Goal: Communication & Community: Ask a question

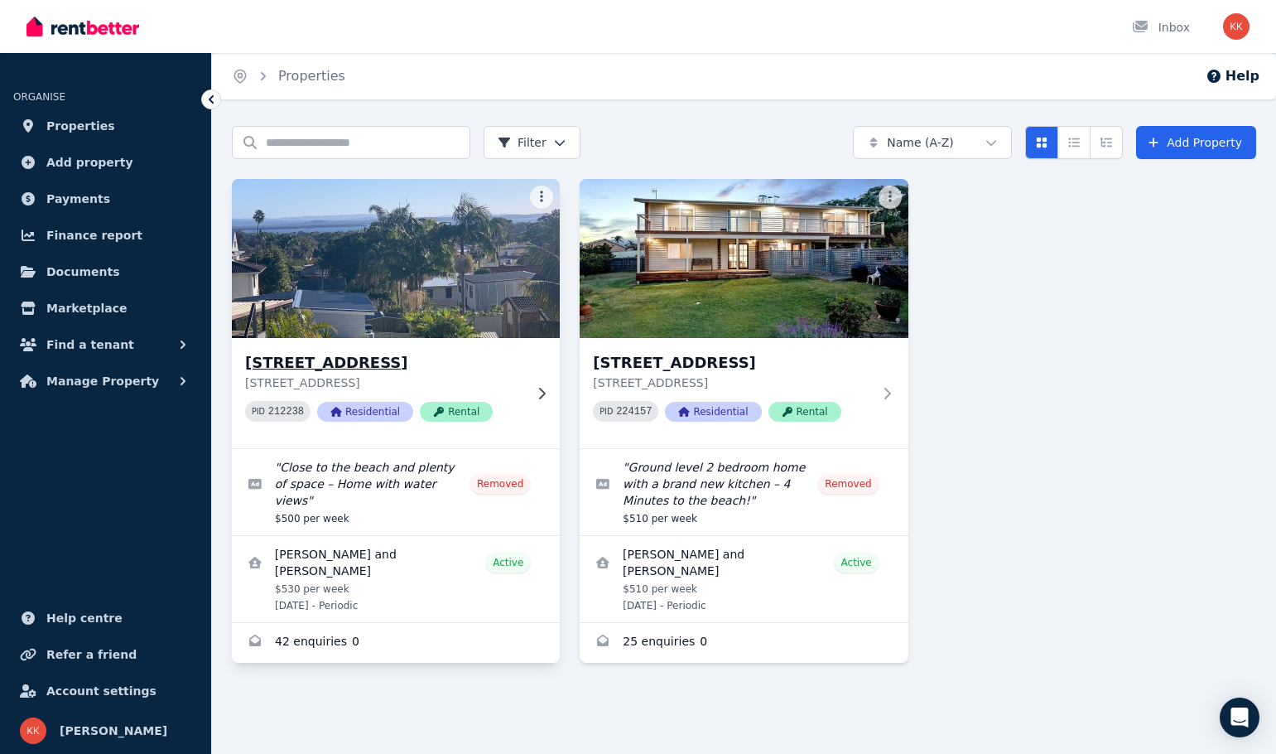
click at [321, 369] on h3 "[STREET_ADDRESS]" at bounding box center [384, 362] width 278 height 23
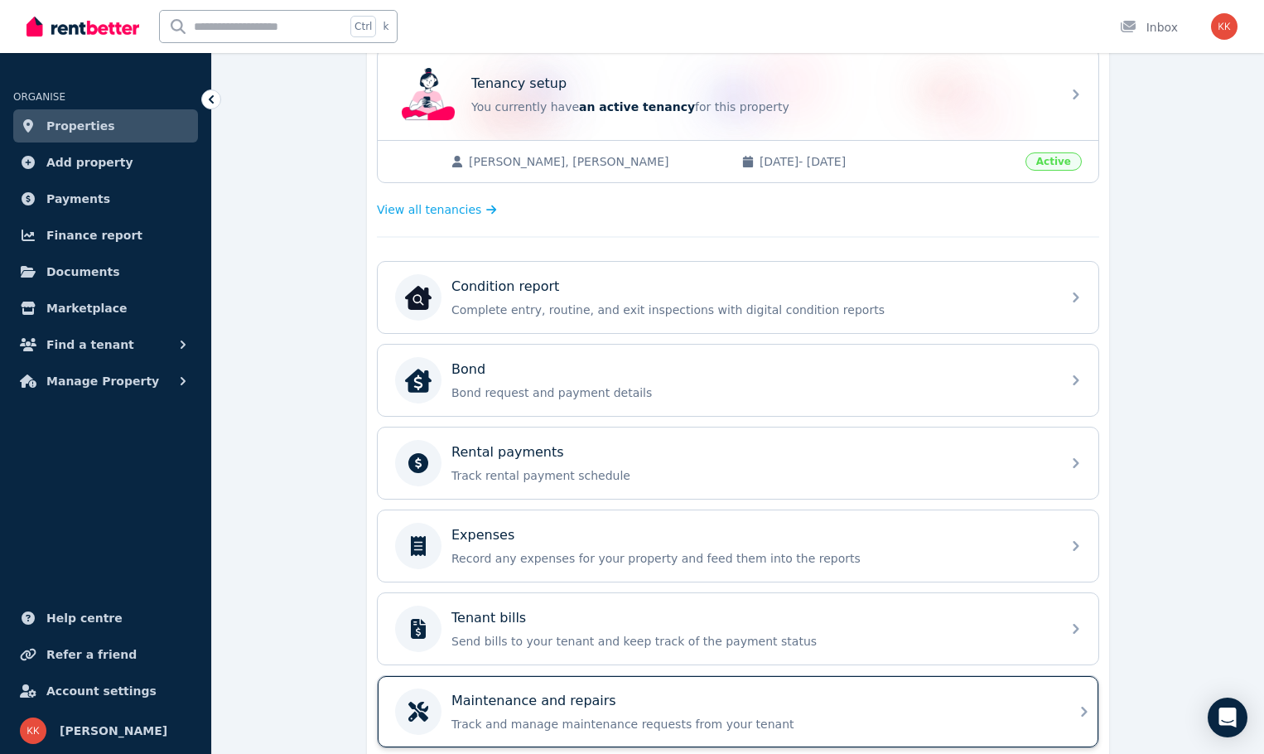
scroll to position [495, 0]
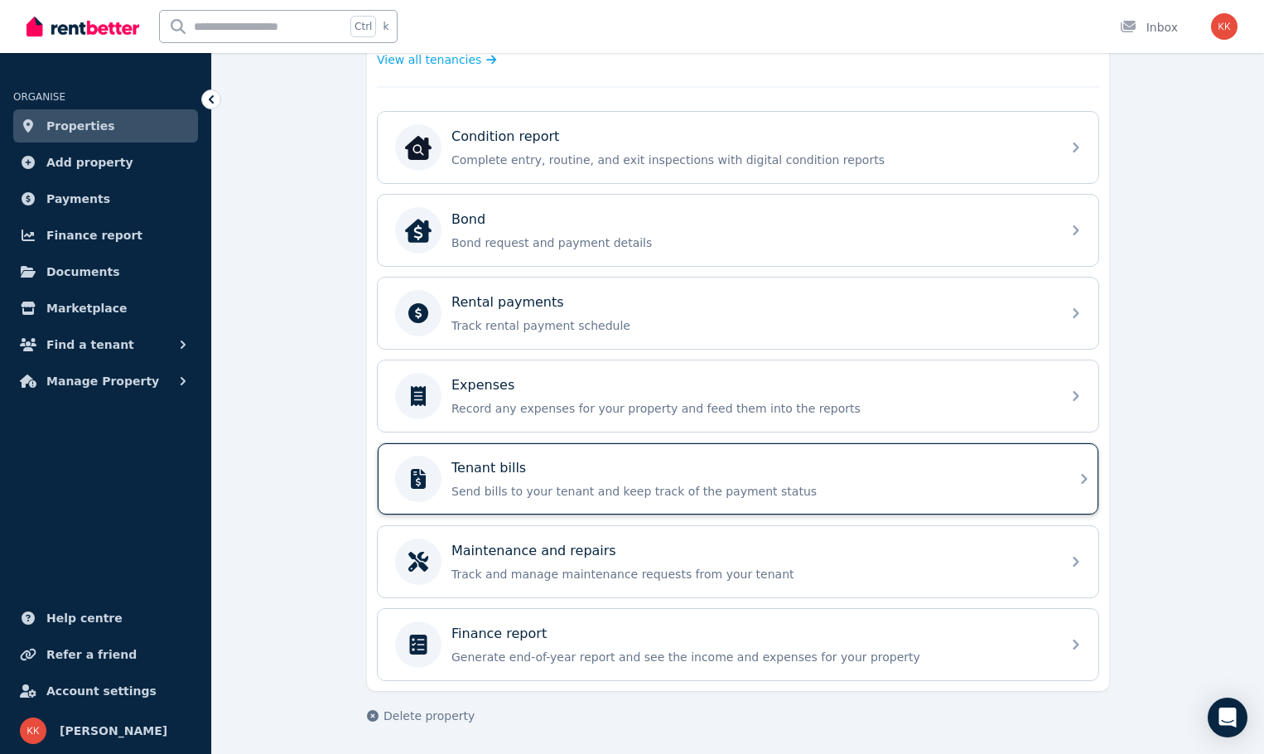
click at [543, 493] on p "Send bills to your tenant and keep track of the payment status" at bounding box center [751, 491] width 600 height 17
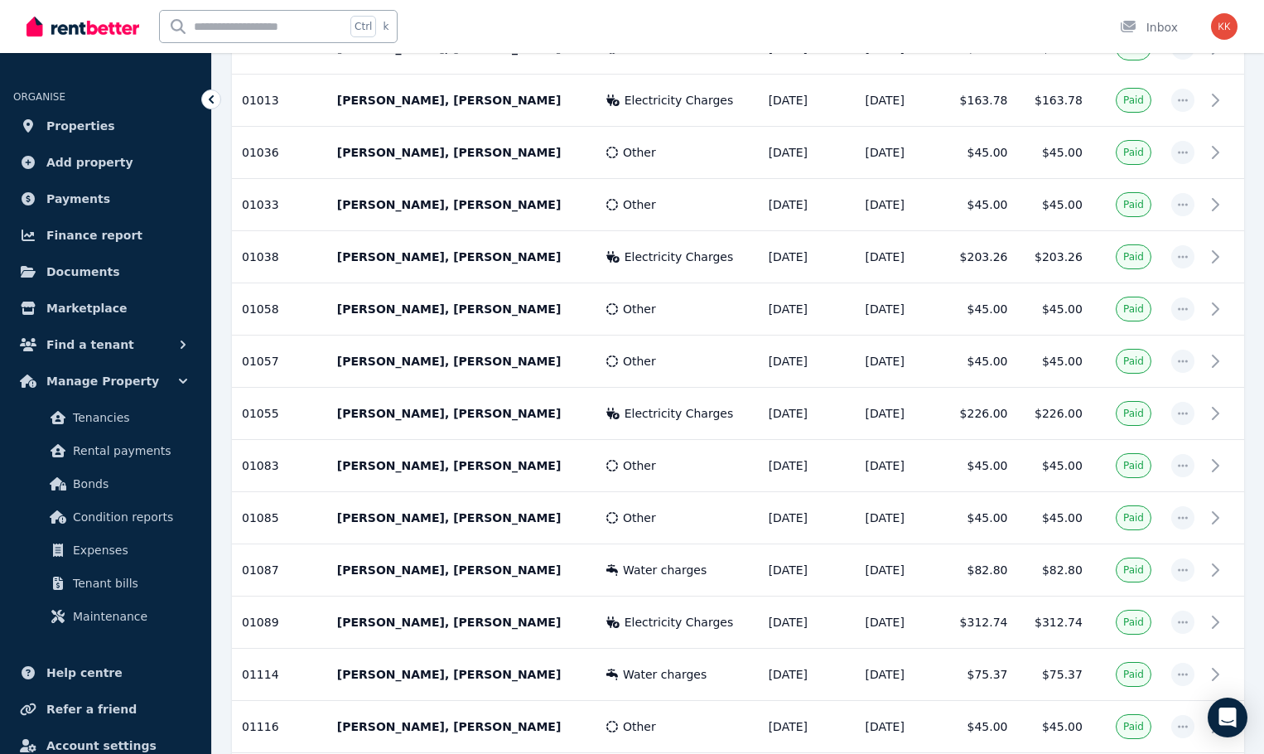
scroll to position [2379, 0]
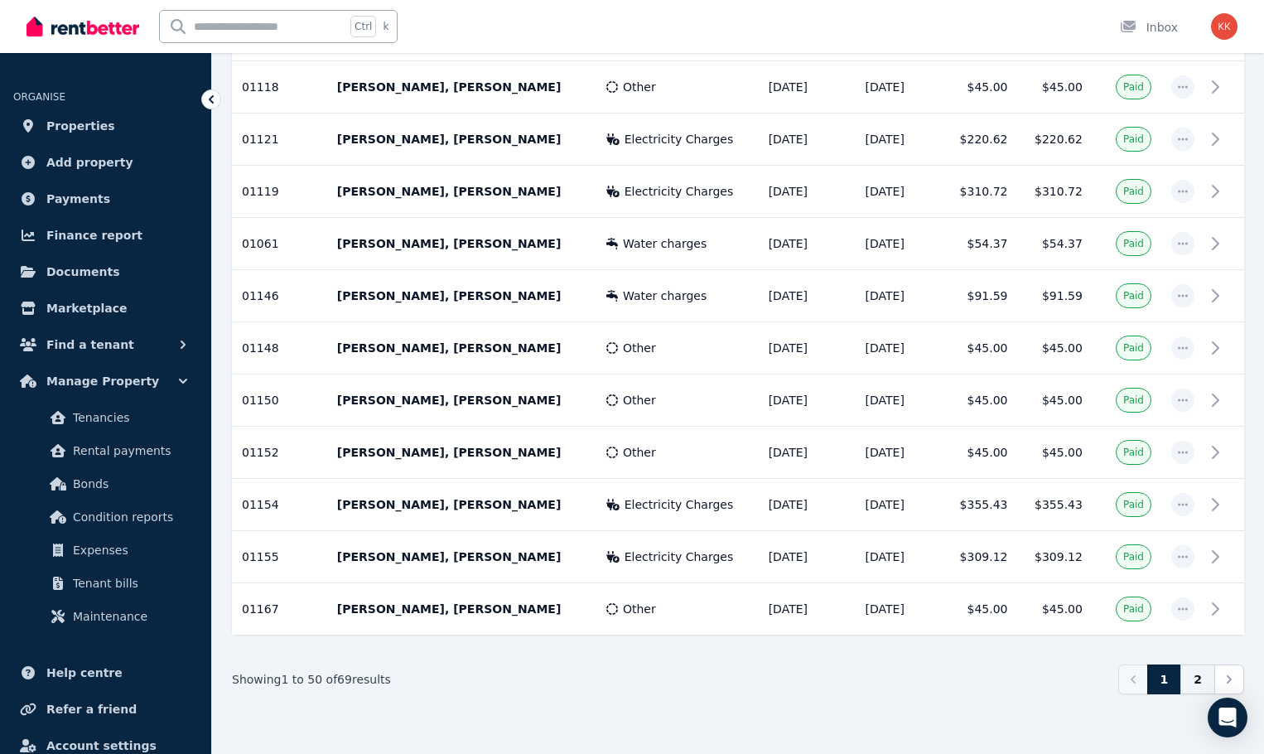
click at [1197, 678] on link "2" at bounding box center [1197, 679] width 35 height 30
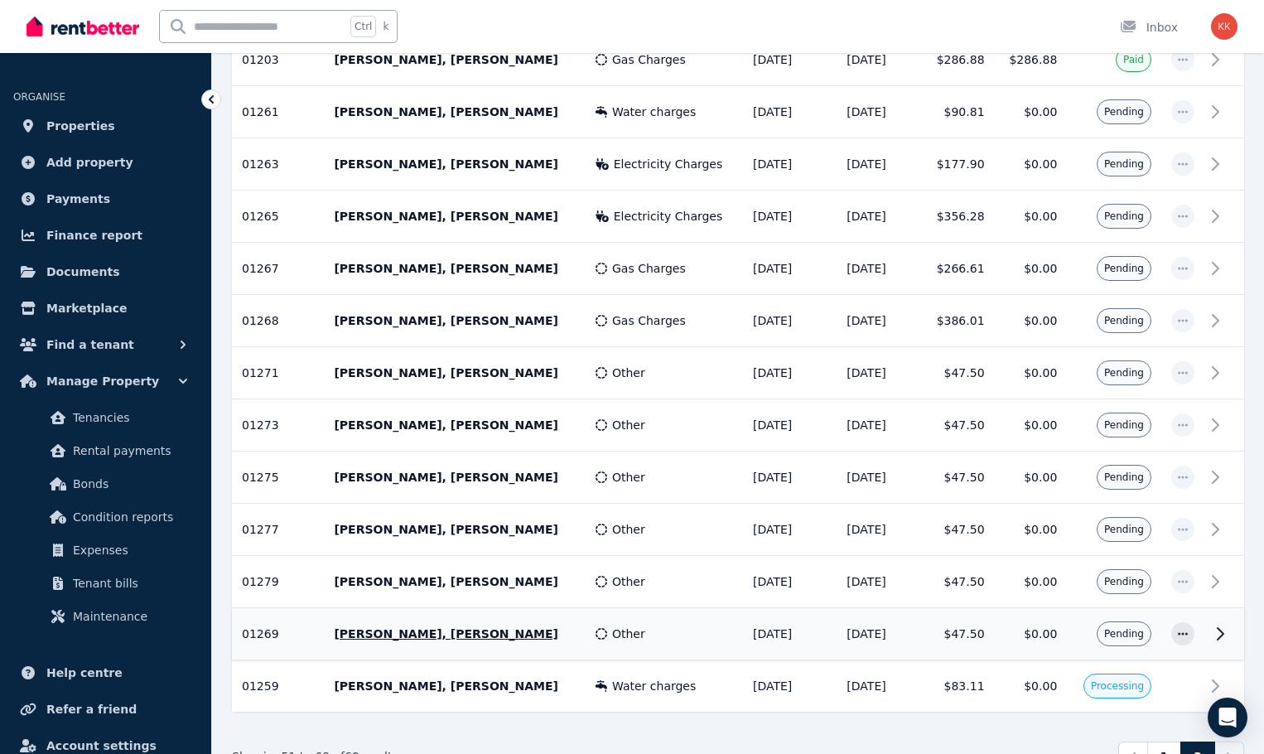
scroll to position [761, 0]
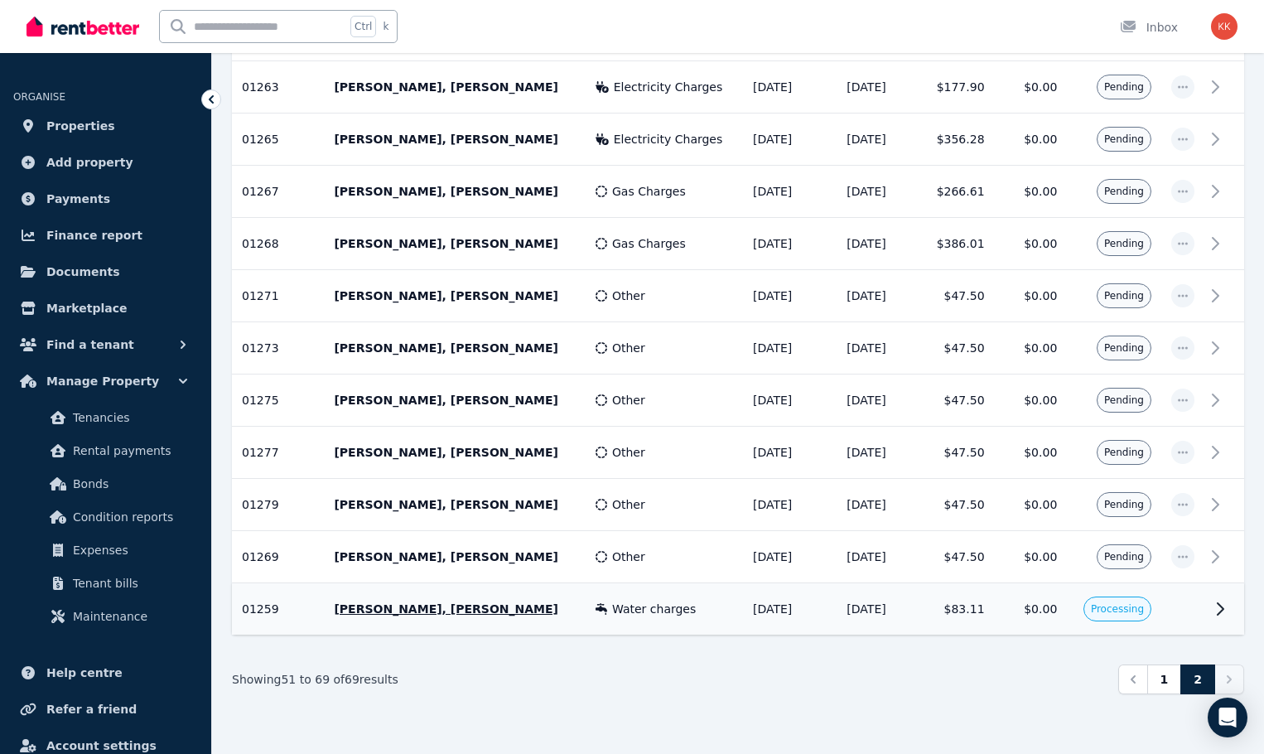
click at [749, 606] on td "[DATE]" at bounding box center [790, 609] width 94 height 52
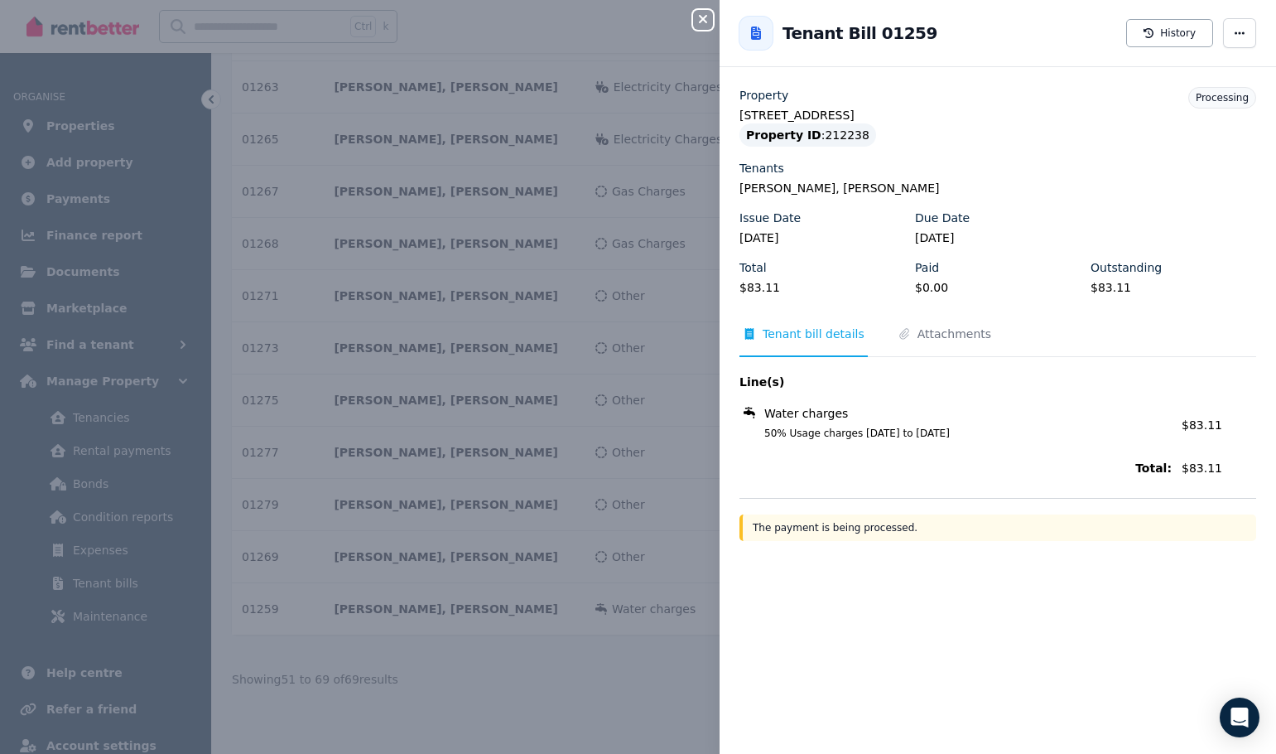
click at [515, 731] on div "Close panel Back to Tenant Bill 01259 History Property [STREET_ADDRESS] Propert…" at bounding box center [638, 377] width 1276 height 754
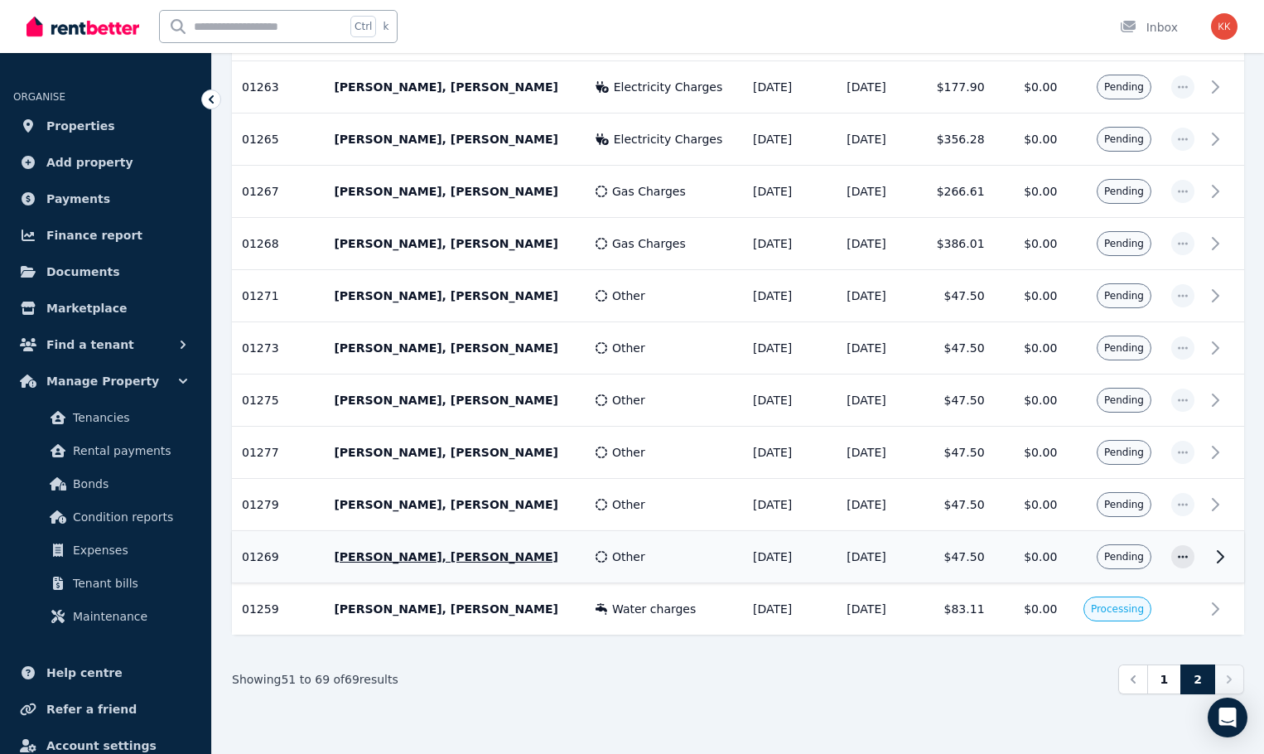
click at [612, 562] on span "Other" at bounding box center [628, 556] width 33 height 17
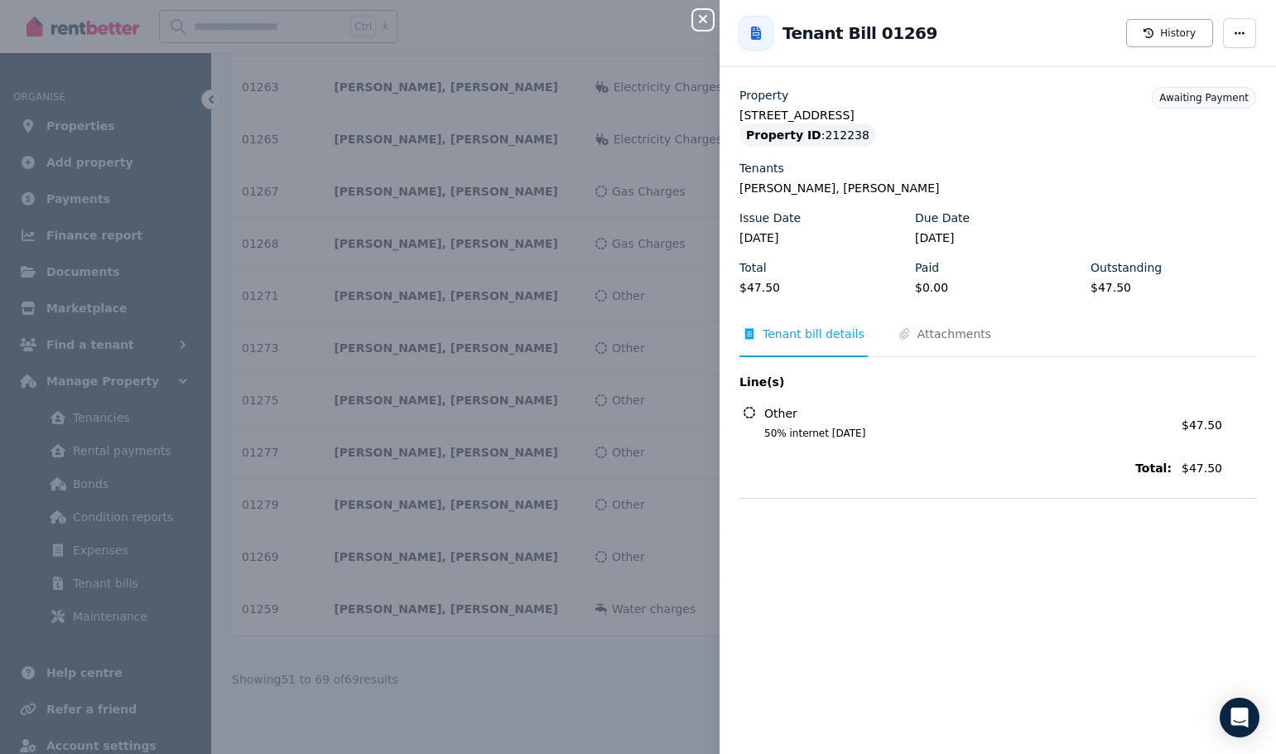
click at [645, 679] on div "Close panel Back to Tenant Bill 01269 History Property [STREET_ADDRESS] Propert…" at bounding box center [638, 377] width 1276 height 754
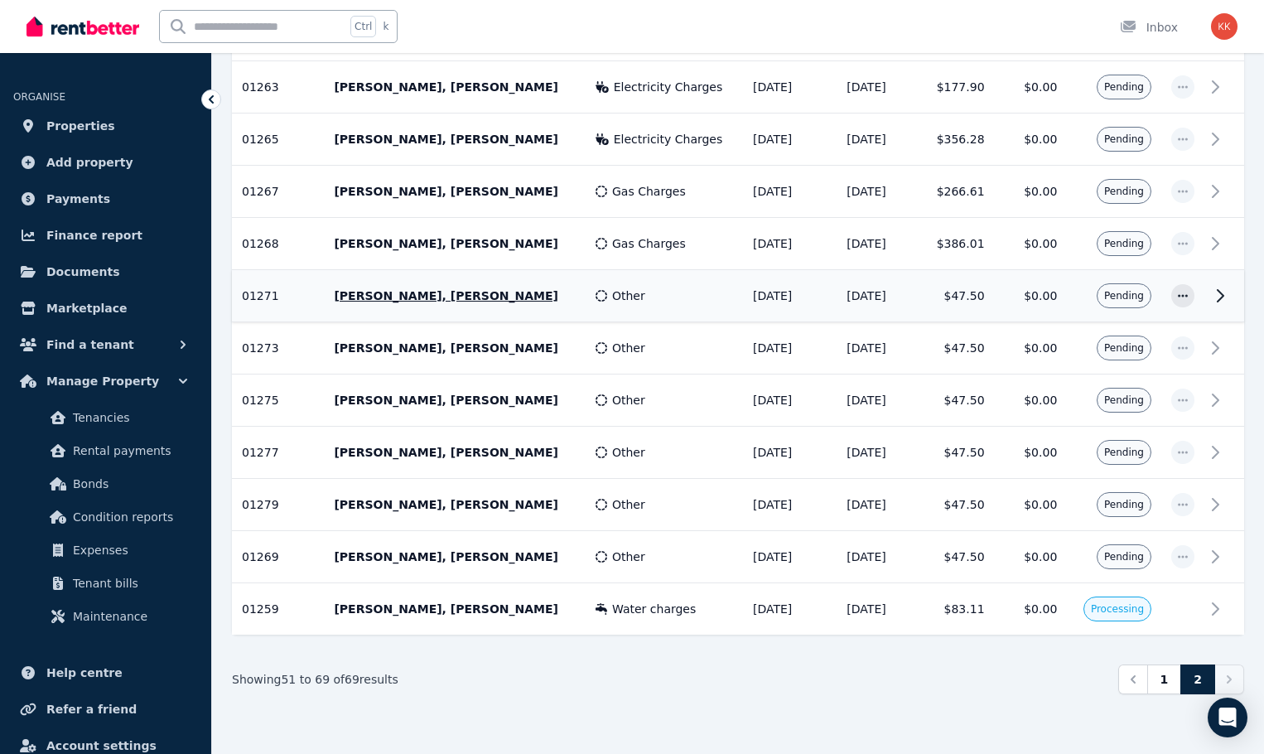
click at [792, 311] on td "[DATE]" at bounding box center [790, 296] width 94 height 52
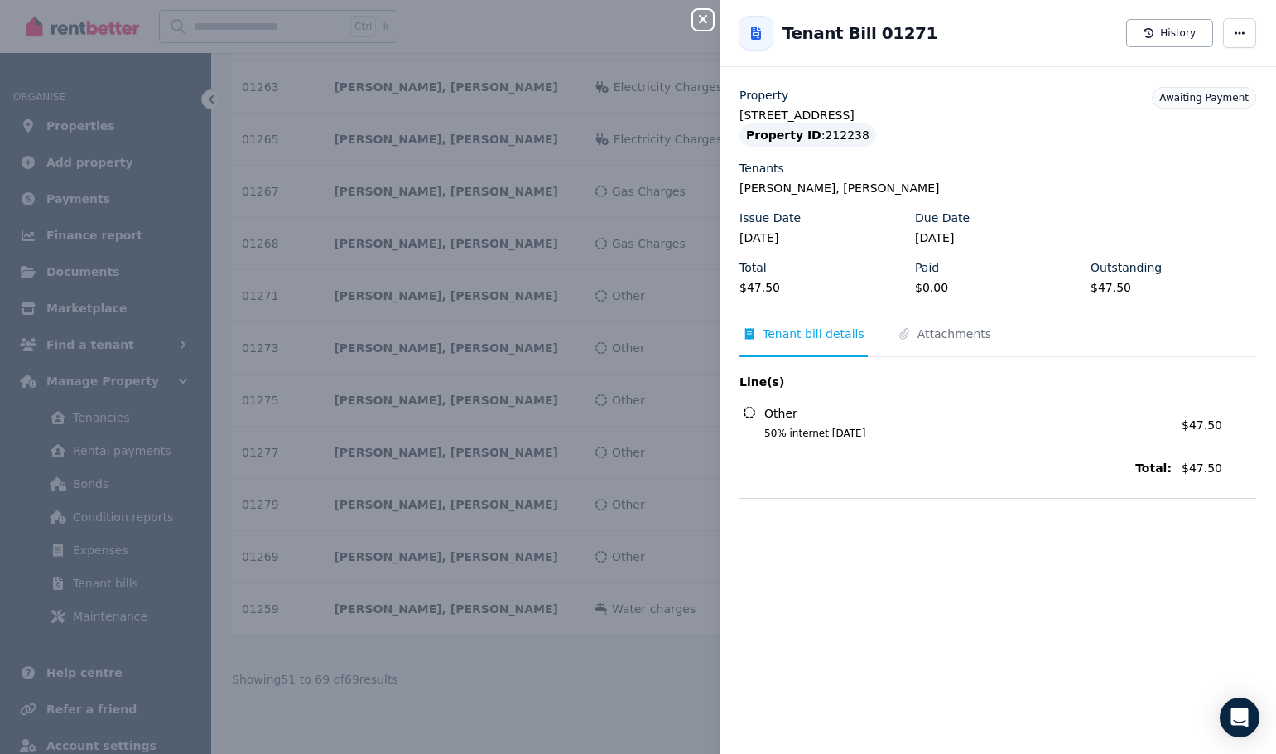
click at [618, 658] on div "Close panel Back to Tenant Bill 01271 History Property [STREET_ADDRESS] Propert…" at bounding box center [638, 377] width 1276 height 754
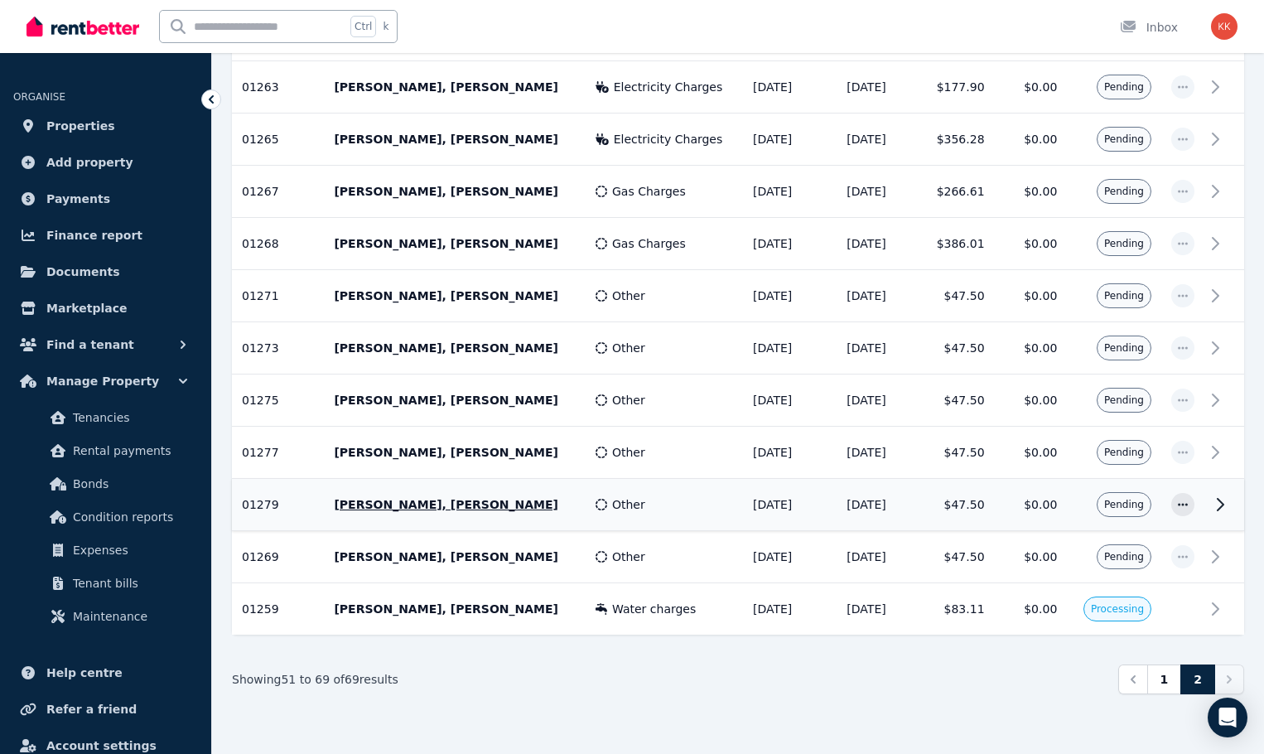
click at [743, 516] on td "[DATE]" at bounding box center [790, 505] width 94 height 52
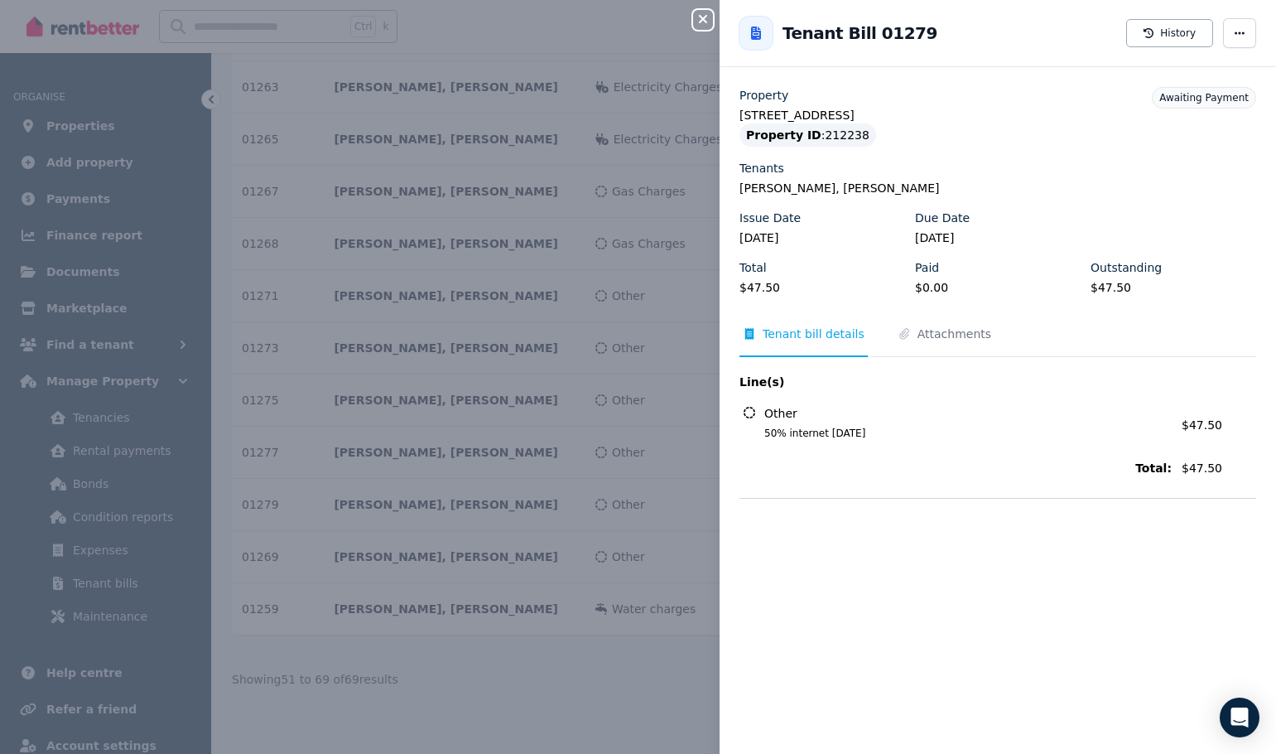
click at [660, 658] on div "Close panel Back to Tenant Bill 01279 History Property [STREET_ADDRESS] Propert…" at bounding box center [638, 377] width 1276 height 754
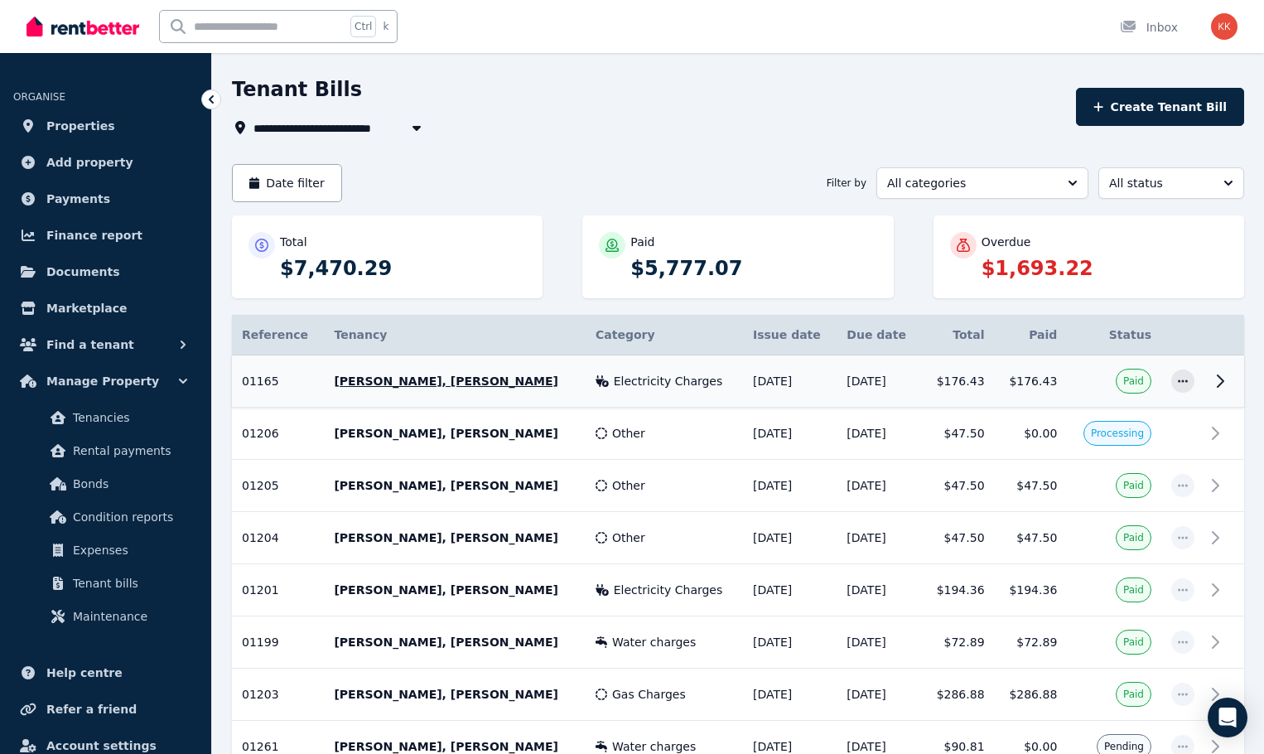
scroll to position [0, 0]
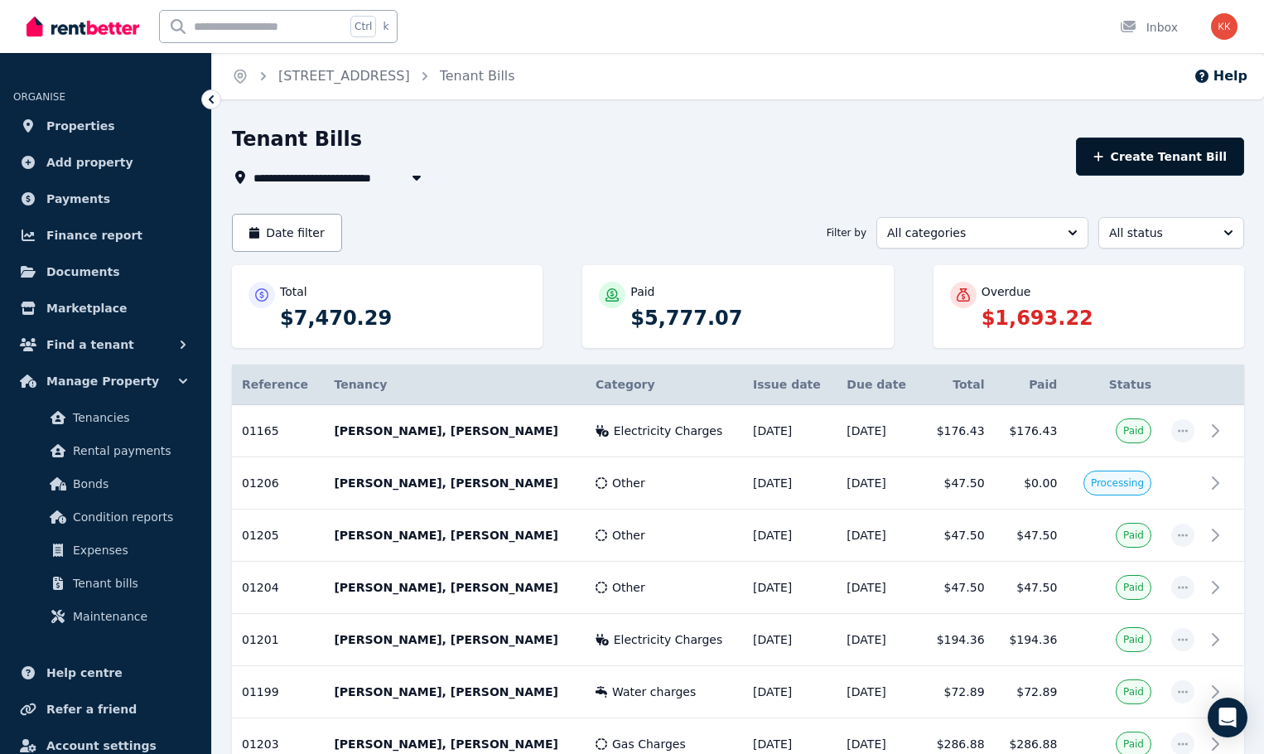
click at [1165, 152] on button "Create Tenant Bill" at bounding box center [1160, 156] width 168 height 38
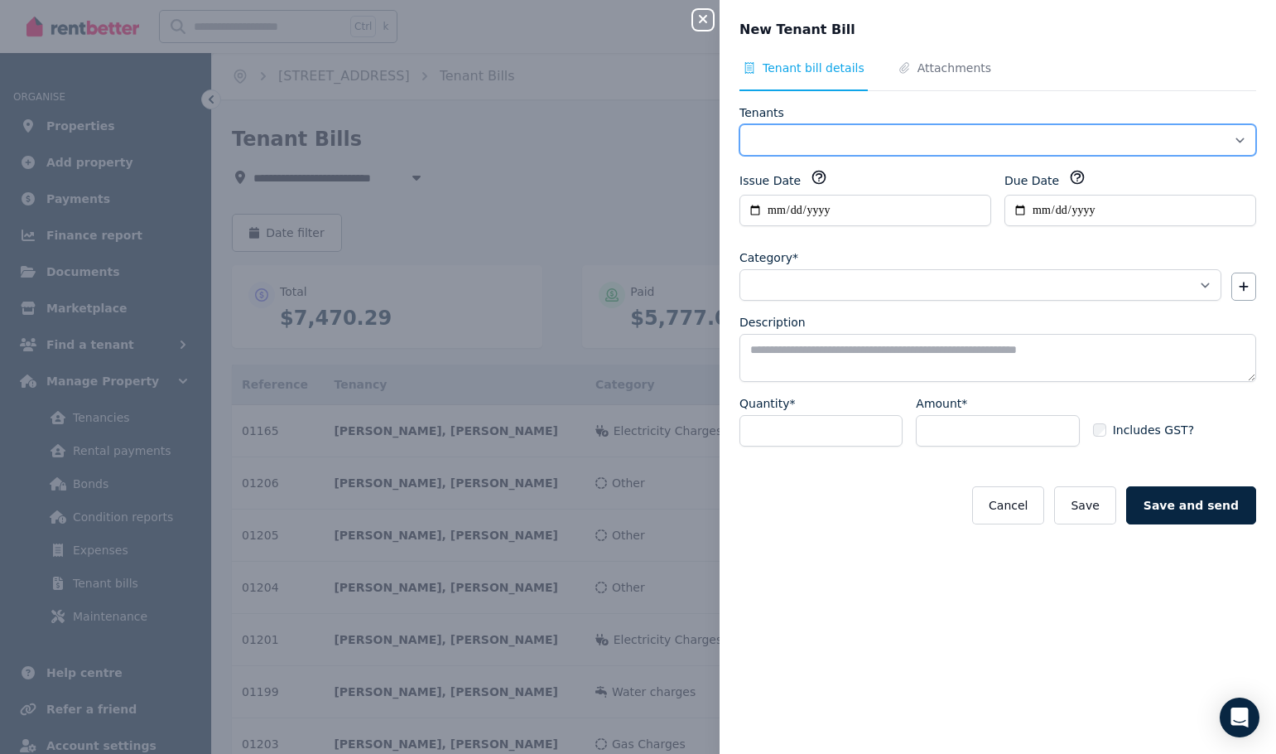
click at [846, 142] on select "**********" at bounding box center [998, 139] width 517 height 31
select select "**********"
click at [740, 124] on select "**********" at bounding box center [998, 139] width 517 height 31
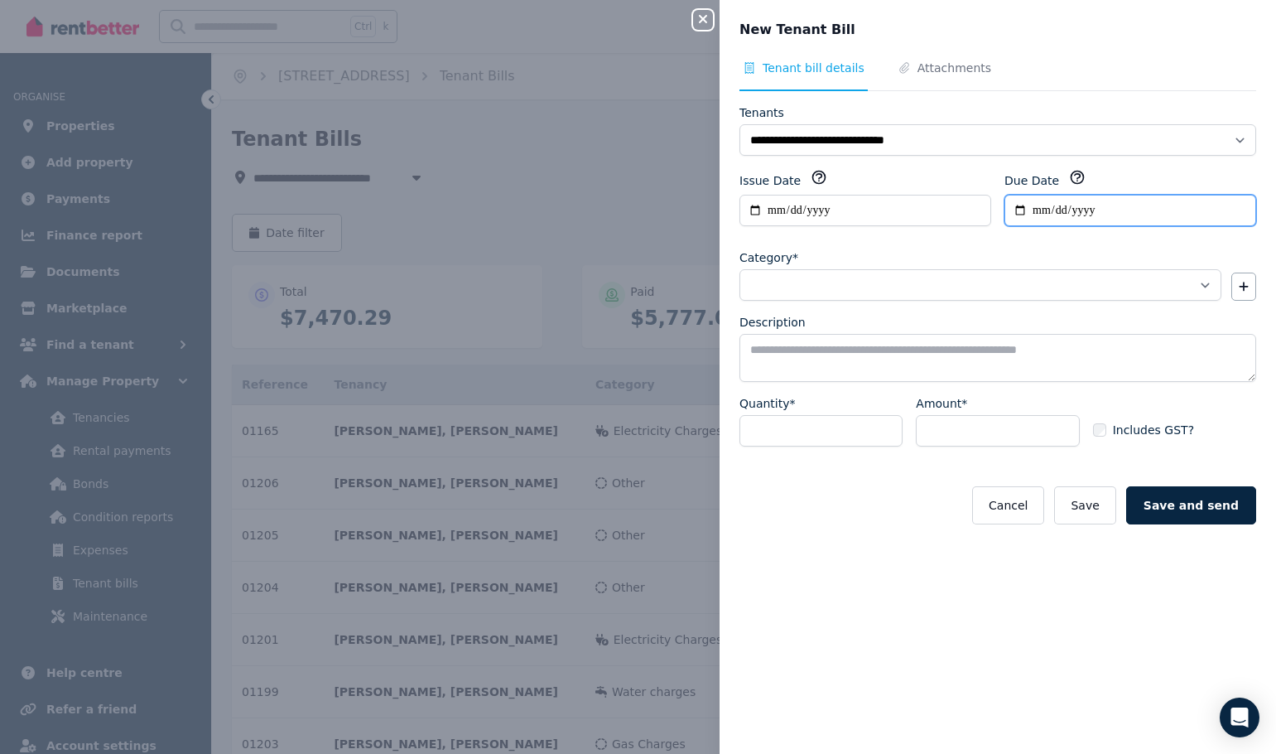
click at [1034, 210] on input "Due Date" at bounding box center [1131, 210] width 252 height 31
type input "**********"
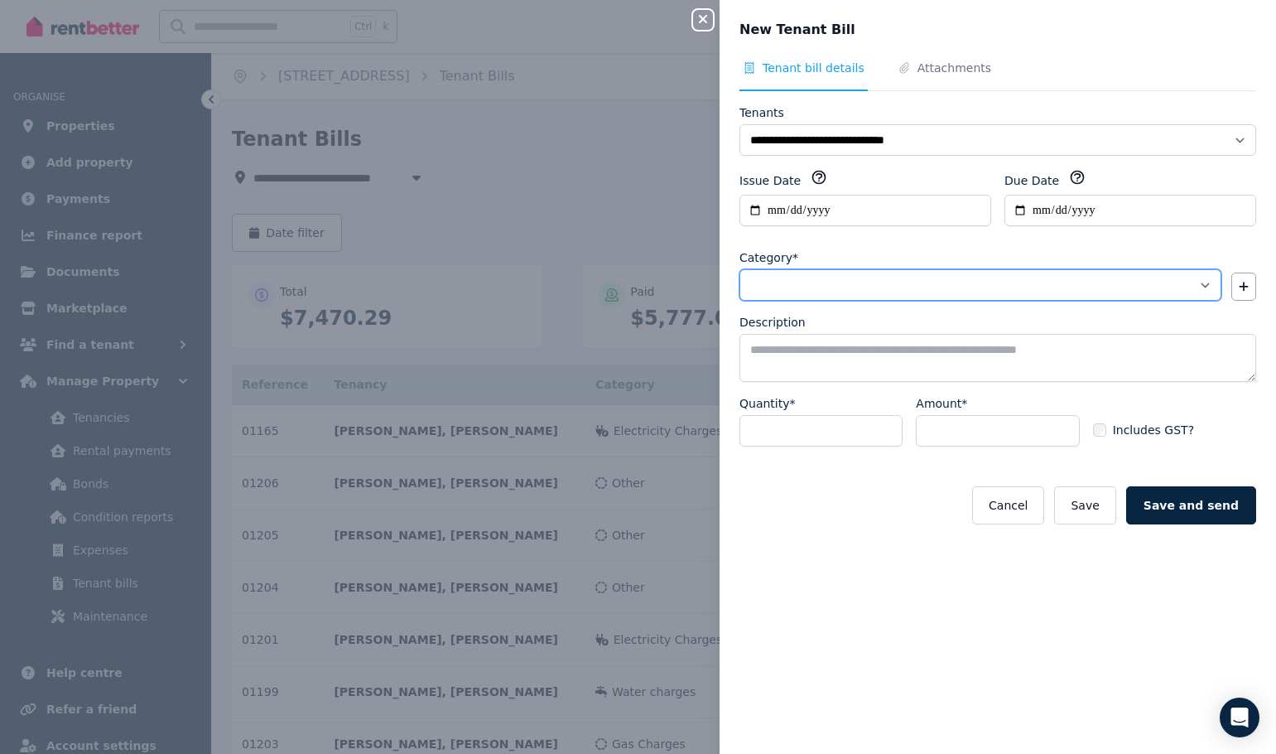
click at [1078, 287] on select "**********" at bounding box center [981, 284] width 482 height 31
select select "**********"
click at [740, 269] on select "**********" at bounding box center [981, 284] width 482 height 31
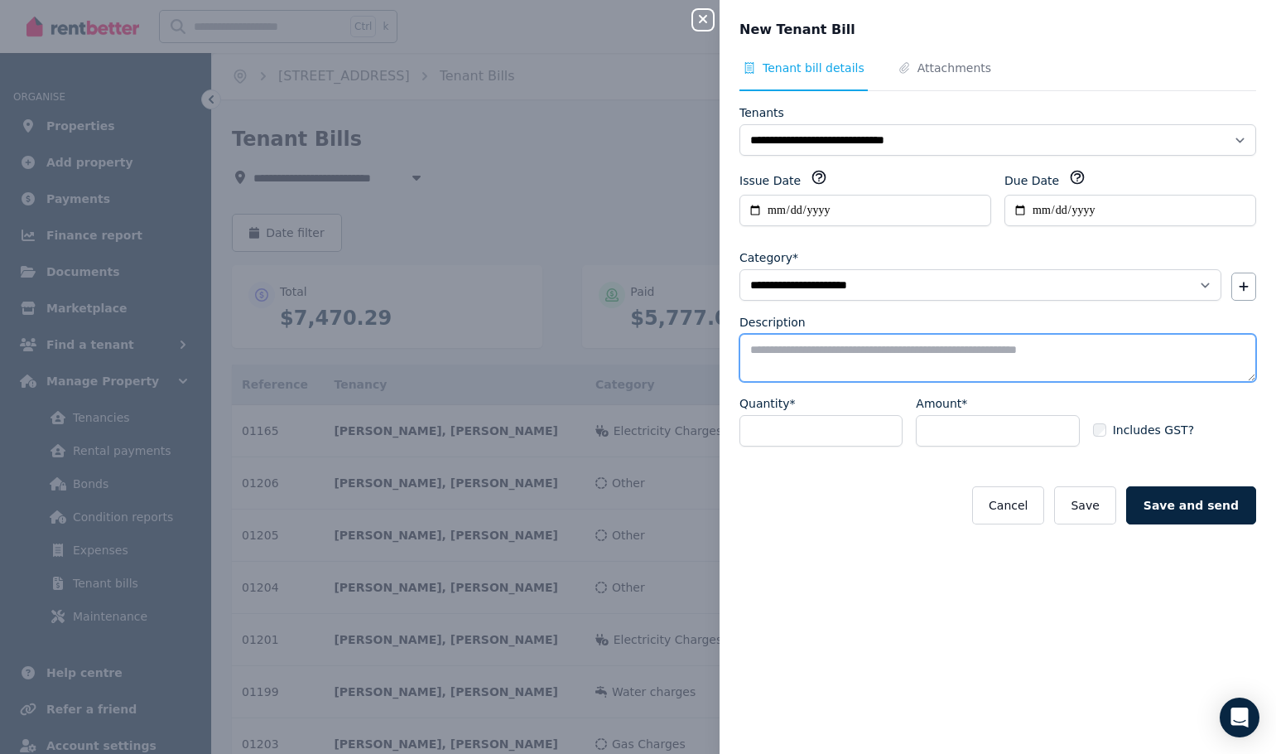
click at [851, 354] on textarea "Description" at bounding box center [998, 358] width 517 height 48
type textarea "**********"
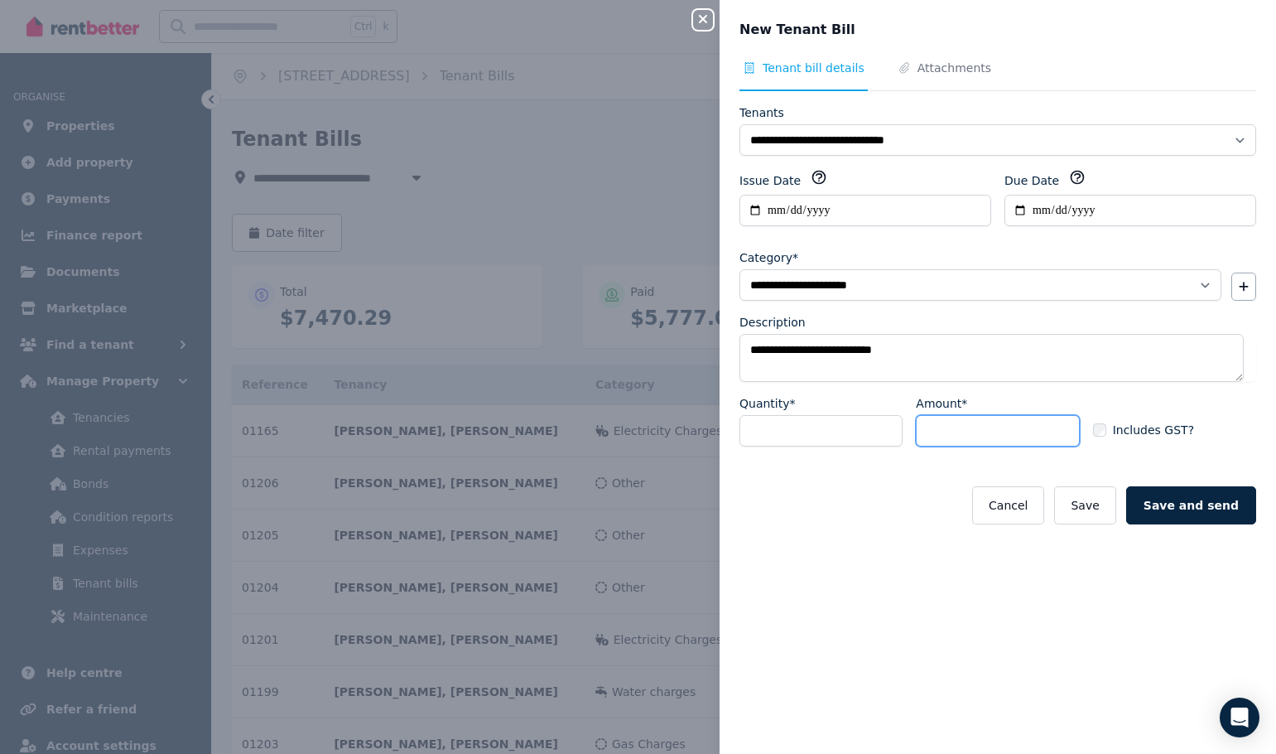
click at [978, 426] on input "Amount*" at bounding box center [997, 430] width 163 height 31
type input "*****"
click at [1112, 498] on button "Save" at bounding box center [1084, 505] width 61 height 38
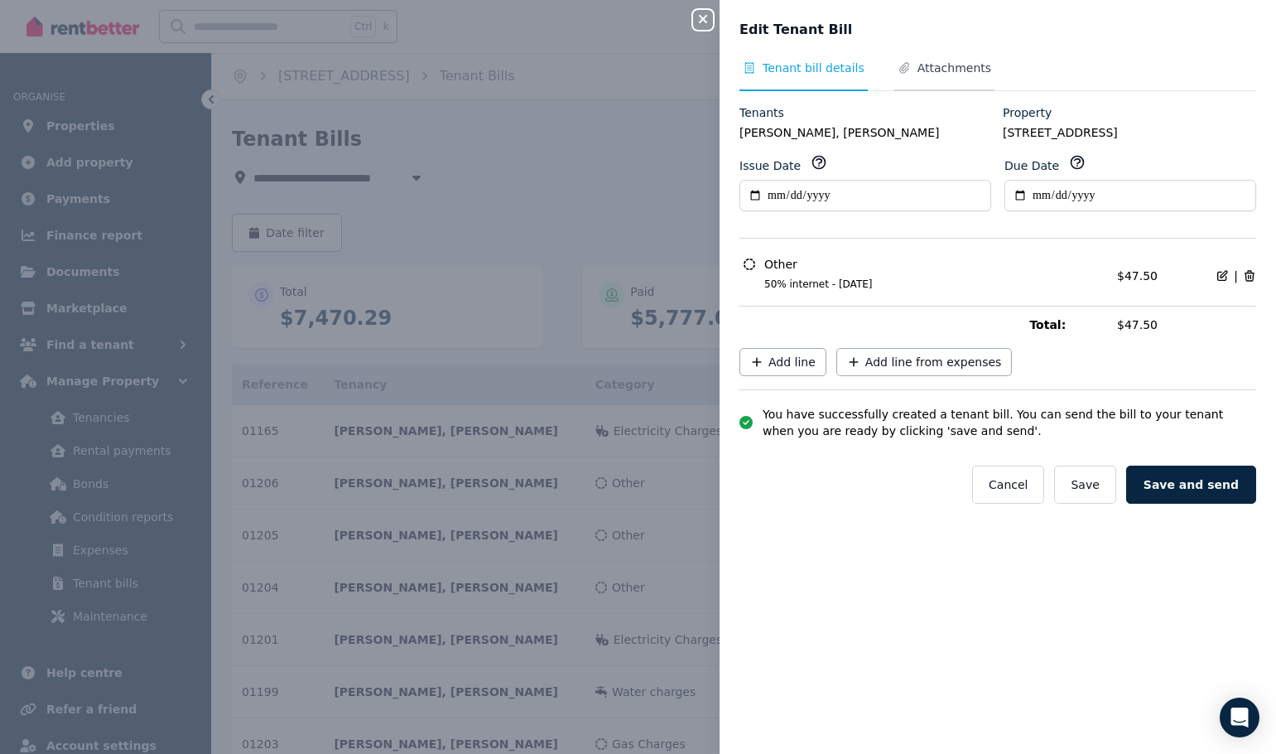
click at [957, 70] on span "Attachments" at bounding box center [955, 68] width 74 height 17
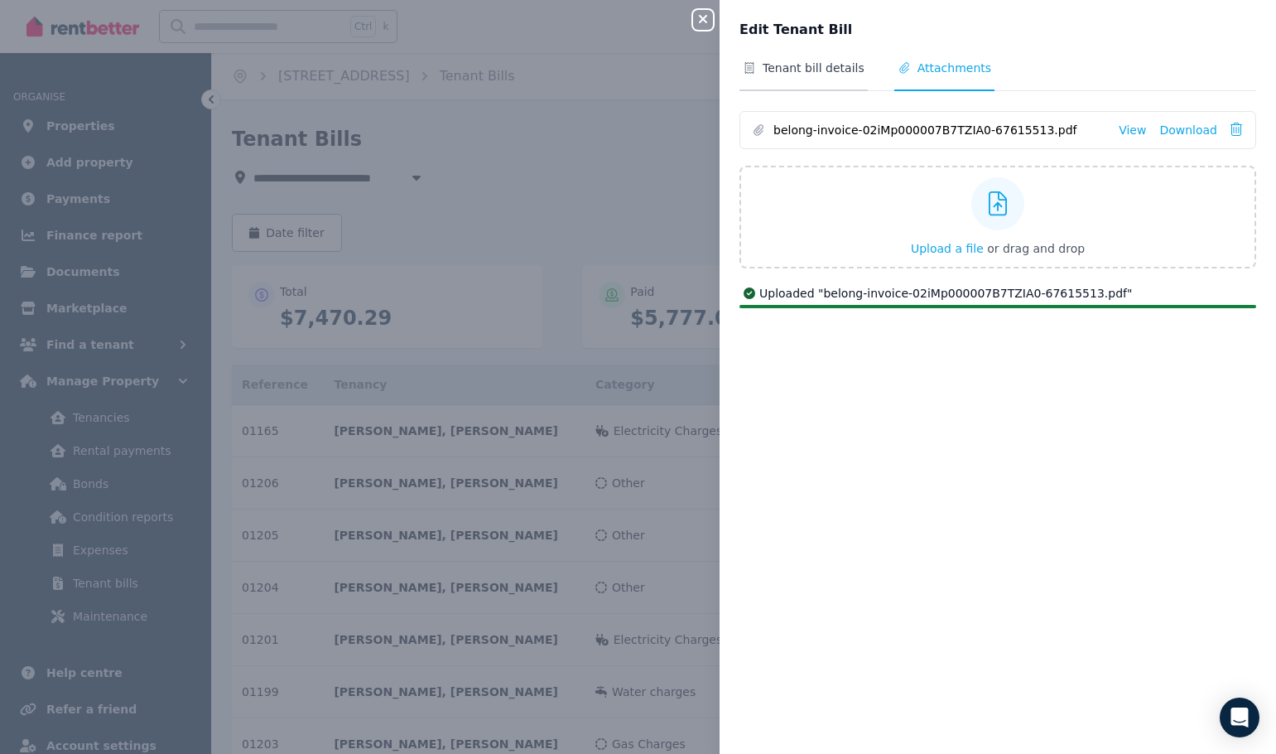
click at [819, 83] on span "Tenant bill details" at bounding box center [804, 75] width 128 height 31
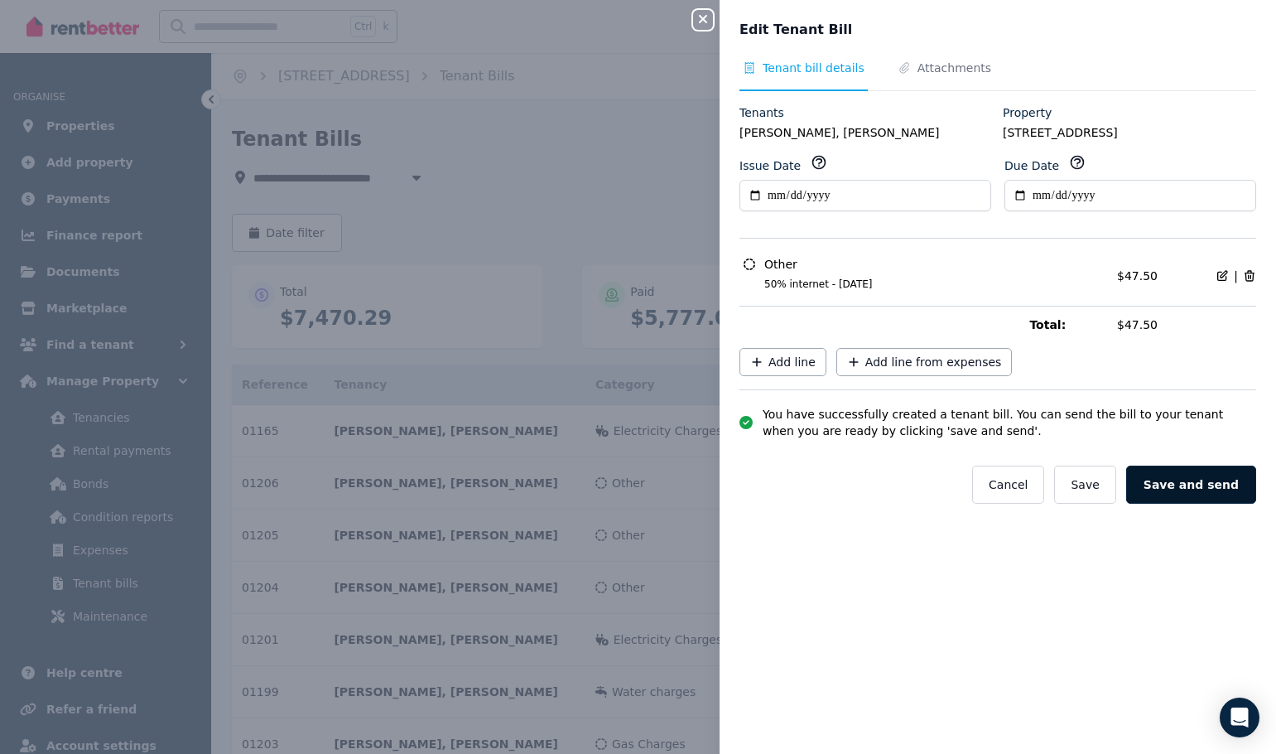
click at [1214, 489] on button "Save and send" at bounding box center [1191, 484] width 130 height 38
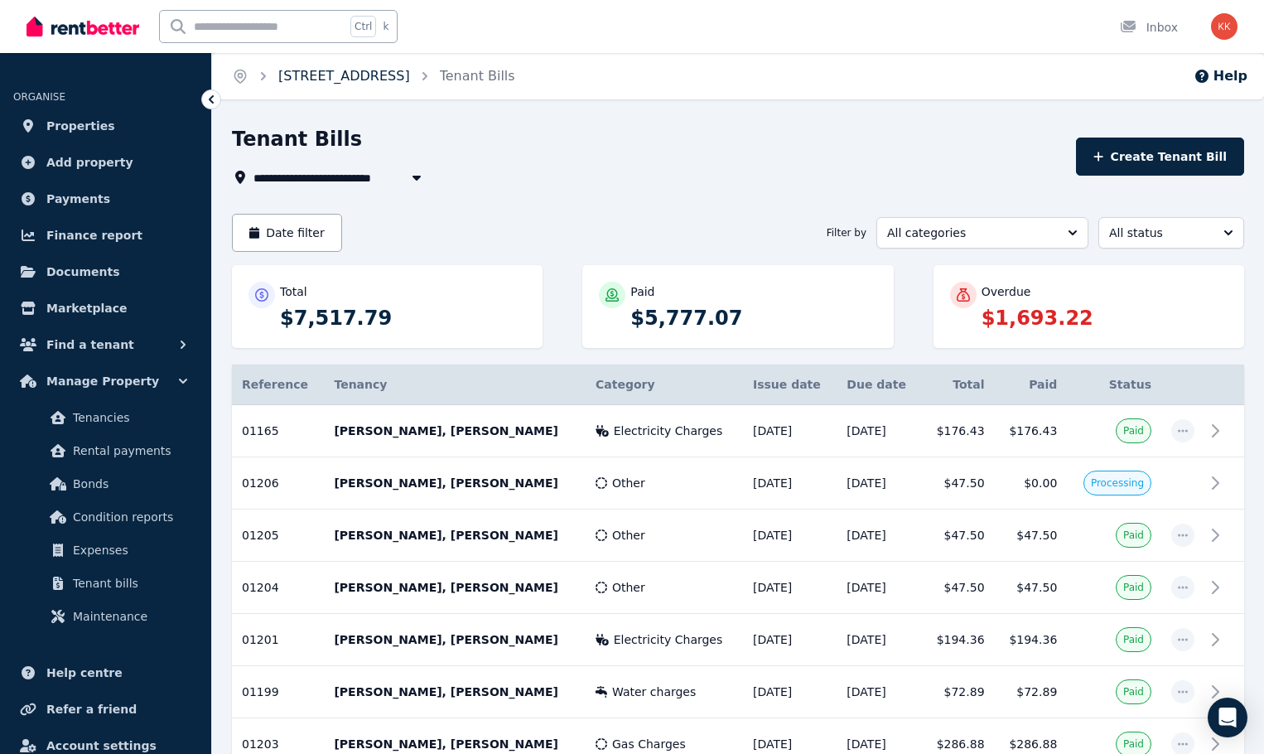
click at [387, 75] on link "[STREET_ADDRESS]" at bounding box center [344, 76] width 132 height 16
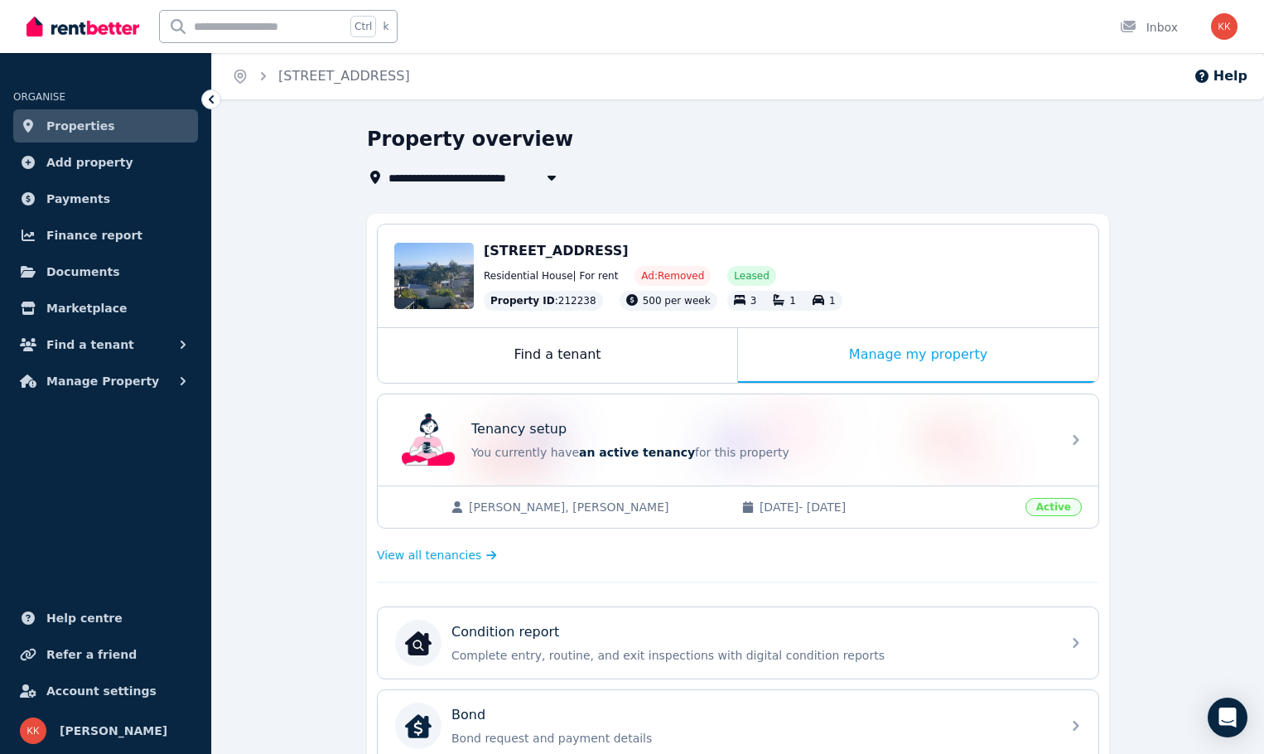
click at [329, 86] on ol "Home [STREET_ADDRESS]" at bounding box center [321, 76] width 218 height 46
click at [318, 75] on link "[STREET_ADDRESS]" at bounding box center [344, 76] width 132 height 16
click at [248, 75] on icon "Breadcrumb" at bounding box center [240, 76] width 17 height 17
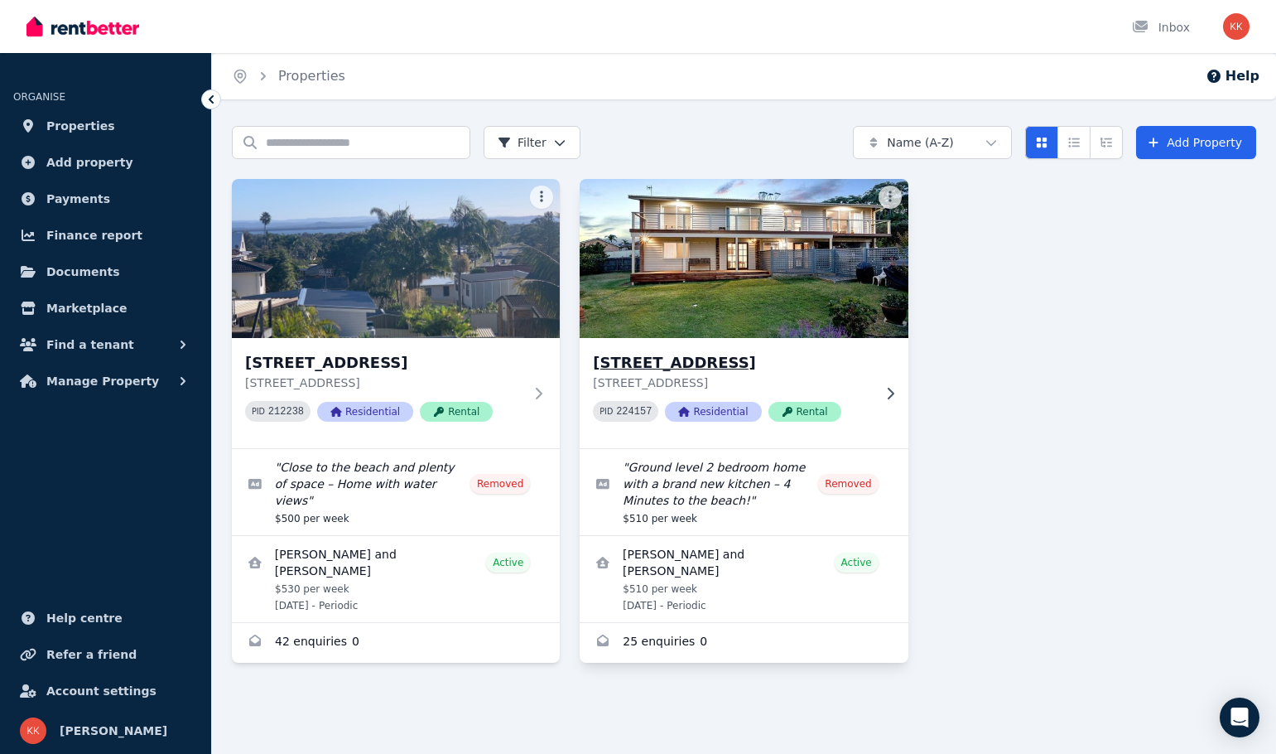
click at [726, 364] on h3 "[STREET_ADDRESS]" at bounding box center [732, 362] width 278 height 23
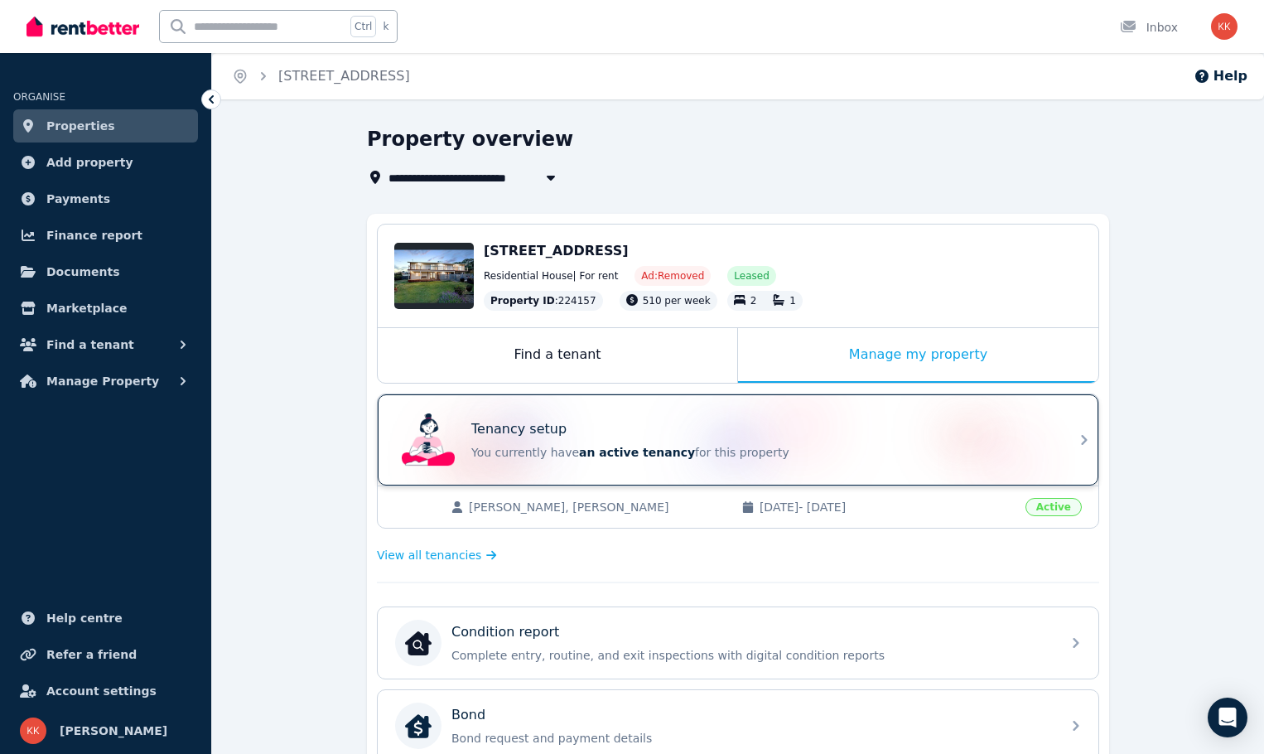
scroll to position [495, 0]
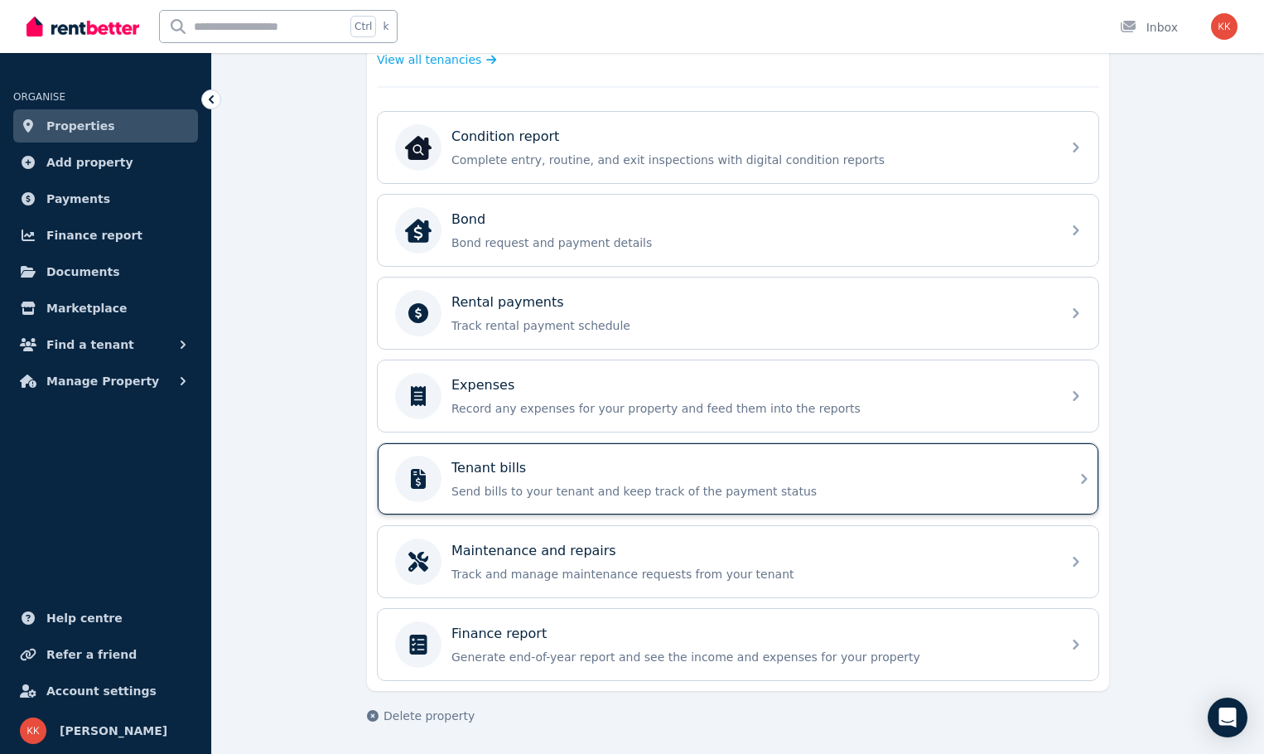
click at [612, 470] on div "Tenant bills" at bounding box center [751, 468] width 600 height 20
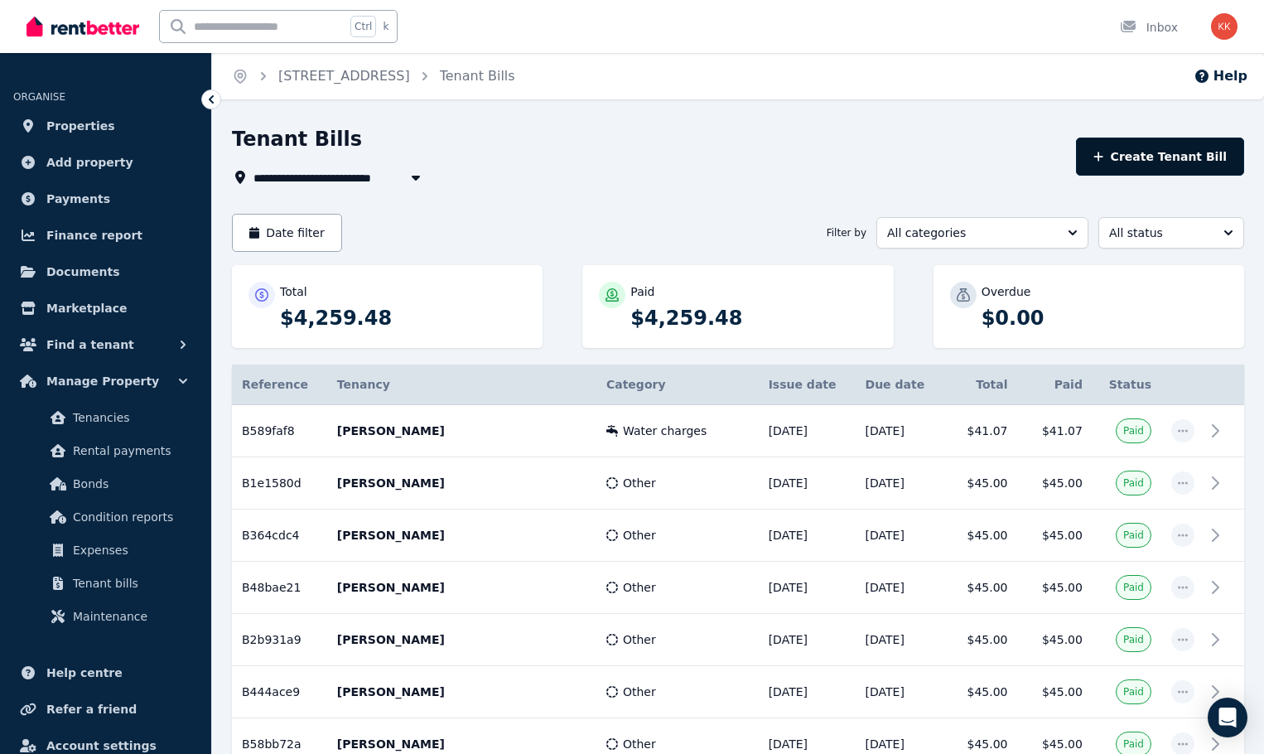
click at [1116, 162] on button "Create Tenant Bill" at bounding box center [1160, 156] width 168 height 38
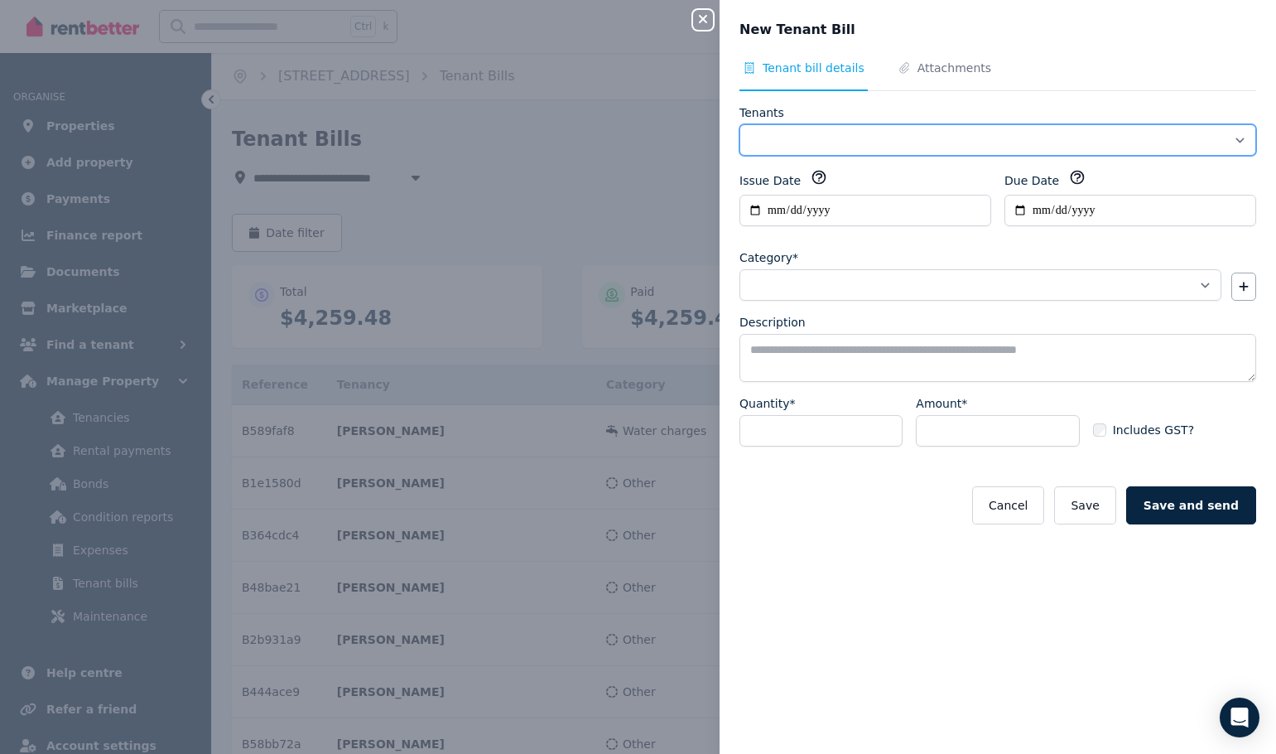
click at [849, 136] on select "**********" at bounding box center [998, 139] width 517 height 31
select select "**********"
click at [740, 124] on select "**********" at bounding box center [998, 139] width 517 height 31
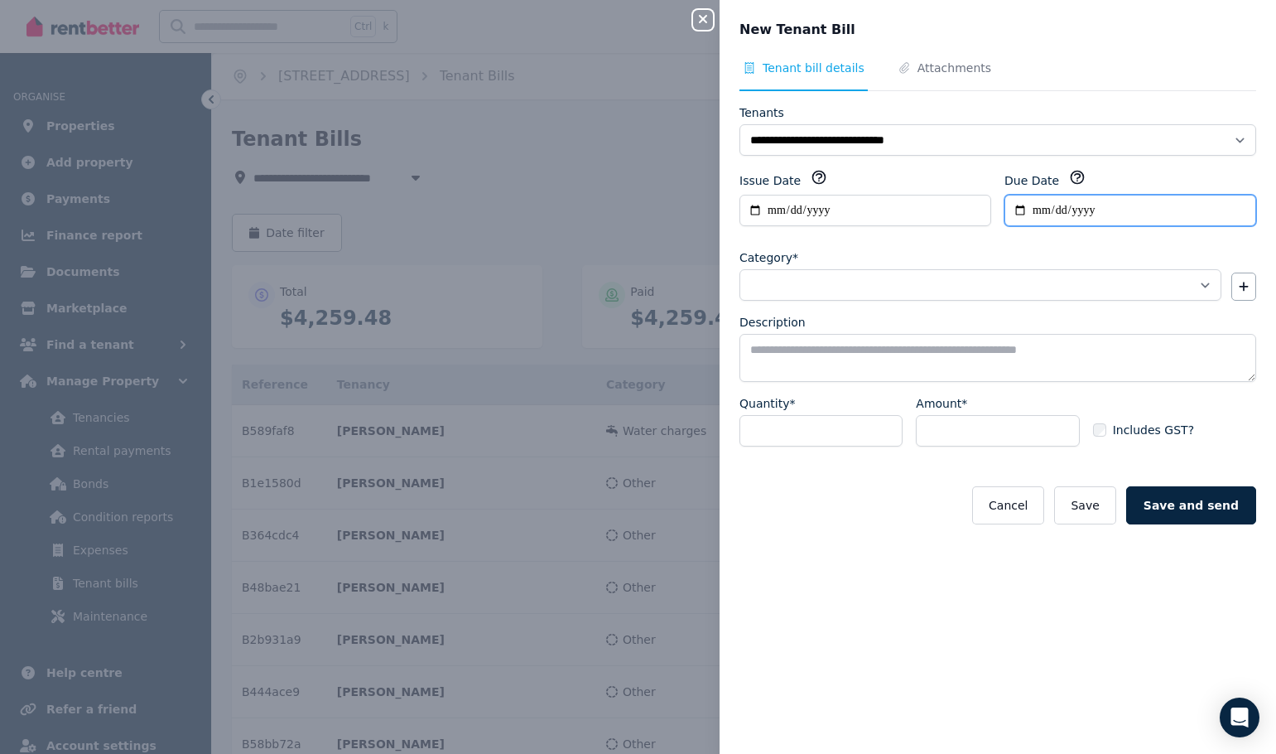
click at [1033, 210] on input "Due Date" at bounding box center [1131, 210] width 252 height 31
type input "**********"
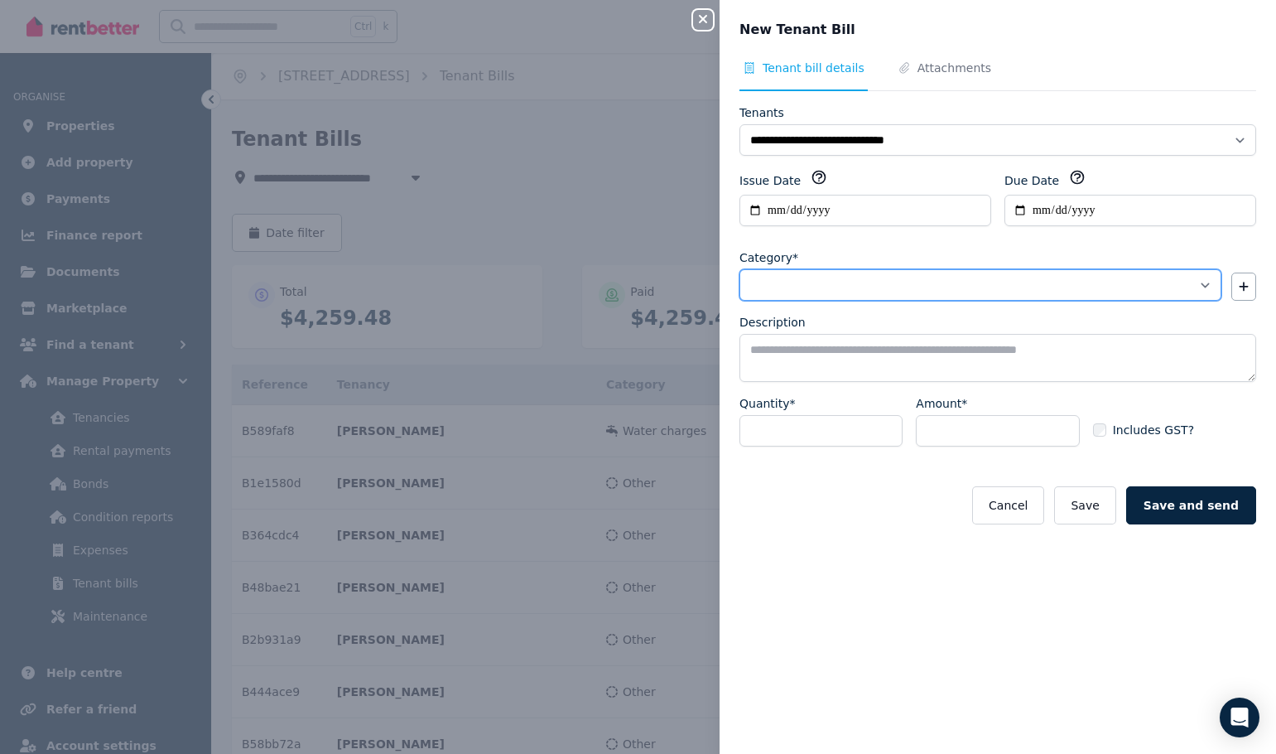
drag, startPoint x: 1036, startPoint y: 277, endPoint x: 1025, endPoint y: 277, distance: 11.6
click at [1036, 277] on select "**********" at bounding box center [981, 284] width 482 height 31
select select "**********"
click at [740, 269] on select "**********" at bounding box center [981, 284] width 482 height 31
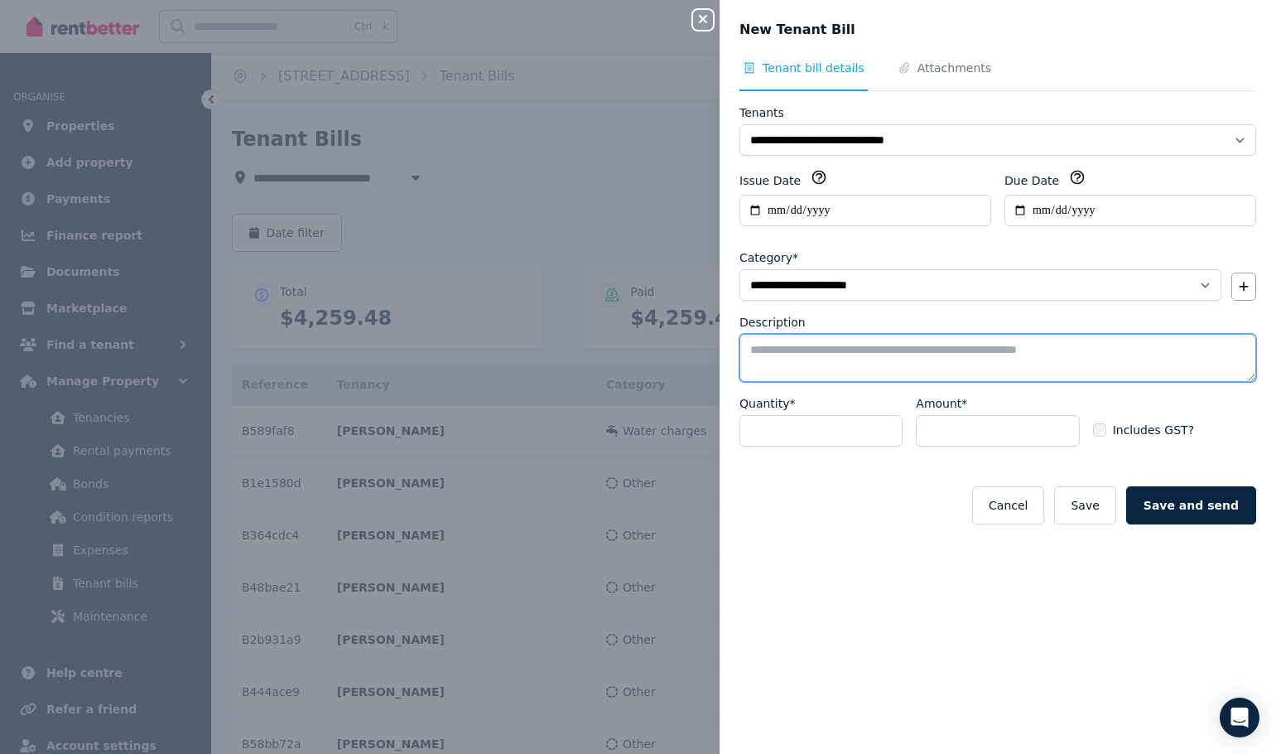
click at [802, 354] on textarea "Description" at bounding box center [998, 358] width 517 height 48
type textarea "**********"
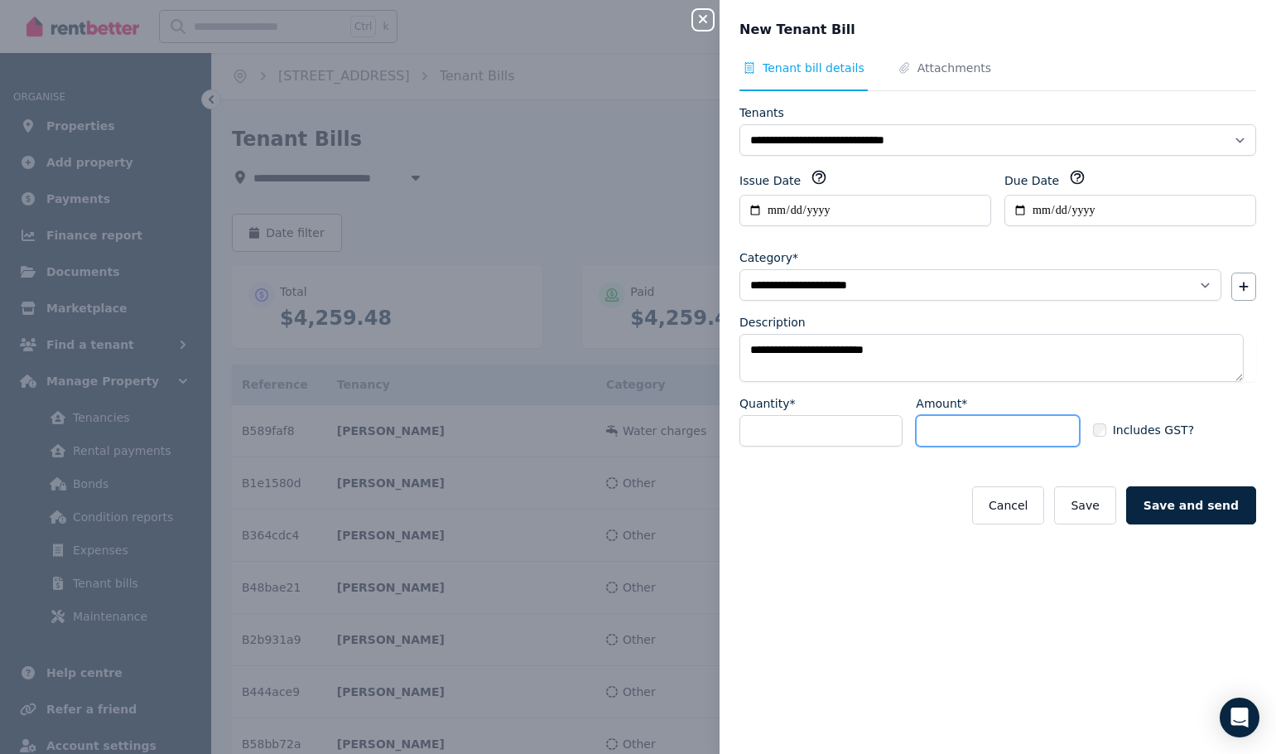
click at [963, 430] on input "Amount*" at bounding box center [997, 430] width 163 height 31
type input "*****"
click at [1102, 500] on button "Save" at bounding box center [1084, 505] width 61 height 38
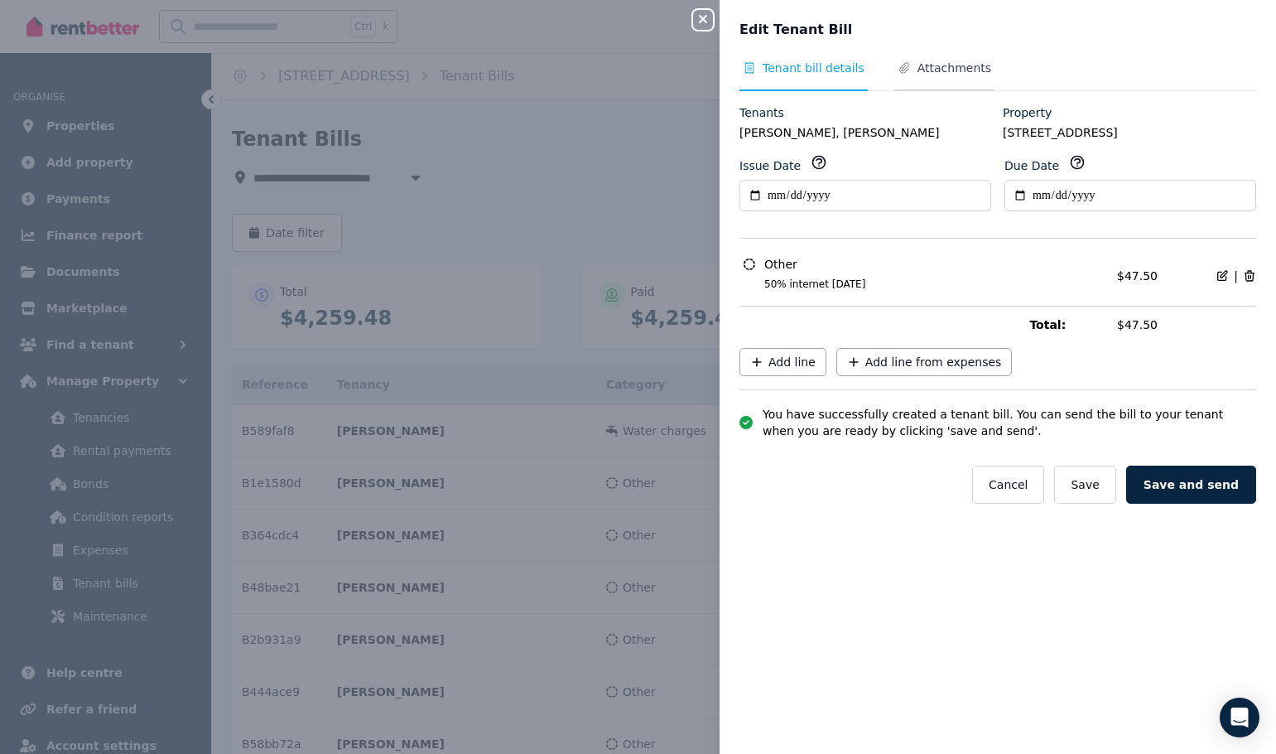
click at [932, 68] on span "Attachments" at bounding box center [955, 68] width 74 height 17
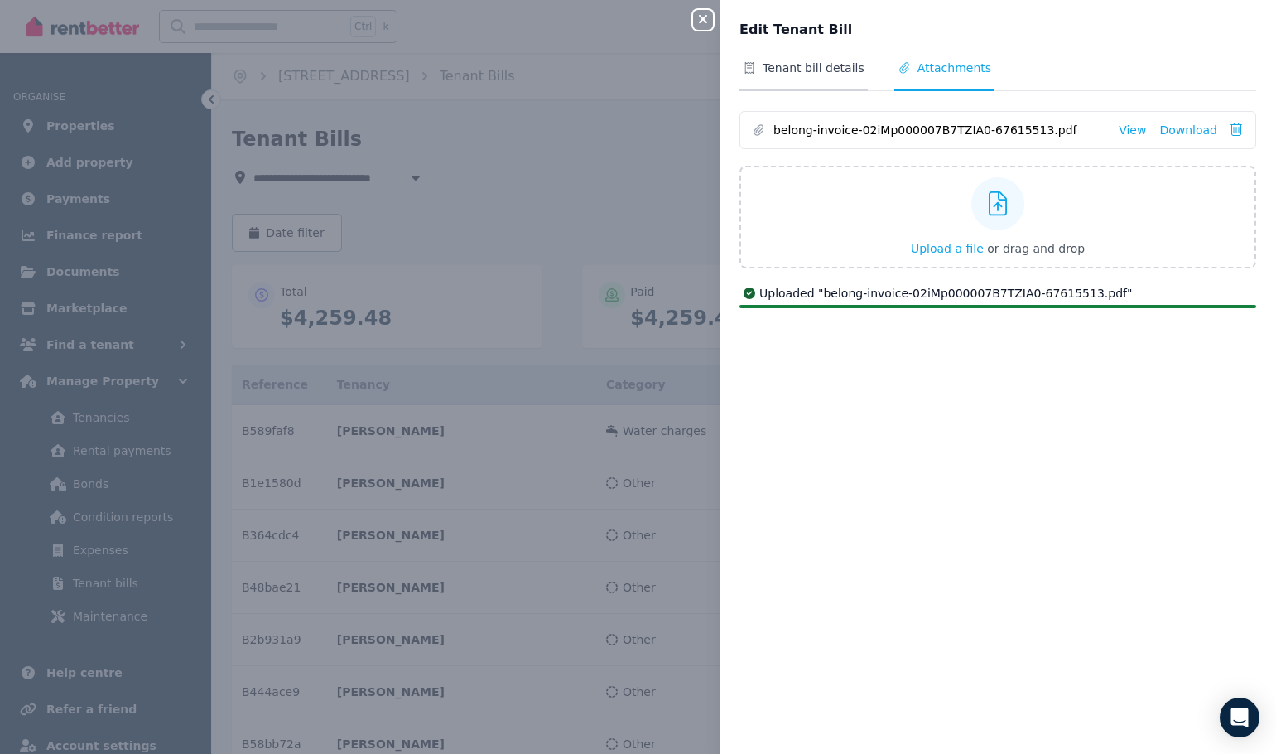
click at [837, 71] on span "Tenant bill details" at bounding box center [814, 68] width 102 height 17
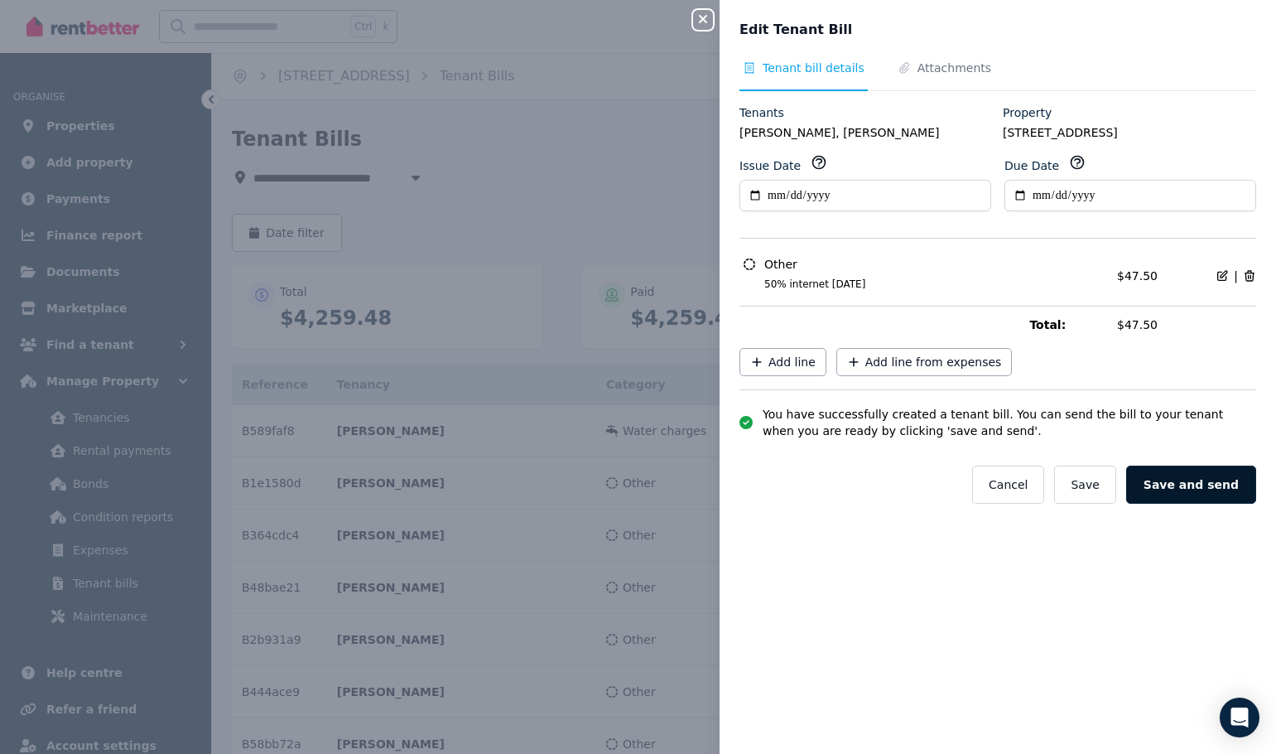
click at [1183, 490] on button "Save and send" at bounding box center [1191, 484] width 130 height 38
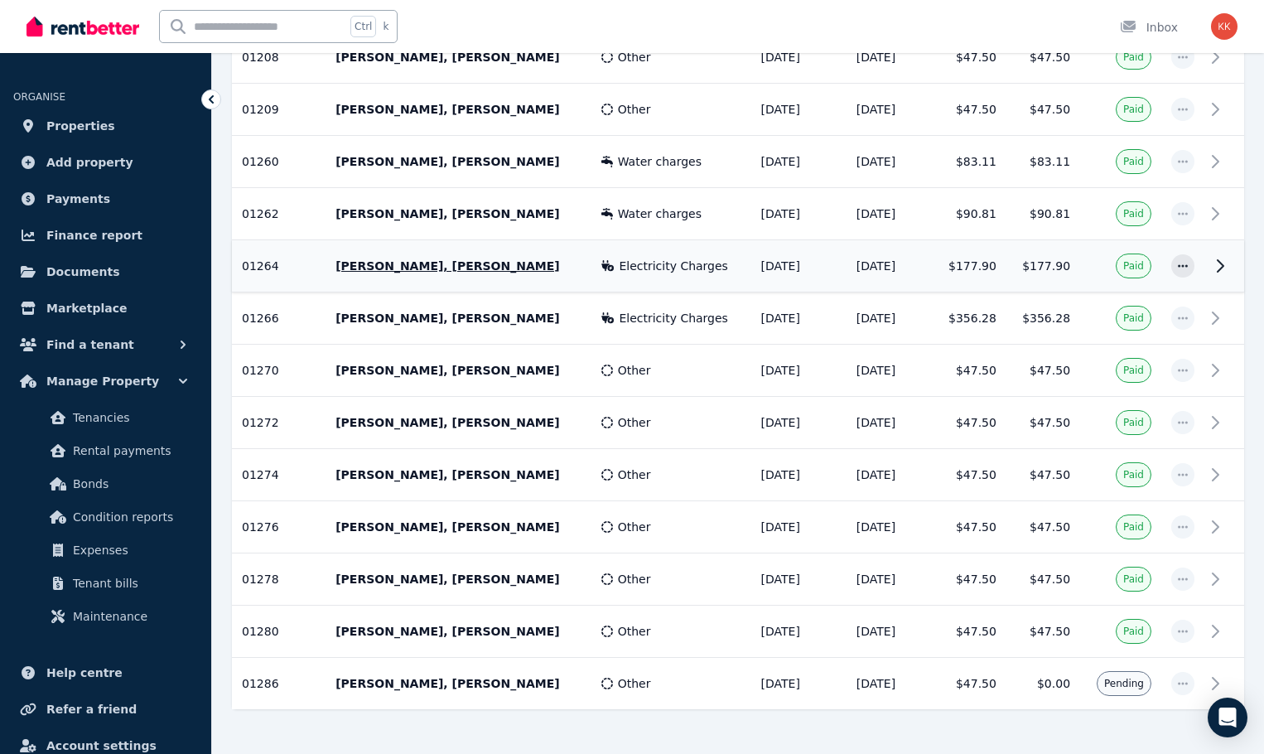
scroll to position [2266, 0]
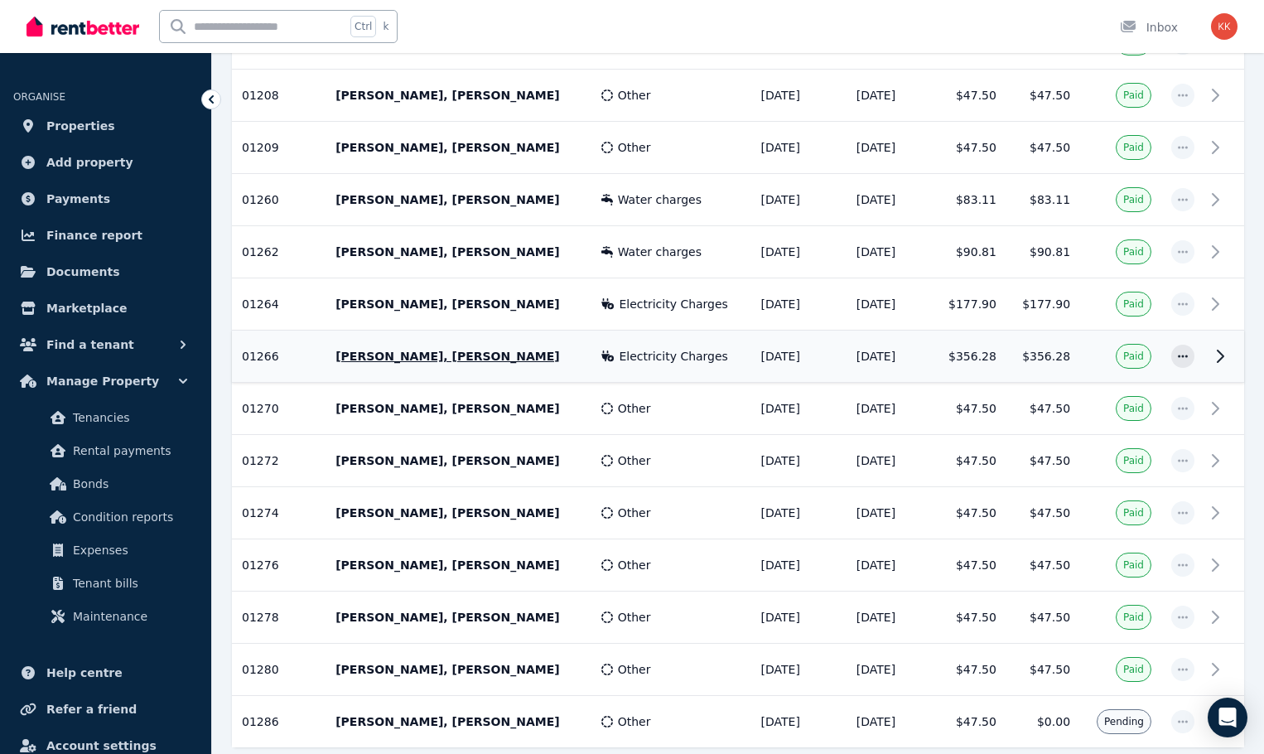
click at [904, 355] on td "[DATE]" at bounding box center [889, 356] width 86 height 52
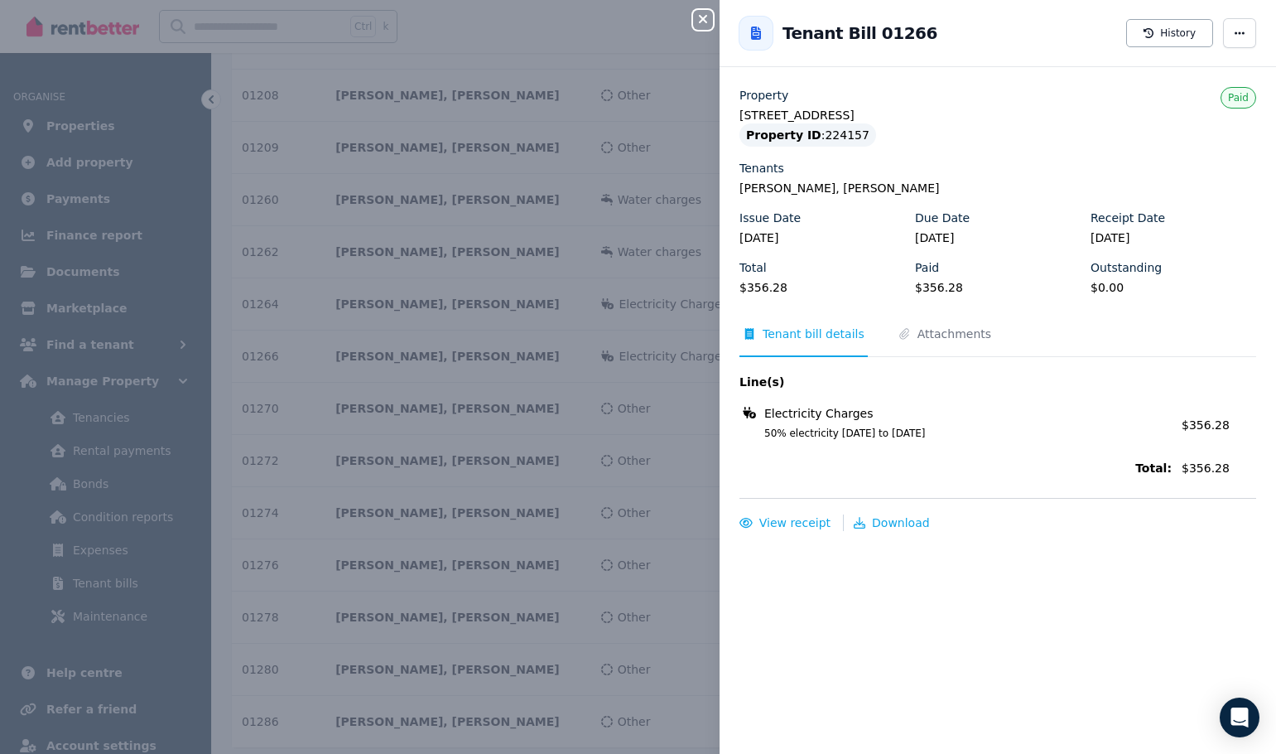
drag, startPoint x: 619, startPoint y: 411, endPoint x: 630, endPoint y: 374, distance: 38.2
click at [619, 411] on div "Close panel Back to Tenant Bill 01266 History Property [STREET_ADDRESS] Propert…" at bounding box center [638, 377] width 1276 height 754
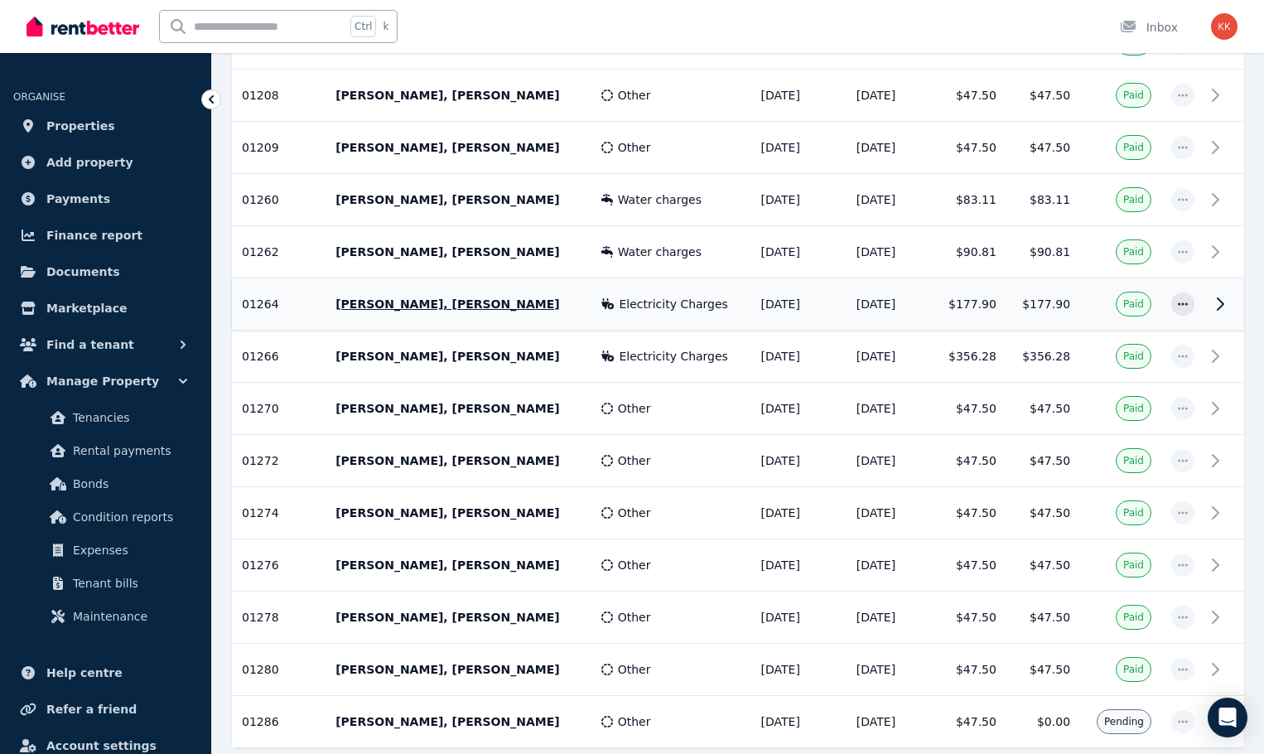
click at [658, 302] on span "Electricity Charges" at bounding box center [673, 304] width 109 height 17
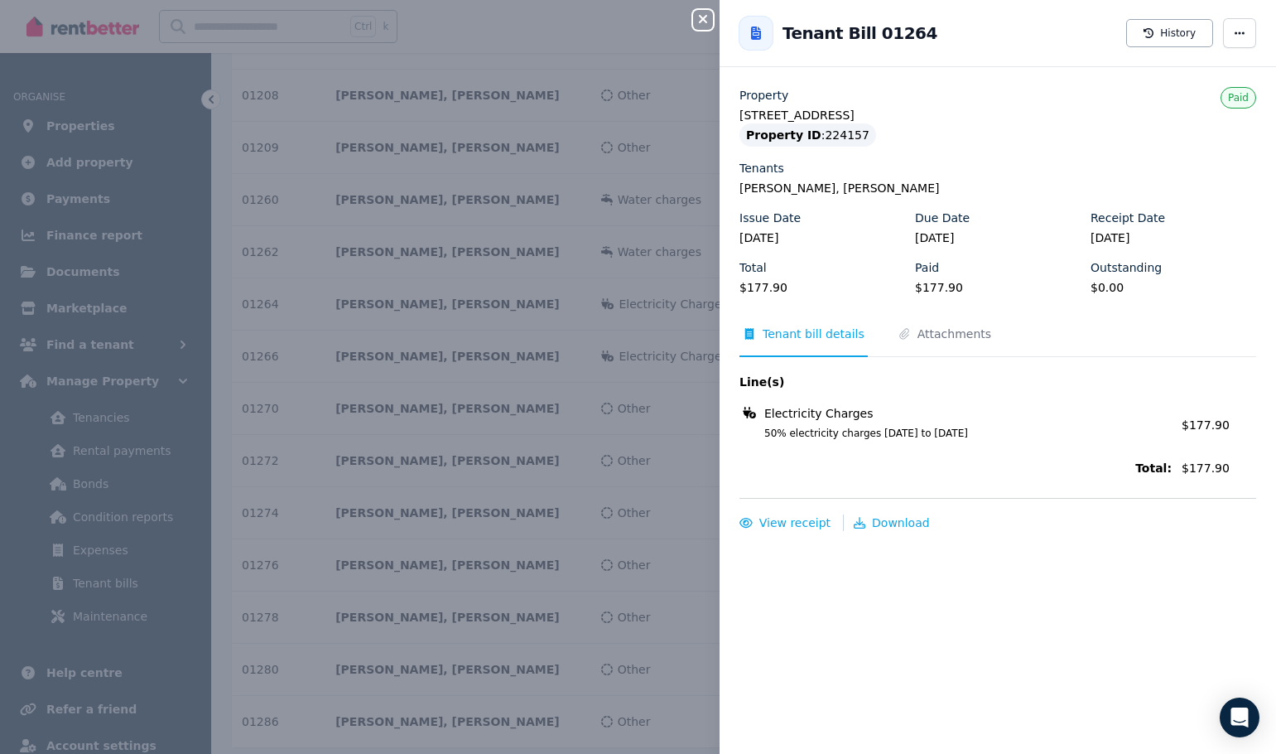
click at [655, 557] on div "Close panel Back to Tenant Bill 01264 History Property [STREET_ADDRESS] Propert…" at bounding box center [638, 377] width 1276 height 754
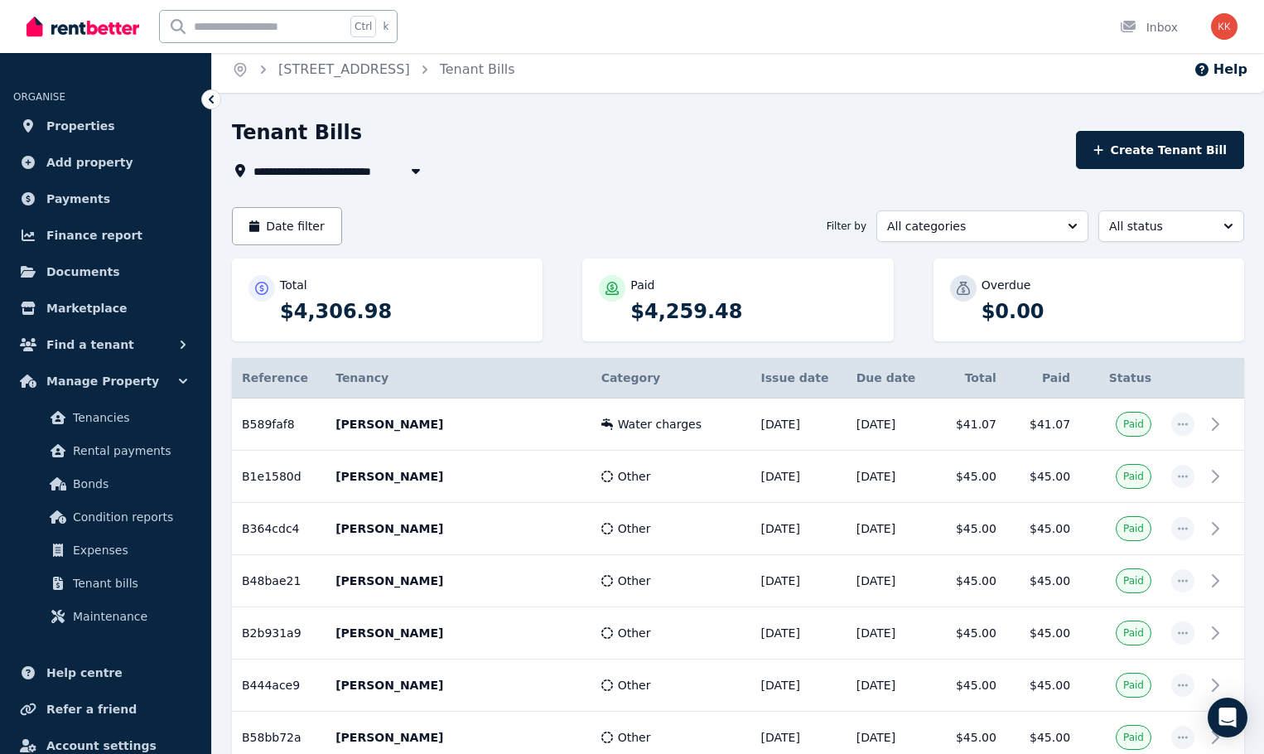
scroll to position [0, 0]
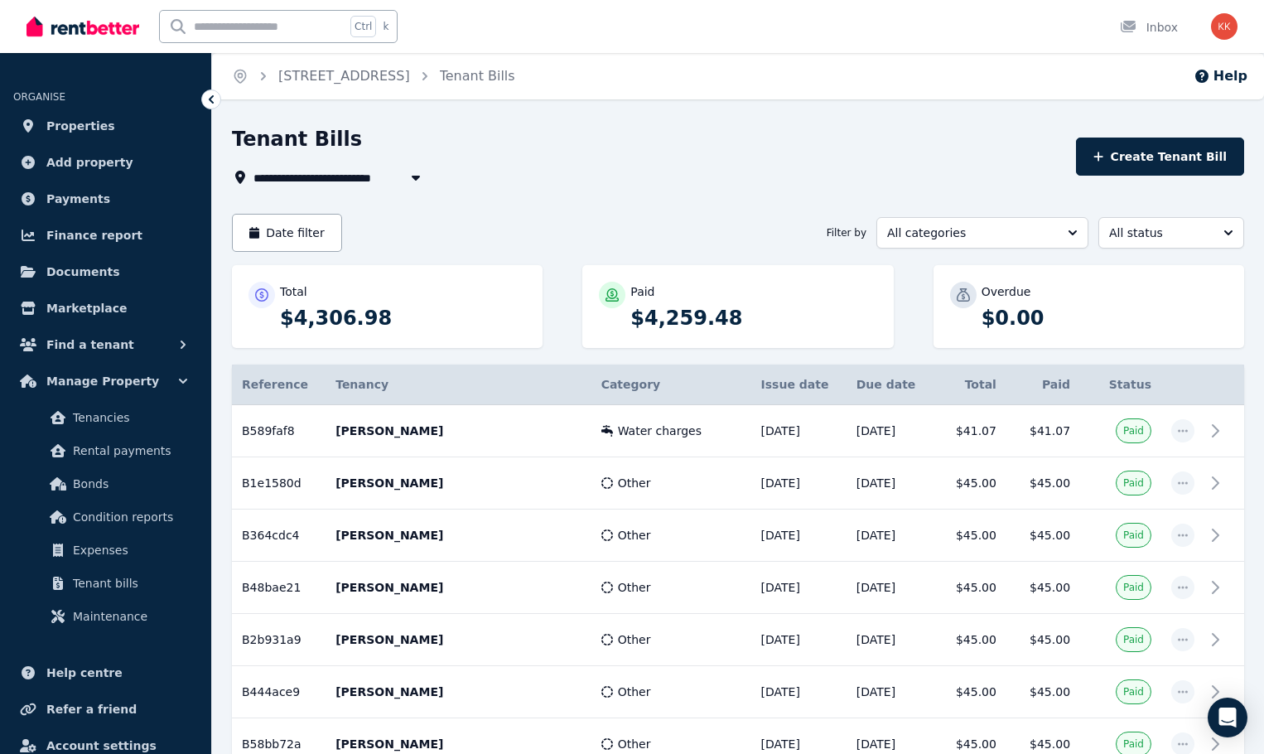
click at [323, 176] on span "[STREET_ADDRESS]" at bounding box center [325, 177] width 145 height 20
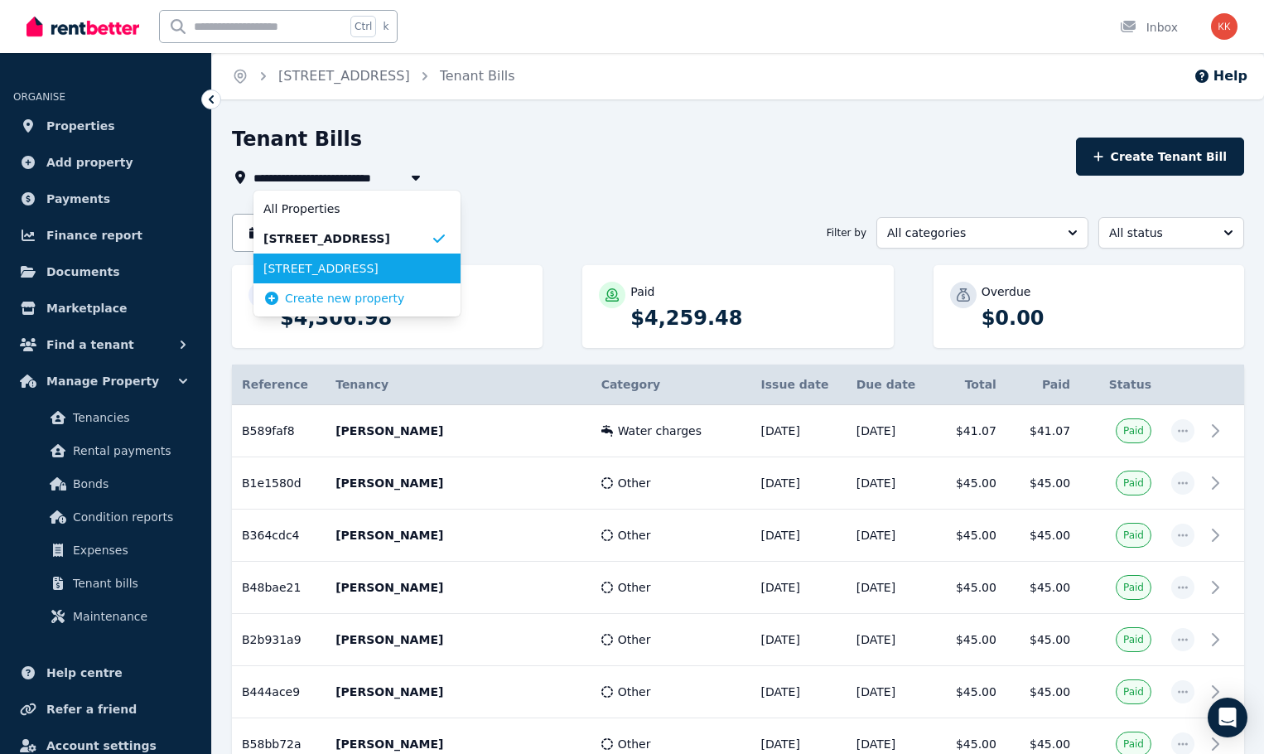
click at [333, 266] on span "[STREET_ADDRESS]" at bounding box center [346, 268] width 167 height 17
type input "**********"
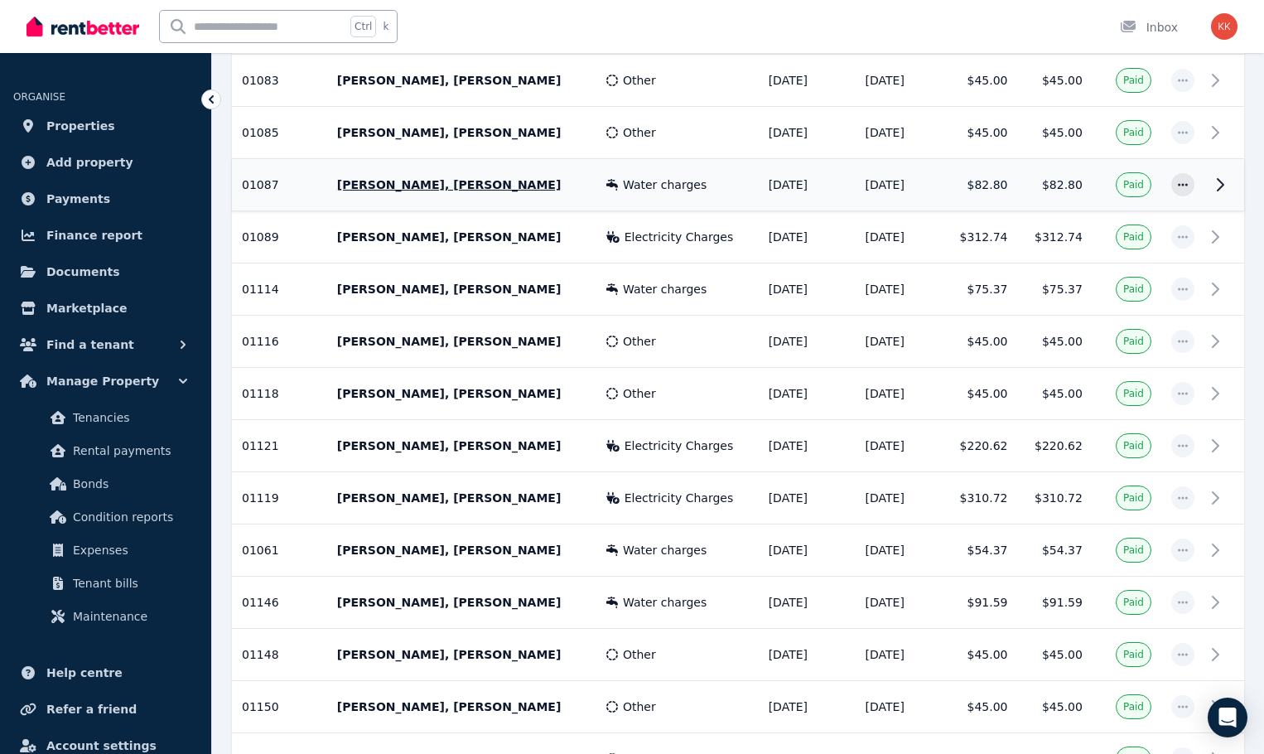
scroll to position [2379, 0]
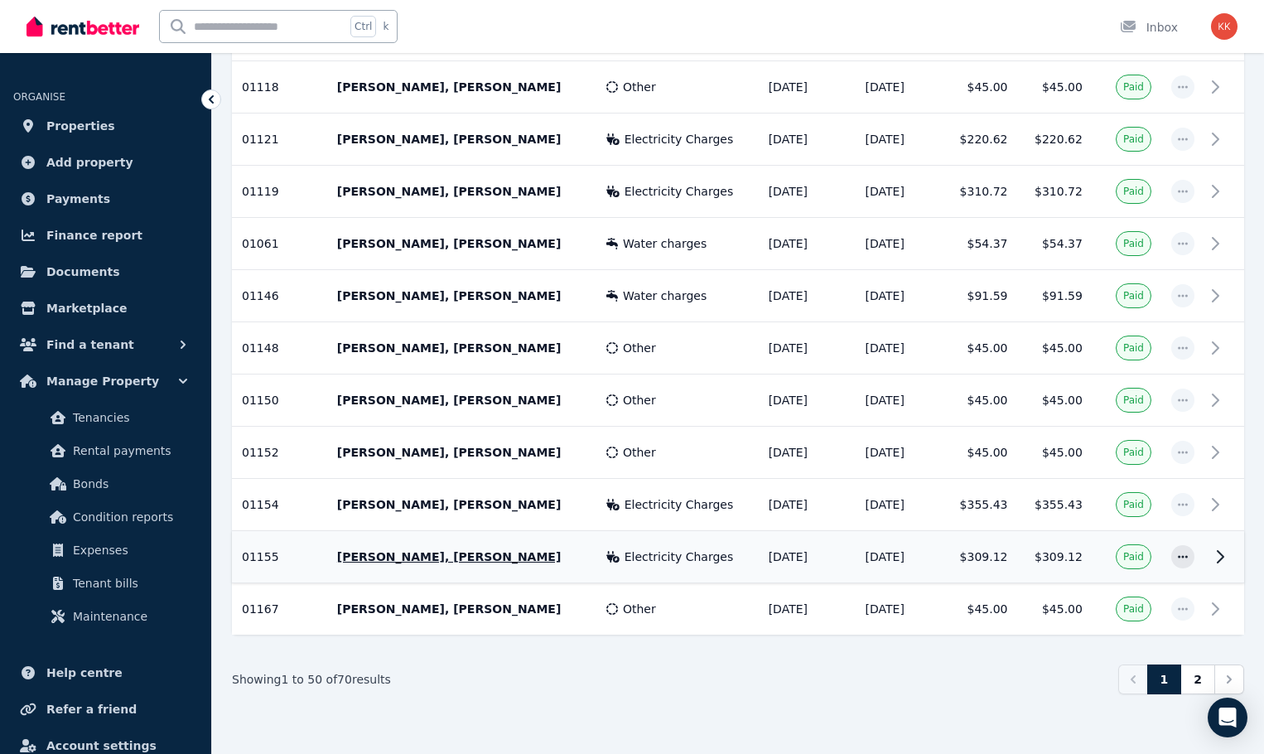
click at [681, 543] on td "Electricity Charges" at bounding box center [677, 557] width 162 height 52
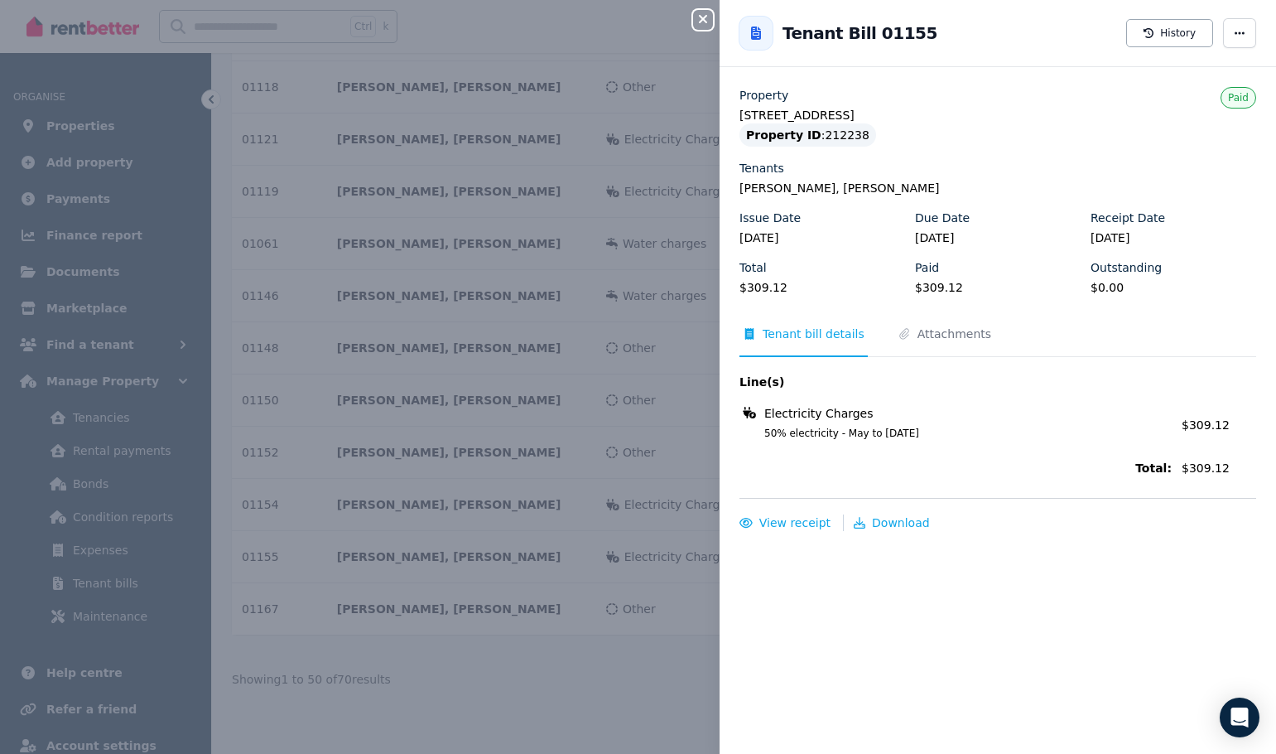
click at [628, 628] on div "Close panel Back to Tenant Bill 01155 History Property [STREET_ADDRESS] Propert…" at bounding box center [638, 377] width 1276 height 754
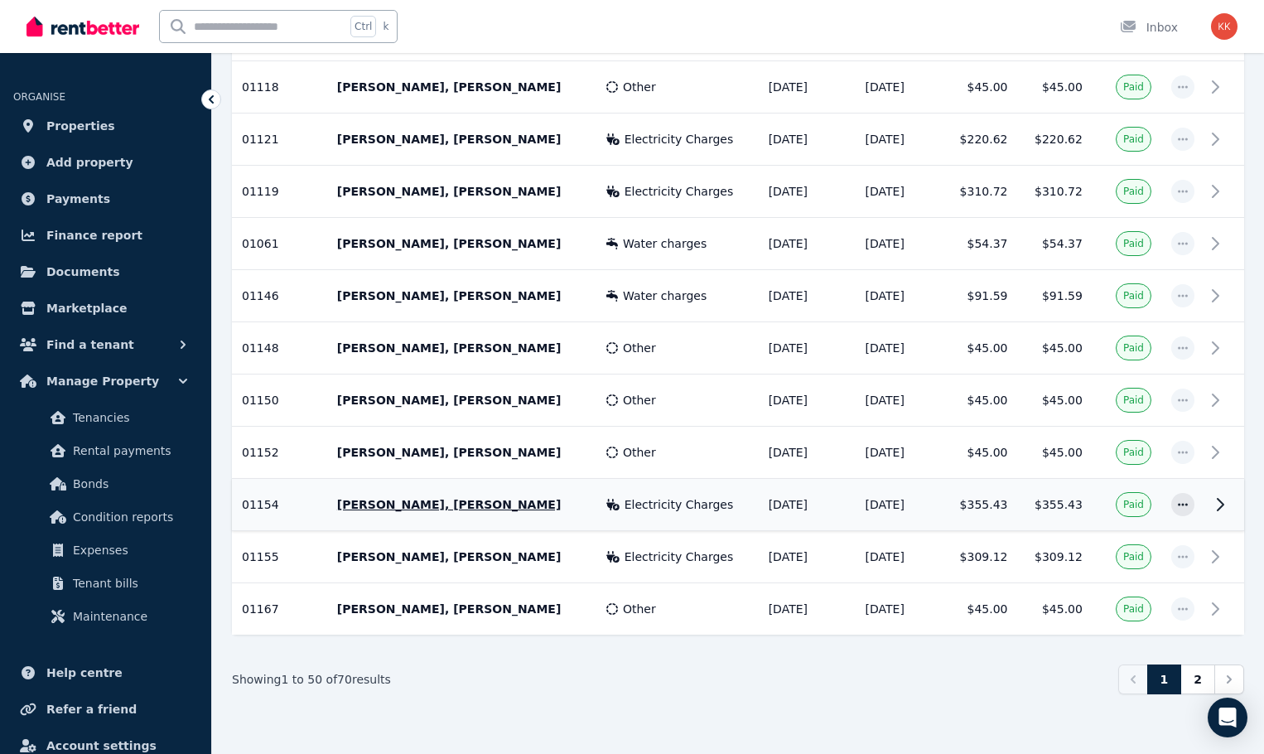
click at [670, 512] on span "Electricity Charges" at bounding box center [679, 504] width 109 height 17
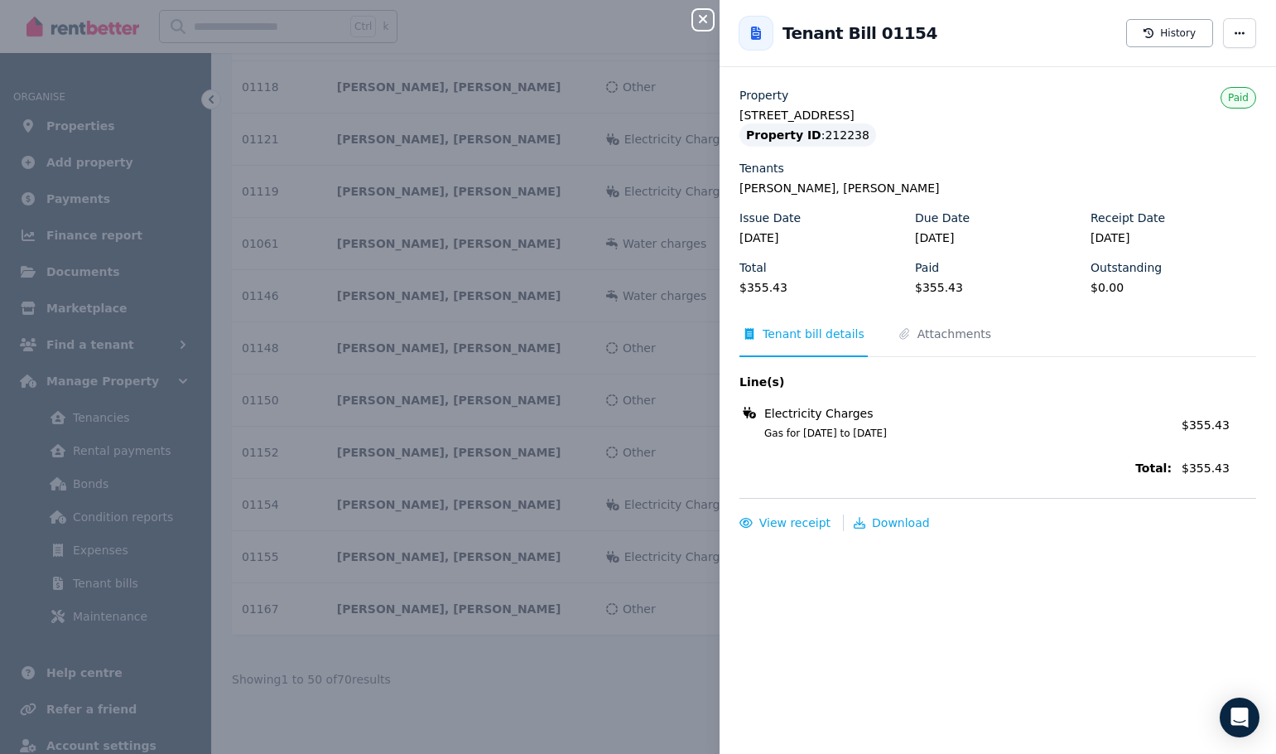
click at [596, 618] on div "Close panel Back to Tenant Bill 01154 History Property [STREET_ADDRESS] Propert…" at bounding box center [638, 377] width 1276 height 754
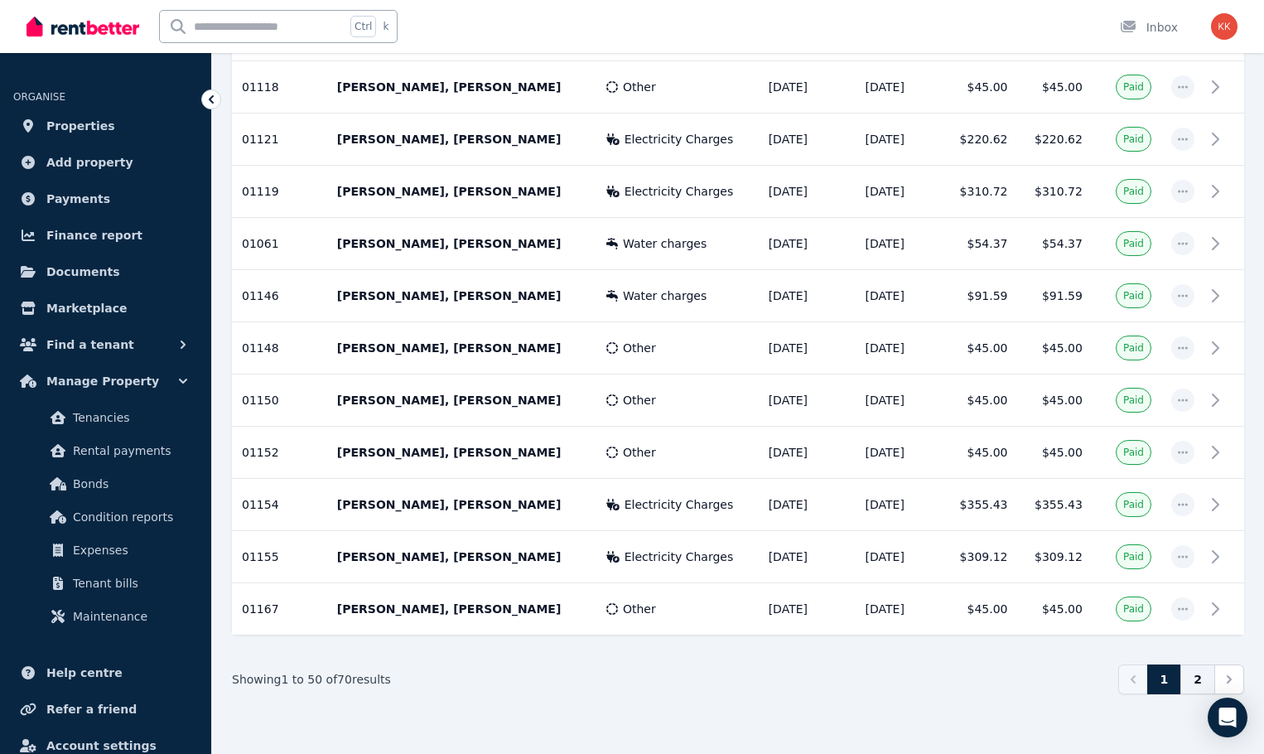
click at [1208, 673] on link "2" at bounding box center [1197, 679] width 35 height 30
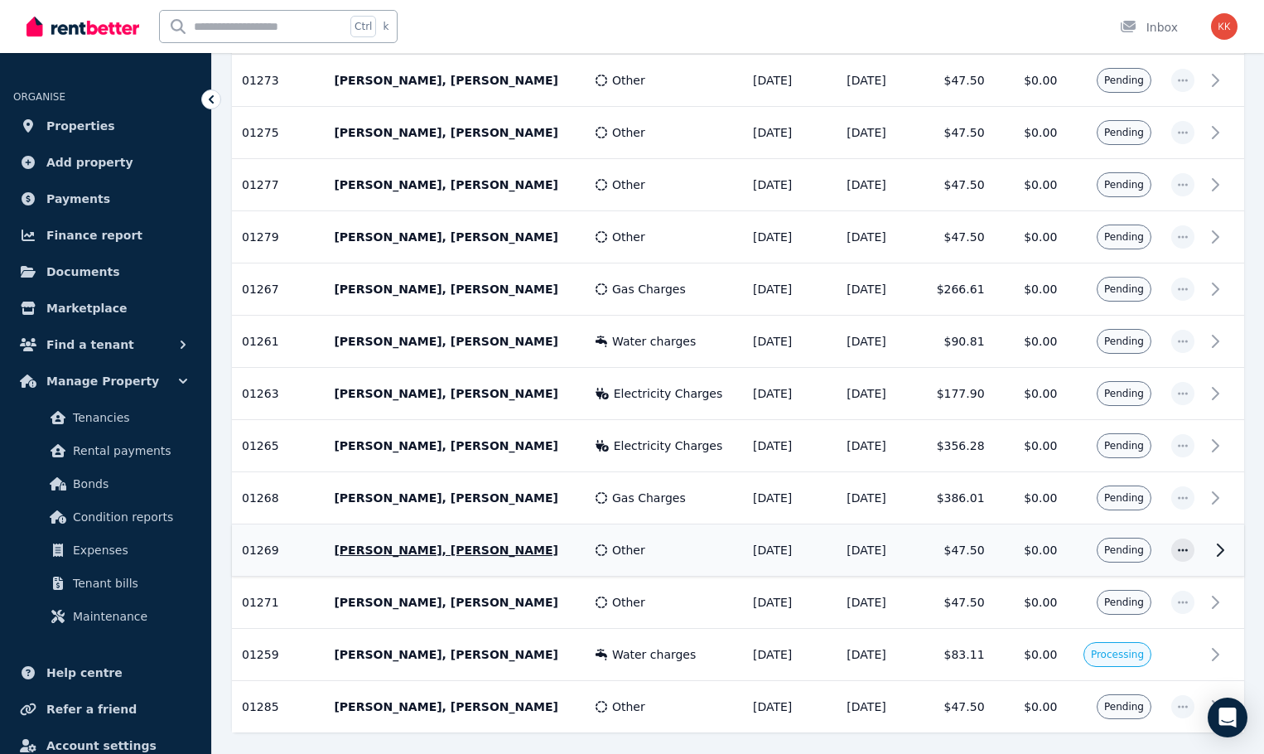
scroll to position [813, 0]
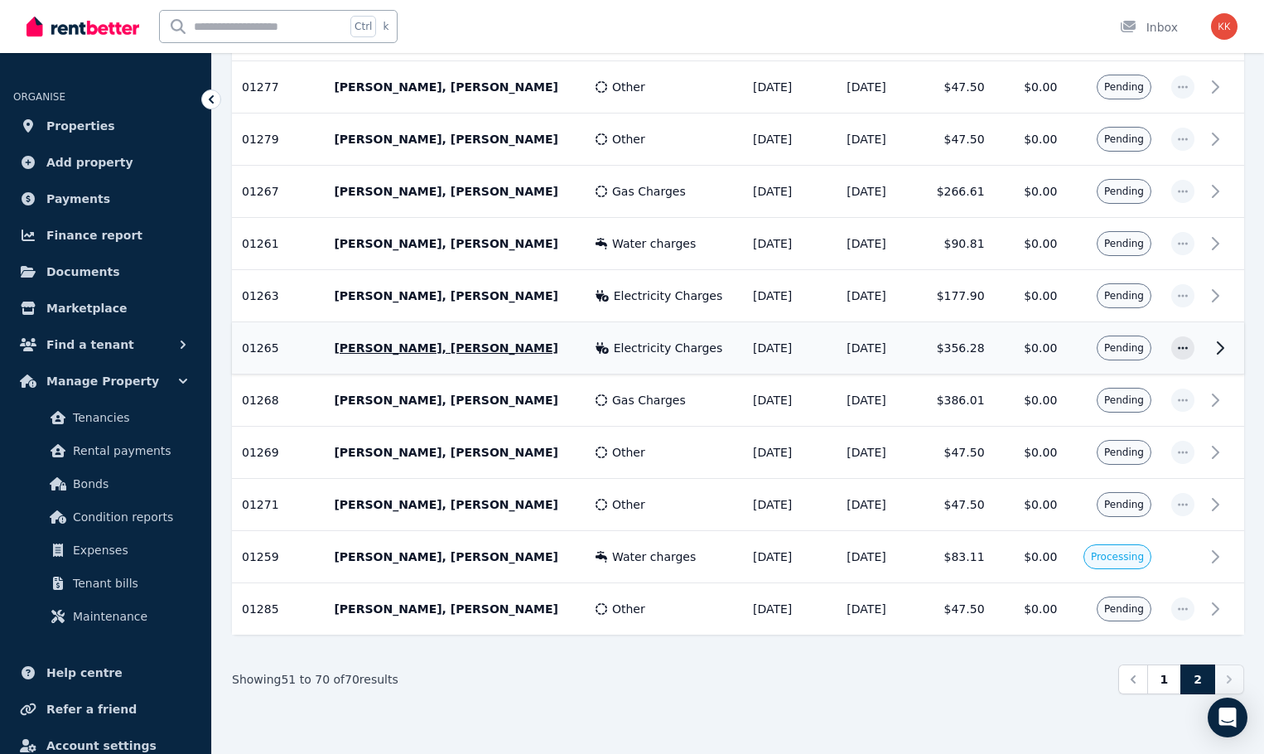
click at [692, 354] on div "Electricity Charges" at bounding box center [664, 348] width 137 height 17
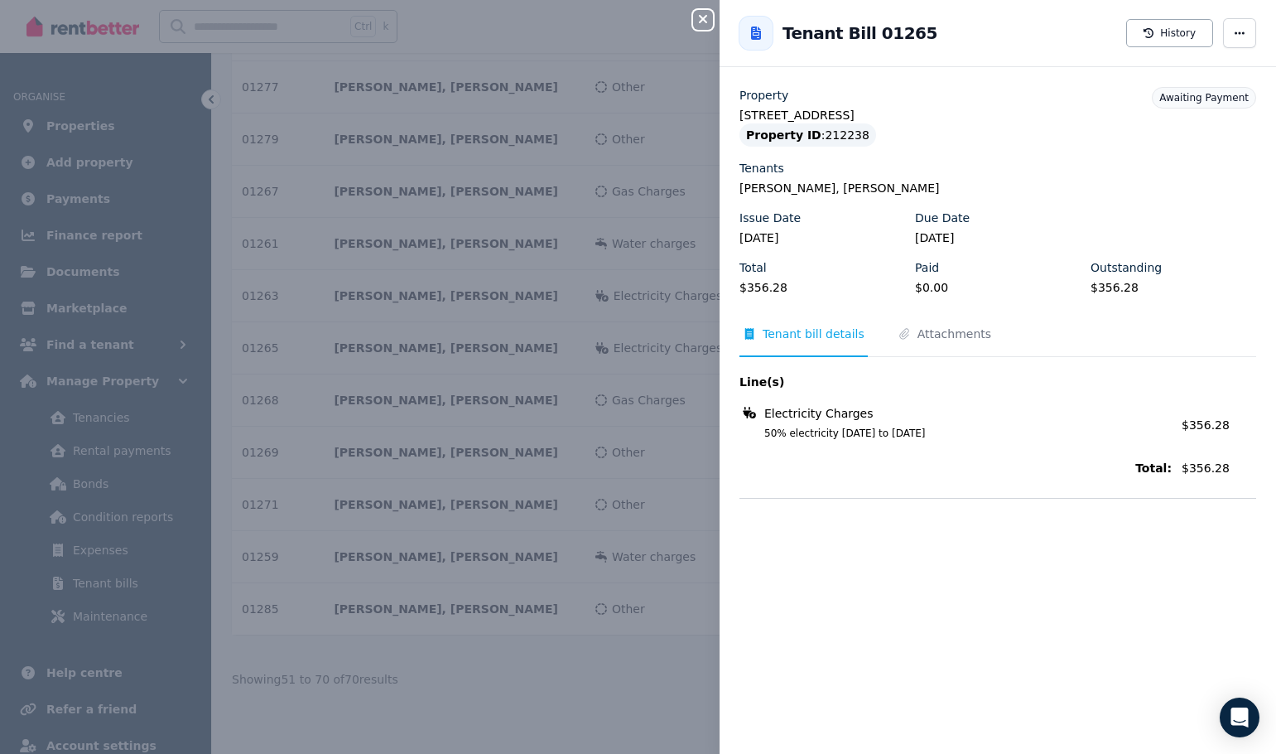
click at [633, 456] on div "Close panel Back to Tenant Bill 01265 History Property [STREET_ADDRESS] Propert…" at bounding box center [638, 377] width 1276 height 754
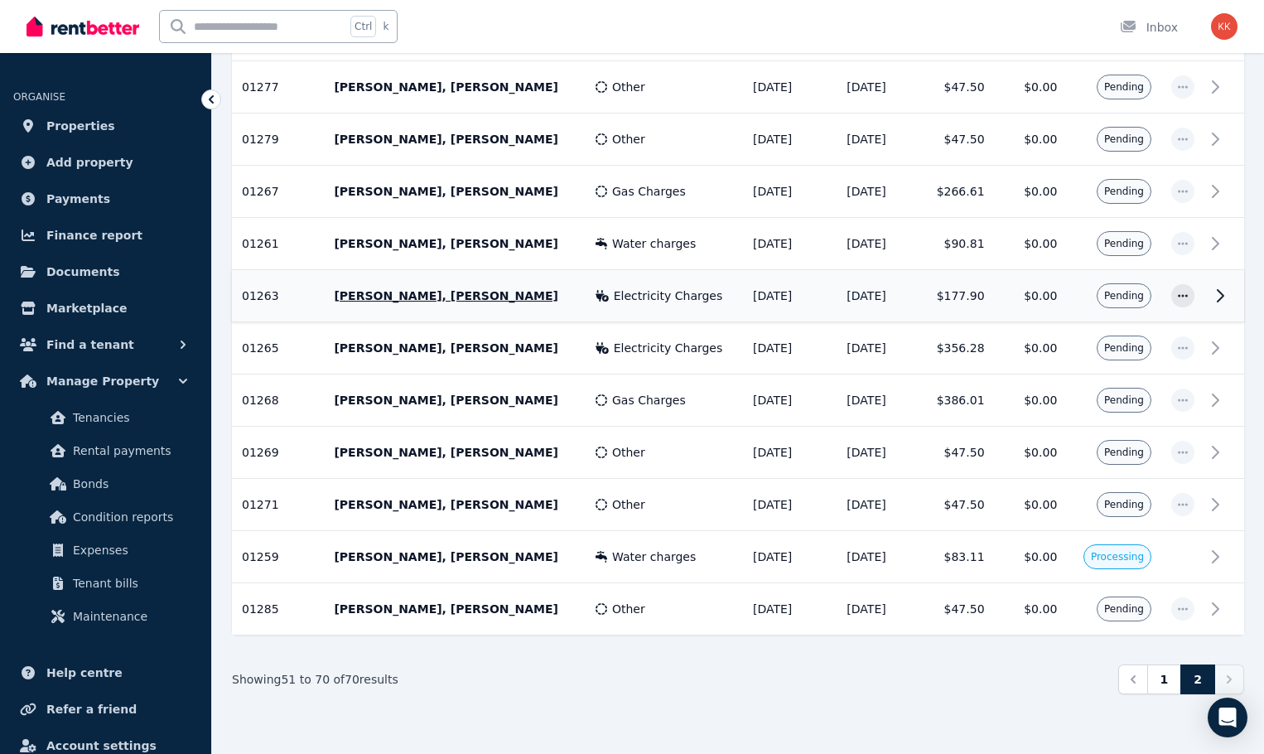
click at [644, 297] on span "Electricity Charges" at bounding box center [668, 295] width 109 height 17
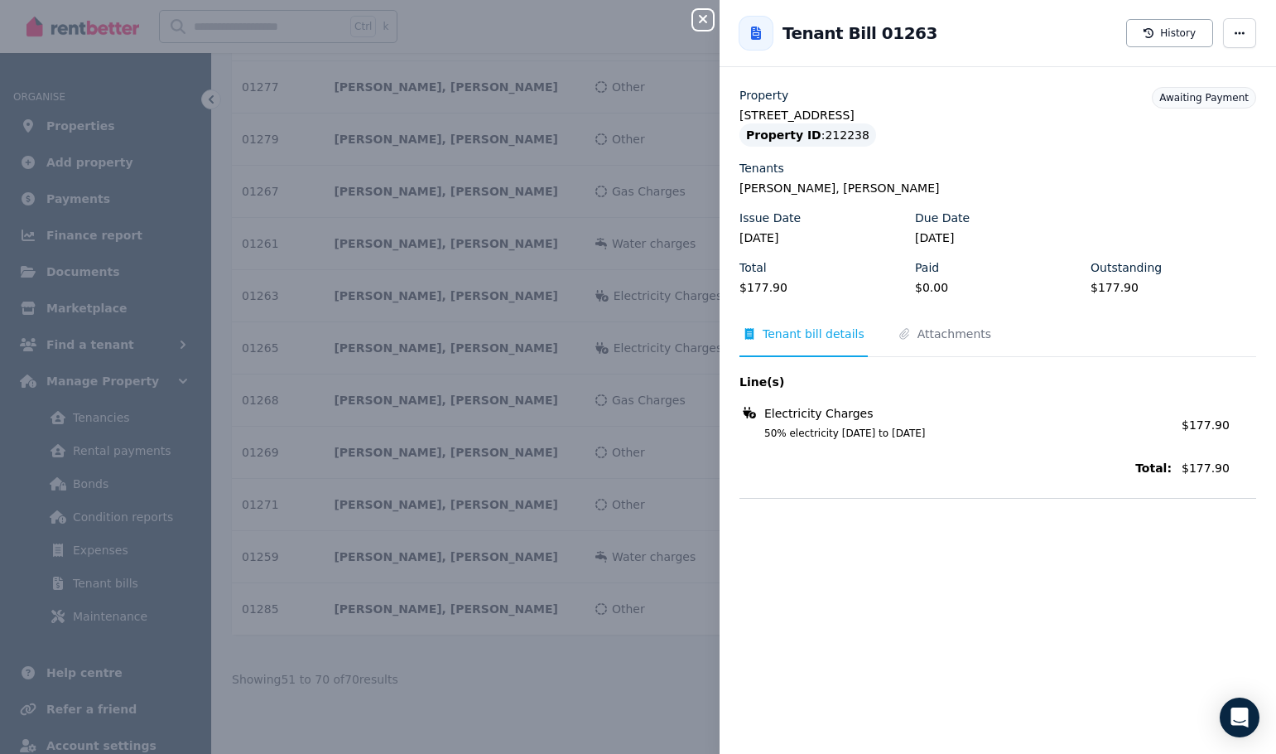
click at [683, 488] on div "Close panel Back to Tenant Bill 01263 History Property [STREET_ADDRESS] Propert…" at bounding box center [638, 377] width 1276 height 754
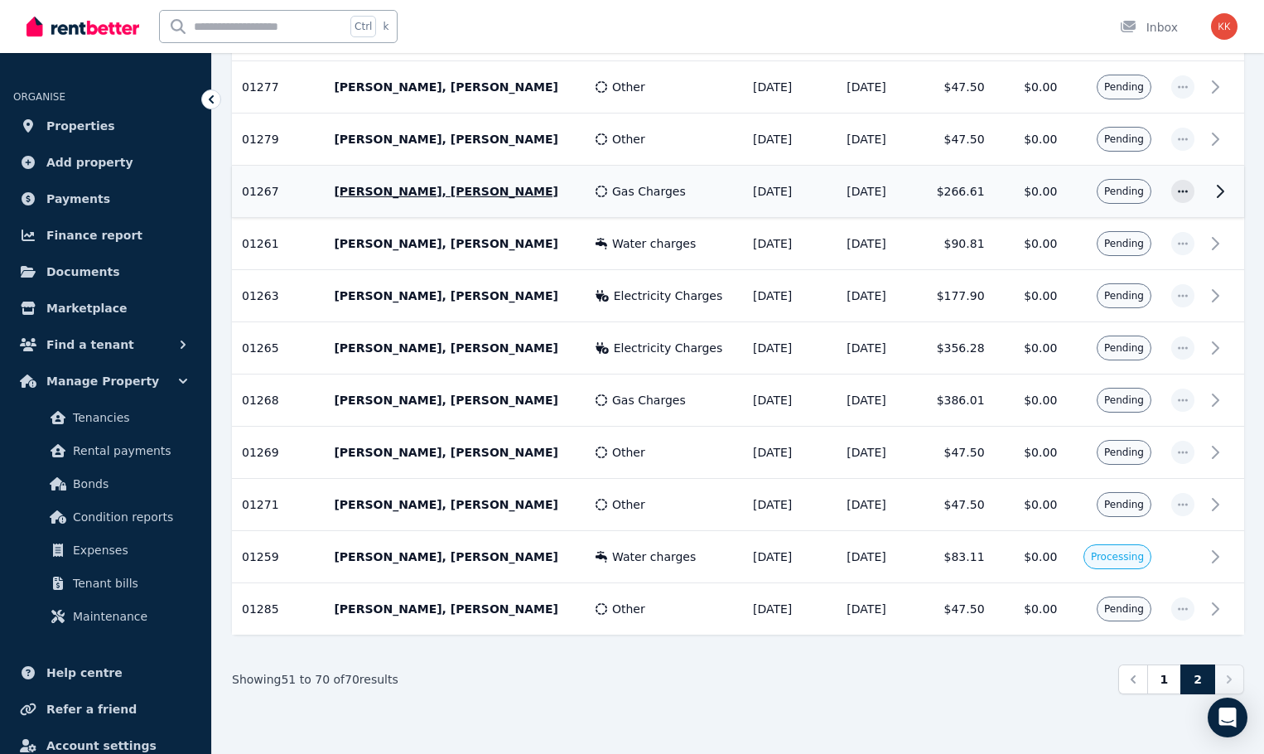
click at [673, 197] on div "Gas Charges" at bounding box center [664, 191] width 137 height 17
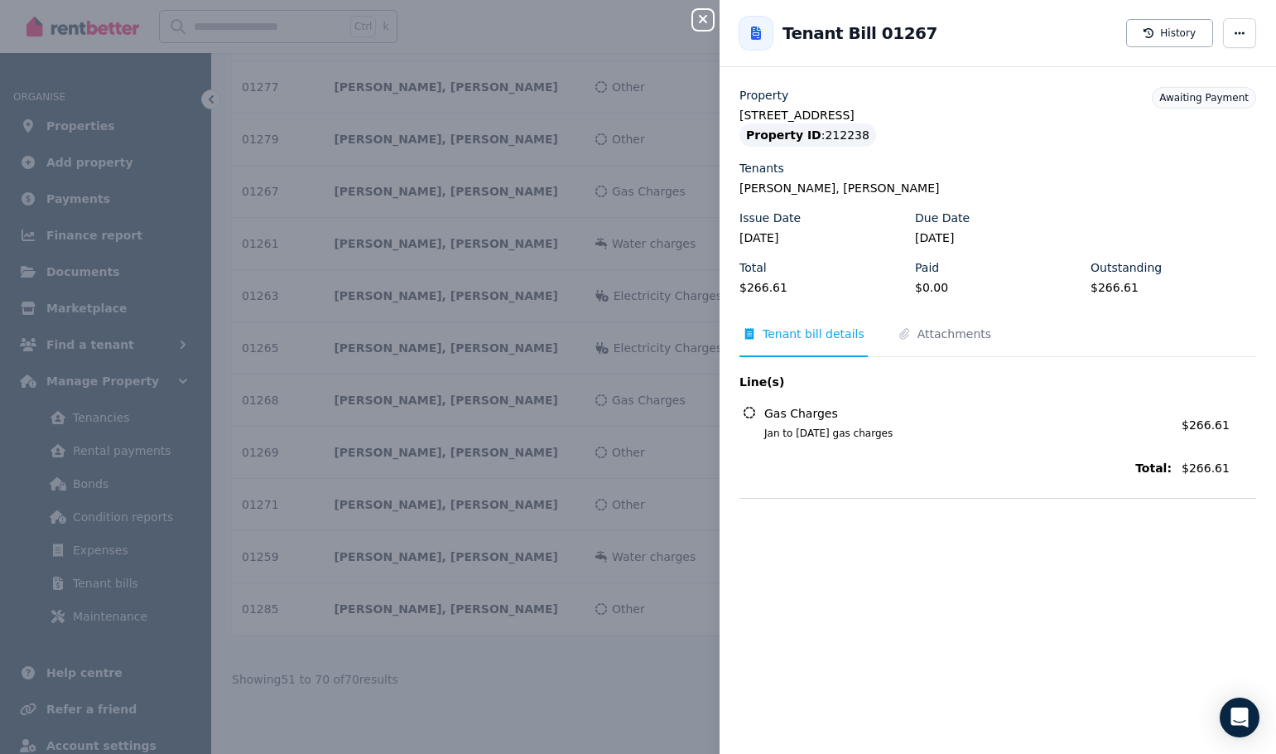
click at [636, 485] on div "Close panel Back to Tenant Bill 01267 History Property [STREET_ADDRESS] Propert…" at bounding box center [638, 377] width 1276 height 754
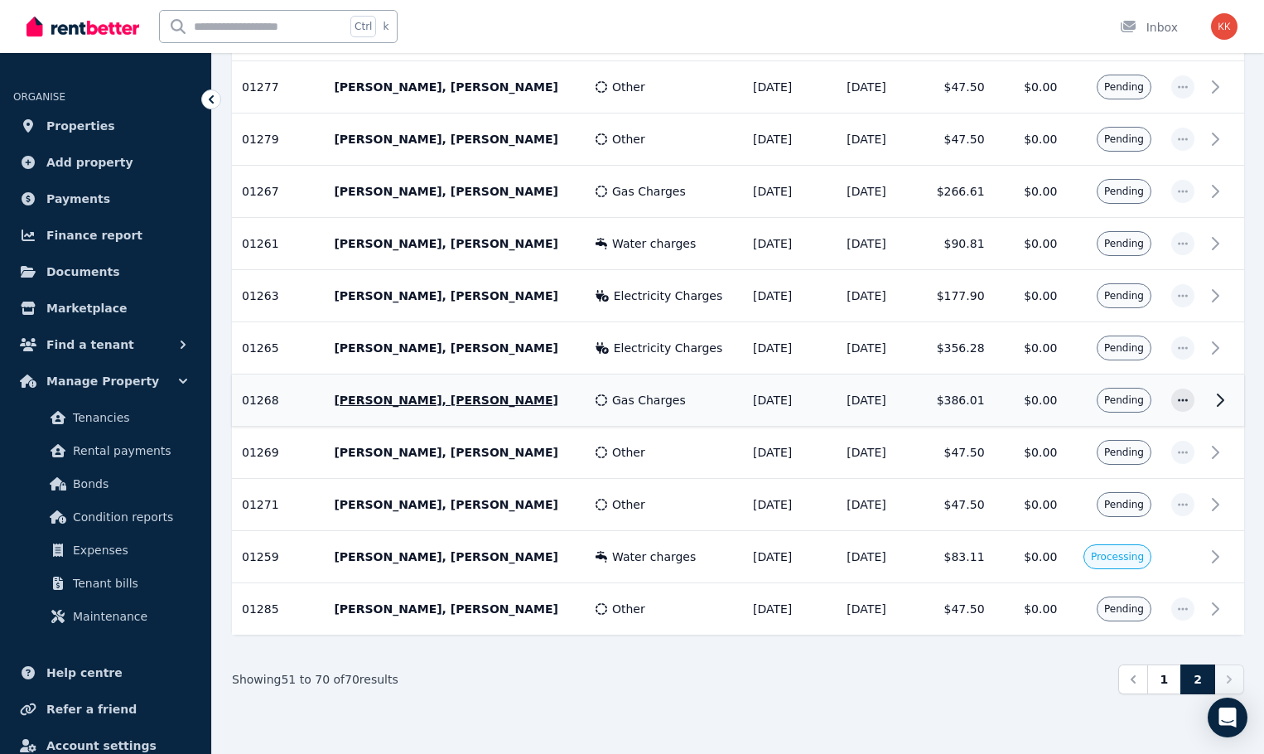
click at [675, 407] on div "Gas Charges" at bounding box center [664, 400] width 137 height 17
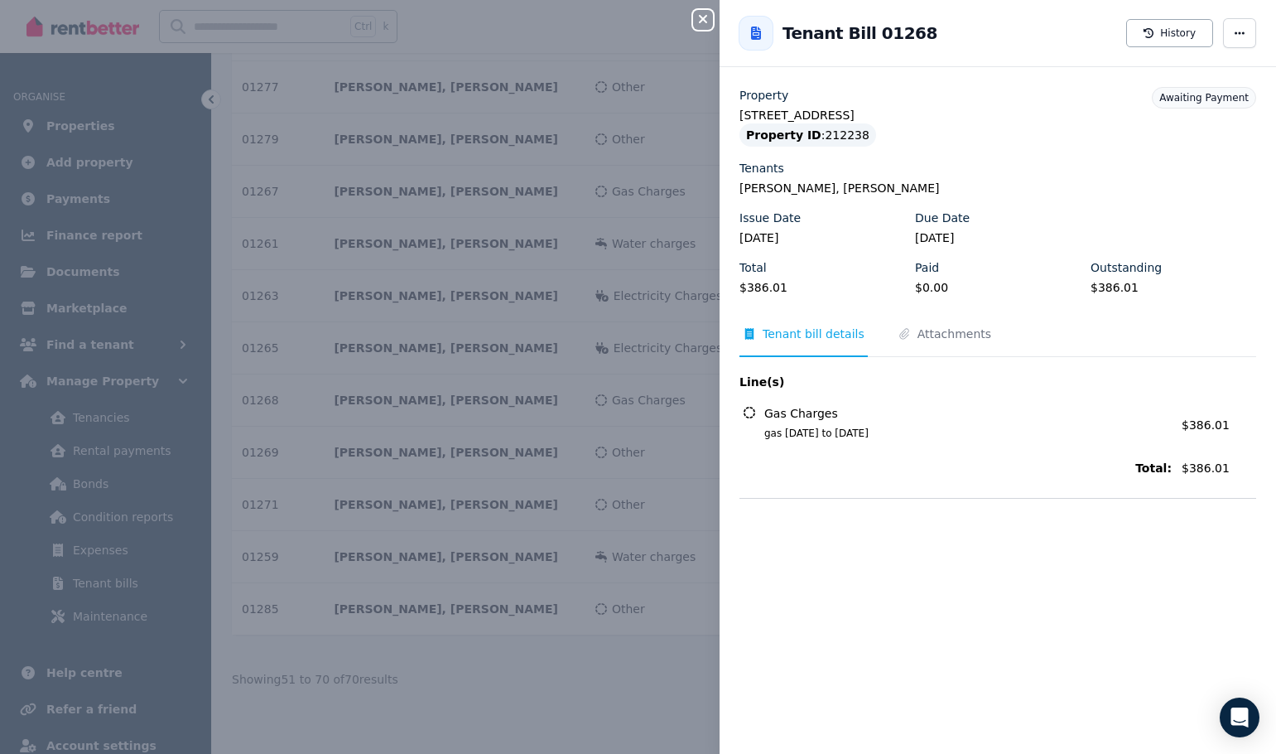
click at [618, 615] on div "Close panel Back to Tenant Bill 01268 History Property [STREET_ADDRESS] Propert…" at bounding box center [638, 377] width 1276 height 754
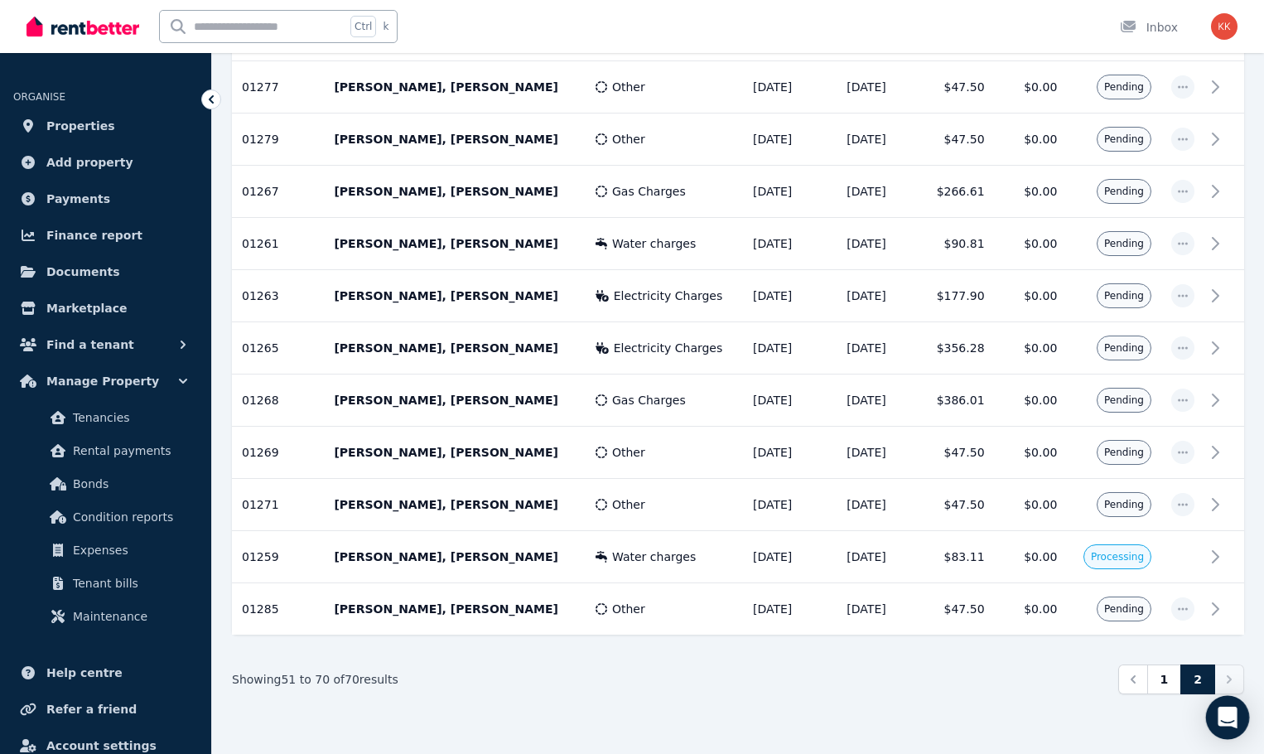
click at [1237, 708] on icon "Open Intercom Messenger" at bounding box center [1228, 718] width 22 height 22
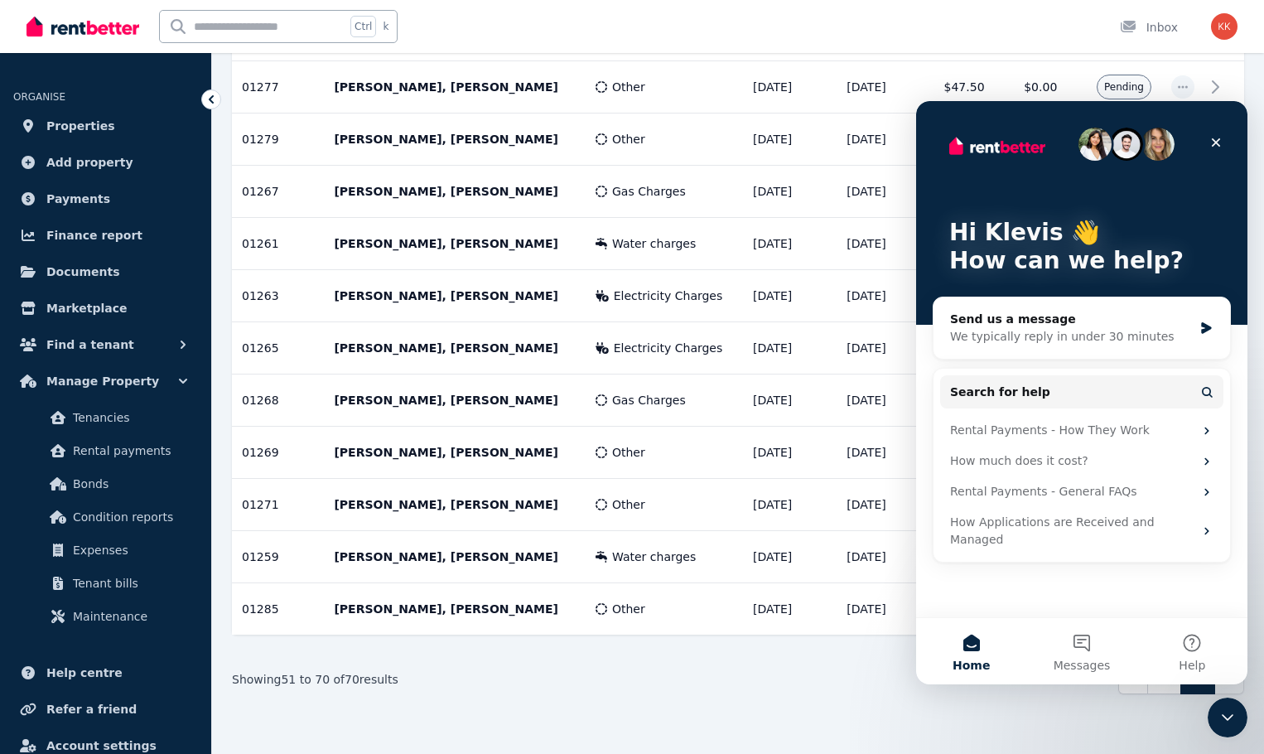
scroll to position [0, 0]
click at [1093, 660] on span "Messages" at bounding box center [1082, 665] width 57 height 12
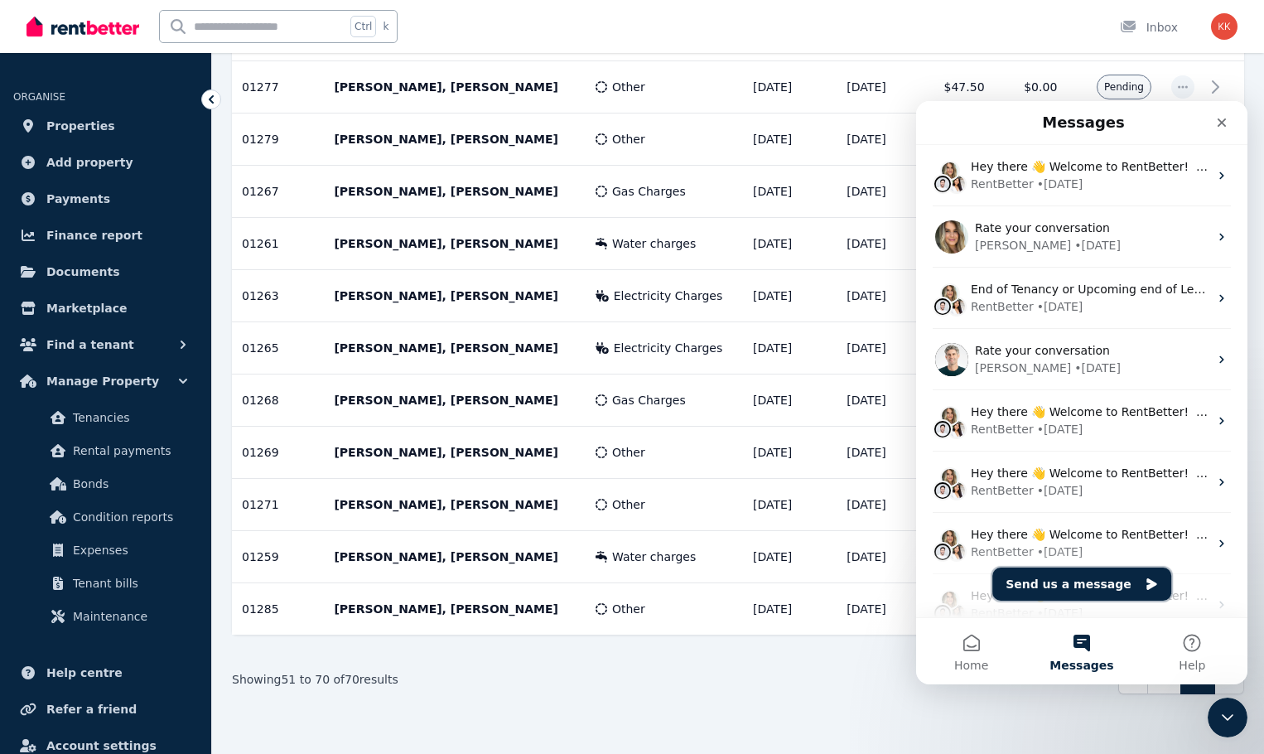
click at [1102, 586] on button "Send us a message" at bounding box center [1081, 583] width 179 height 33
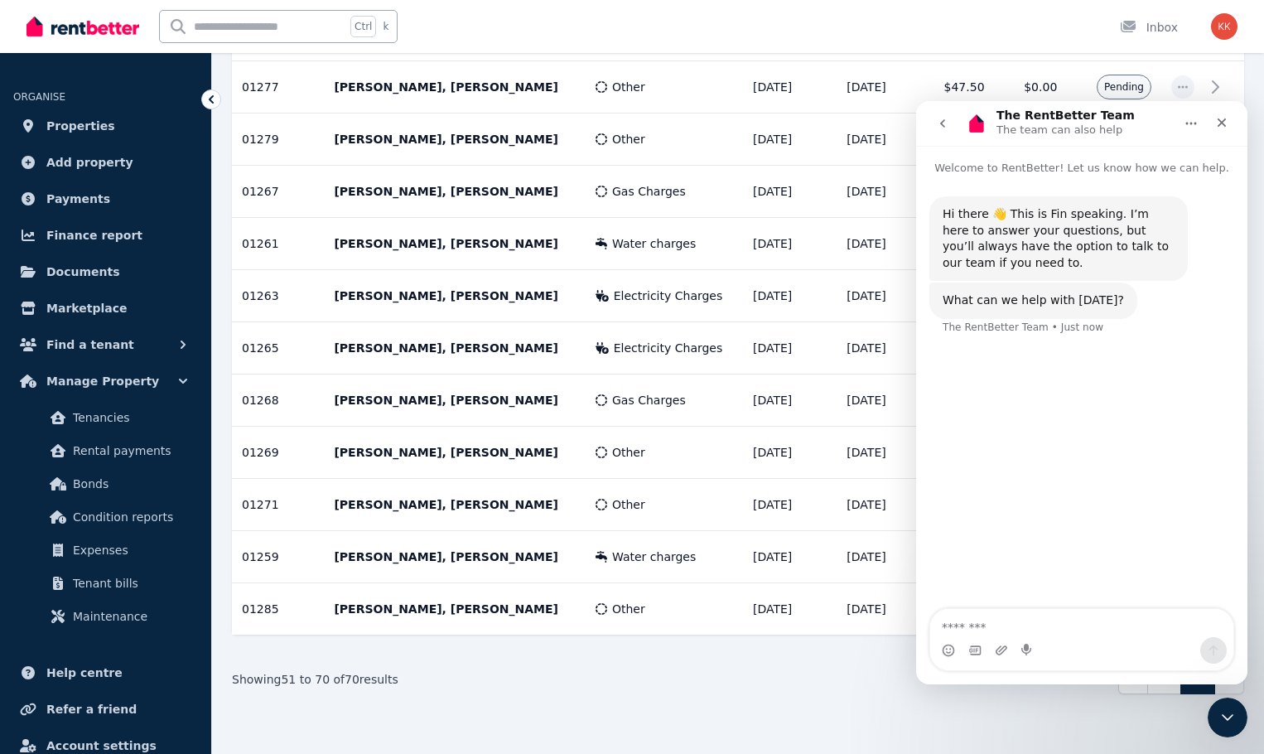
click at [1016, 625] on textarea "Message…" at bounding box center [1081, 623] width 303 height 28
type textarea "**********"
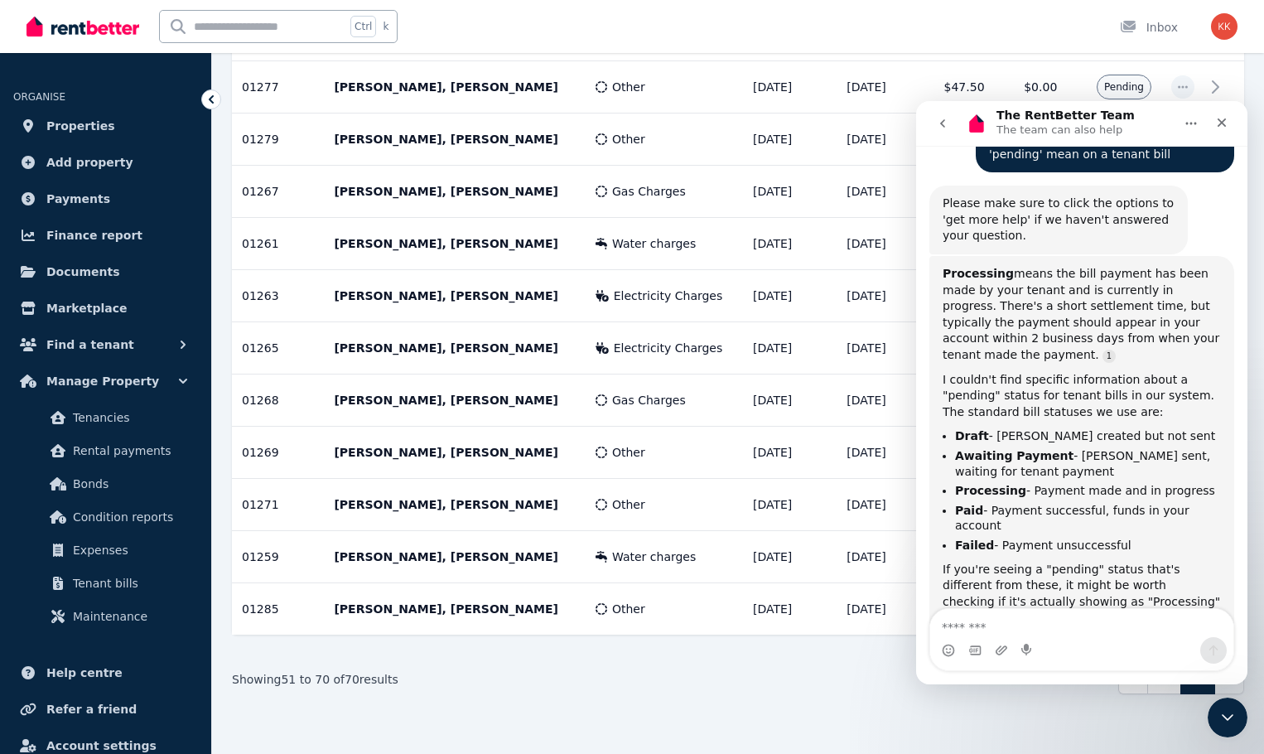
scroll to position [264, 0]
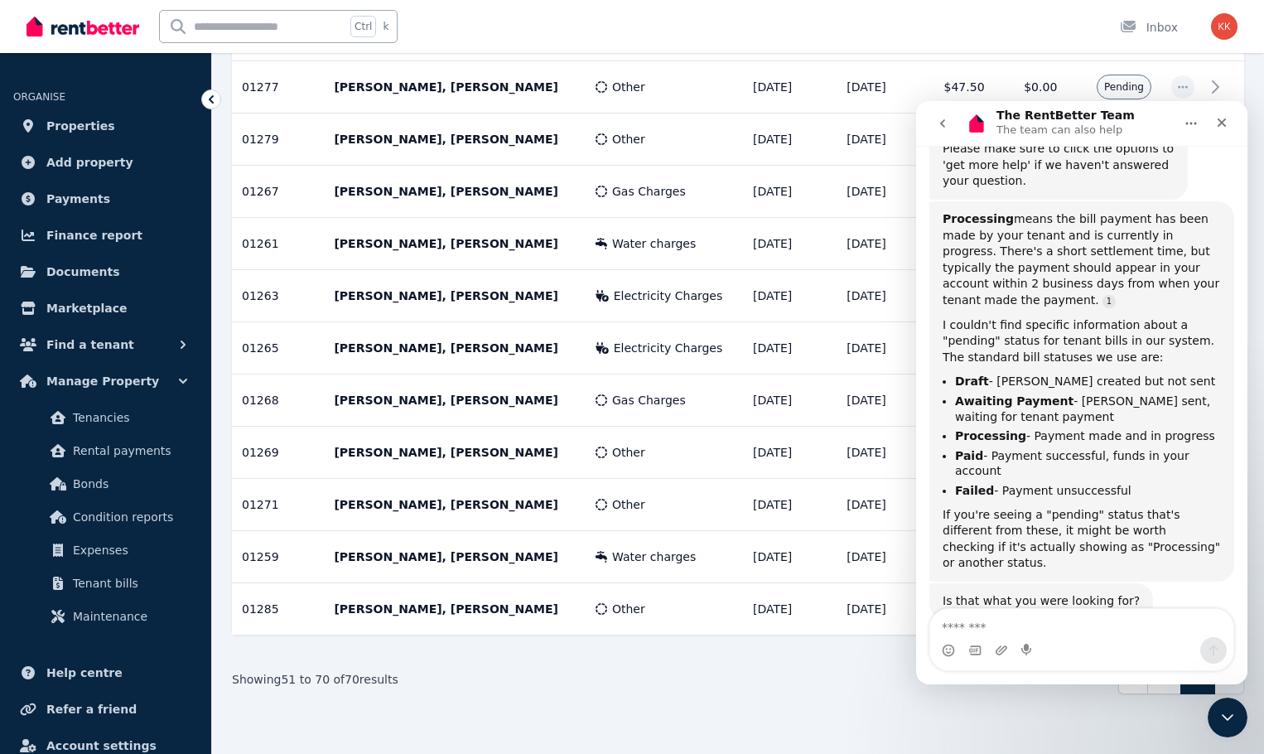
click at [1189, 119] on icon "Home" at bounding box center [1190, 123] width 13 height 13
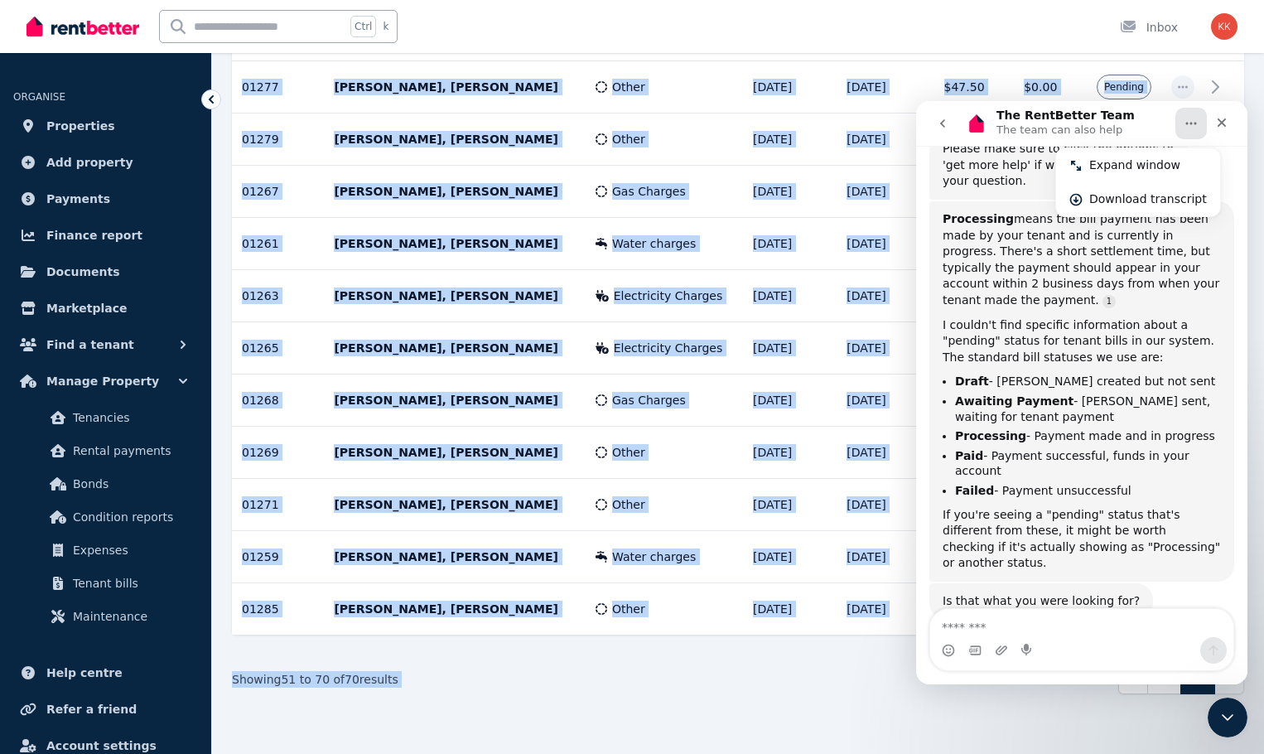
click at [812, 664] on section "Total $7,517.79 Paid $5,777.07 Overdue $1,693.22 Reference Details Tenancy Cate…" at bounding box center [738, 88] width 1012 height 1272
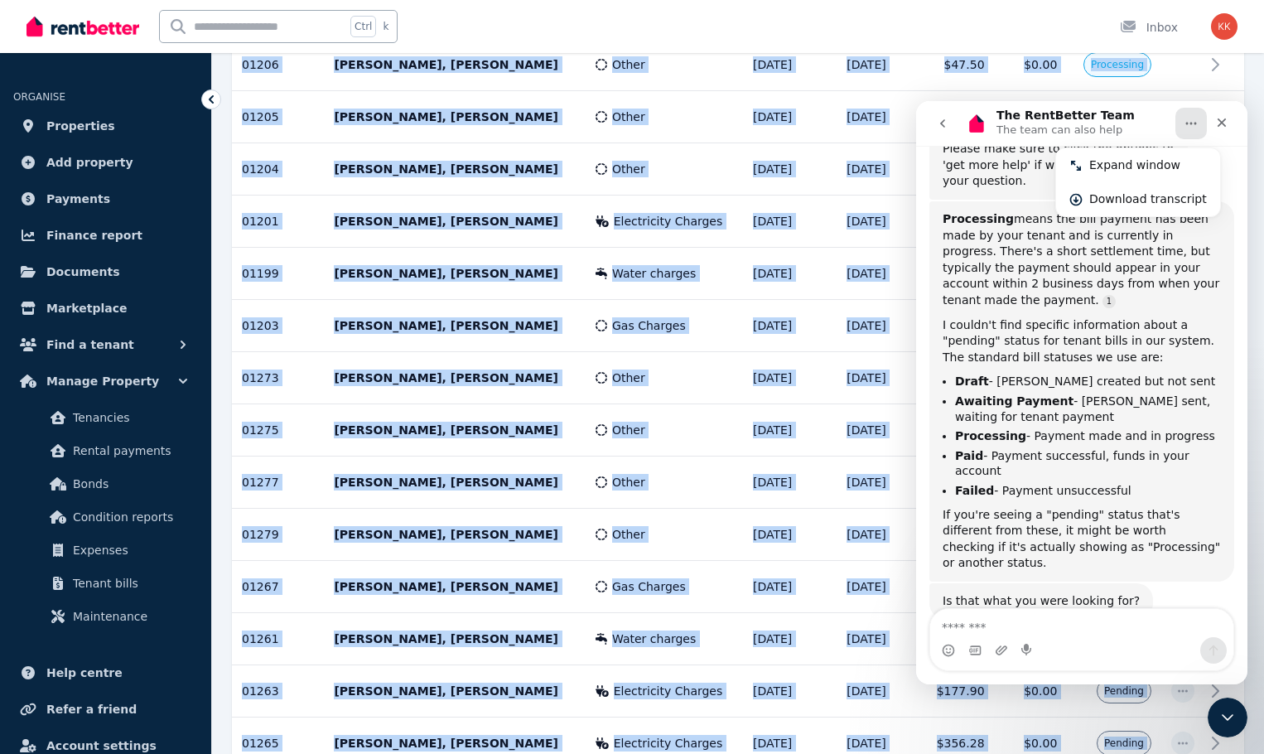
scroll to position [151, 0]
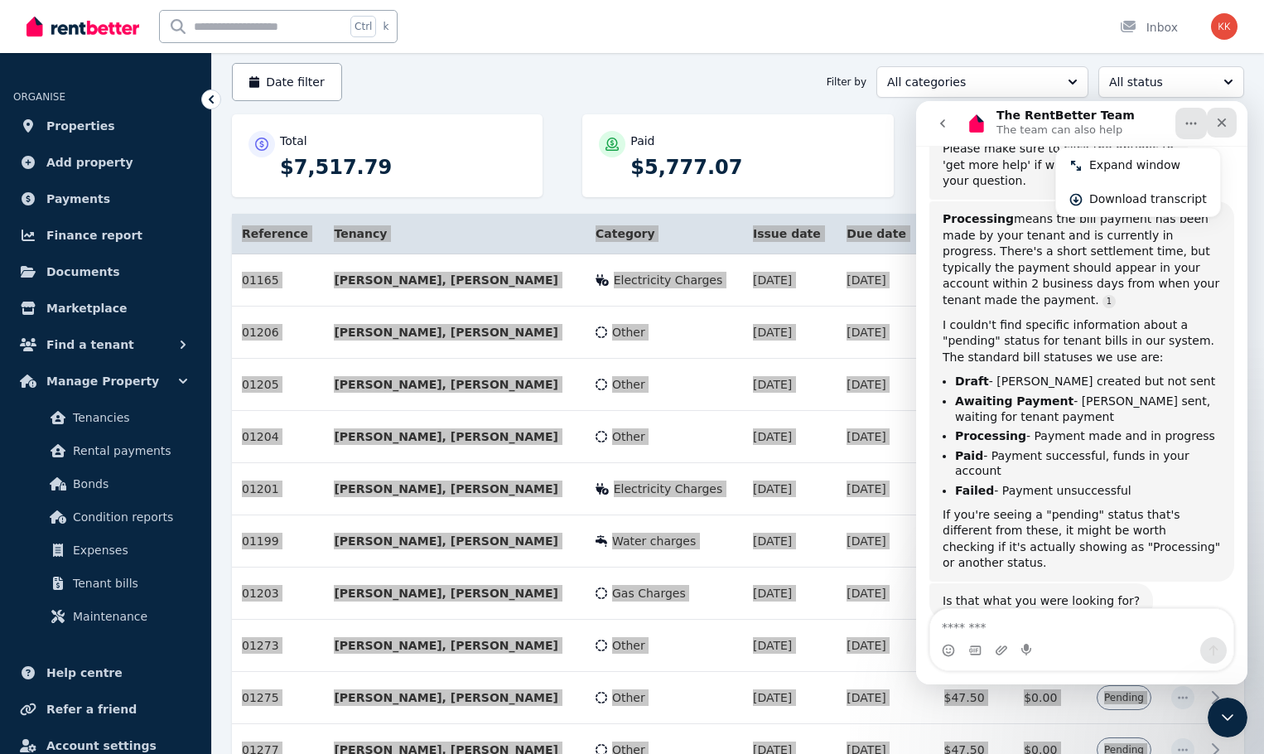
click at [1220, 116] on icon "Close" at bounding box center [1221, 122] width 13 height 13
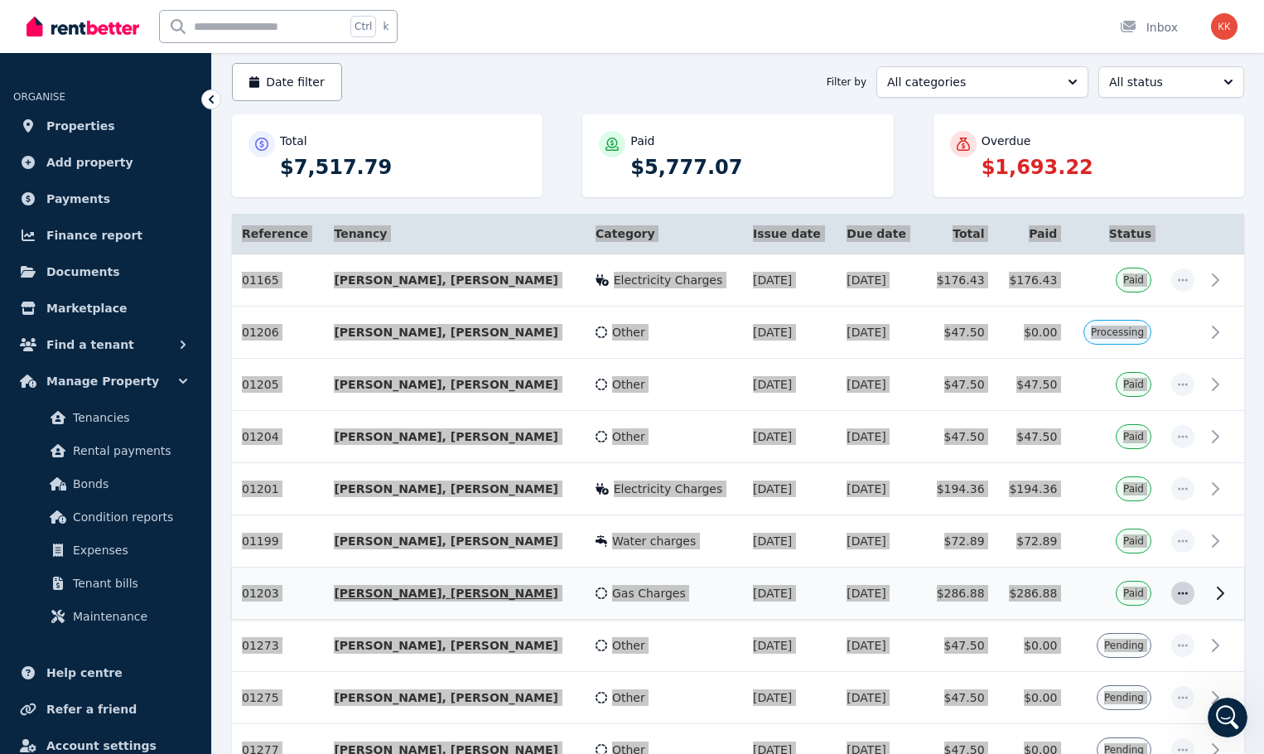
scroll to position [316, 0]
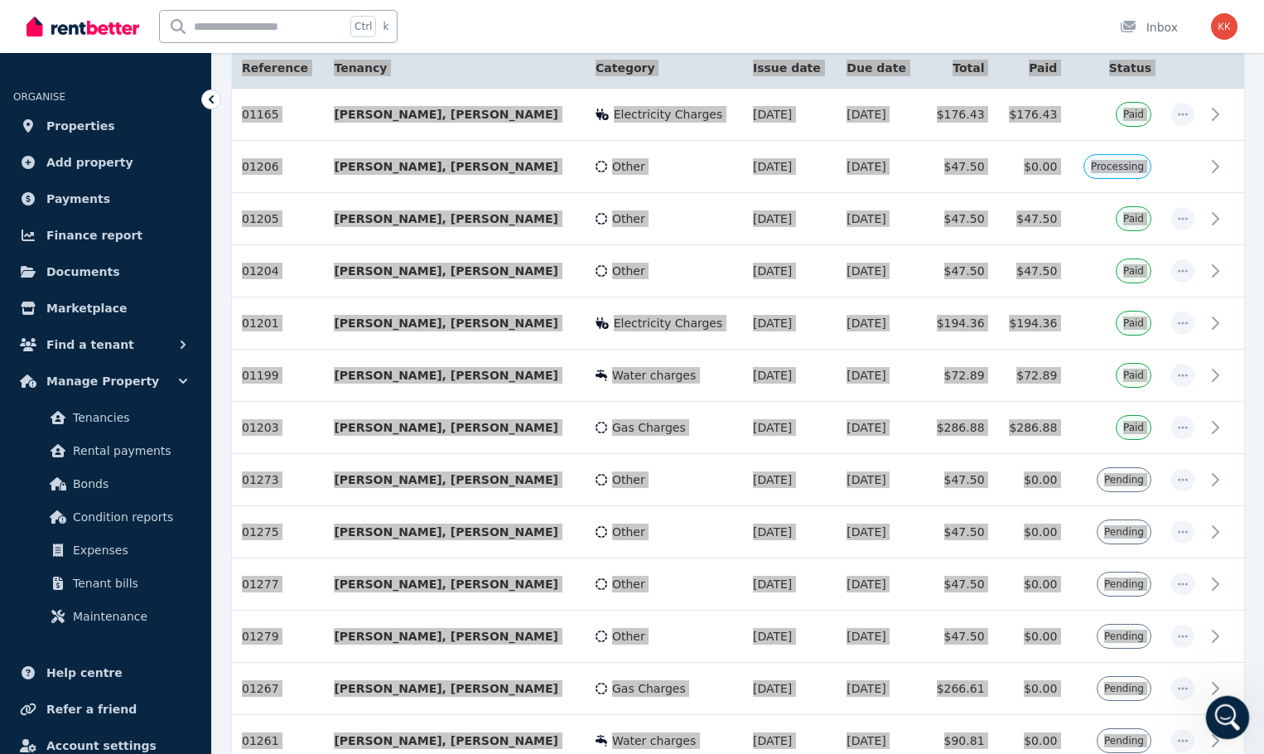
click at [1220, 713] on icon "Open Intercom Messenger" at bounding box center [1225, 715] width 27 height 27
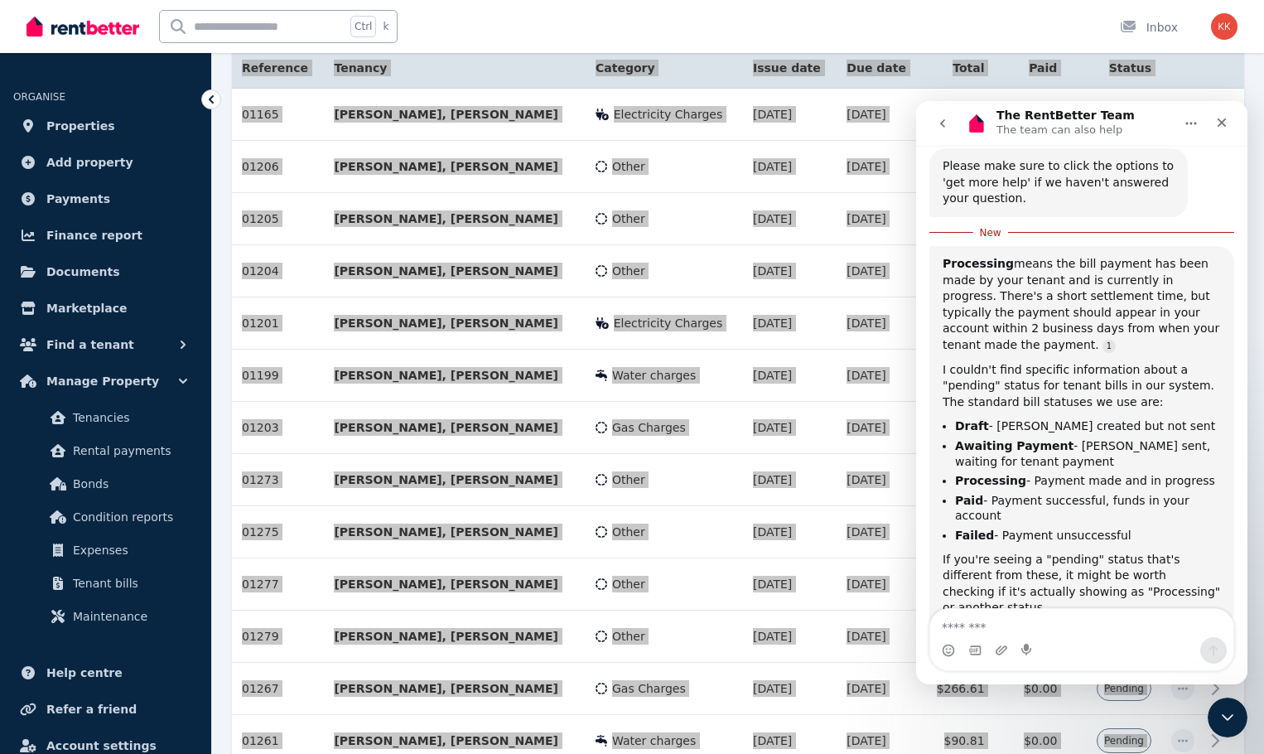
scroll to position [292, 0]
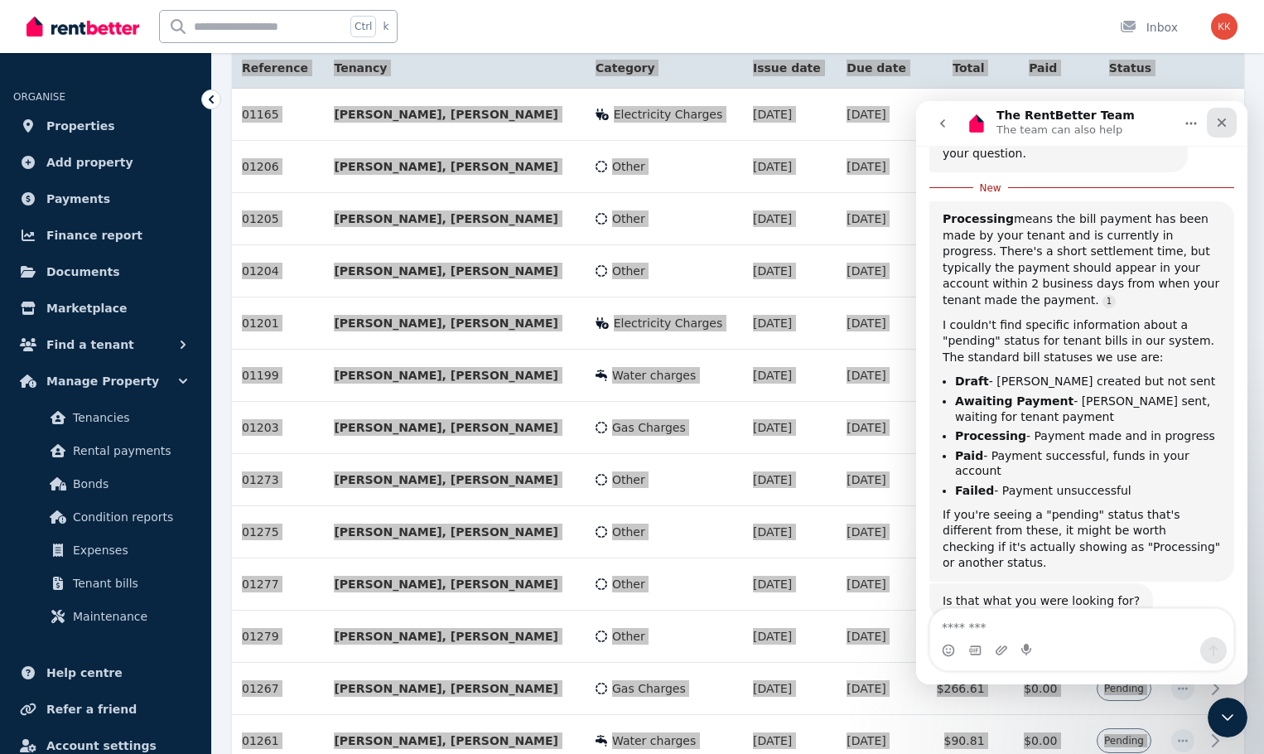
click at [1220, 123] on icon "Close" at bounding box center [1221, 122] width 13 height 13
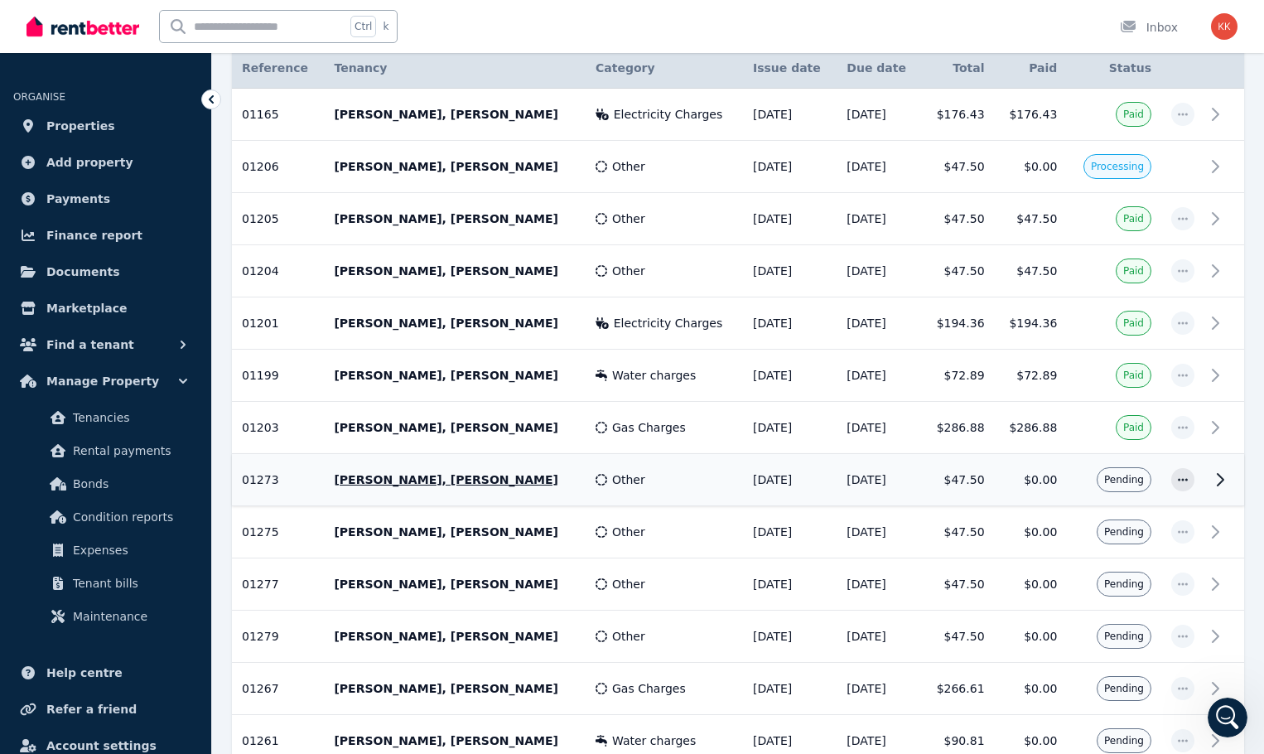
click at [1078, 480] on td "Pending" at bounding box center [1114, 480] width 94 height 52
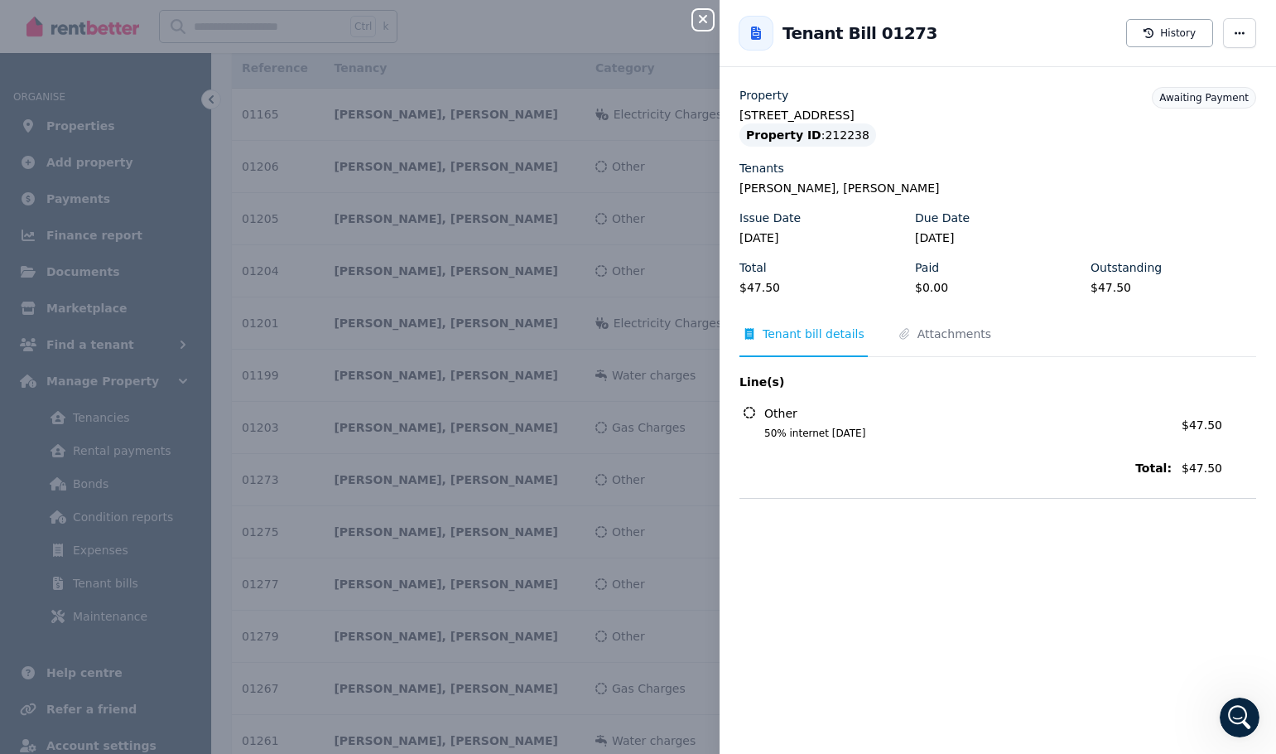
click at [1018, 550] on div "Property [STREET_ADDRESS] Property ID : 212238 Tenants [PERSON_NAME], [PERSON_N…" at bounding box center [998, 420] width 557 height 667
click at [657, 516] on div "Close panel Back to Tenant Bill 01273 History Property [STREET_ADDRESS] Propert…" at bounding box center [638, 377] width 1276 height 754
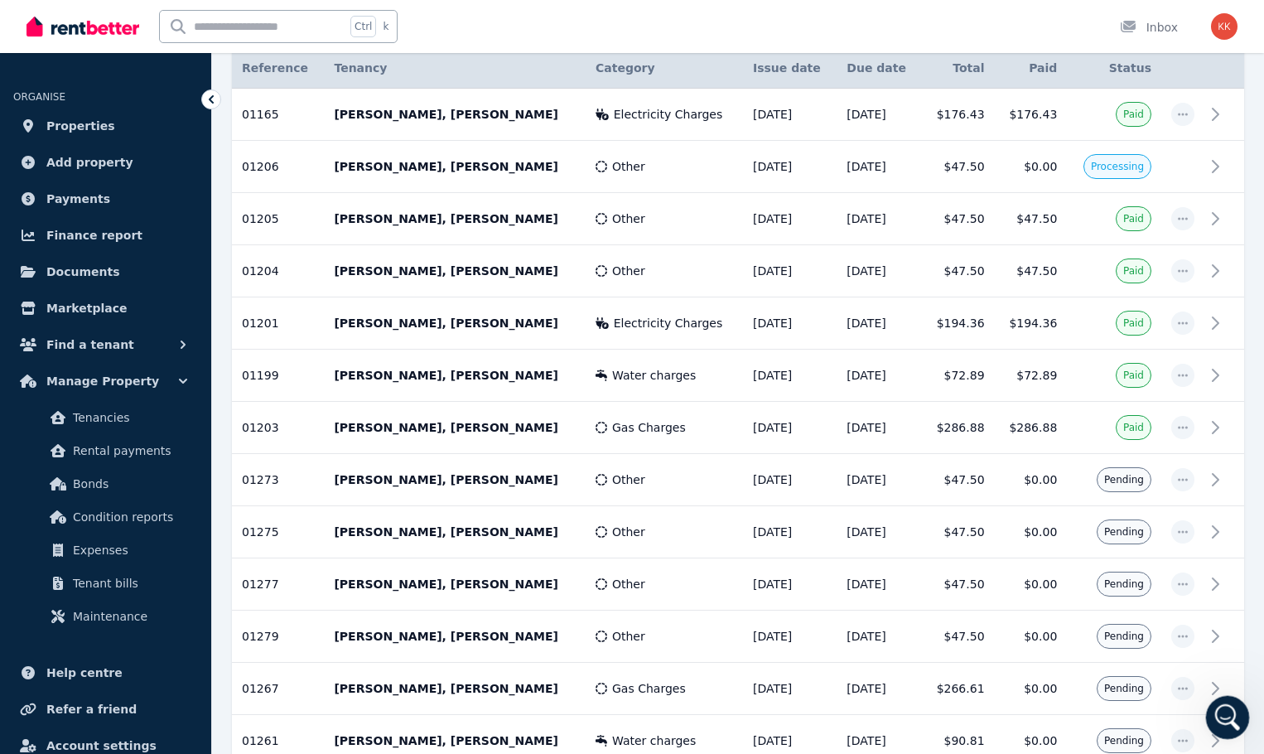
click at [1209, 712] on div "Open Intercom Messenger" at bounding box center [1225, 714] width 55 height 55
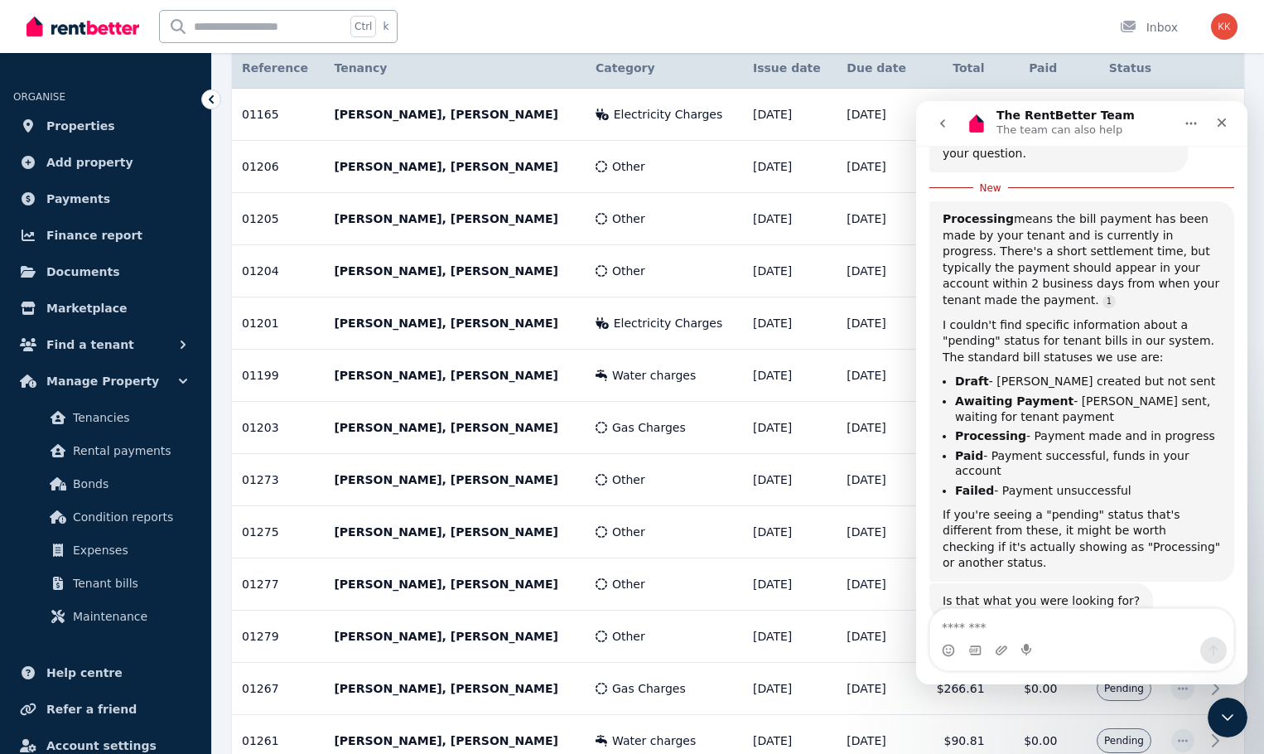
click at [999, 620] on textarea "Message…" at bounding box center [1081, 623] width 303 height 28
type textarea "**********"
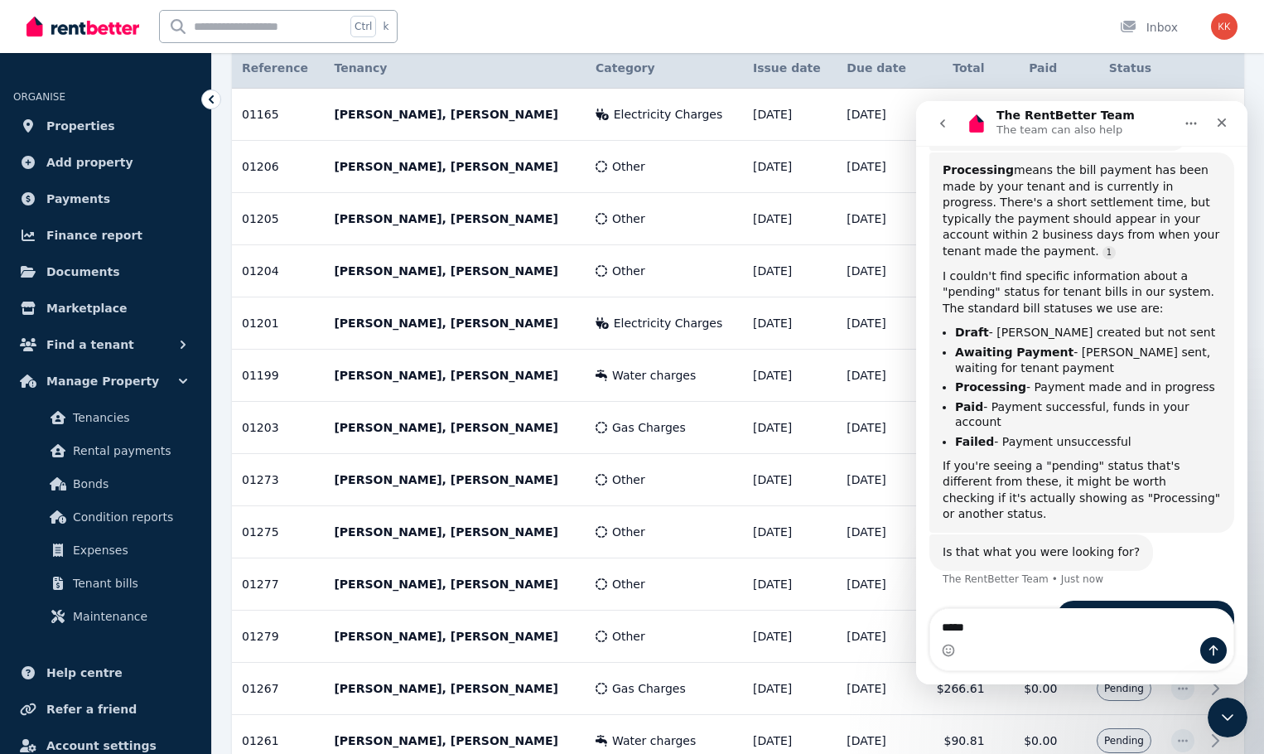
scroll to position [367, 0]
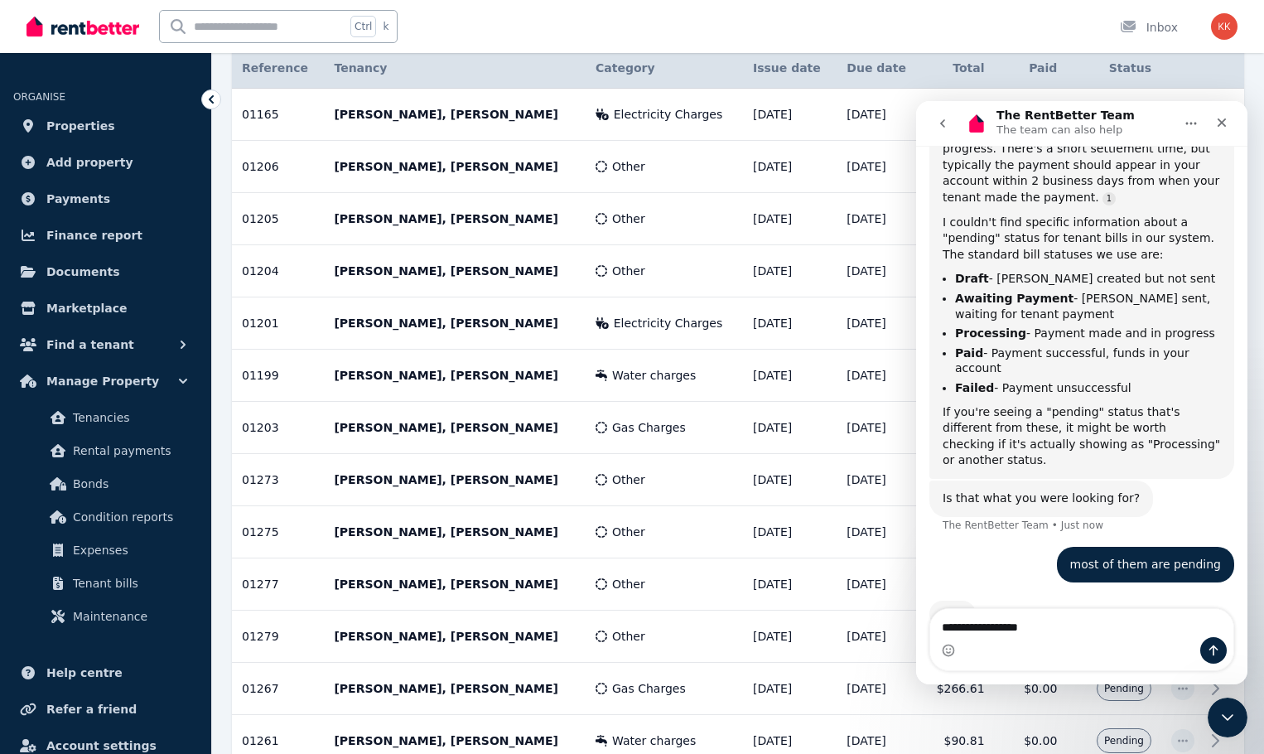
type textarea "**********"
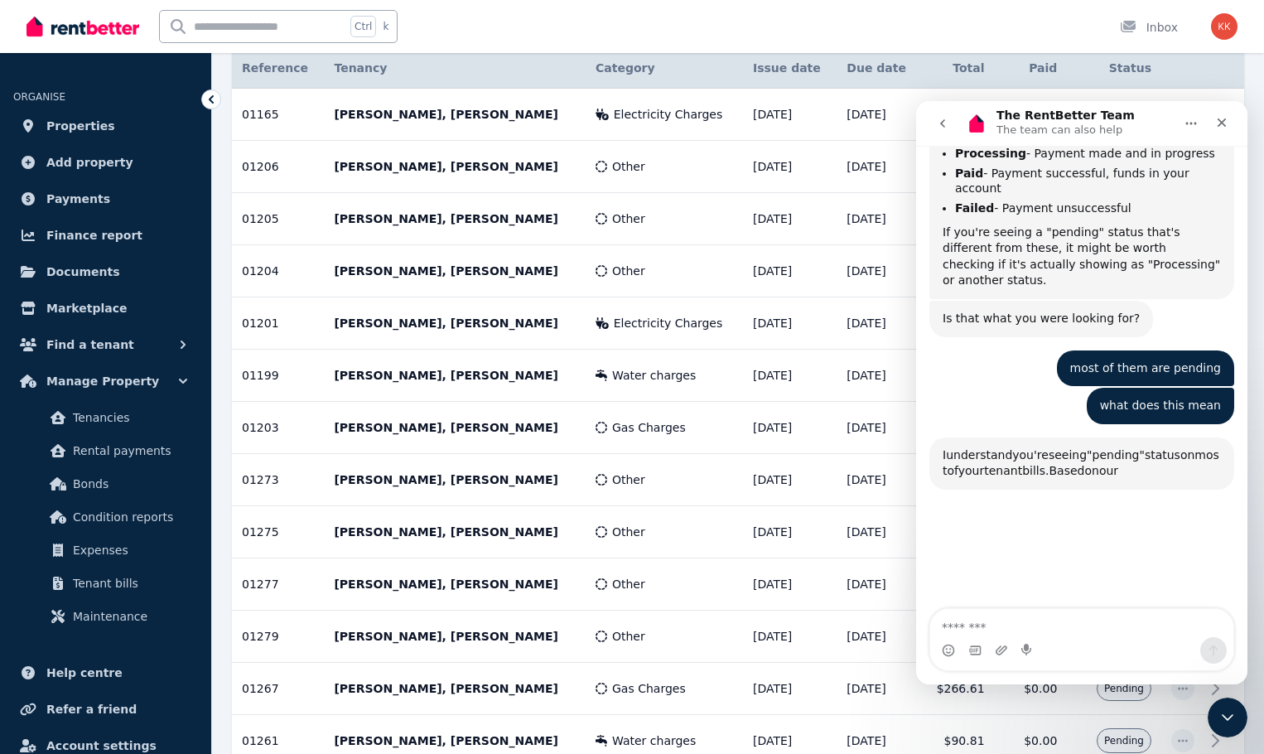
scroll to position [747, 0]
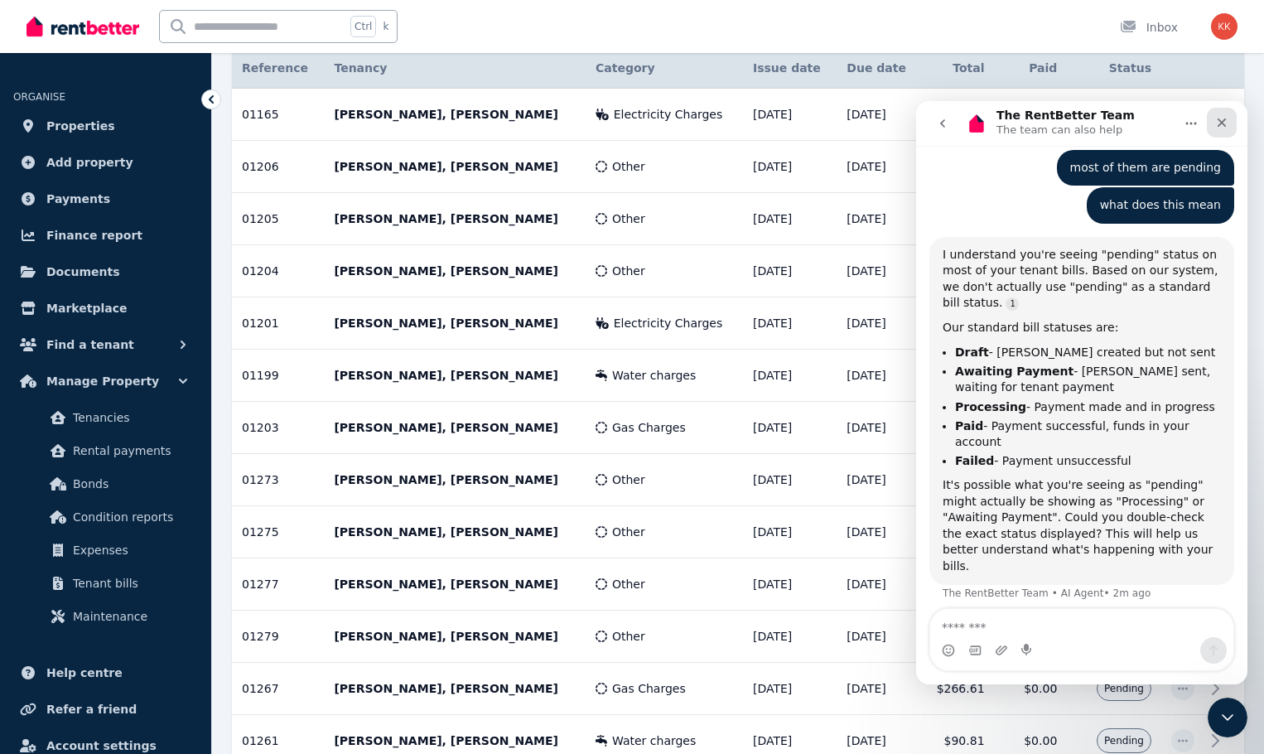
click at [1218, 123] on icon "Close" at bounding box center [1221, 122] width 13 height 13
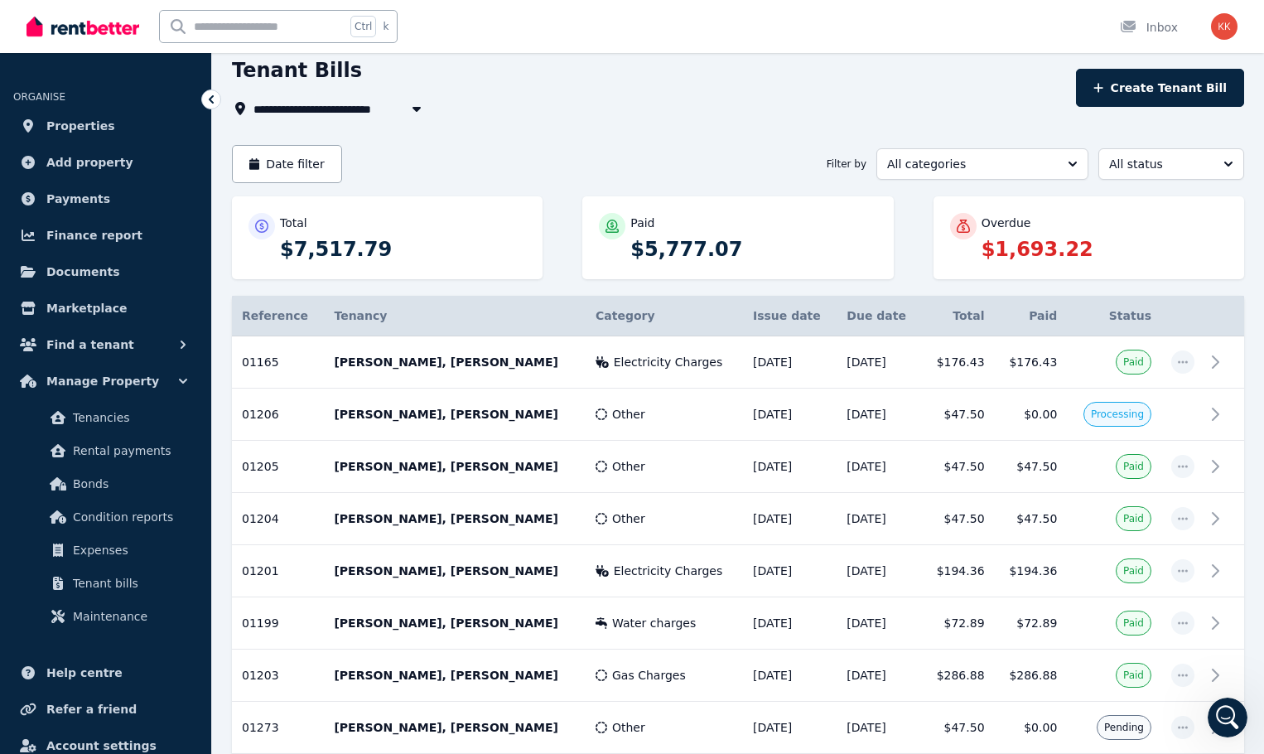
scroll to position [68, 0]
click at [1228, 700] on div "Open Intercom Messenger" at bounding box center [1225, 714] width 55 height 55
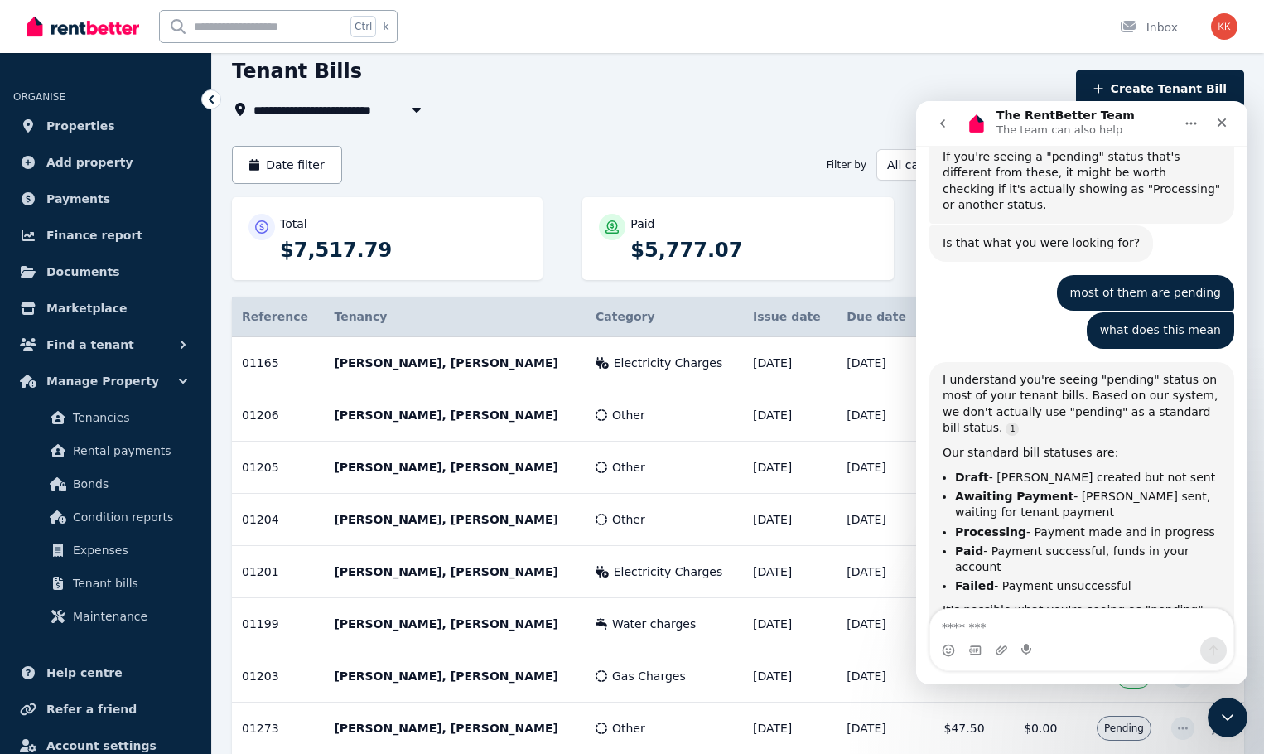
scroll to position [664, 0]
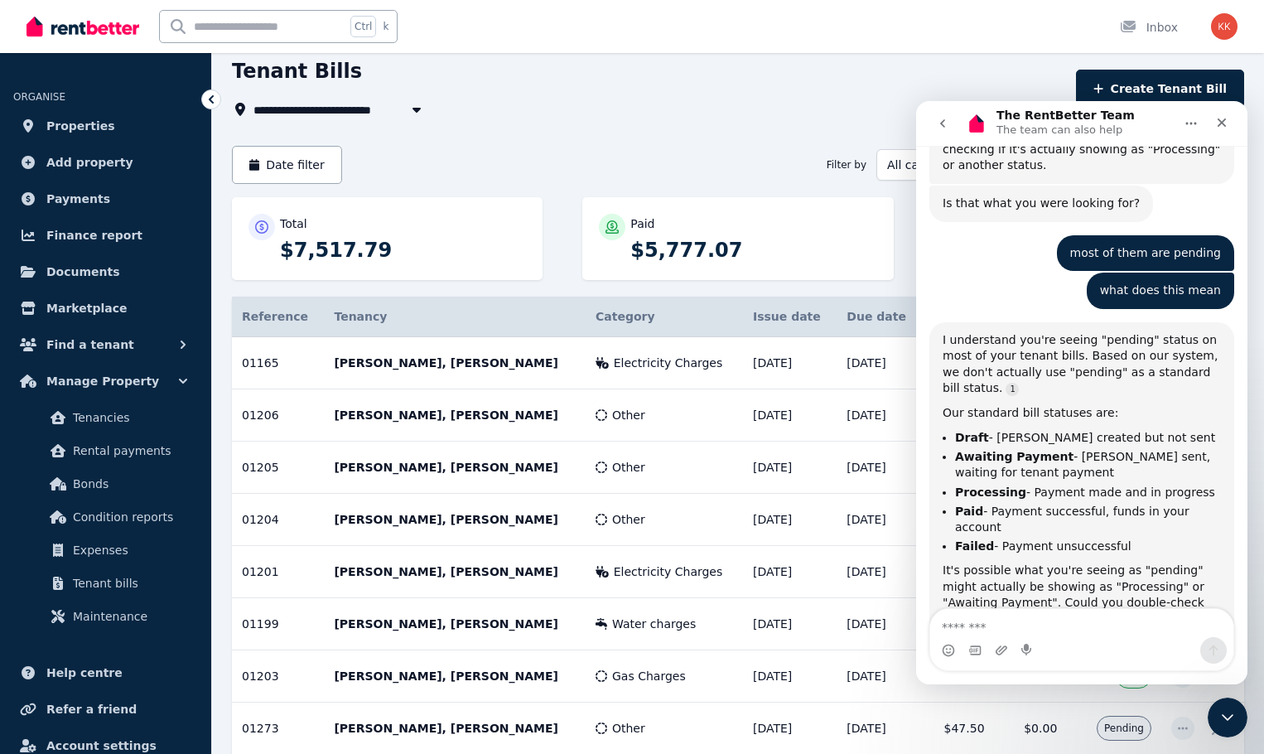
click at [1038, 628] on textarea "Message…" at bounding box center [1081, 623] width 303 height 28
type textarea "**********"
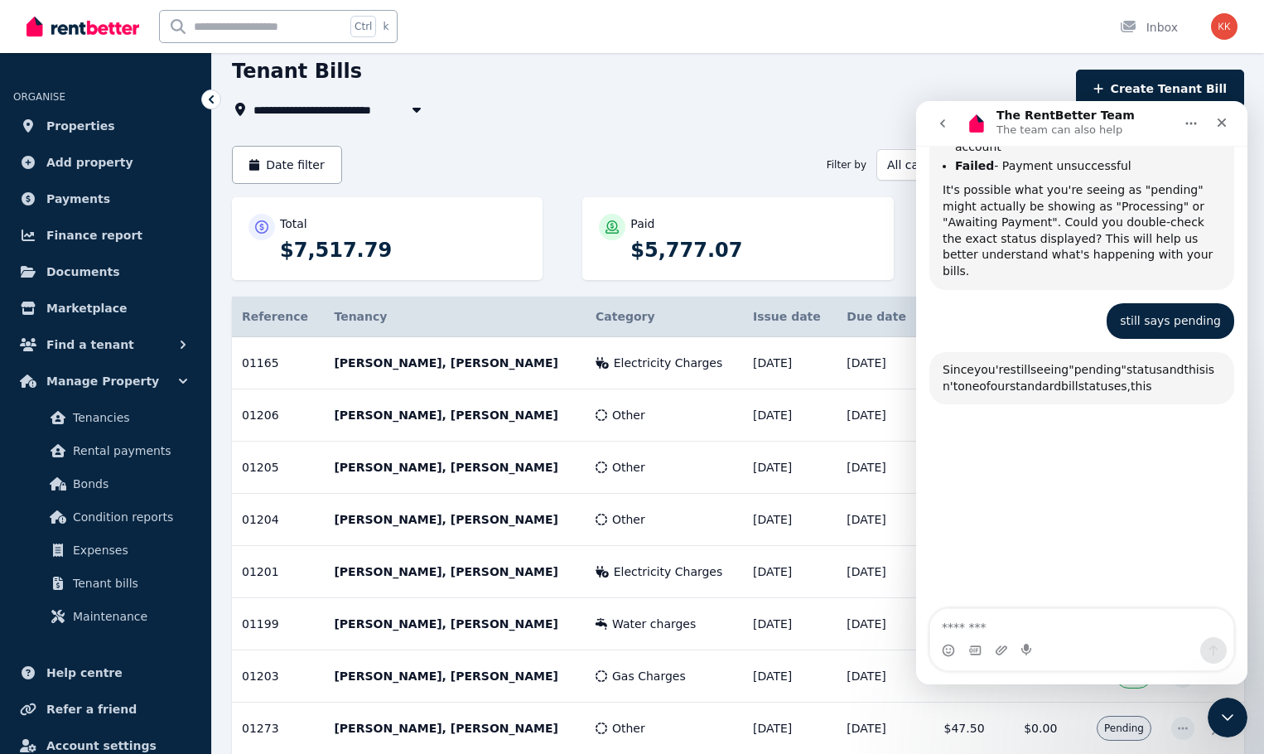
scroll to position [1110, 0]
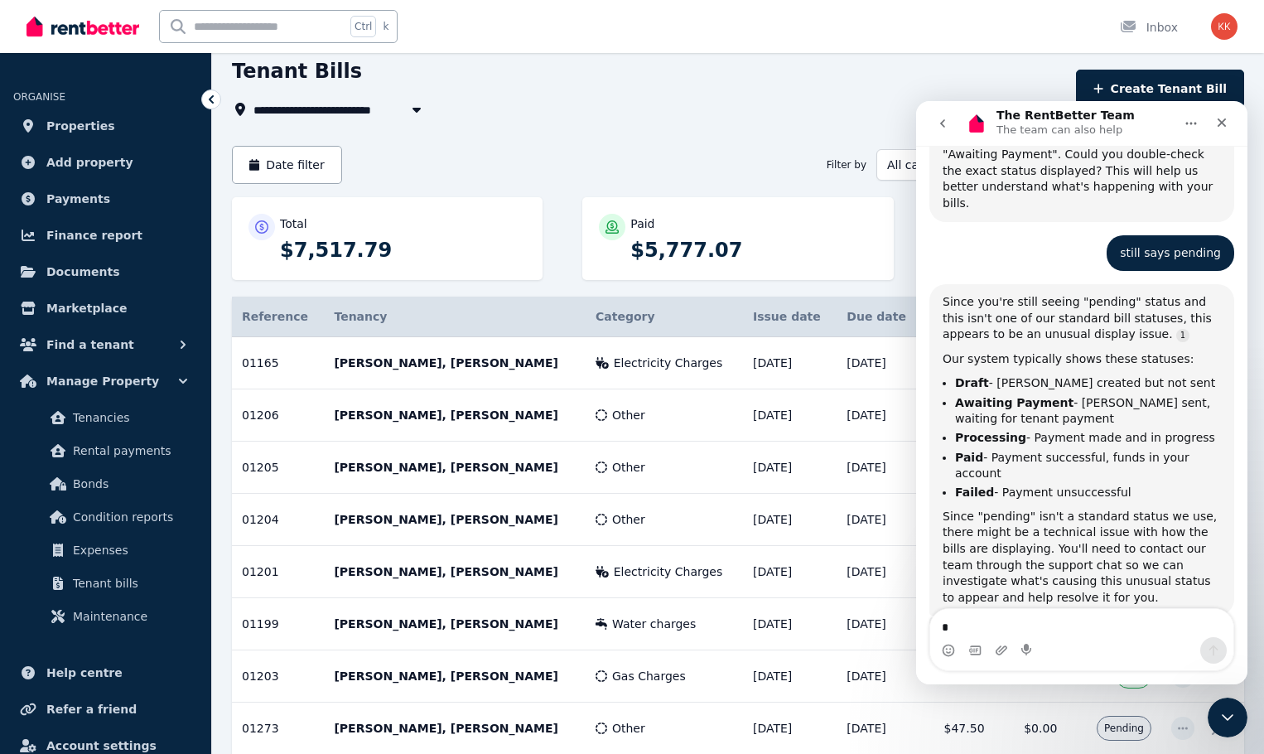
type textarea "**"
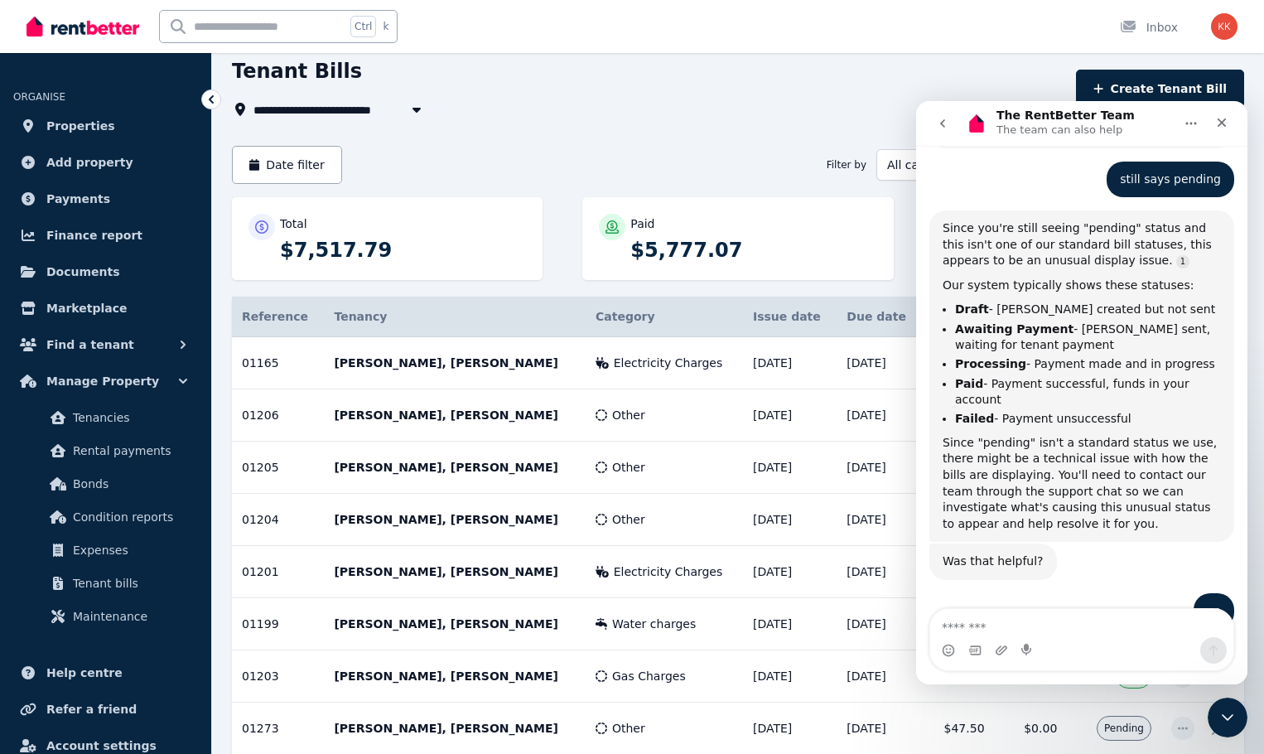
scroll to position [1244, 0]
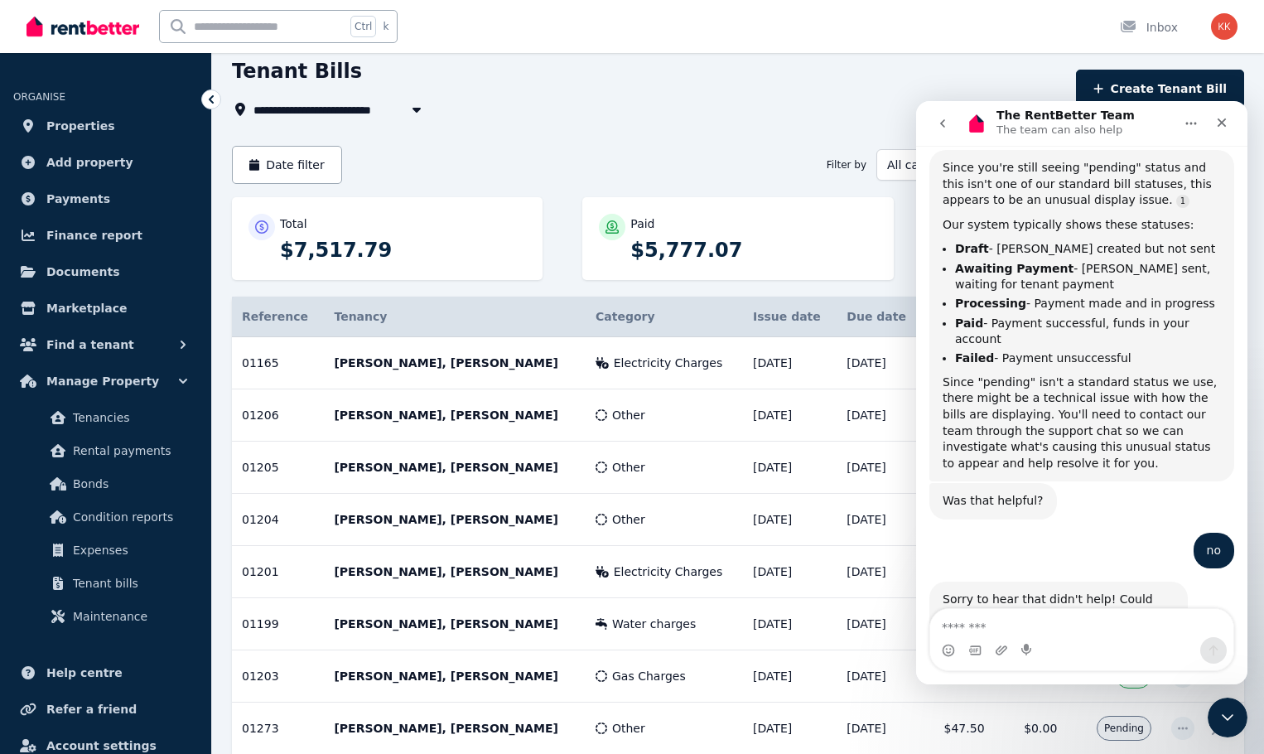
click at [1042, 634] on textarea "Message…" at bounding box center [1081, 623] width 303 height 28
type textarea "**********"
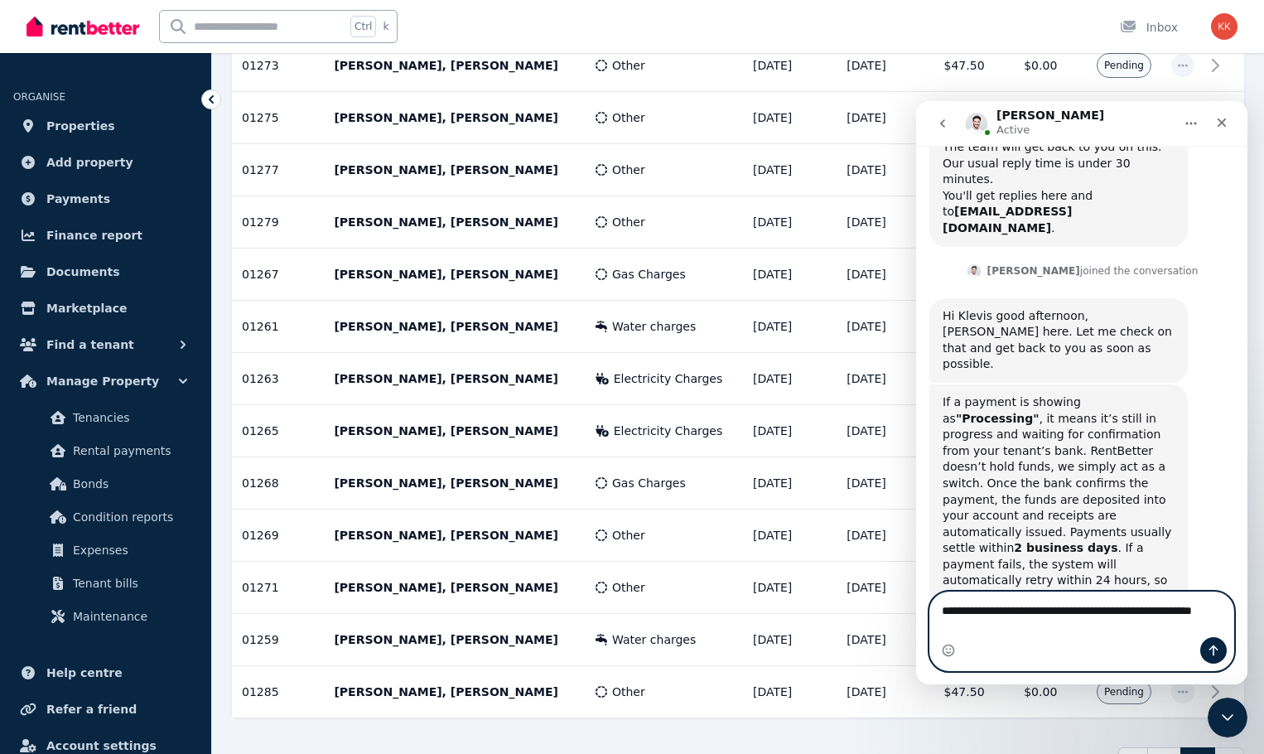
scroll to position [1982, 0]
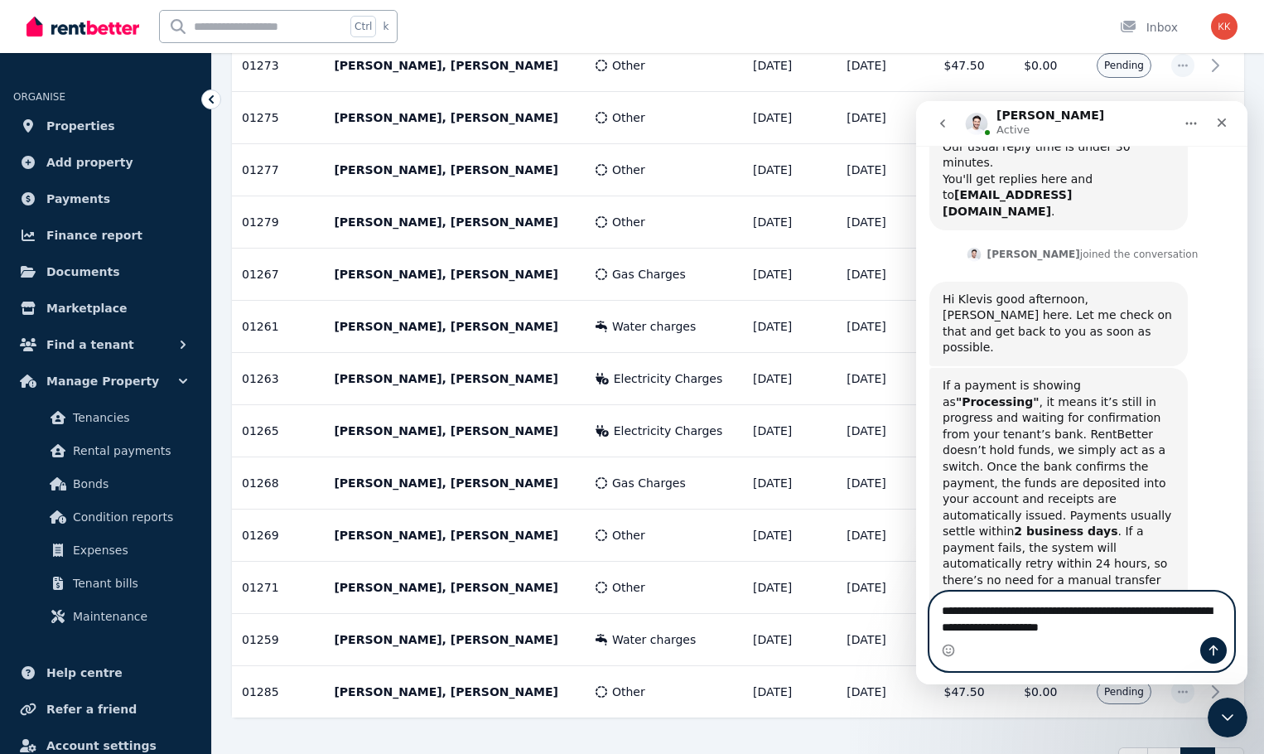
type textarea "**********"
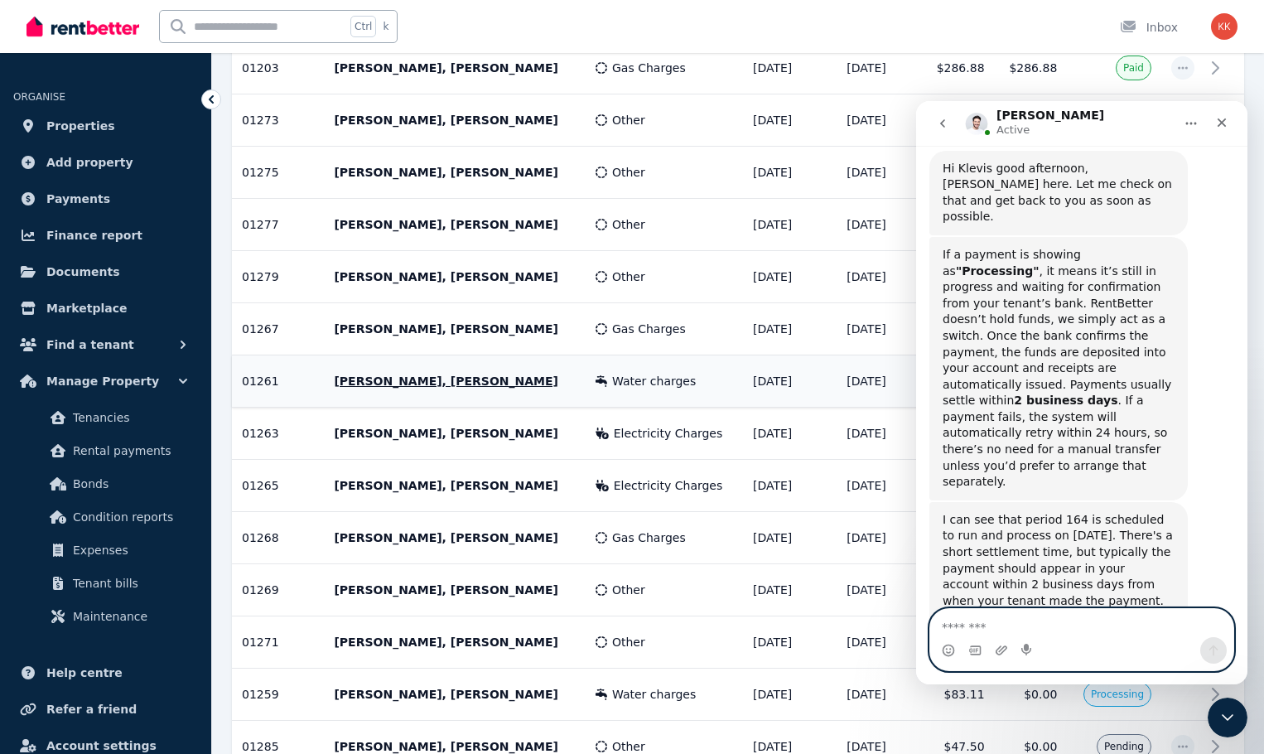
scroll to position [565, 0]
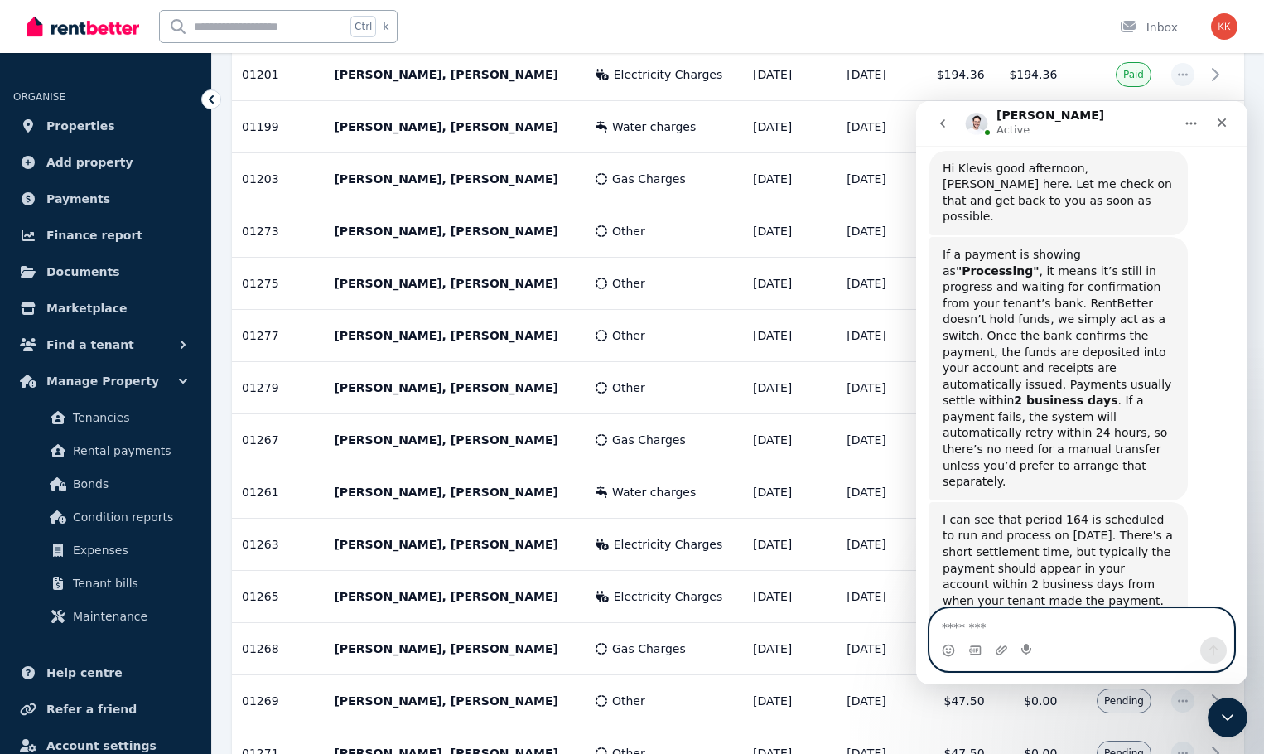
click at [1023, 628] on textarea "Message…" at bounding box center [1081, 623] width 303 height 28
type textarea "**********"
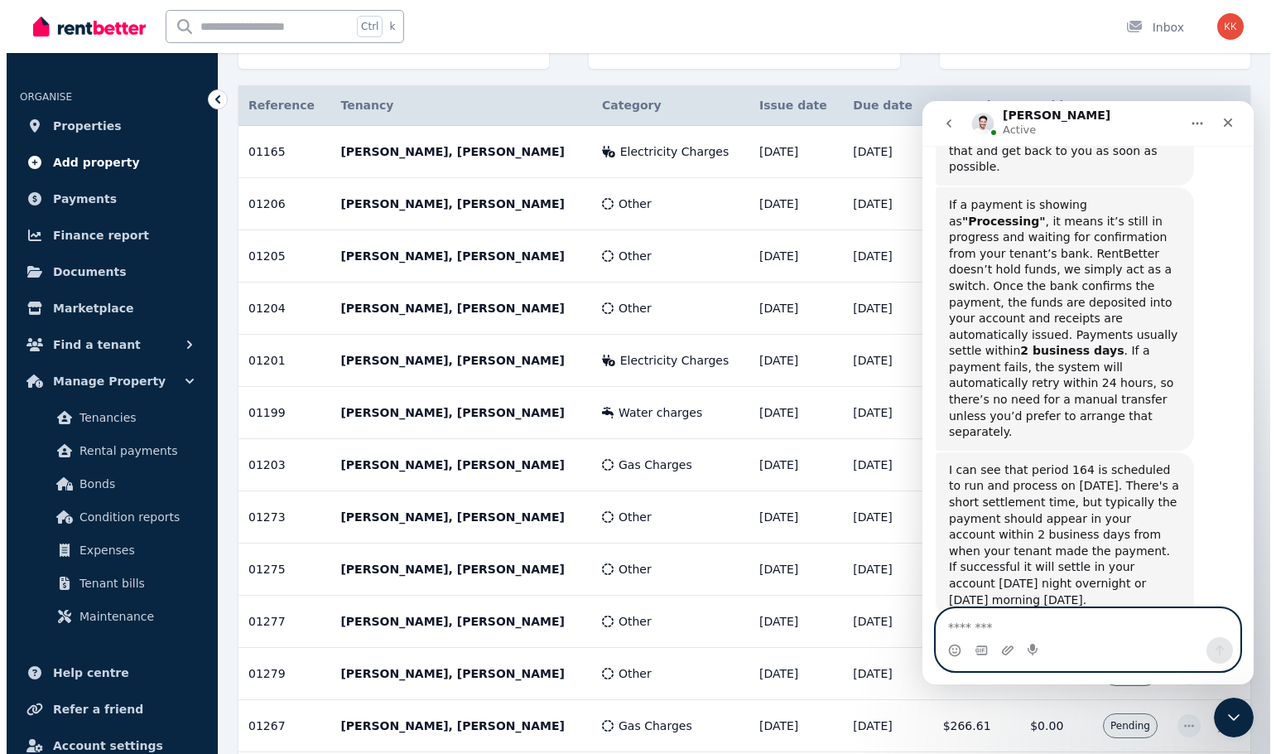
scroll to position [0, 0]
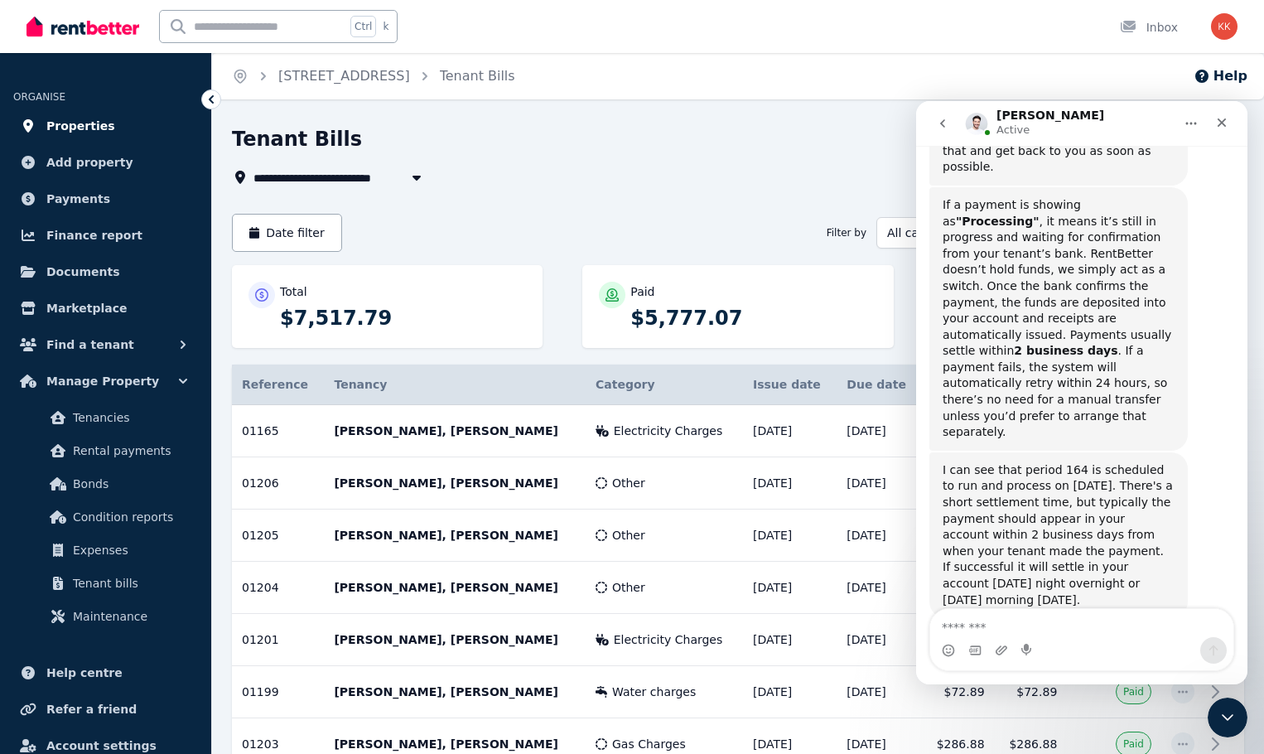
click at [88, 133] on span "Properties" at bounding box center [80, 126] width 69 height 20
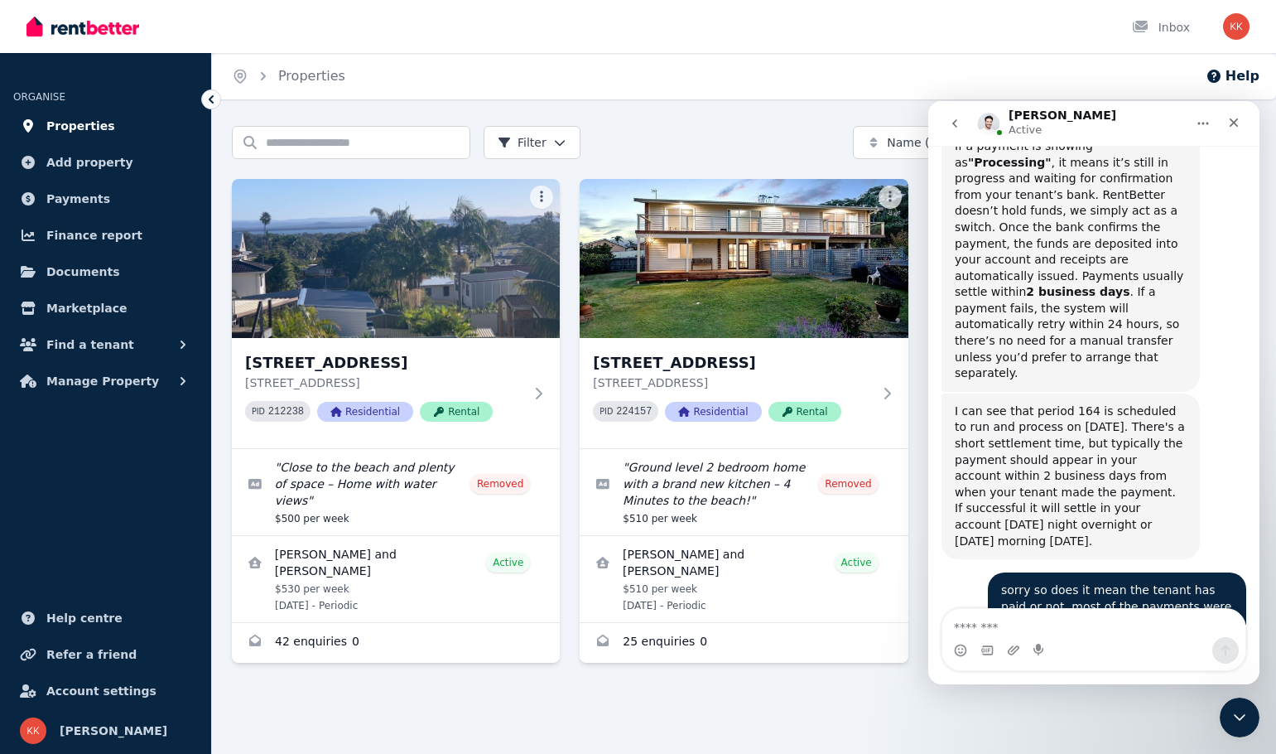
scroll to position [2226, 0]
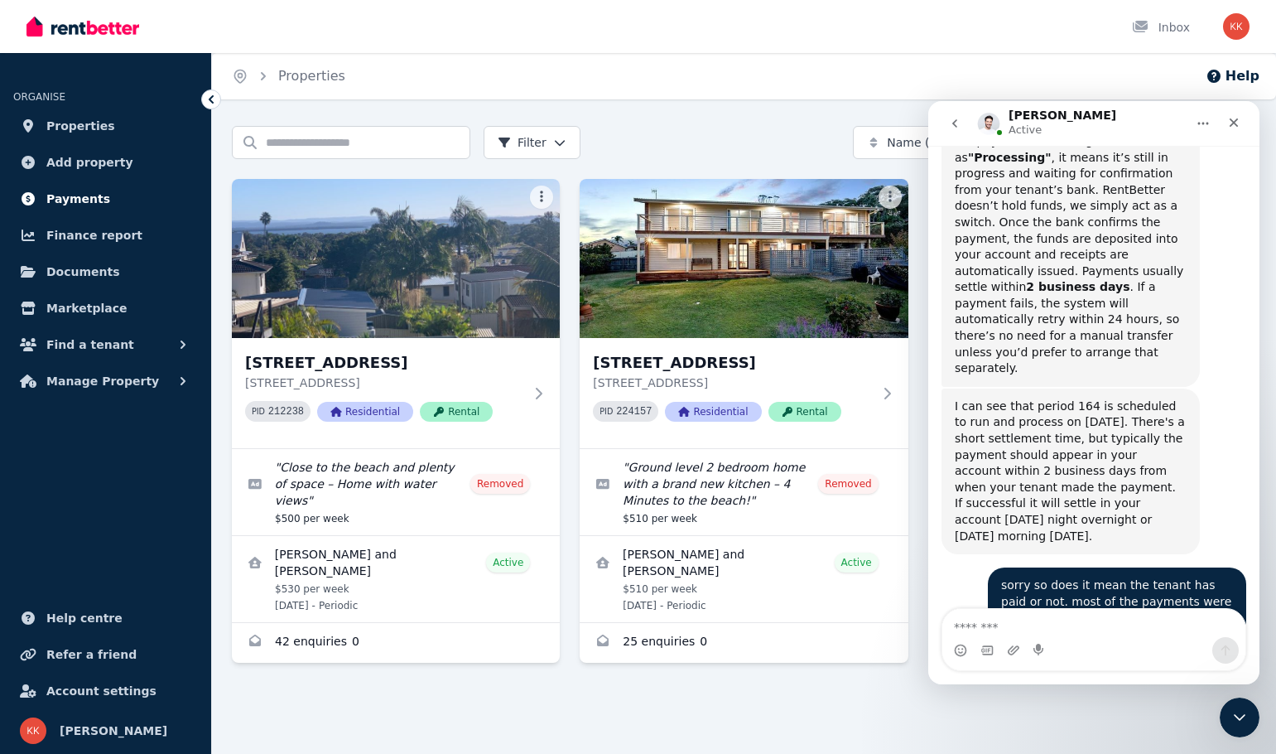
click at [109, 198] on link "Payments" at bounding box center [105, 198] width 185 height 33
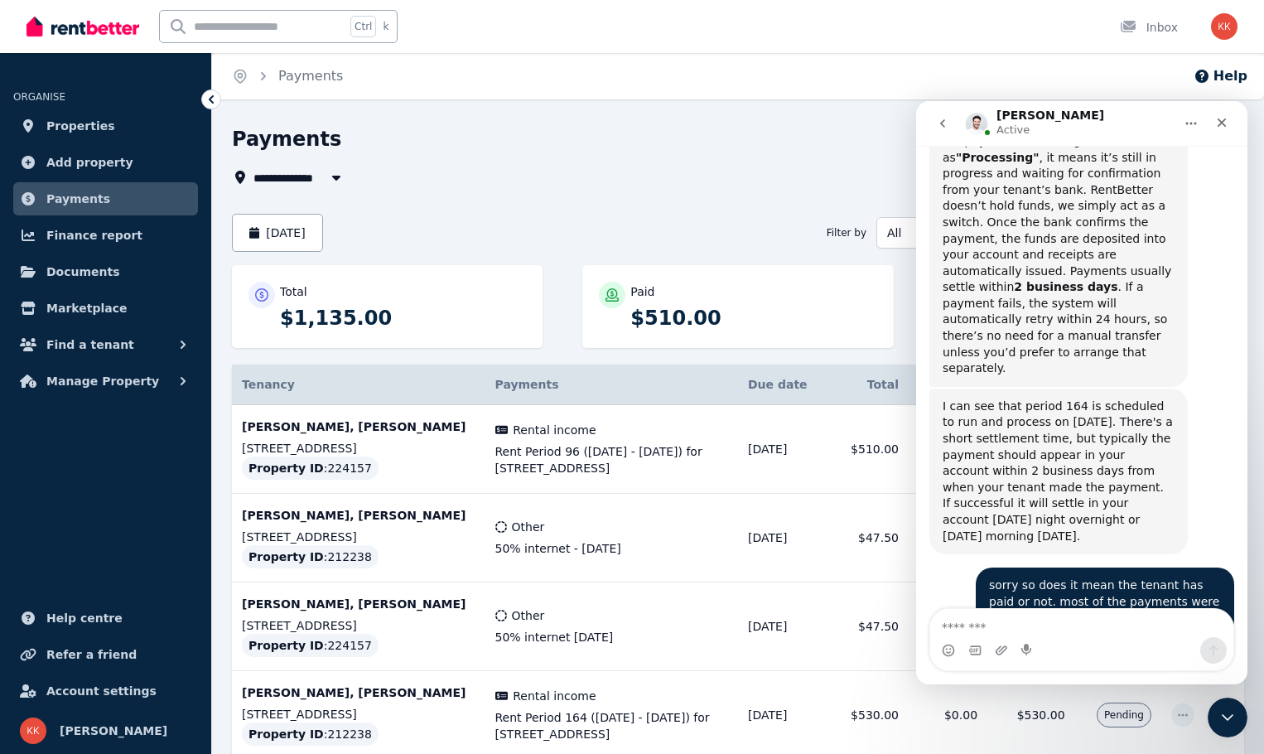
scroll to position [2228, 0]
click at [1219, 121] on icon "Close" at bounding box center [1222, 122] width 9 height 9
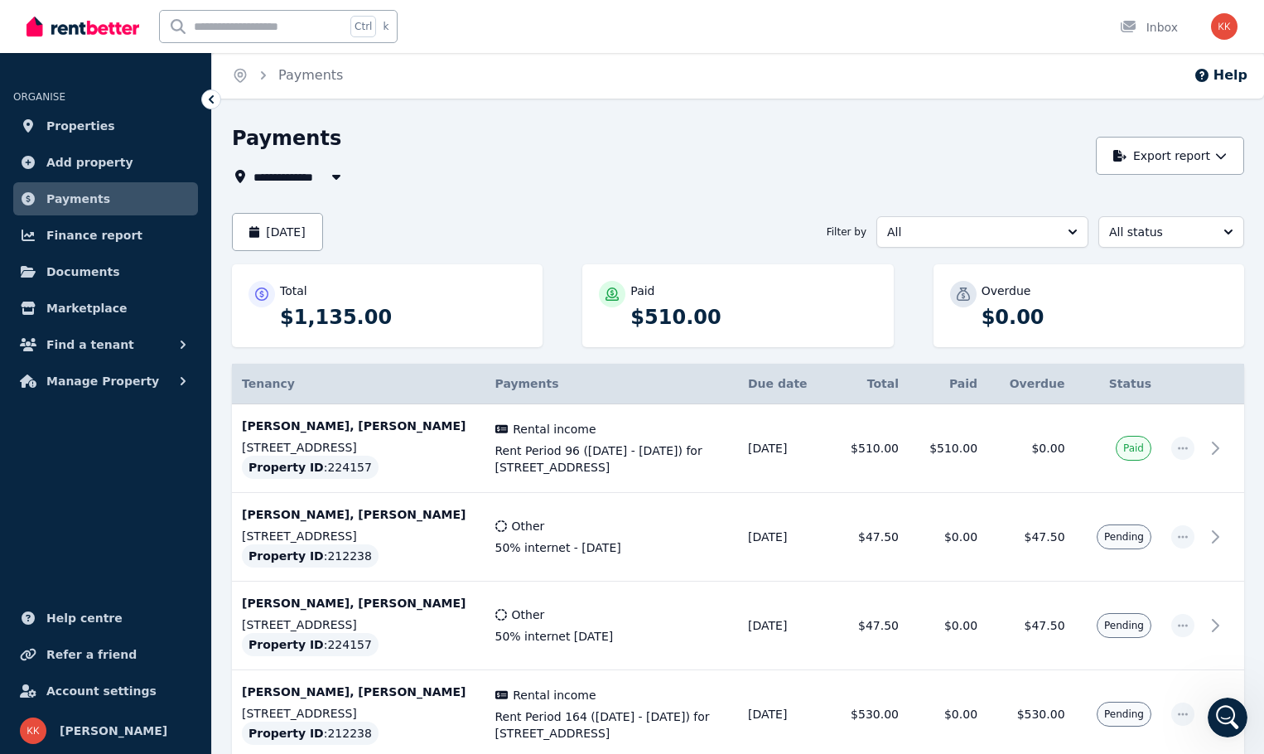
scroll to position [0, 0]
click at [1201, 159] on button "Export report" at bounding box center [1170, 156] width 148 height 38
click at [1198, 191] on button "PDF" at bounding box center [1155, 201] width 186 height 30
click at [107, 237] on span "Finance report" at bounding box center [94, 235] width 96 height 20
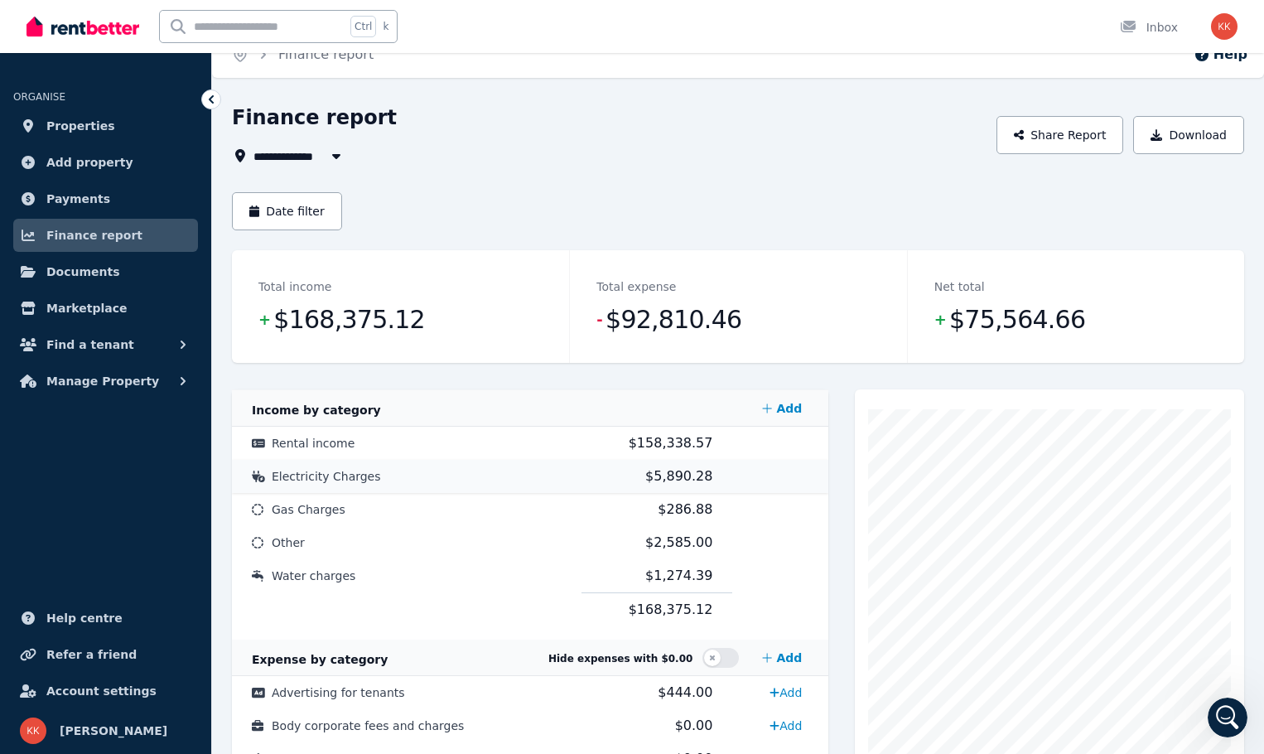
scroll to position [83, 0]
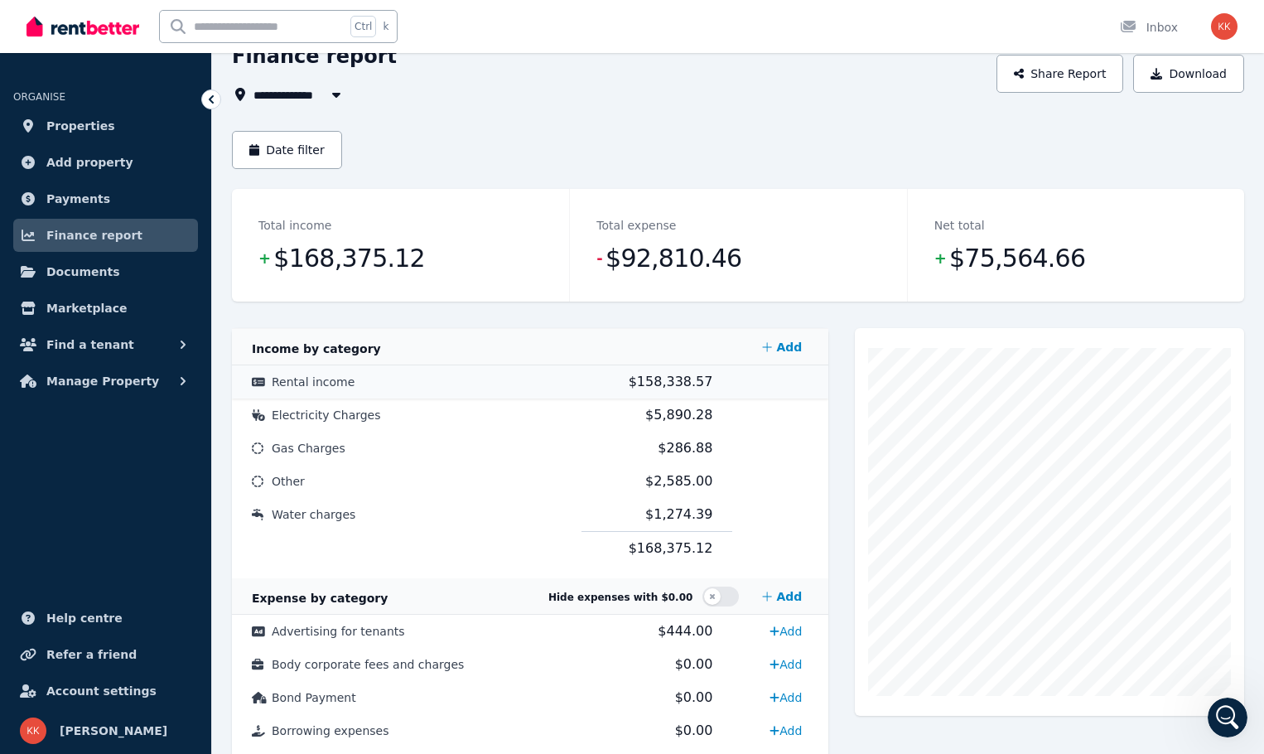
click at [339, 379] on span "Rental income" at bounding box center [313, 381] width 83 height 13
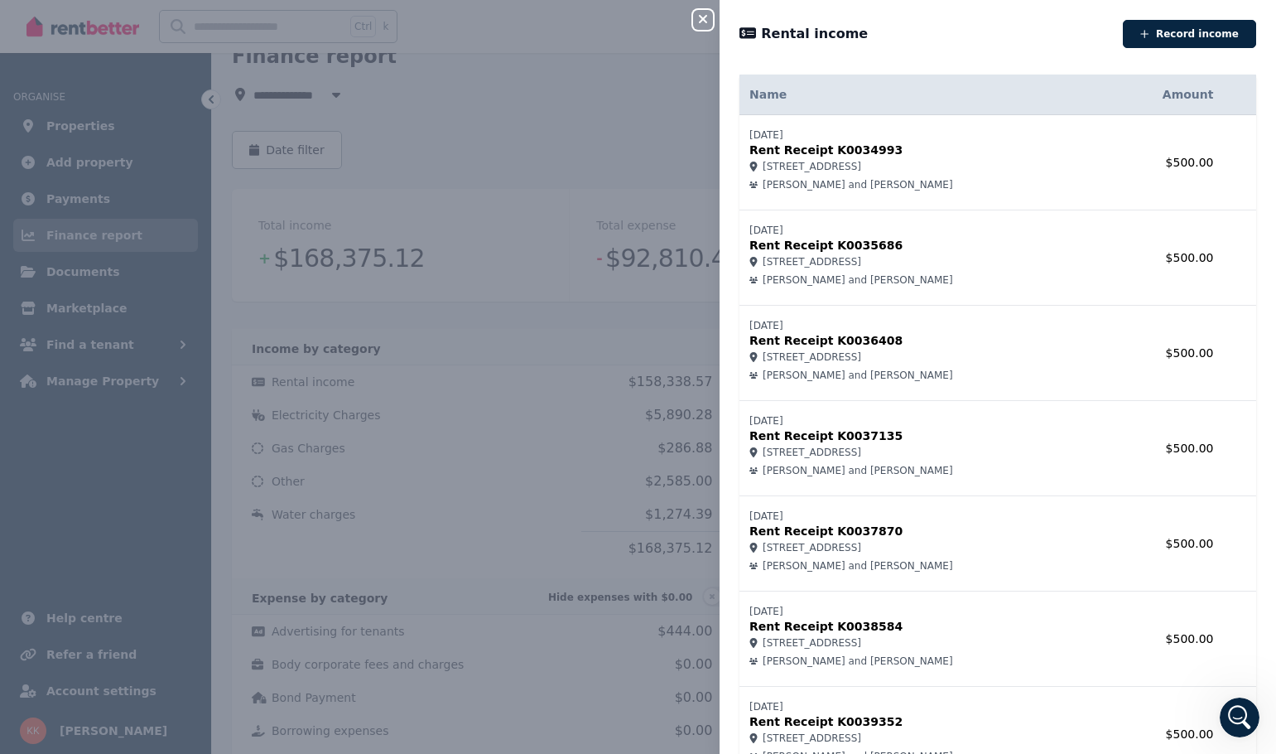
click at [410, 264] on div "Close panel Rental income Record income Name Amount [DATE] Rent Receipt K003499…" at bounding box center [638, 377] width 1276 height 754
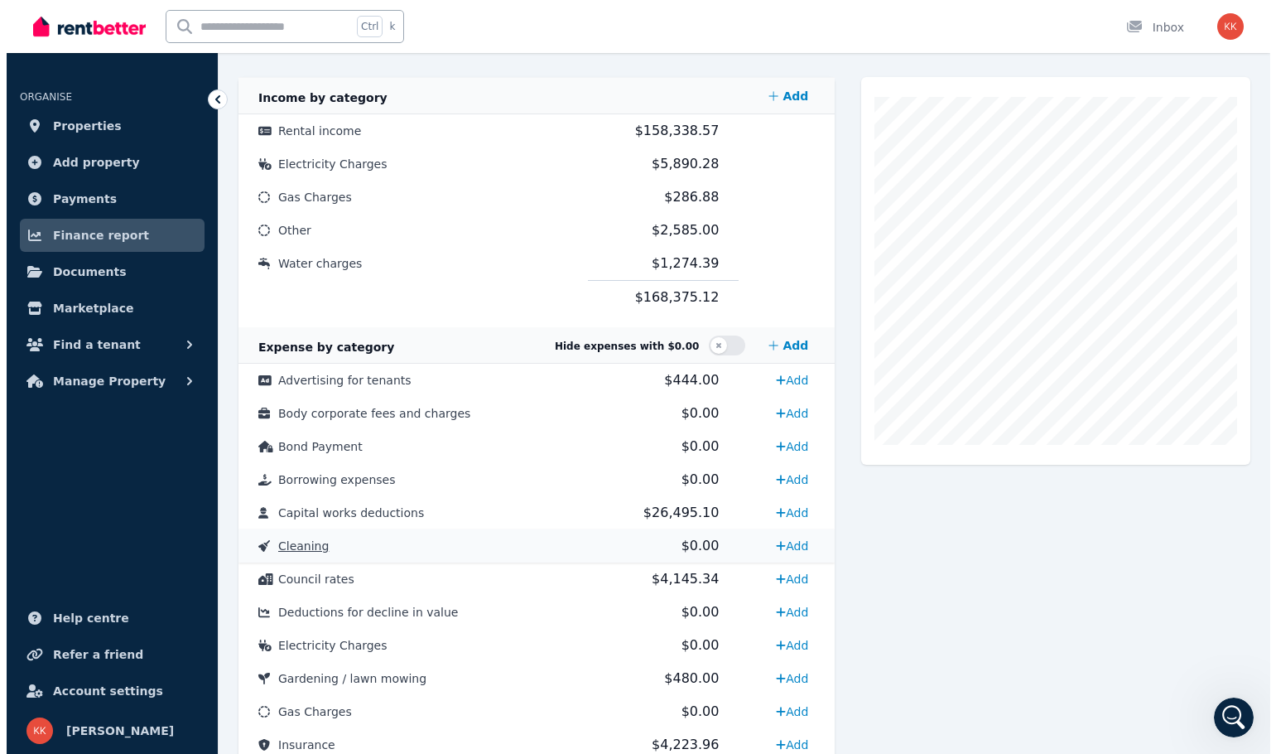
scroll to position [1, 0]
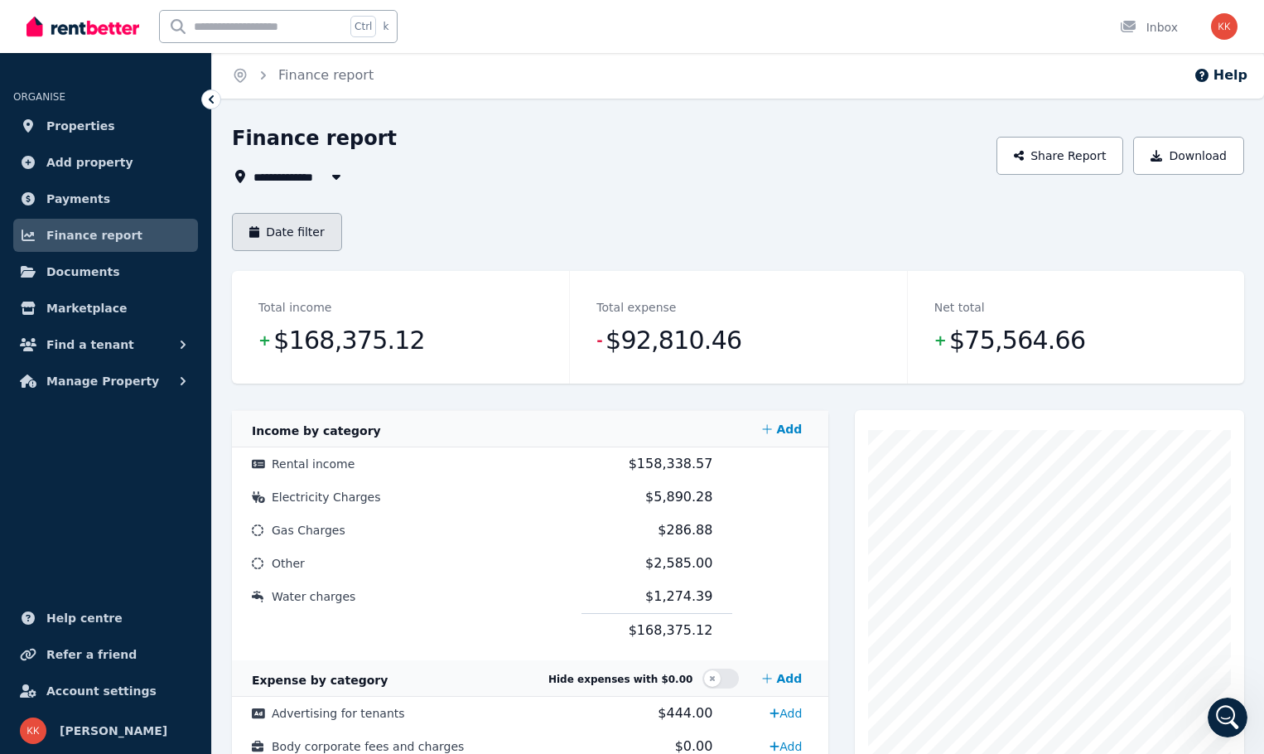
click at [269, 229] on button "Date filter" at bounding box center [287, 232] width 110 height 38
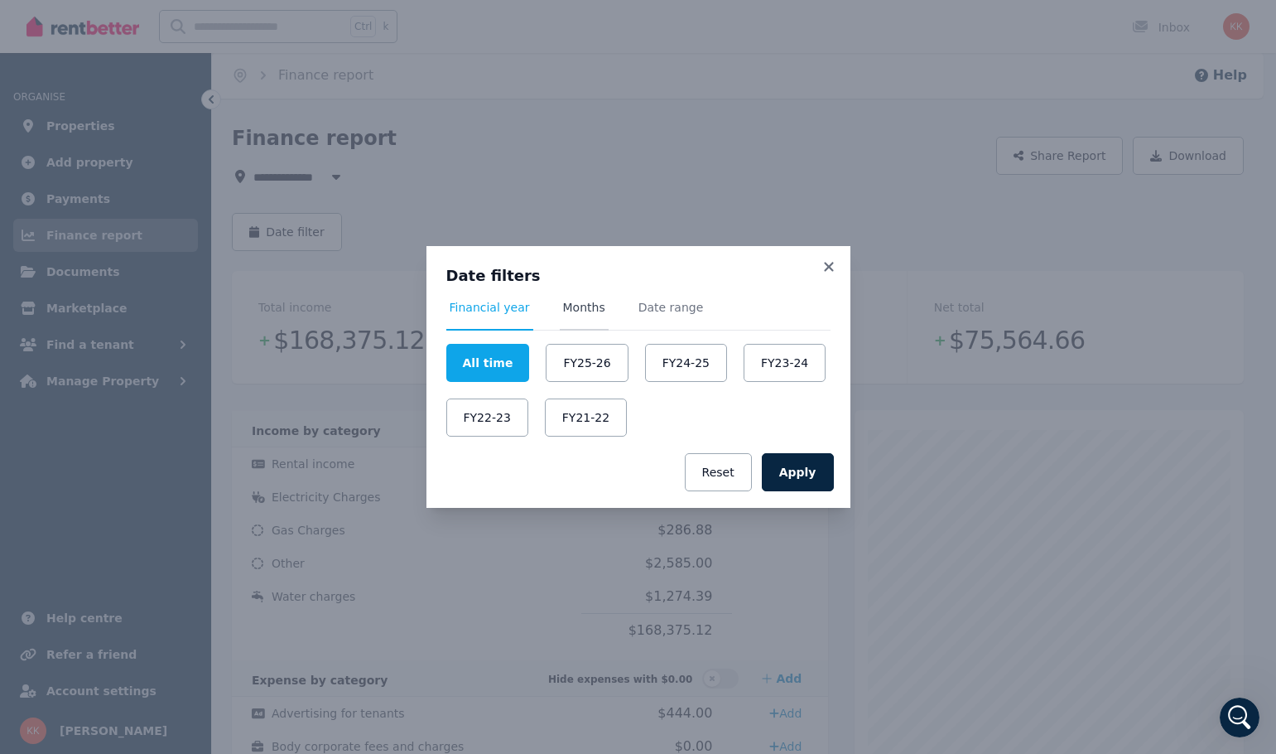
click at [566, 317] on span "Months" at bounding box center [584, 314] width 49 height 31
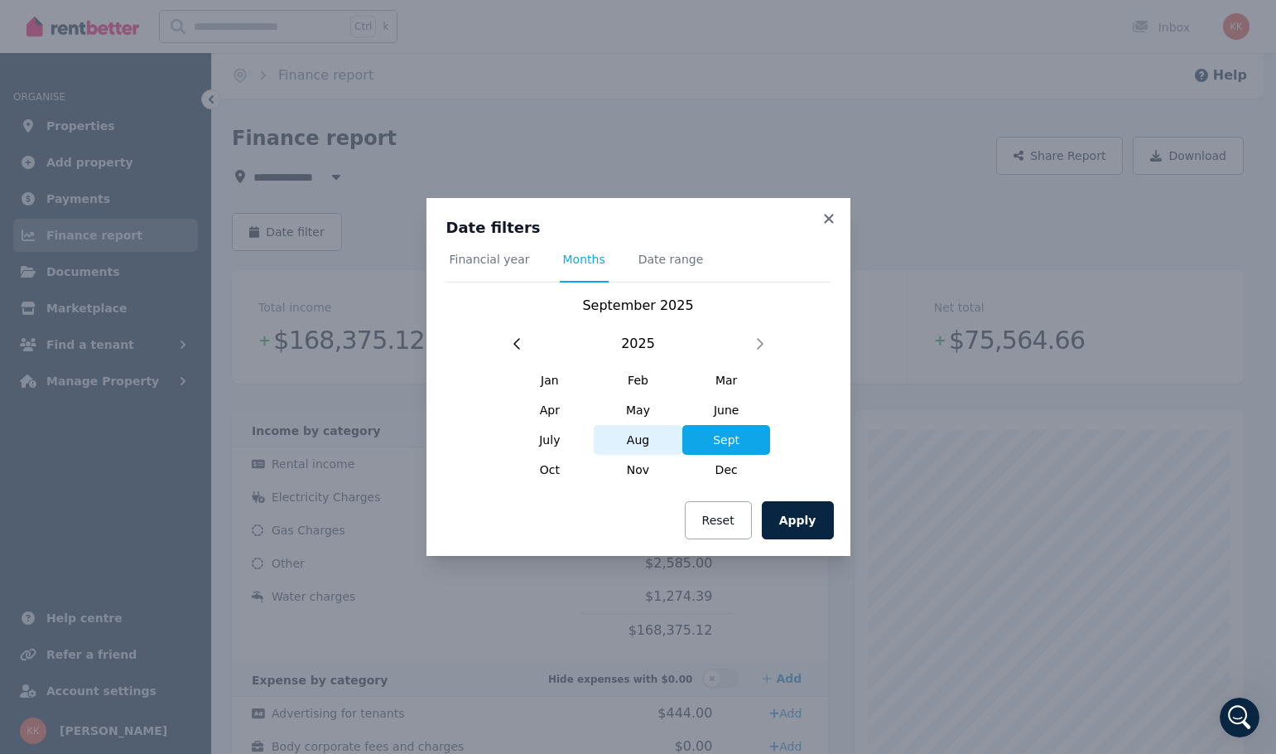
click at [644, 441] on span "Aug" at bounding box center [638, 440] width 89 height 30
click at [704, 442] on span "Sept" at bounding box center [726, 440] width 89 height 30
click at [646, 263] on span "Date range" at bounding box center [671, 259] width 65 height 17
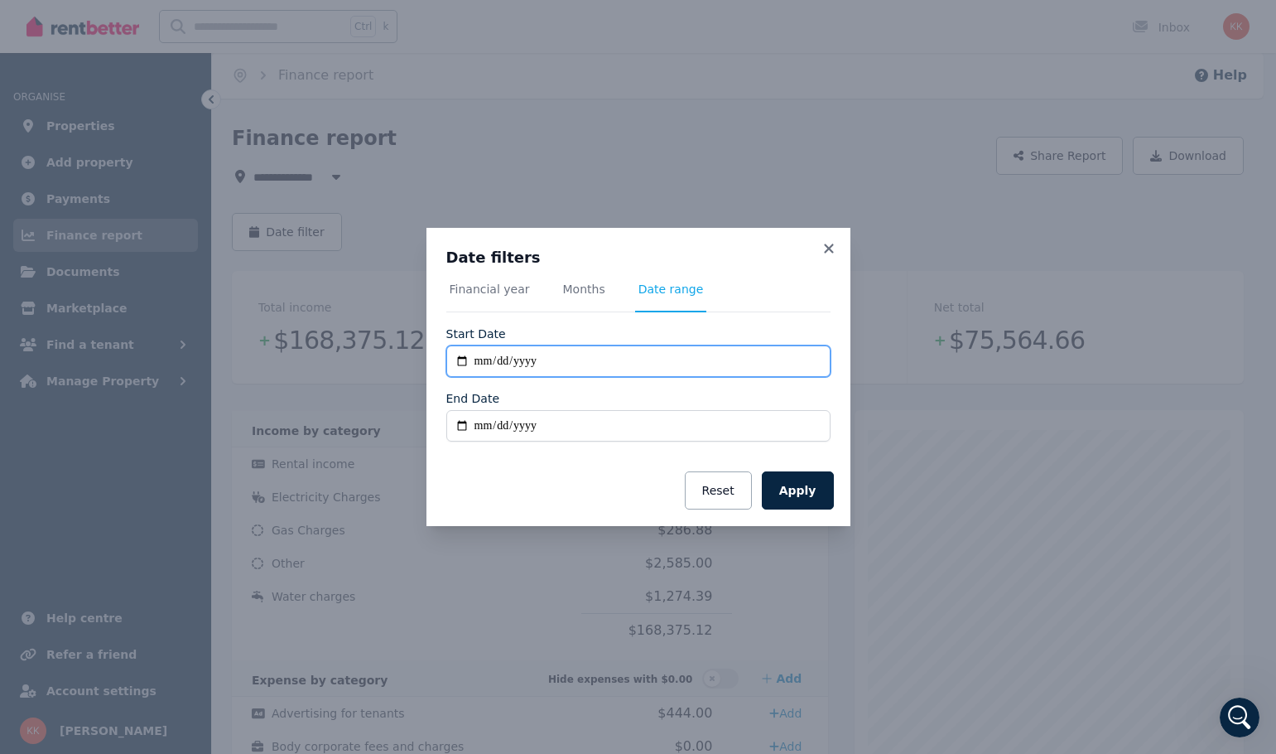
drag, startPoint x: 469, startPoint y: 360, endPoint x: 480, endPoint y: 361, distance: 10.8
click at [474, 361] on input "**********" at bounding box center [638, 360] width 384 height 31
click at [480, 360] on input "**********" at bounding box center [638, 360] width 384 height 31
type input "**********"
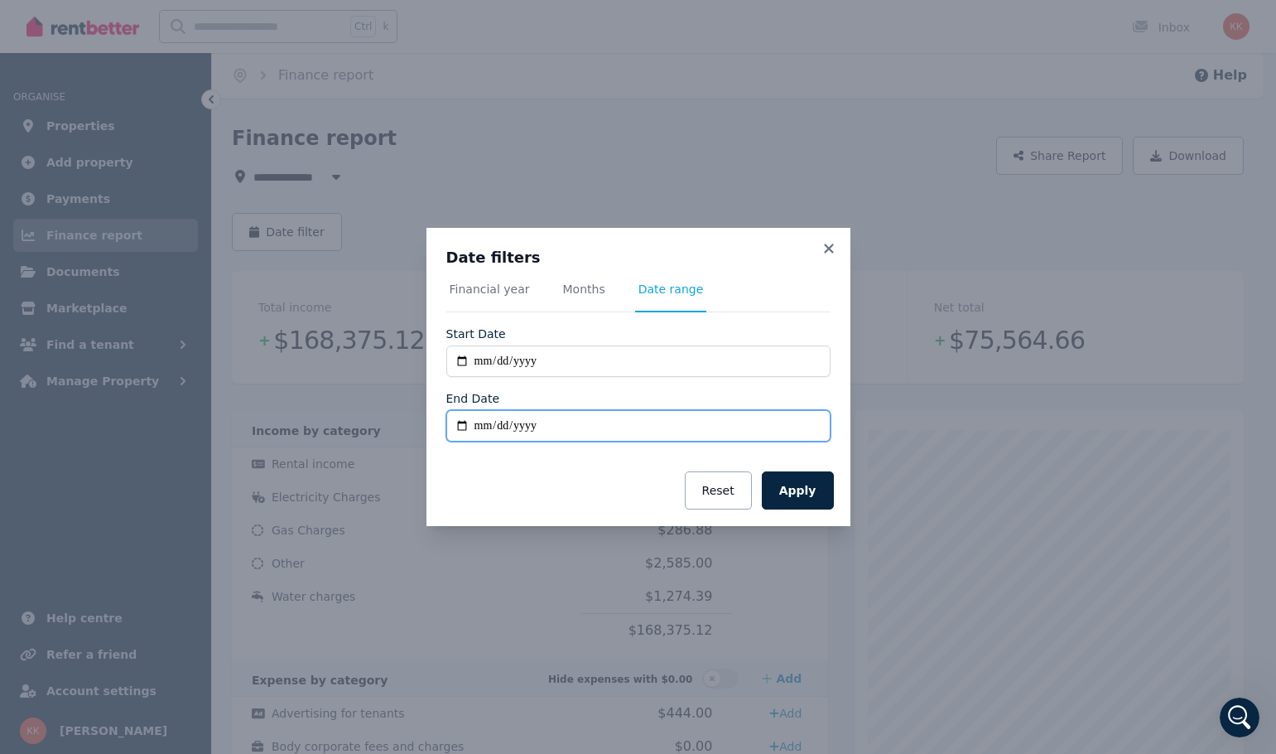
click at [487, 430] on input "End Date" at bounding box center [638, 425] width 384 height 31
type input "**********"
click at [813, 486] on button "Apply" at bounding box center [798, 490] width 72 height 38
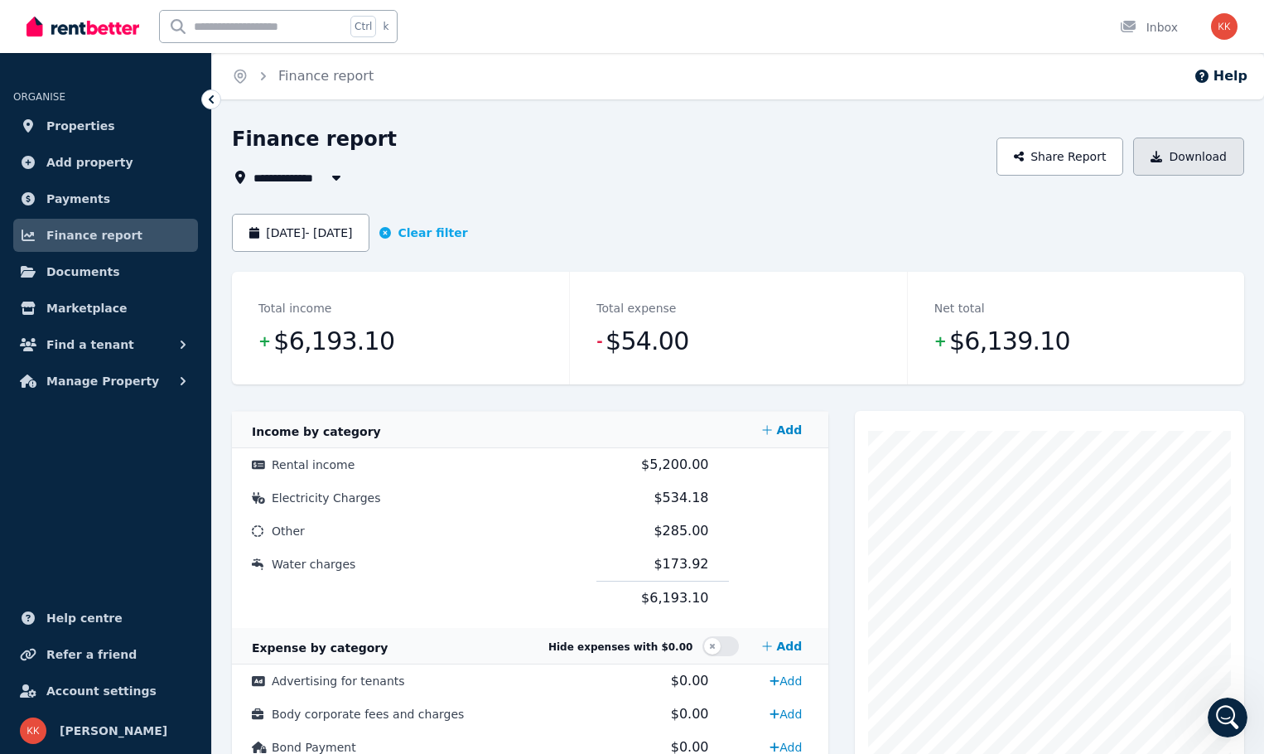
click at [1174, 161] on button "Download" at bounding box center [1188, 156] width 111 height 38
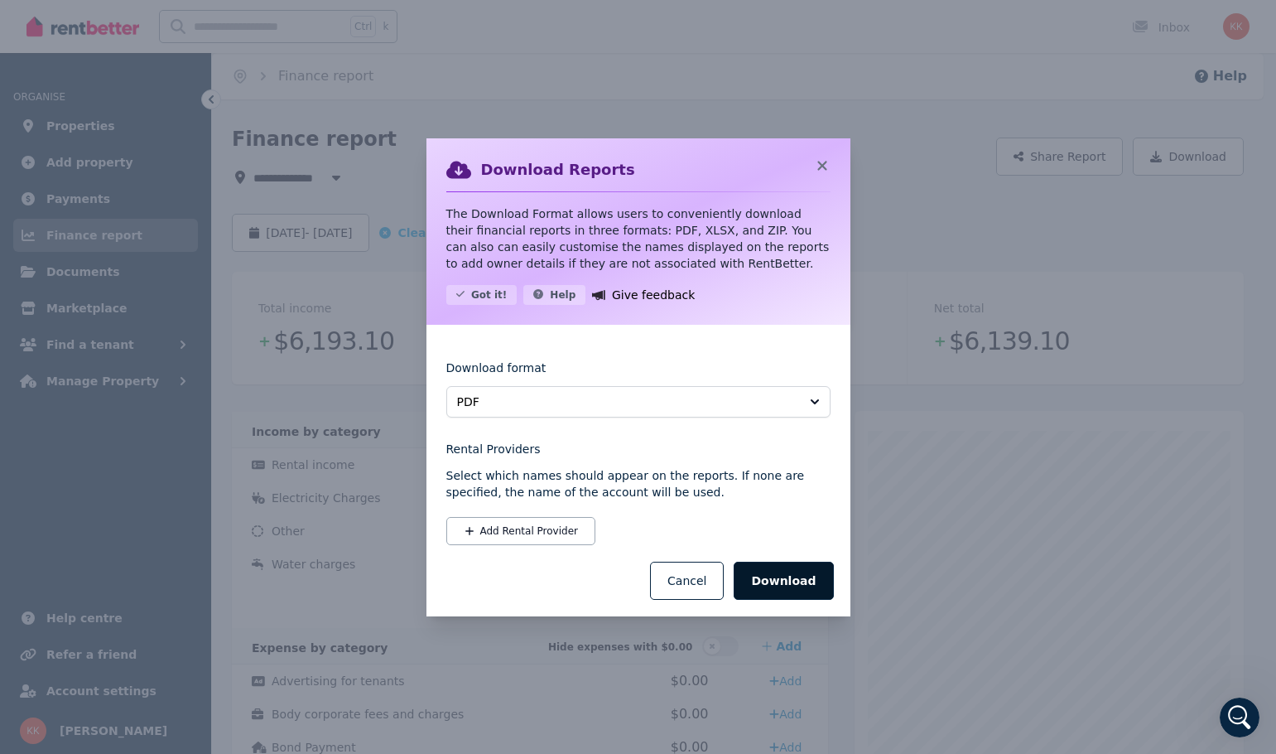
click at [791, 589] on button "Download" at bounding box center [783, 581] width 99 height 38
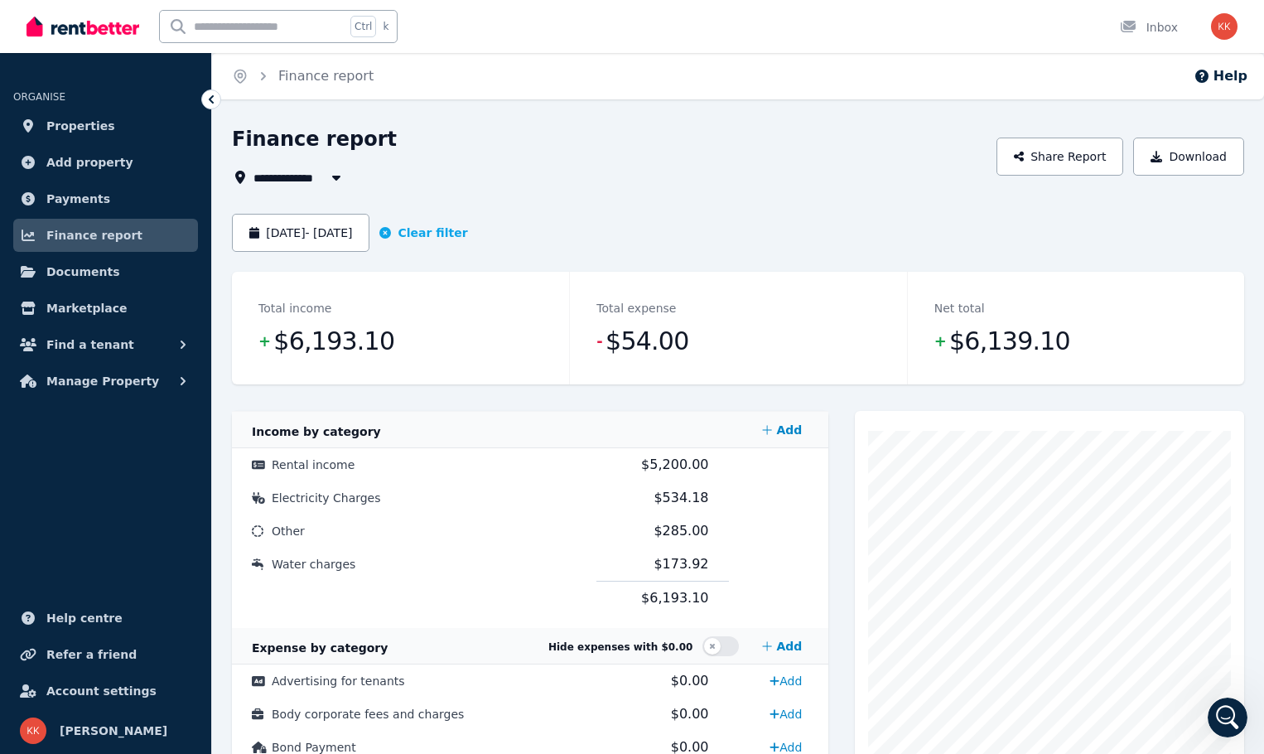
click at [627, 176] on div "**********" at bounding box center [609, 177] width 755 height 20
click at [344, 236] on button "[DATE] - [DATE]" at bounding box center [300, 233] width 137 height 38
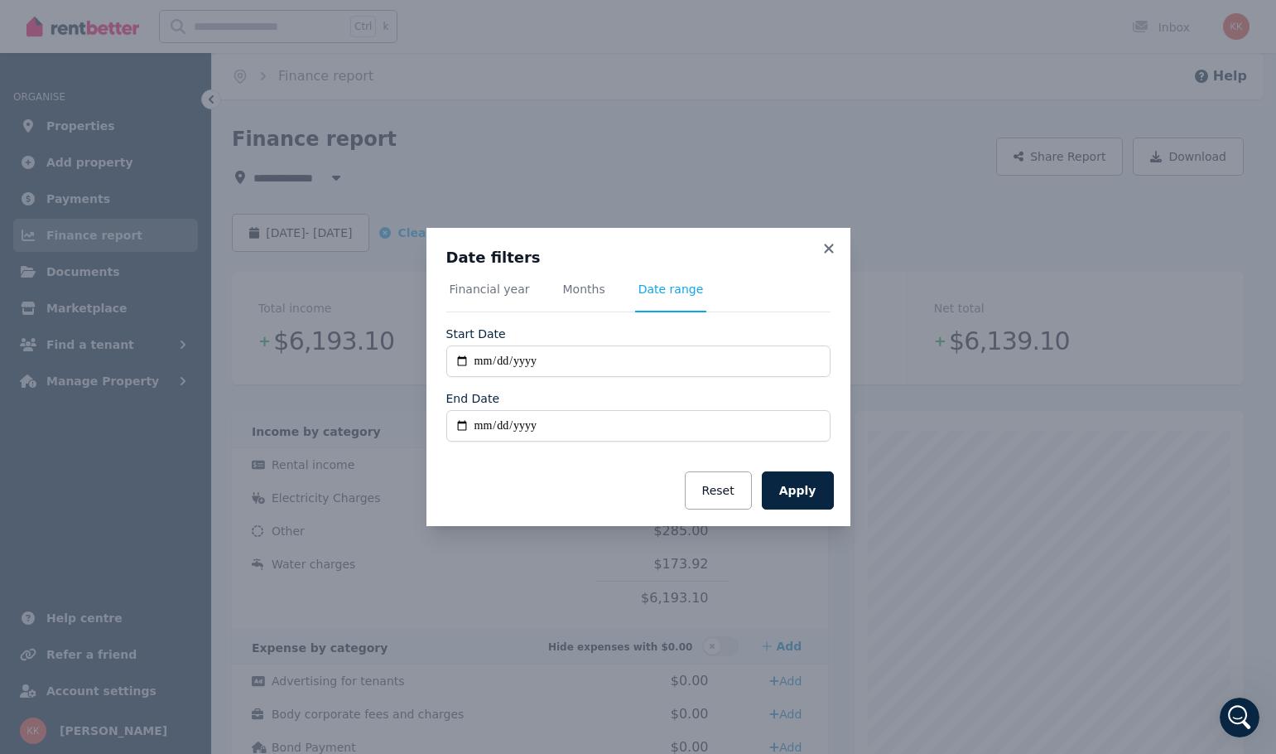
click at [744, 156] on div "**********" at bounding box center [638, 377] width 1276 height 754
click at [827, 245] on icon at bounding box center [829, 248] width 17 height 15
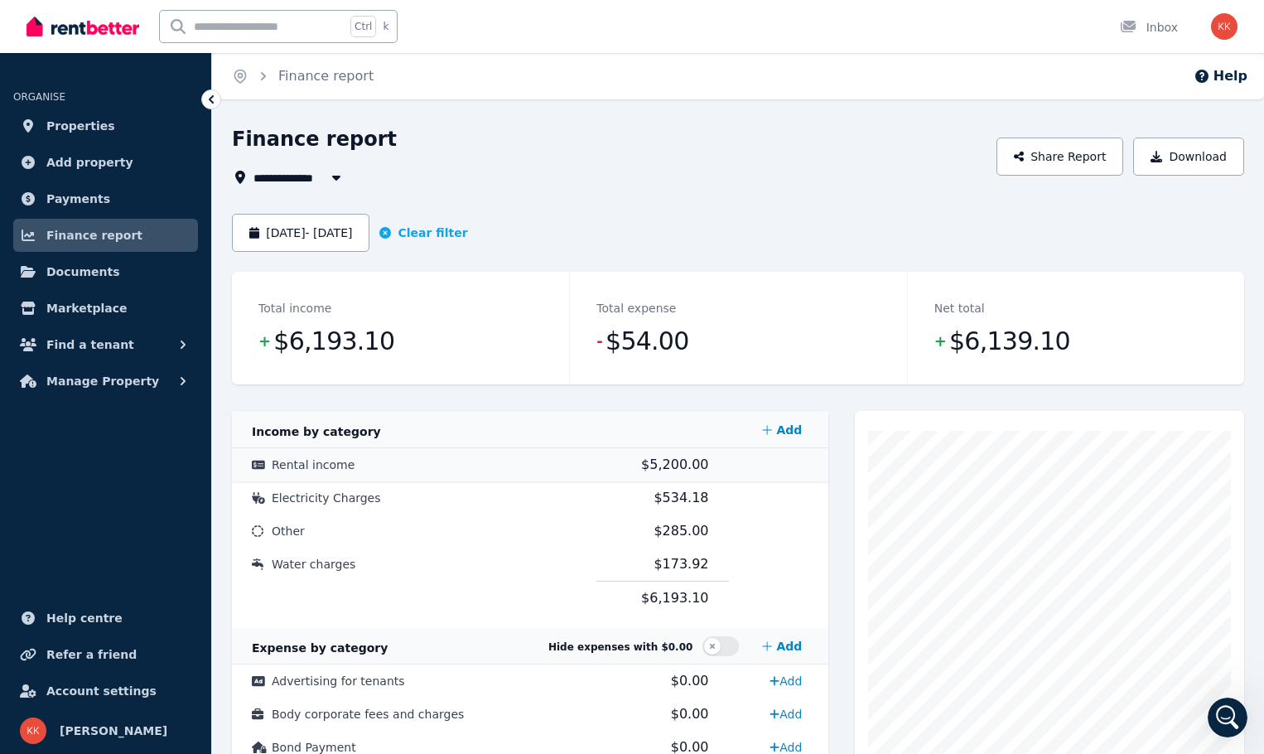
click at [339, 475] on td "Rental income" at bounding box center [414, 464] width 364 height 33
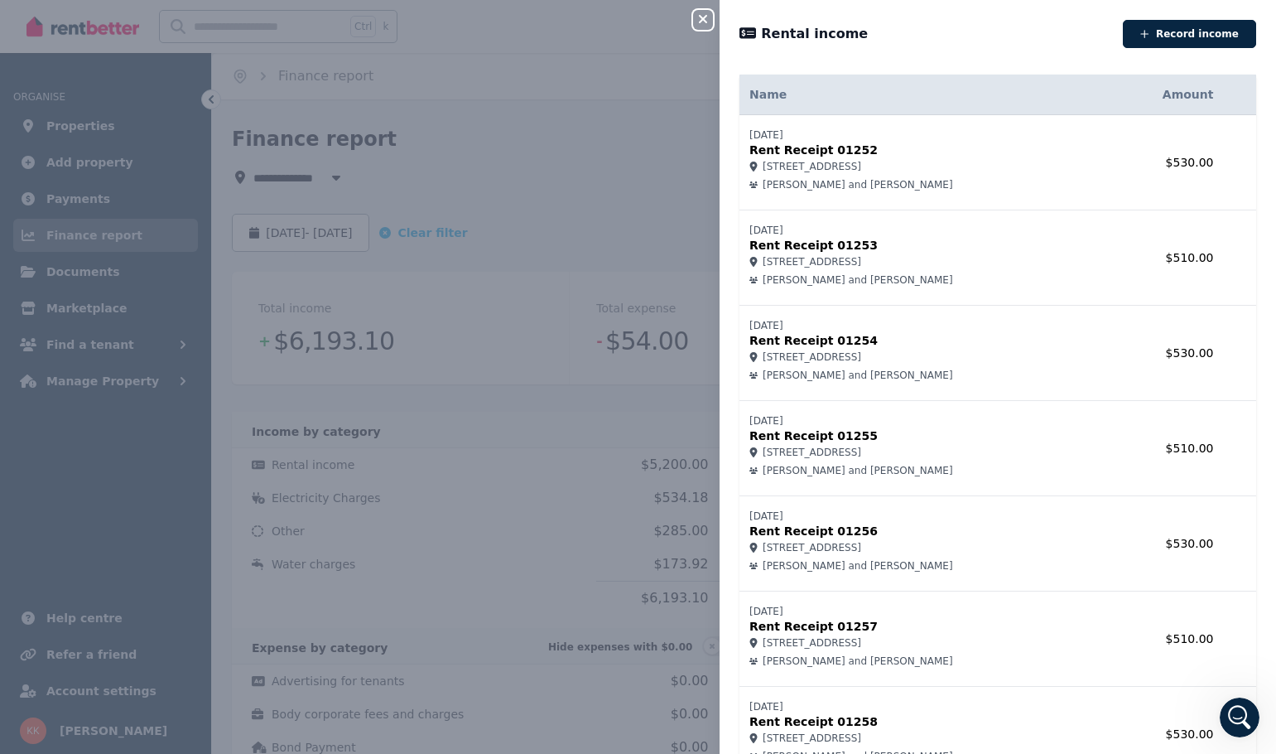
click at [1014, 153] on p "Rent Receipt 01252" at bounding box center [924, 150] width 348 height 17
click at [509, 165] on div "Close panel Rental income Record income Name Amount [DATE] Rent Receipt 01252 […" at bounding box center [638, 377] width 1276 height 754
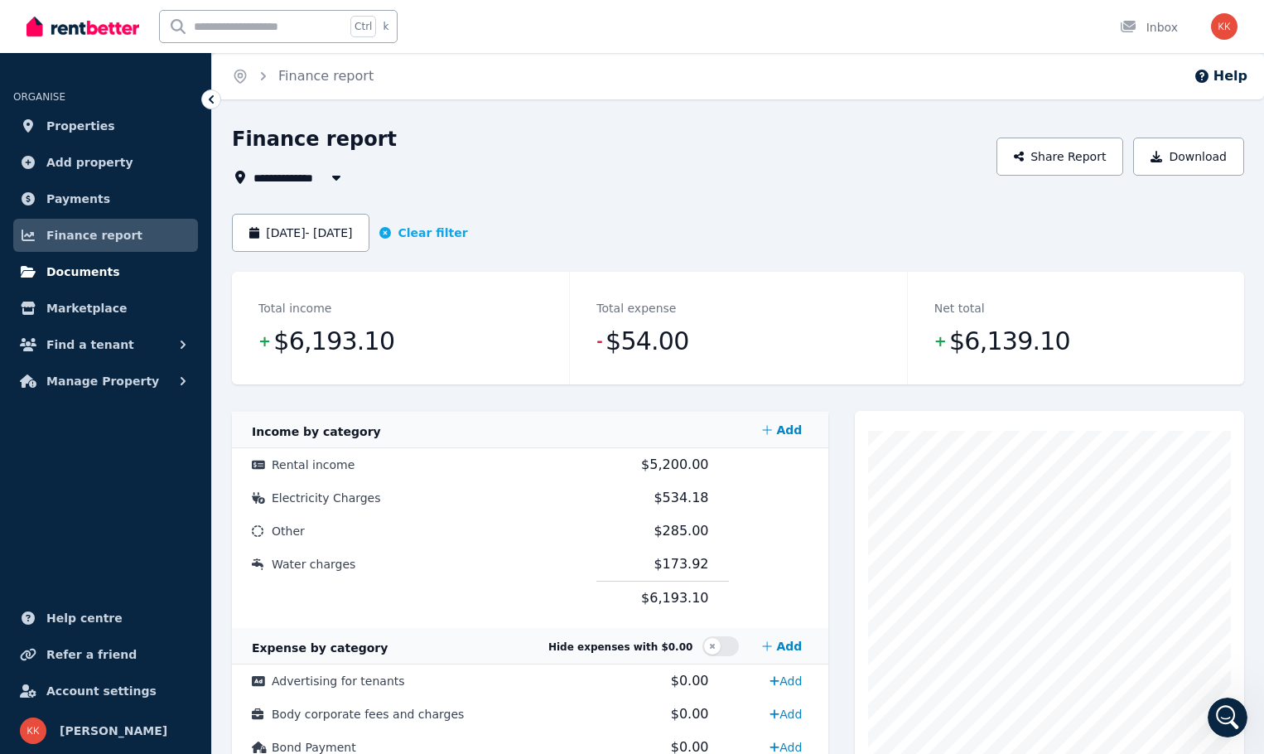
click at [138, 260] on link "Documents" at bounding box center [105, 271] width 185 height 33
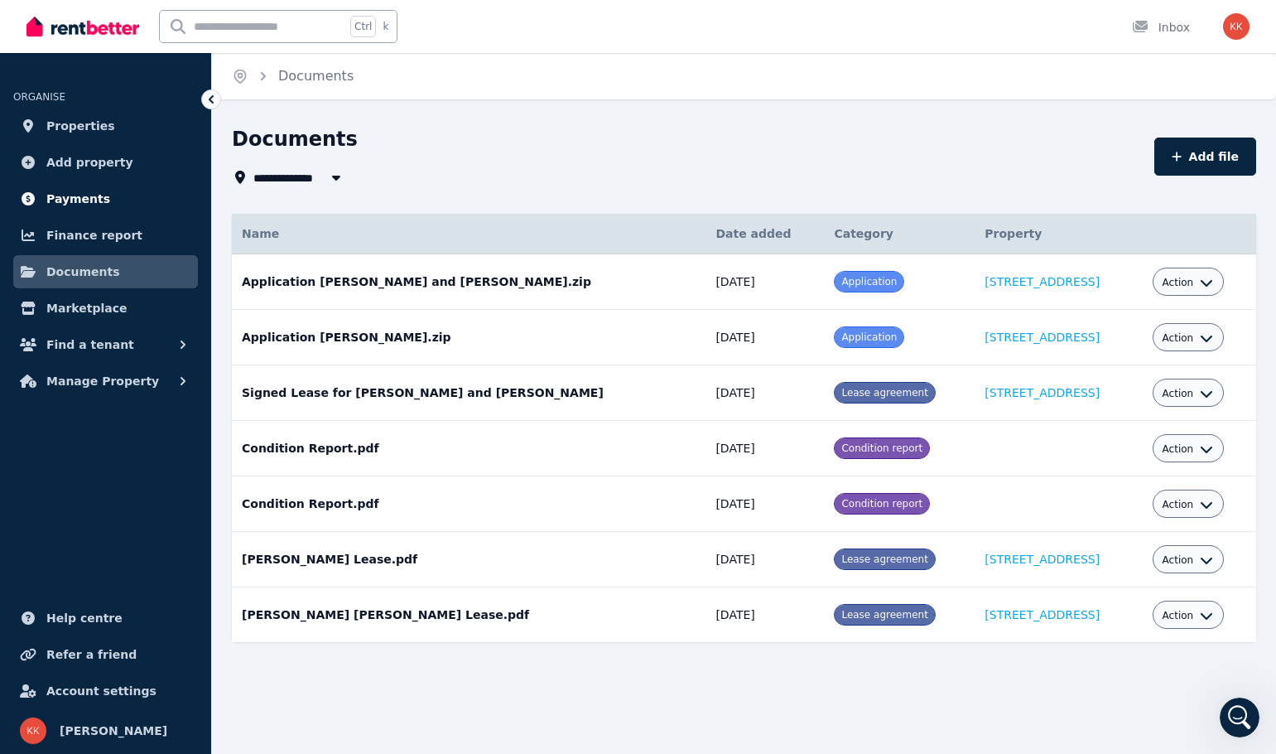
click at [84, 200] on span "Payments" at bounding box center [78, 199] width 64 height 20
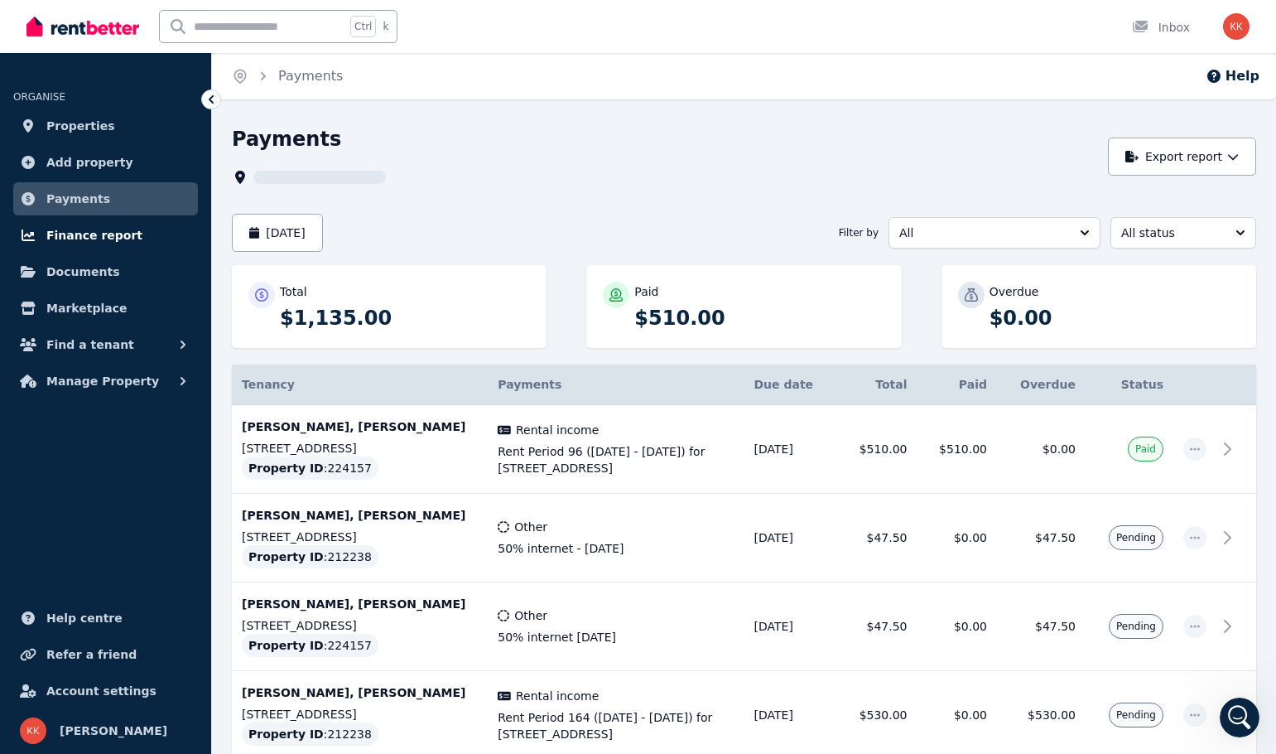
click at [94, 242] on span "Finance report" at bounding box center [94, 235] width 96 height 20
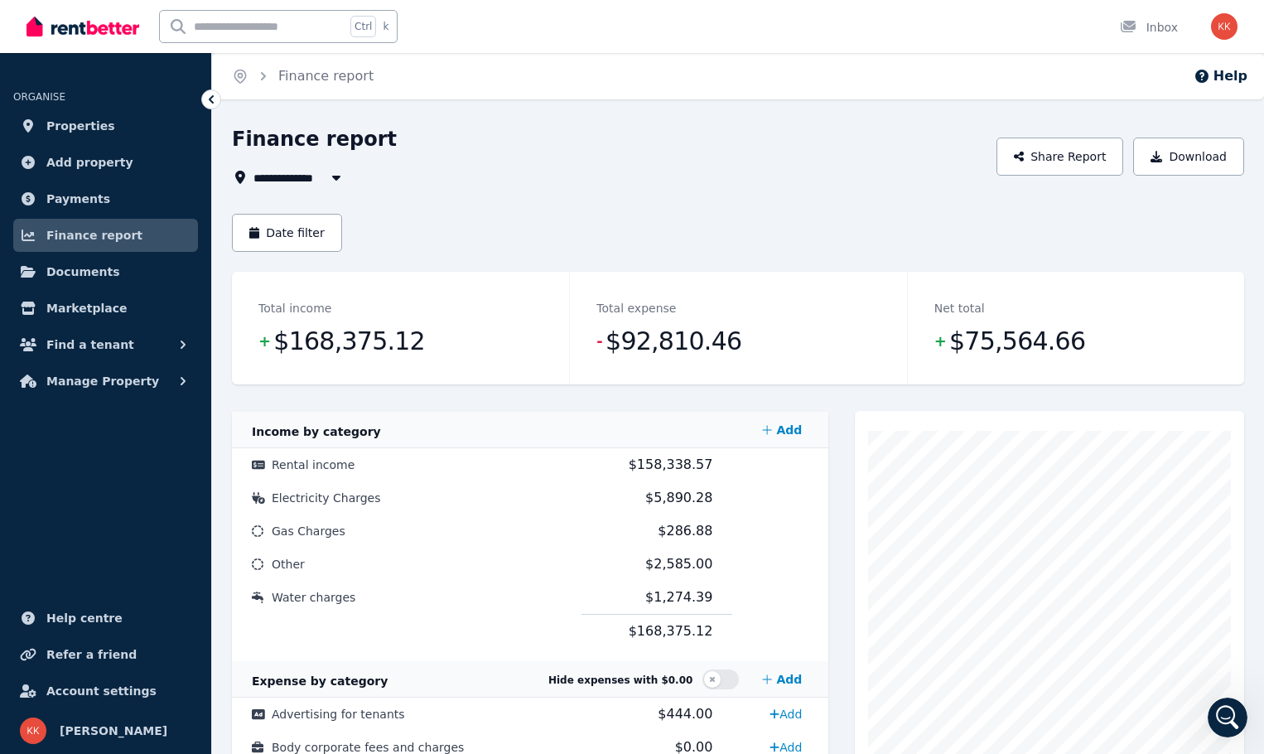
click at [350, 335] on span "$168,375.12" at bounding box center [349, 341] width 152 height 33
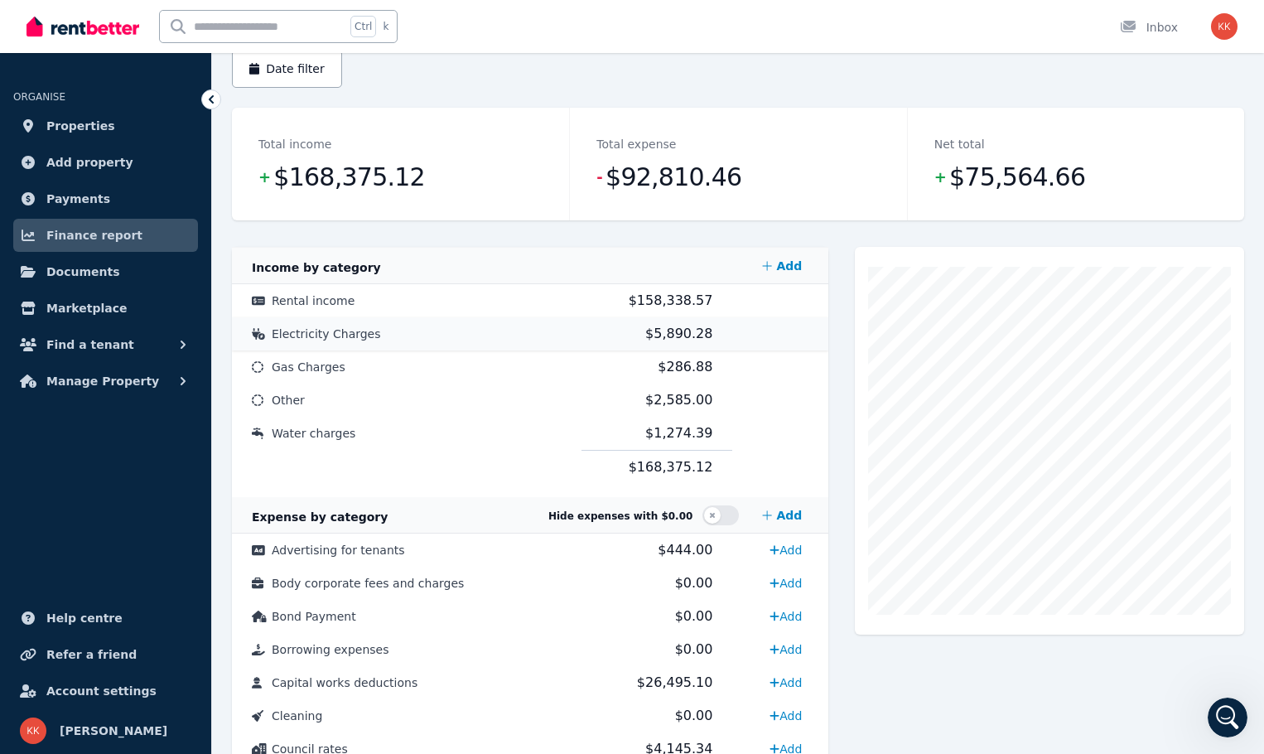
scroll to position [166, 0]
click at [300, 303] on span "Rental income" at bounding box center [313, 298] width 83 height 13
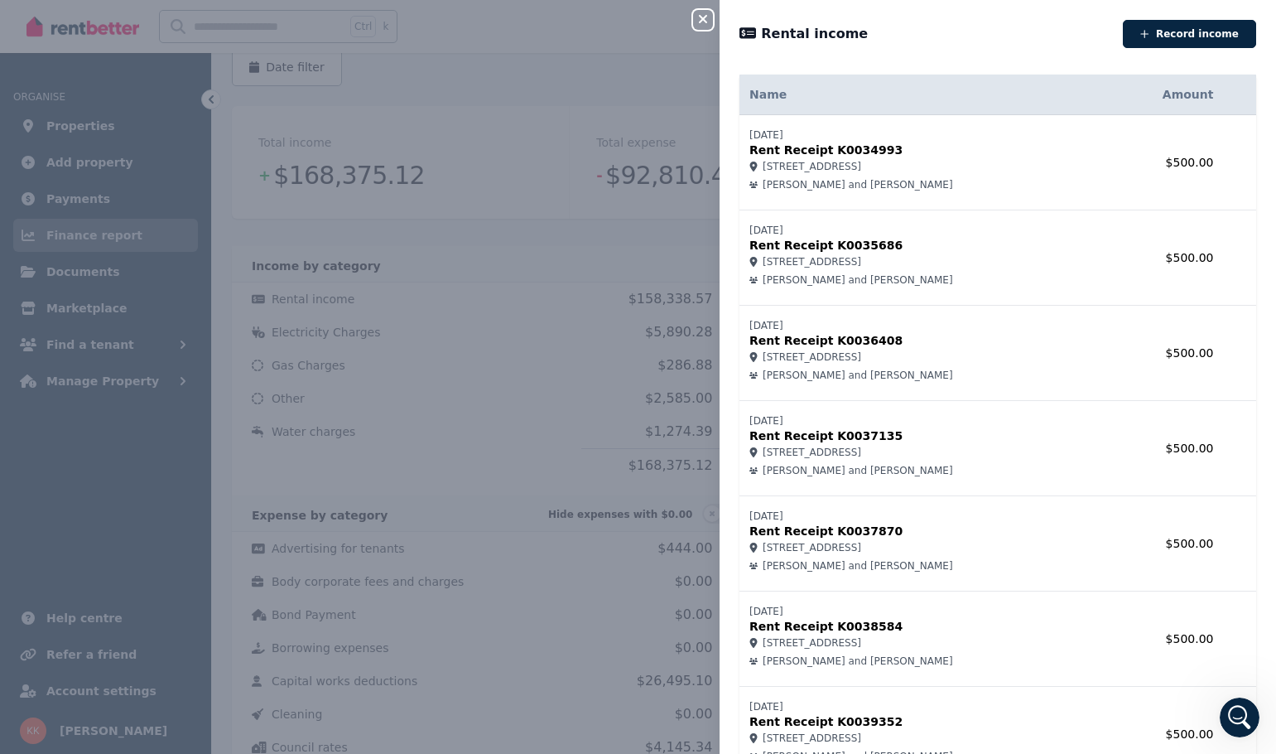
click at [531, 440] on div "Close panel Rental income Record income Name Amount [DATE] Rent Receipt K003499…" at bounding box center [638, 377] width 1276 height 754
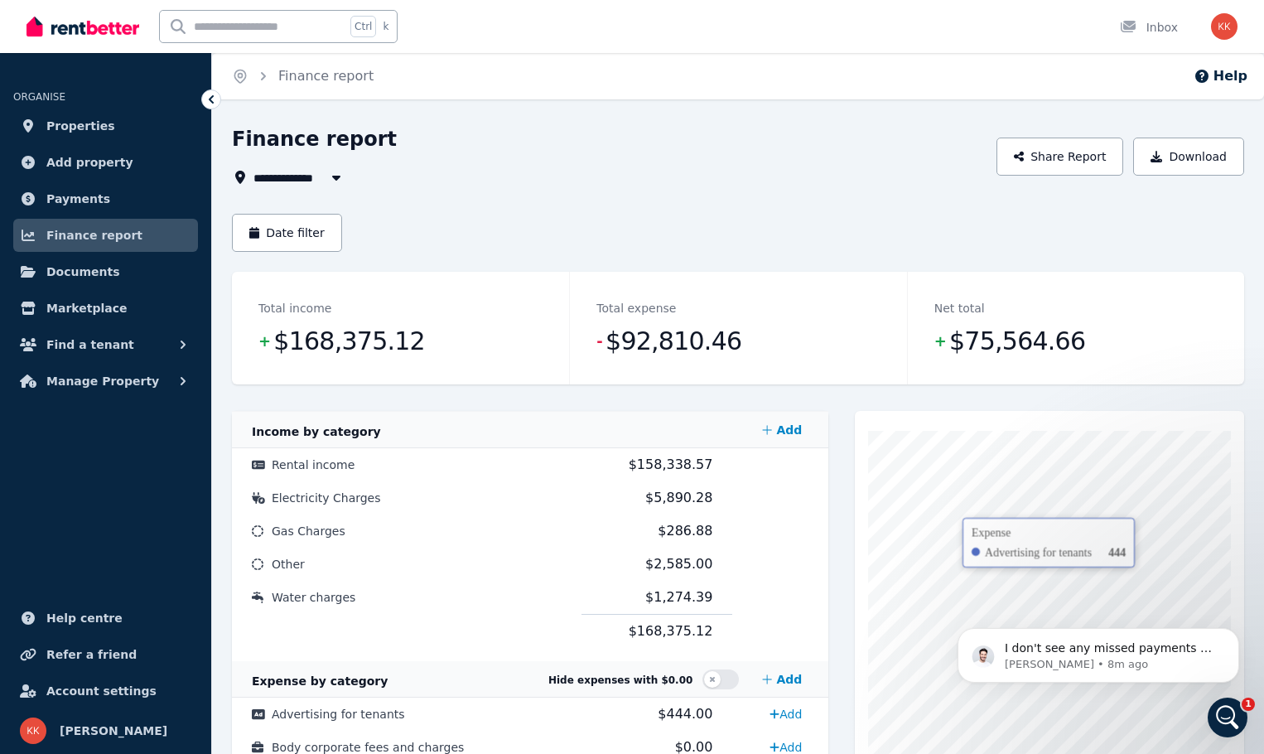
scroll to position [0, 0]
click at [1132, 661] on p "[PERSON_NAME] • 8m ago" at bounding box center [1112, 664] width 214 height 15
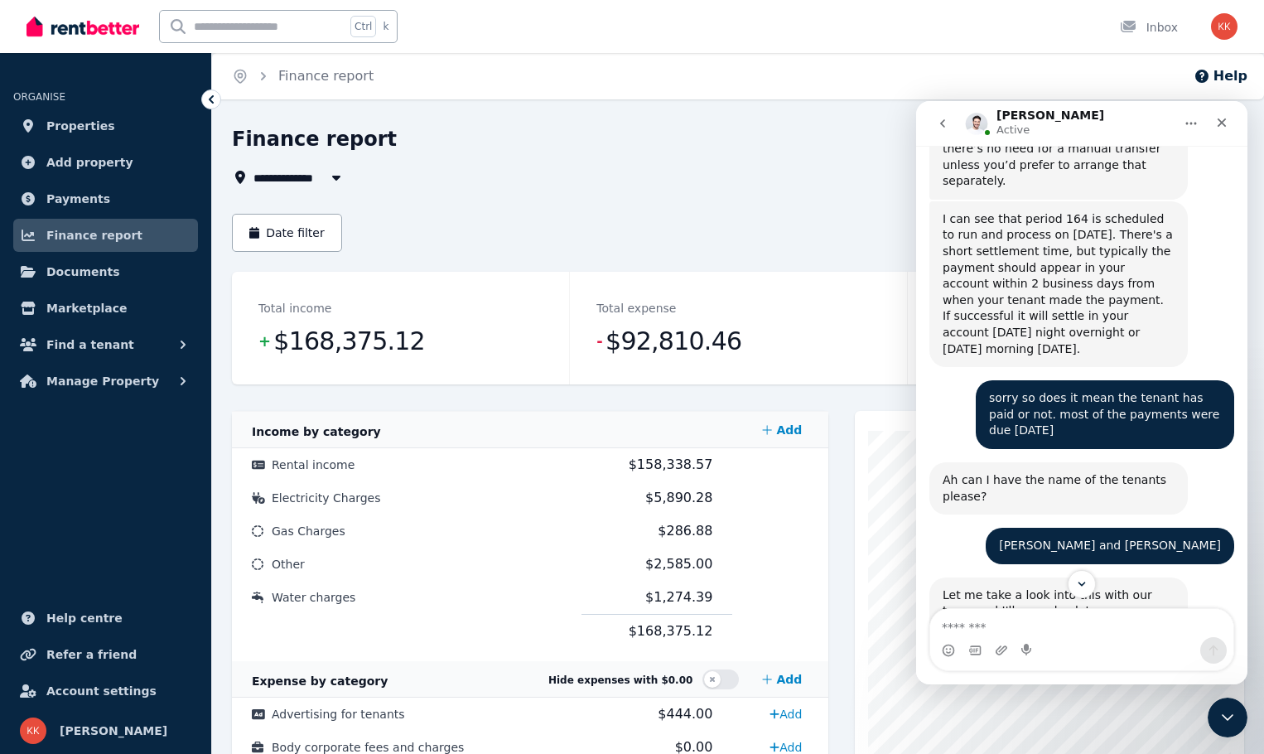
scroll to position [2510, 0]
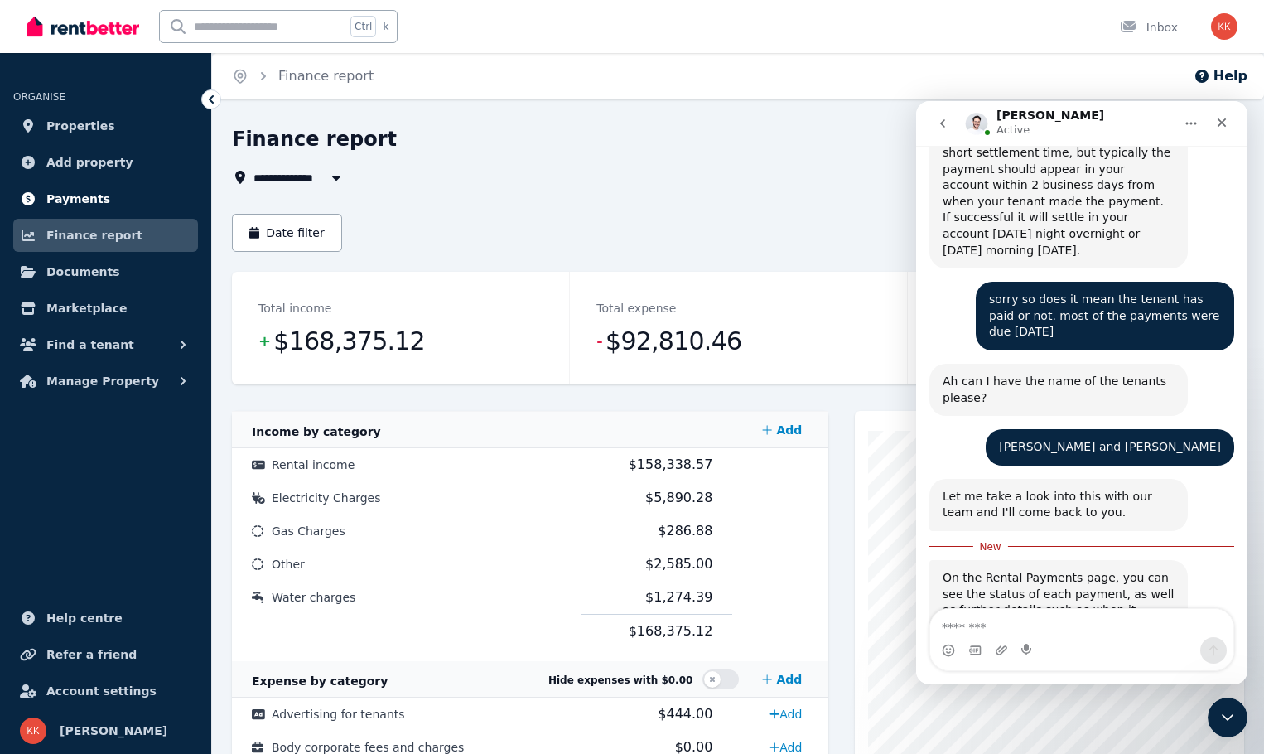
click at [79, 200] on span "Payments" at bounding box center [78, 199] width 64 height 20
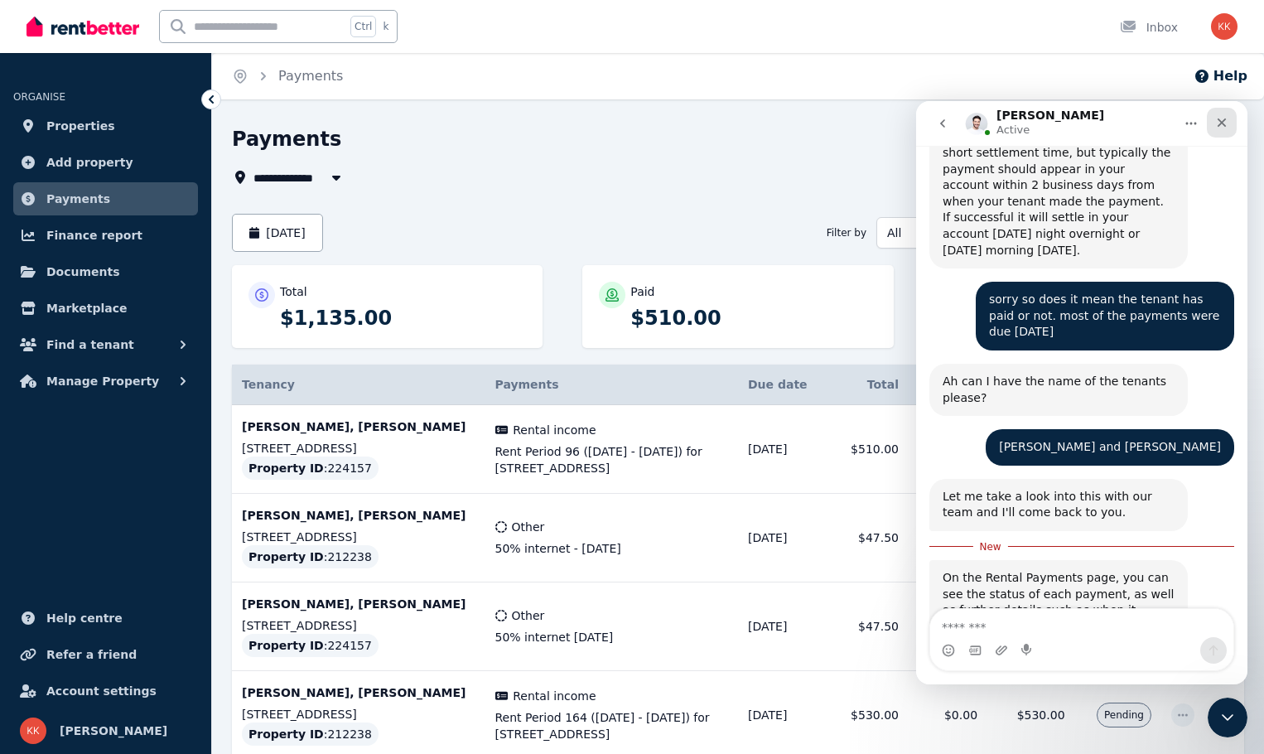
click at [1220, 123] on icon "Close" at bounding box center [1221, 122] width 13 height 13
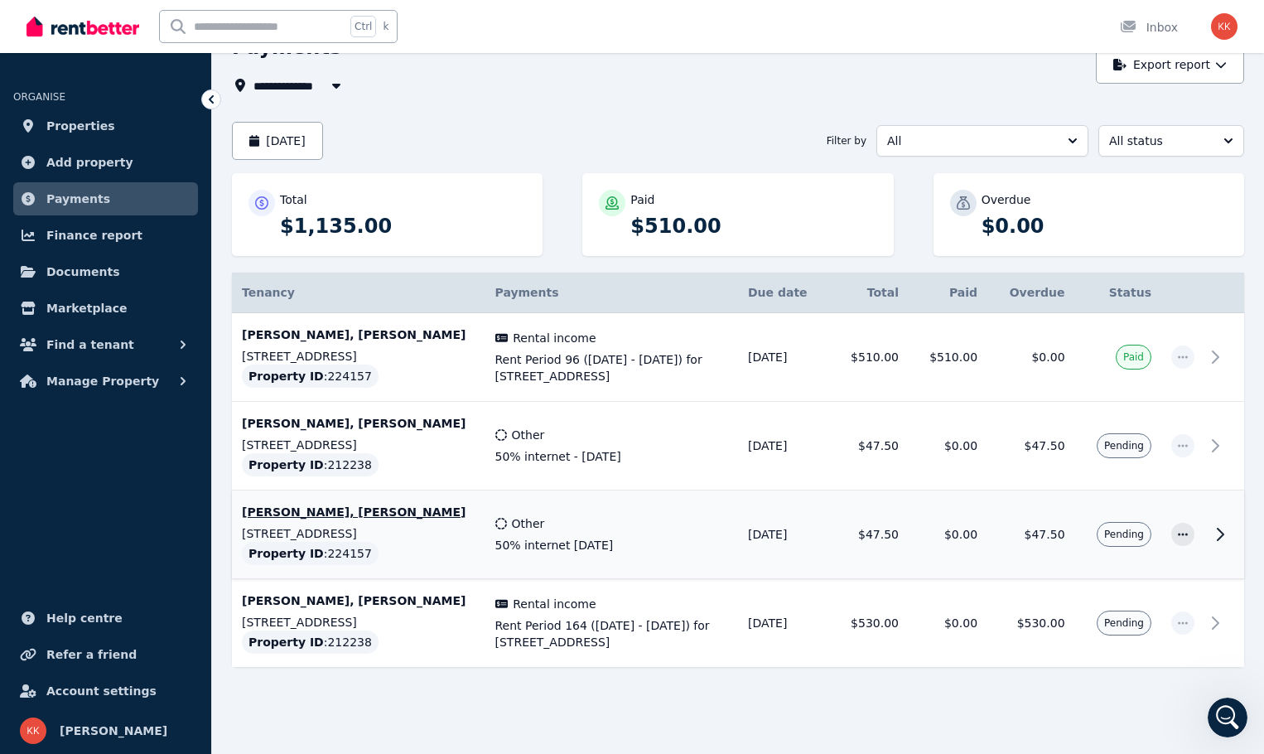
scroll to position [94, 0]
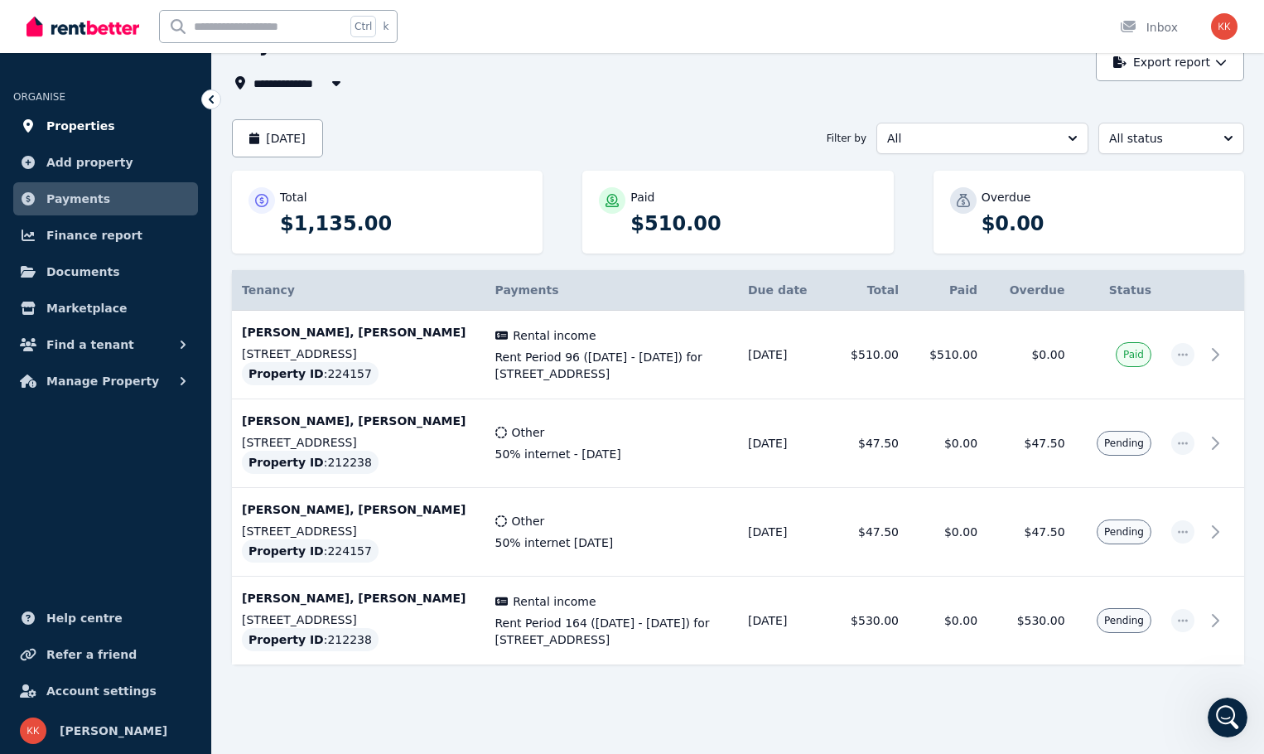
click at [98, 137] on link "Properties" at bounding box center [105, 125] width 185 height 33
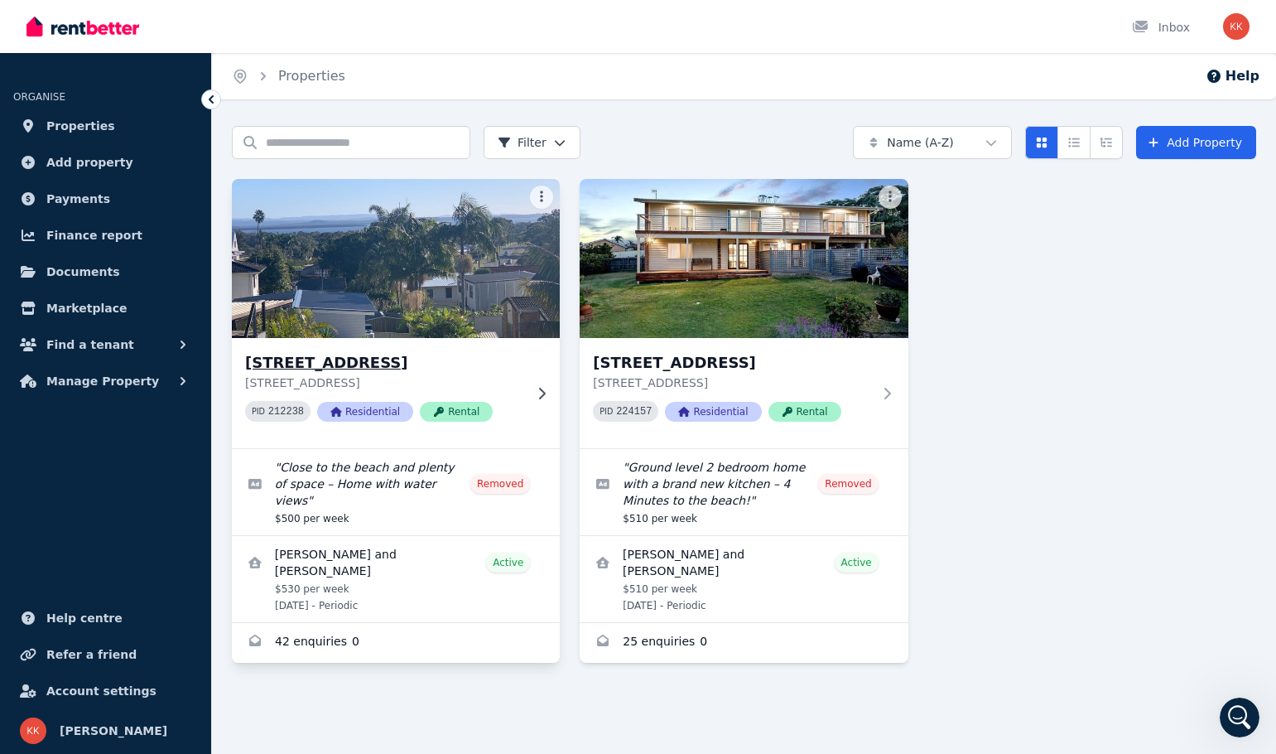
click at [412, 360] on h3 "[STREET_ADDRESS]" at bounding box center [384, 362] width 278 height 23
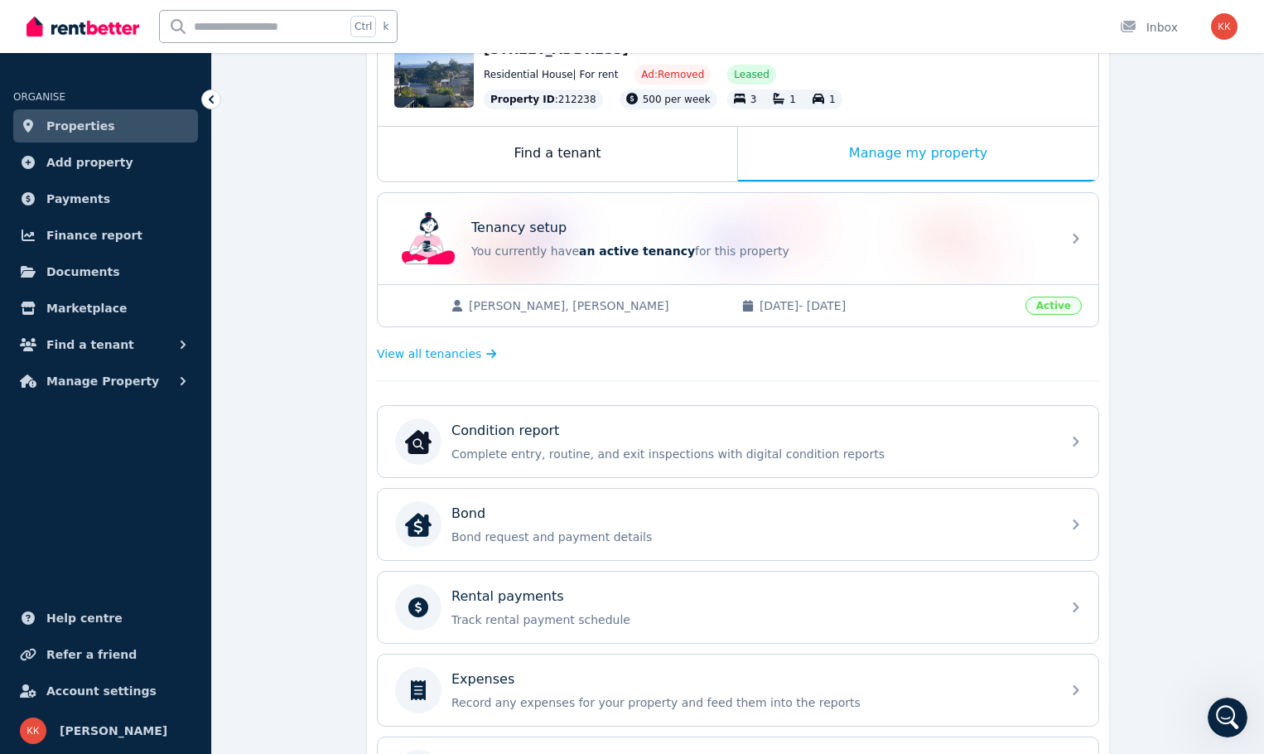
scroll to position [495, 0]
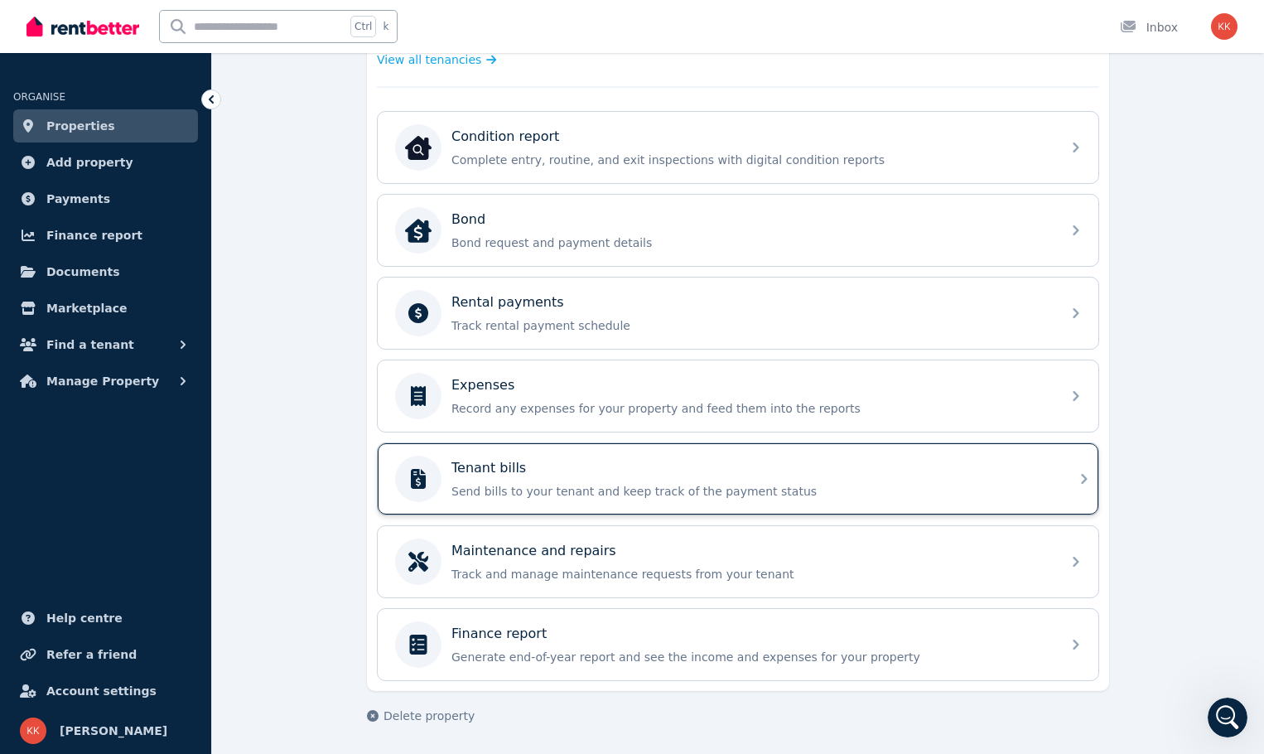
click at [593, 481] on div "Tenant bills Send bills to your tenant and keep track of the payment status" at bounding box center [751, 478] width 600 height 41
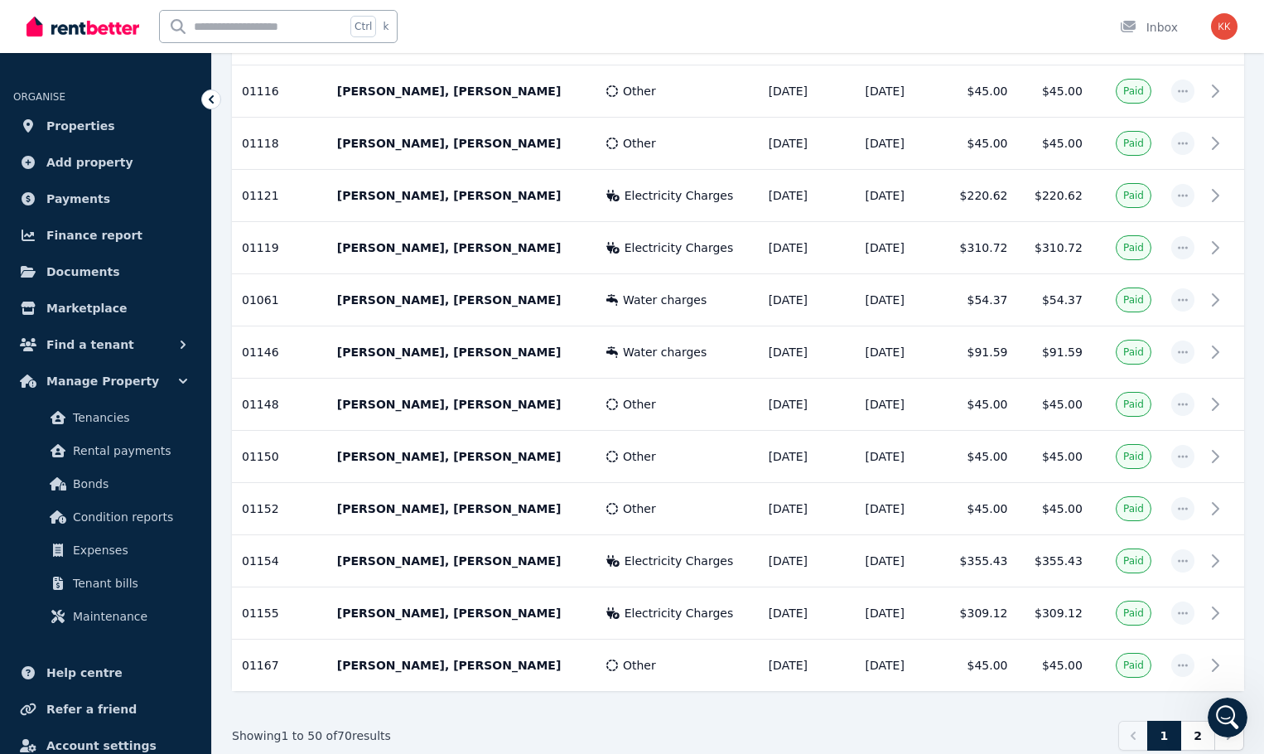
scroll to position [2379, 0]
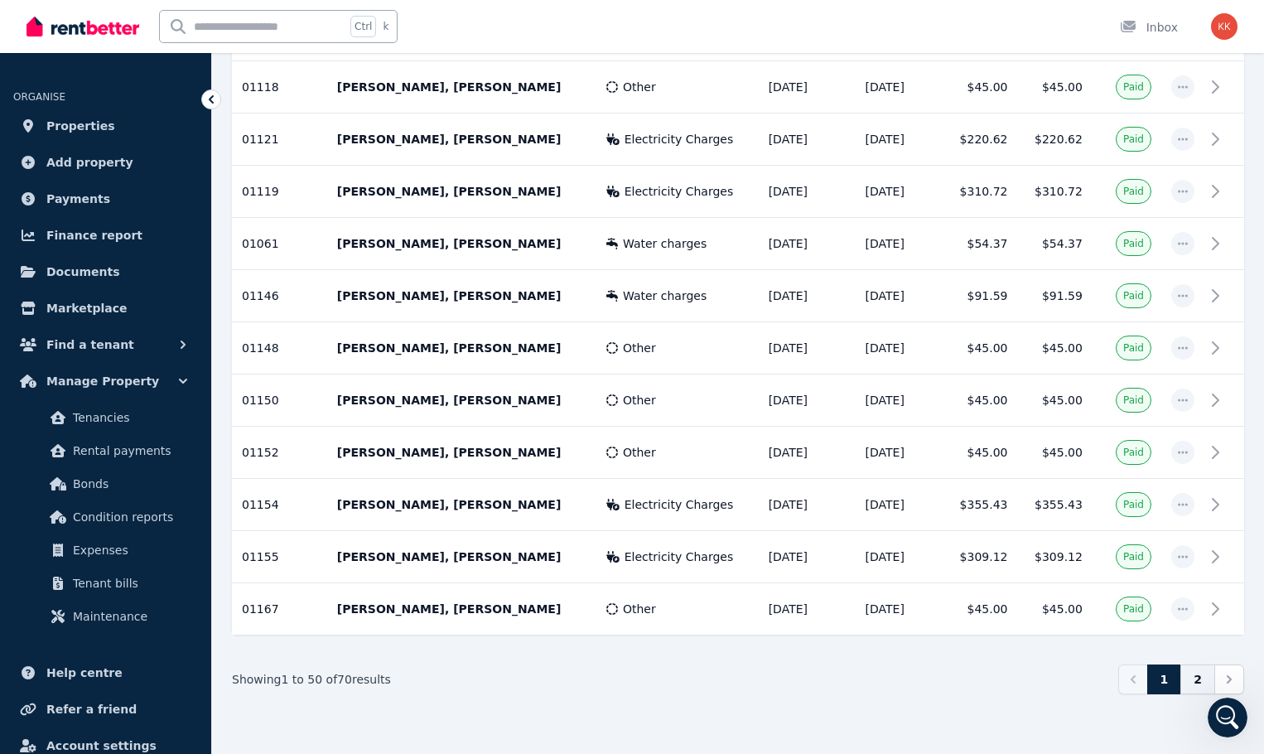
click at [1199, 675] on link "2" at bounding box center [1197, 679] width 35 height 30
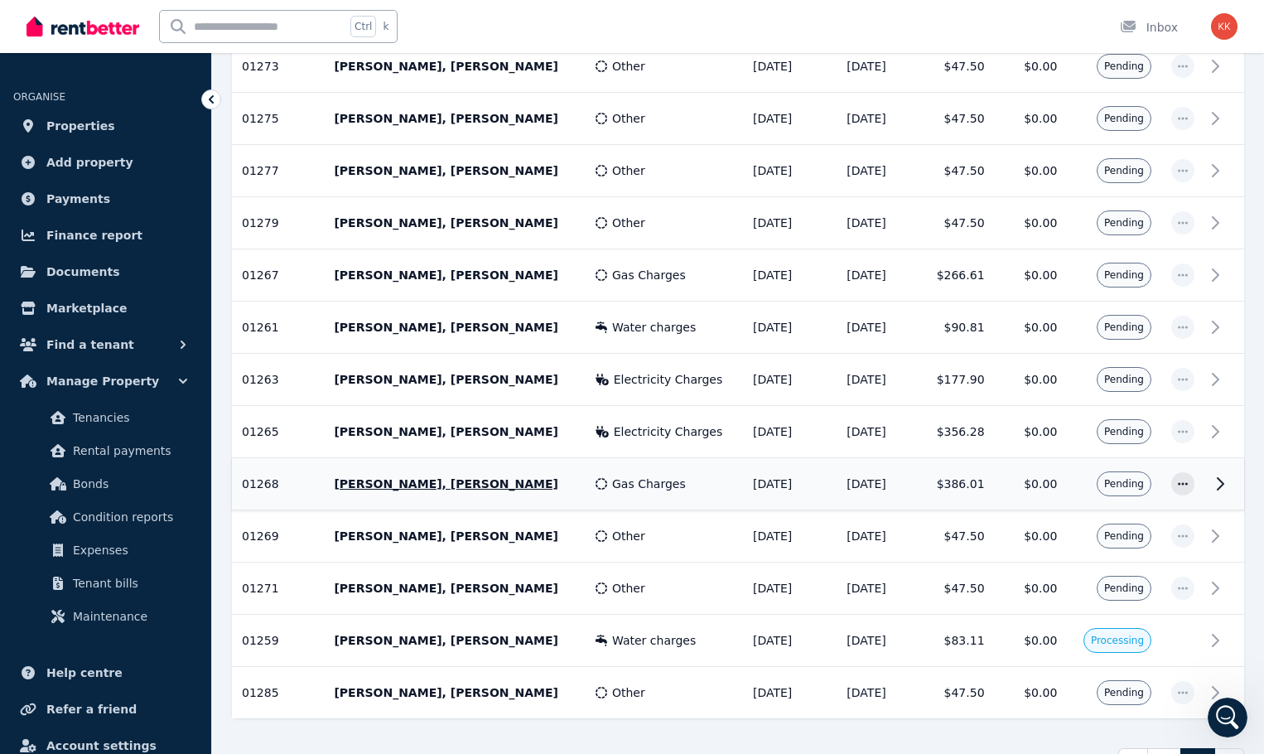
scroll to position [731, 0]
click at [1227, 709] on icon "Open Intercom Messenger" at bounding box center [1225, 715] width 27 height 27
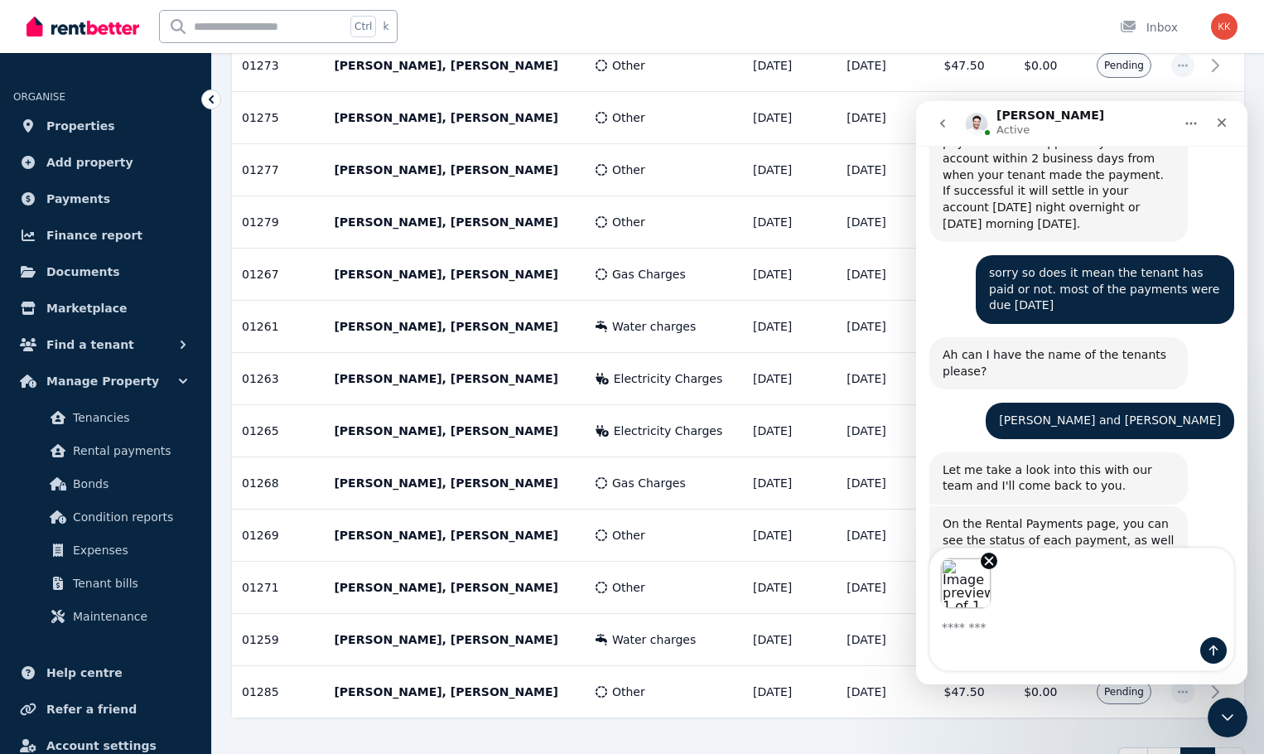
scroll to position [2543, 0]
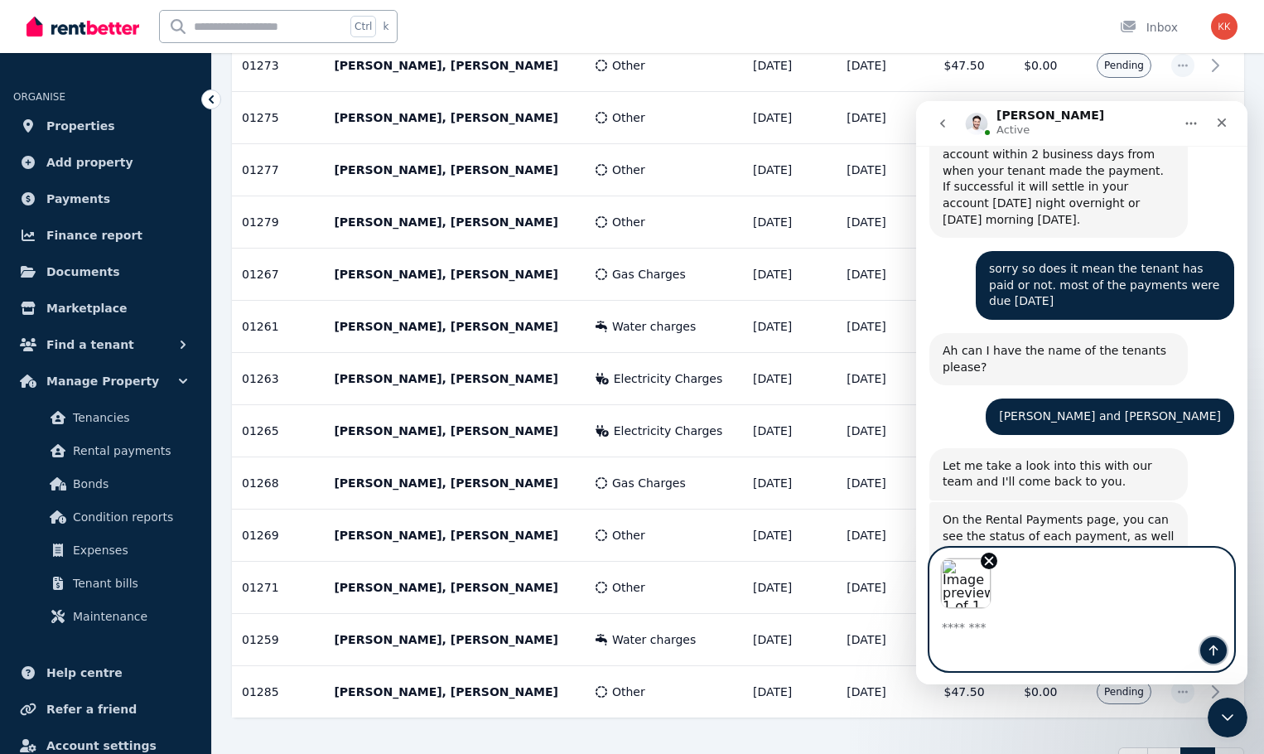
click at [1213, 648] on icon "Send a message…" at bounding box center [1213, 650] width 9 height 11
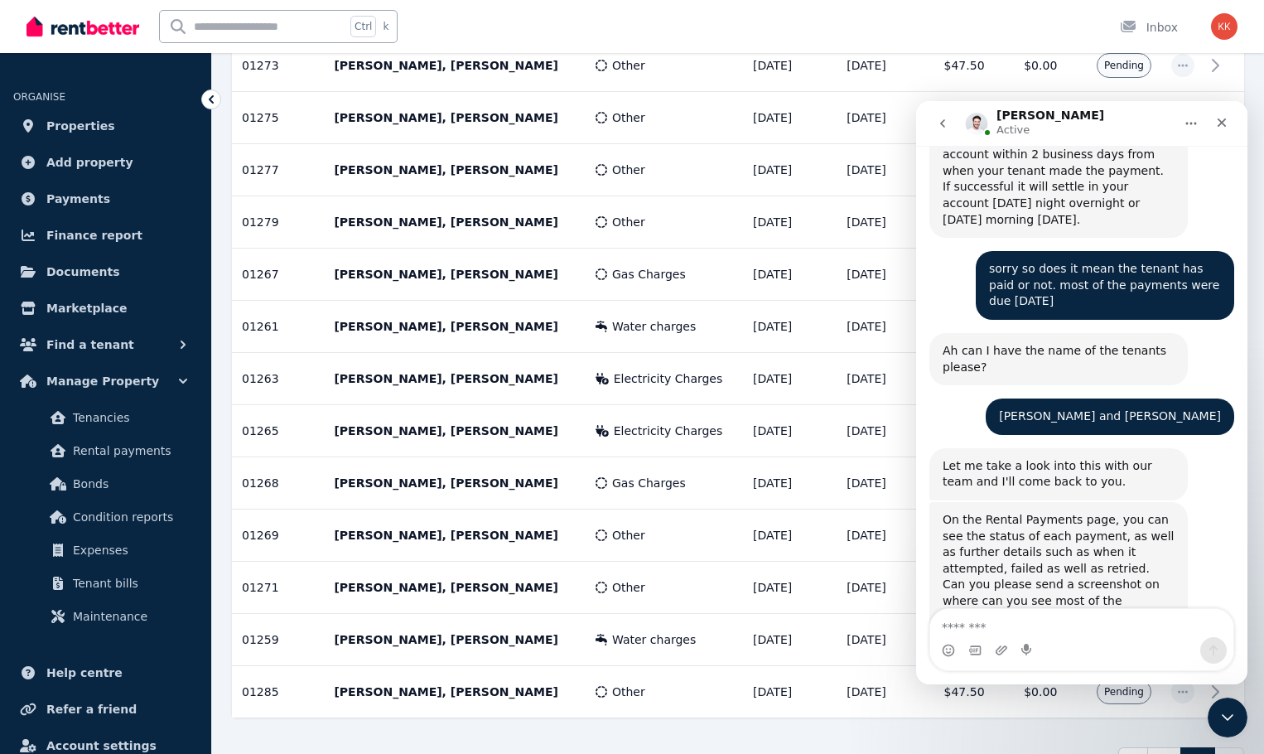
scroll to position [2658, 0]
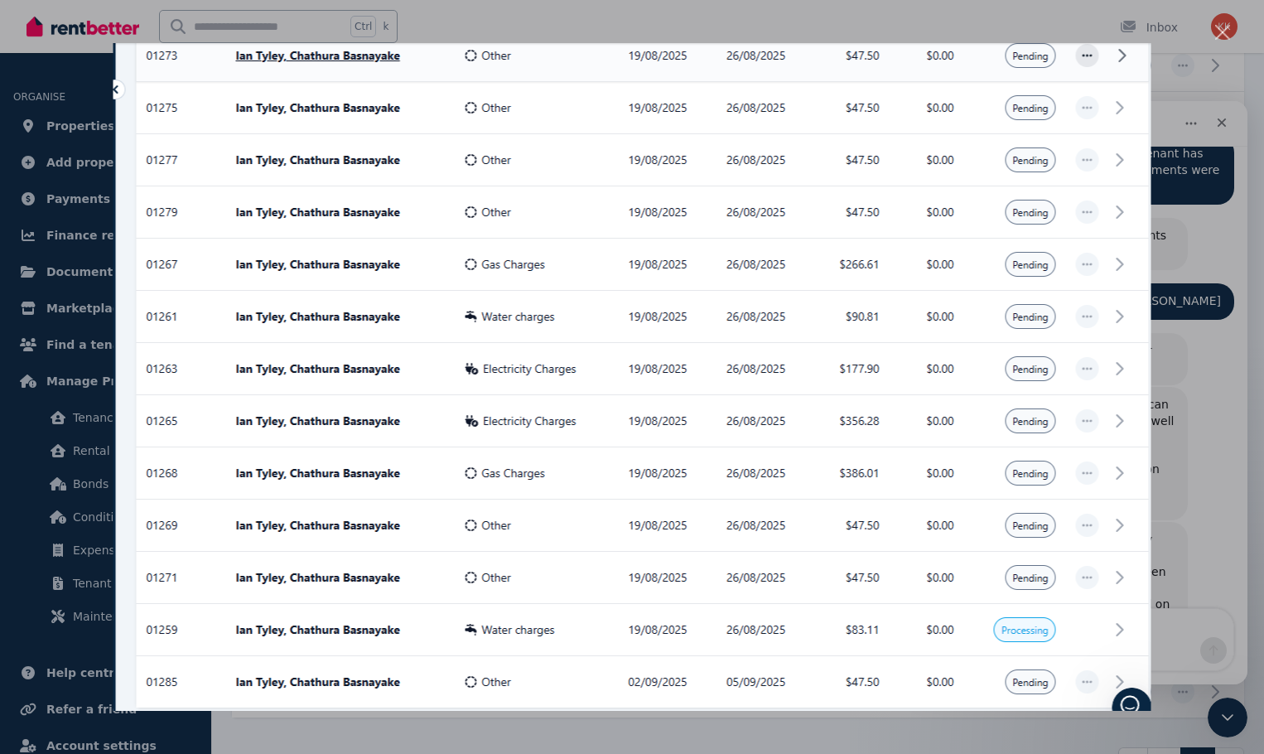
click at [1223, 22] on div "Intercom messenger" at bounding box center [632, 377] width 1264 height 754
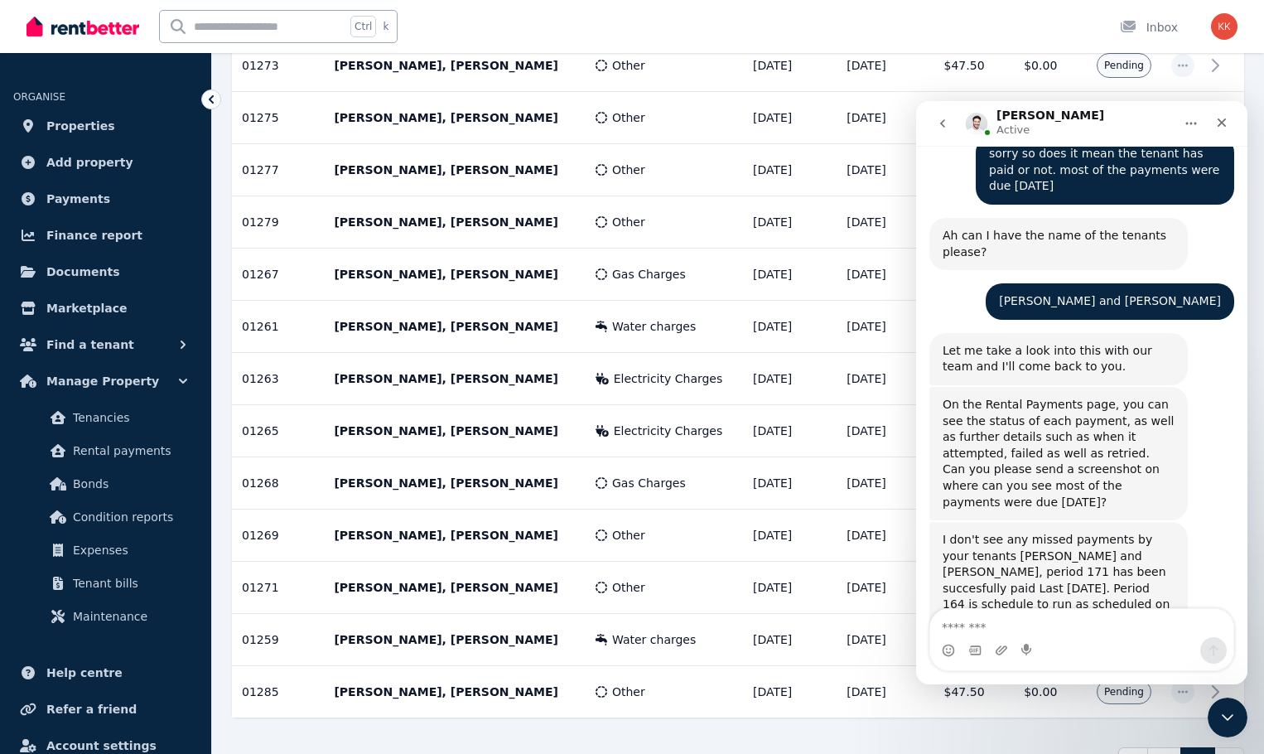
click at [1189, 120] on icon "Home" at bounding box center [1190, 123] width 13 height 13
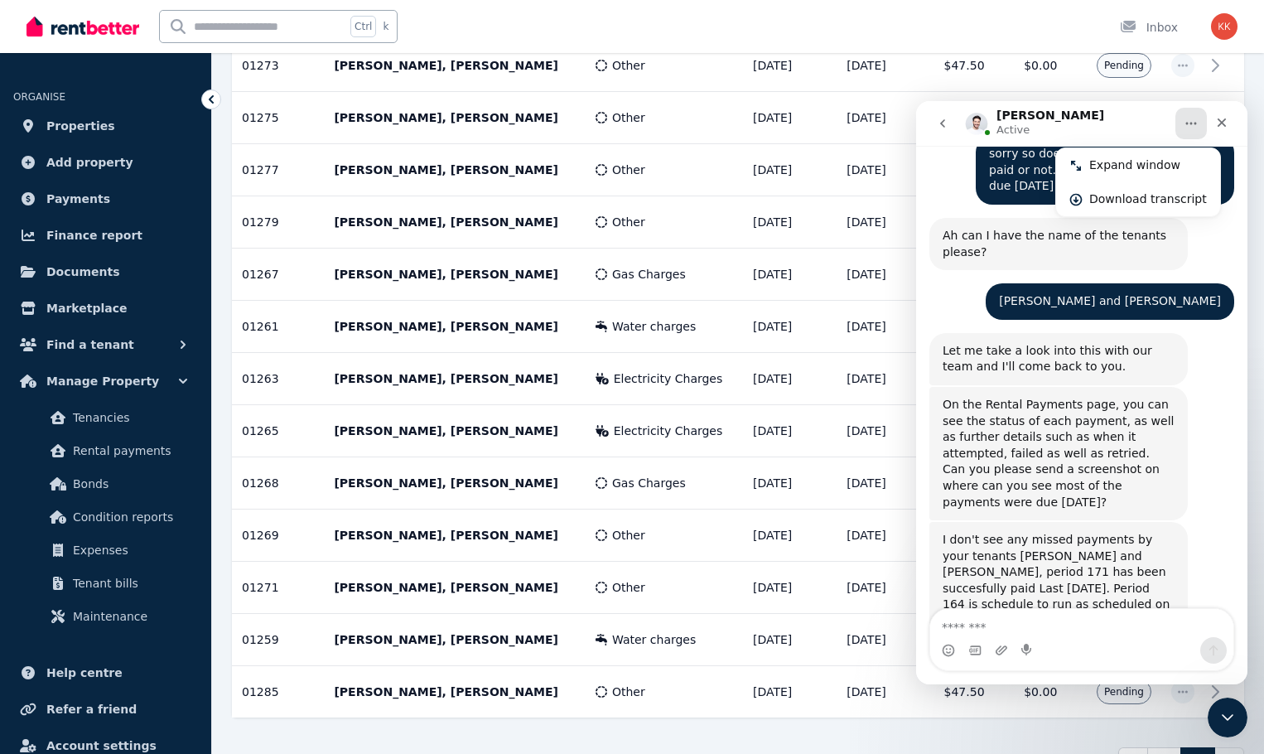
click at [1189, 120] on icon "Home" at bounding box center [1190, 123] width 13 height 13
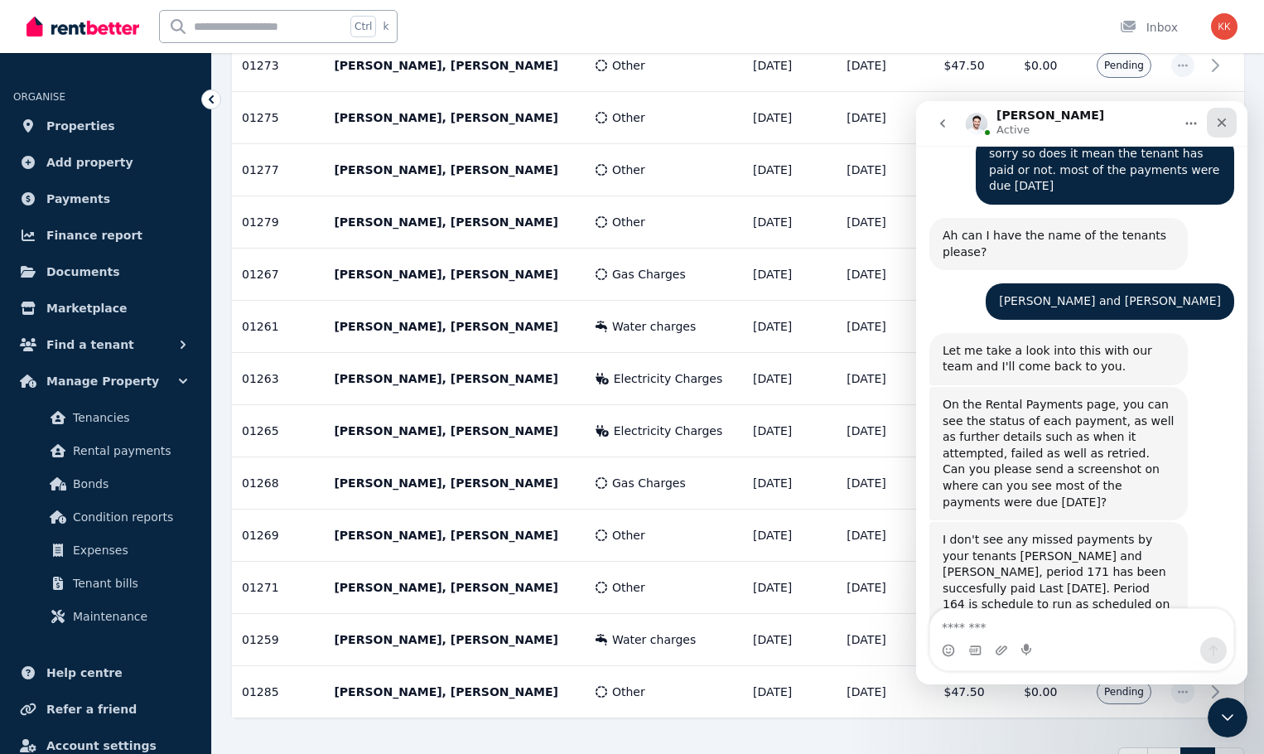
click at [1218, 127] on icon "Close" at bounding box center [1222, 122] width 9 height 9
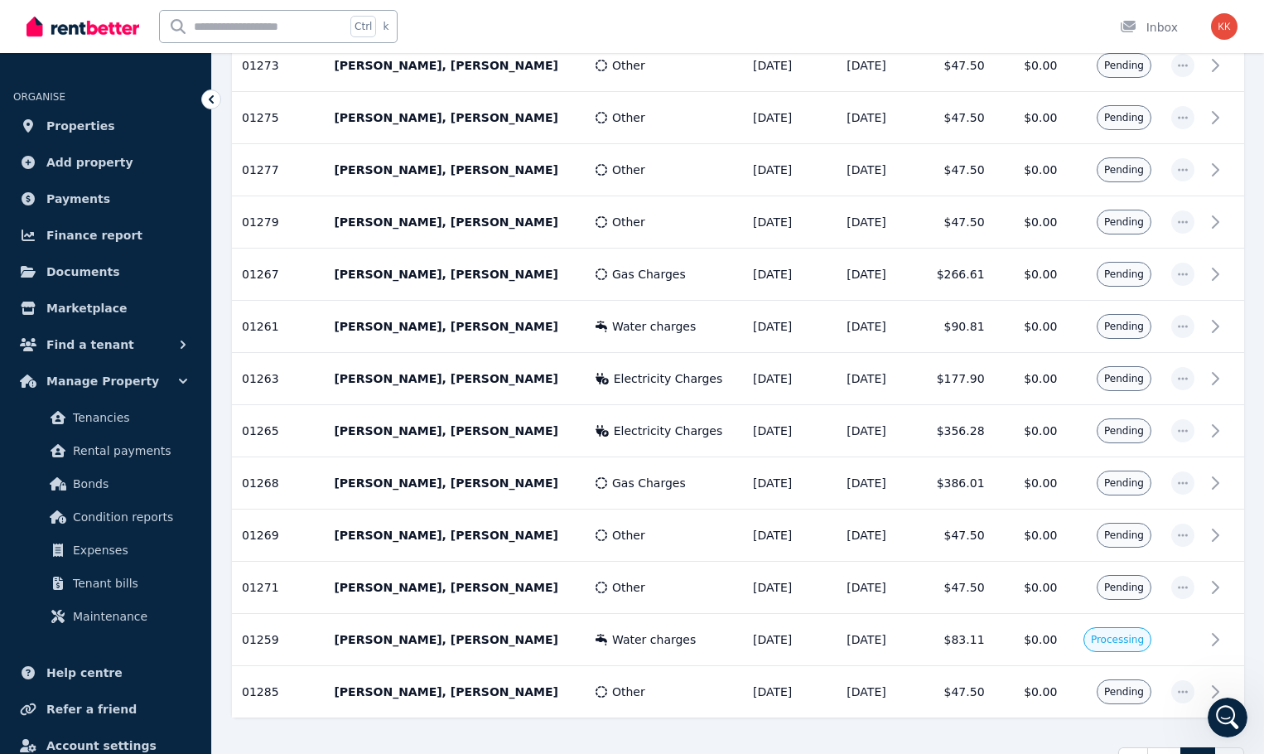
scroll to position [2722, 0]
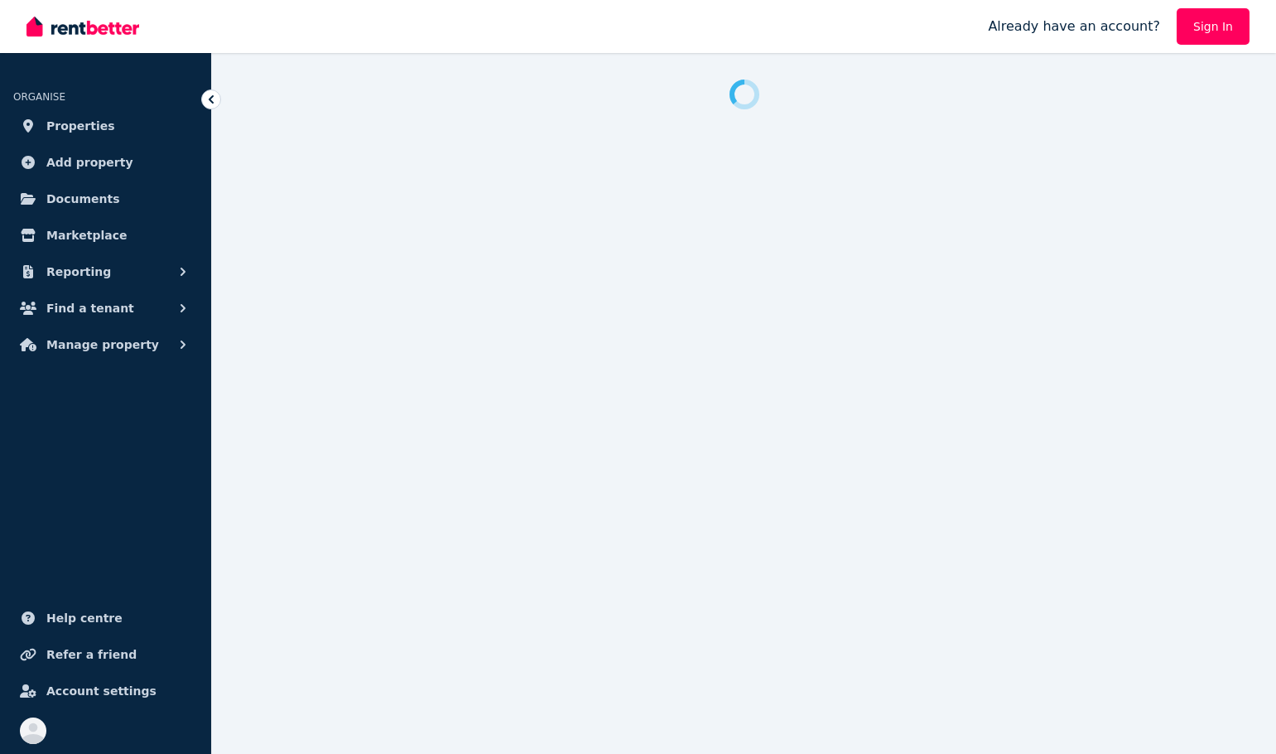
click at [1221, 25] on link "Sign In" at bounding box center [1213, 26] width 73 height 36
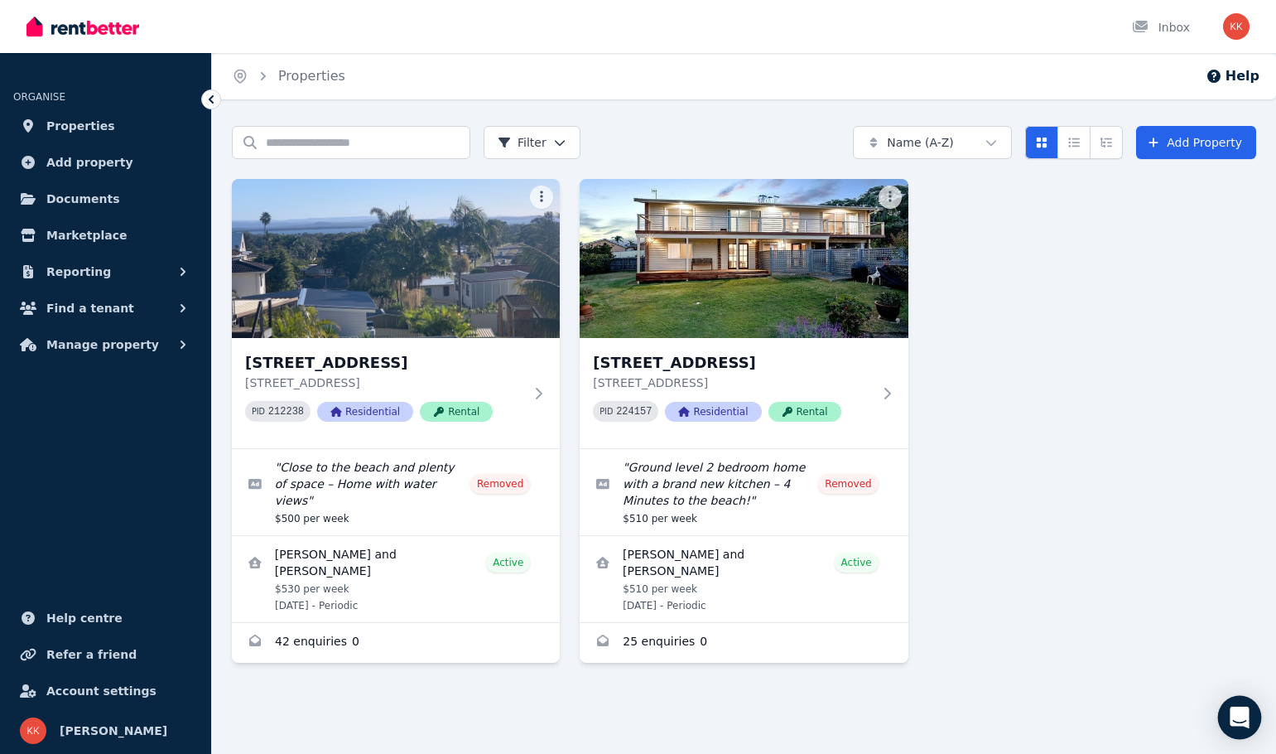
click at [1239, 706] on div "Open Intercom Messenger" at bounding box center [1240, 718] width 44 height 44
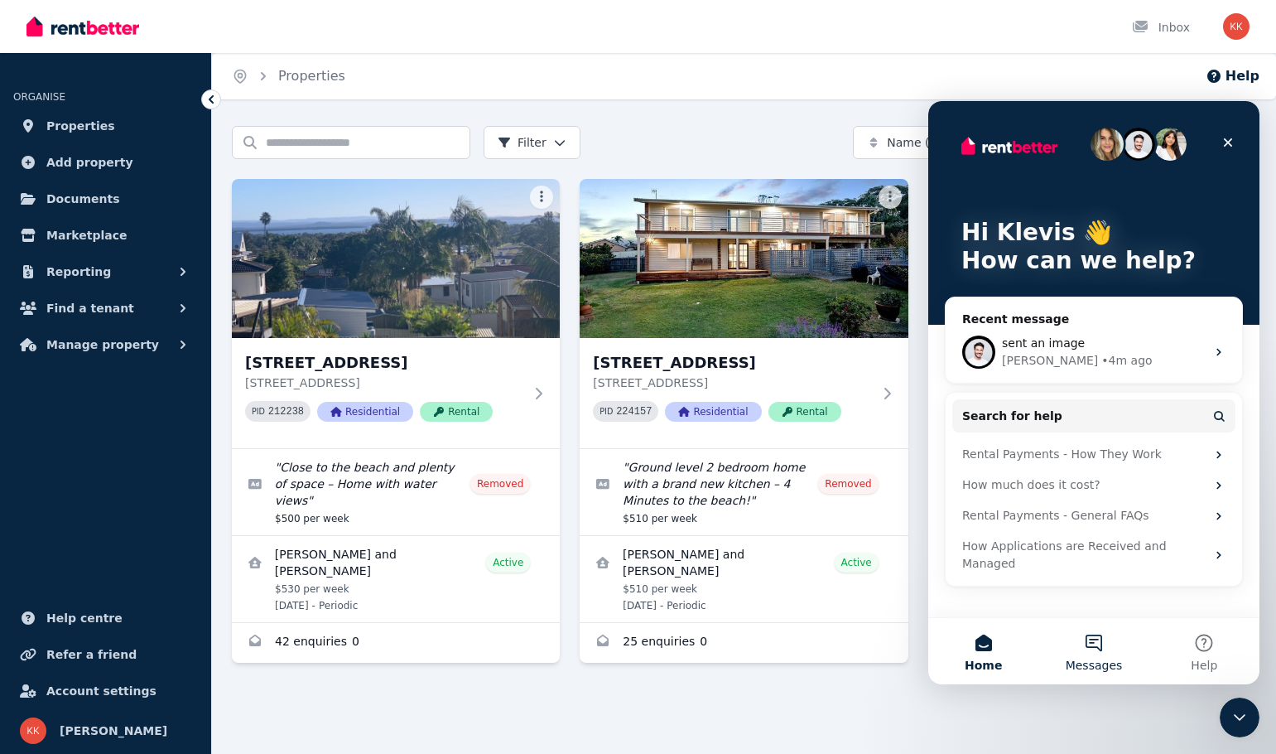
click at [1112, 659] on span "Messages" at bounding box center [1094, 665] width 57 height 12
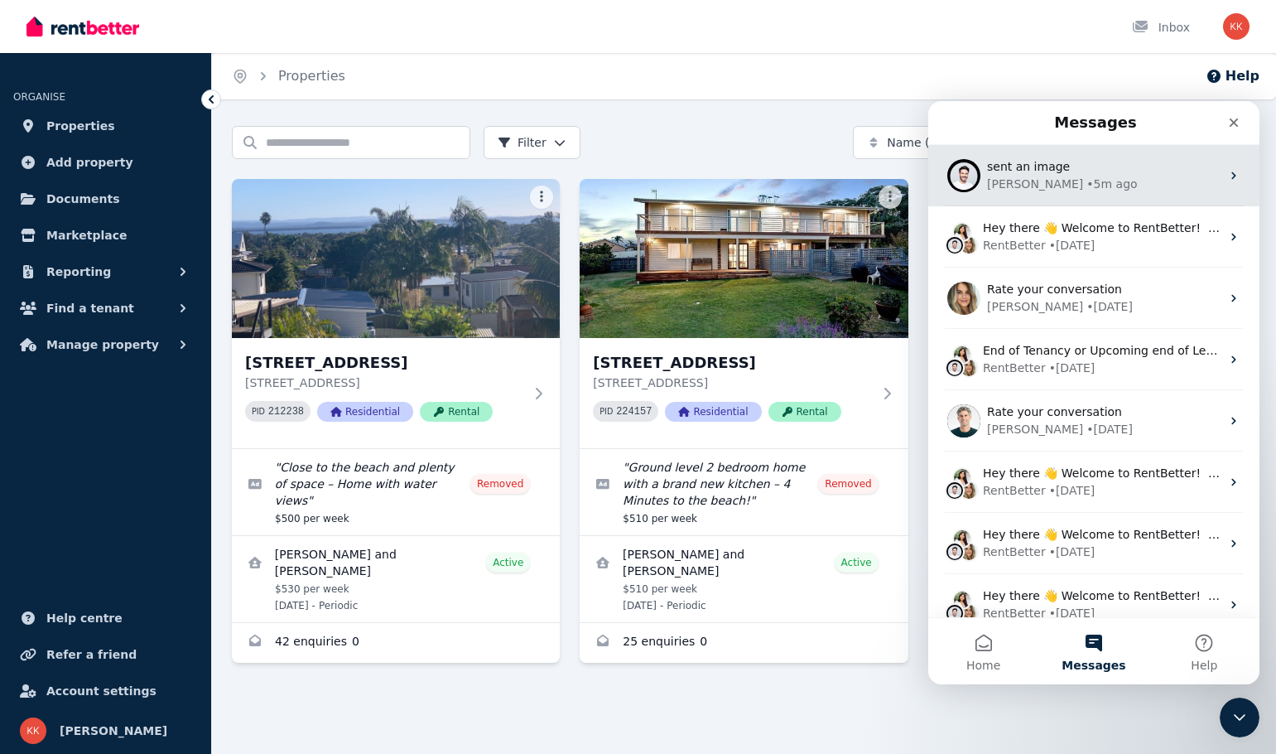
click at [1097, 188] on div "Earl • 5m ago" at bounding box center [1104, 184] width 234 height 17
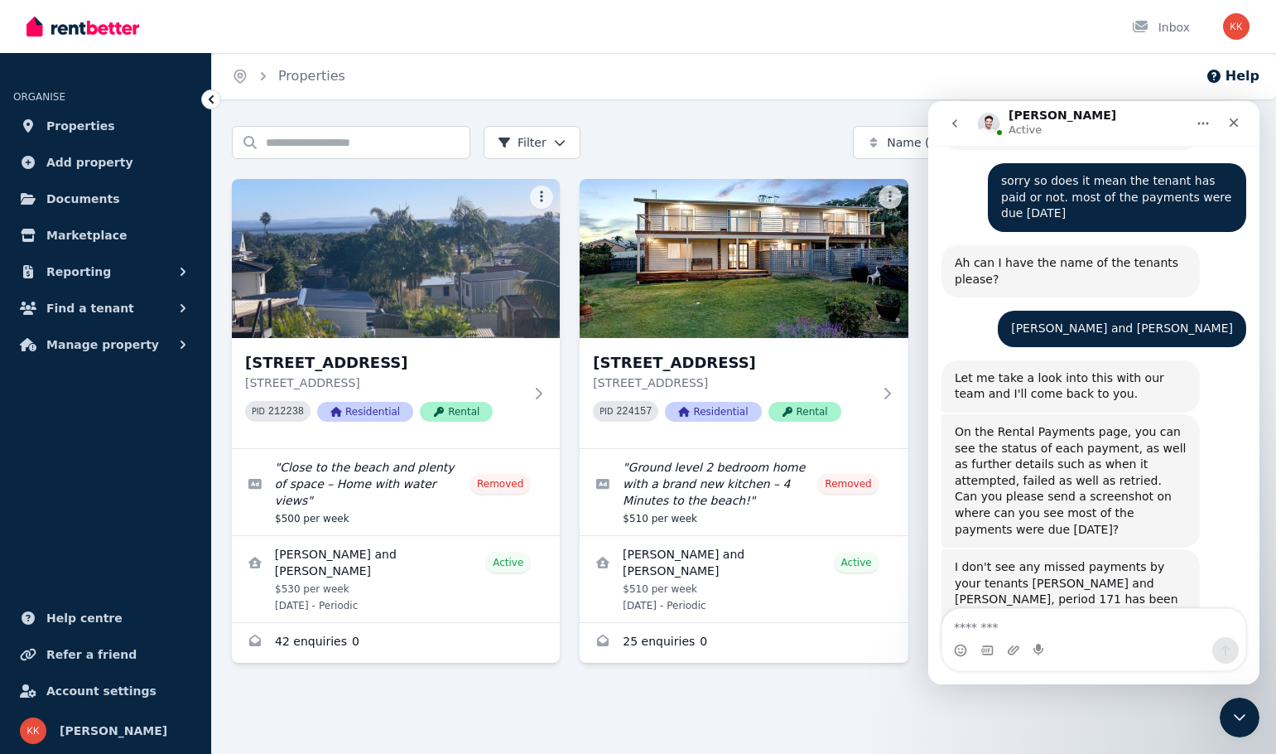
scroll to position [2658, 0]
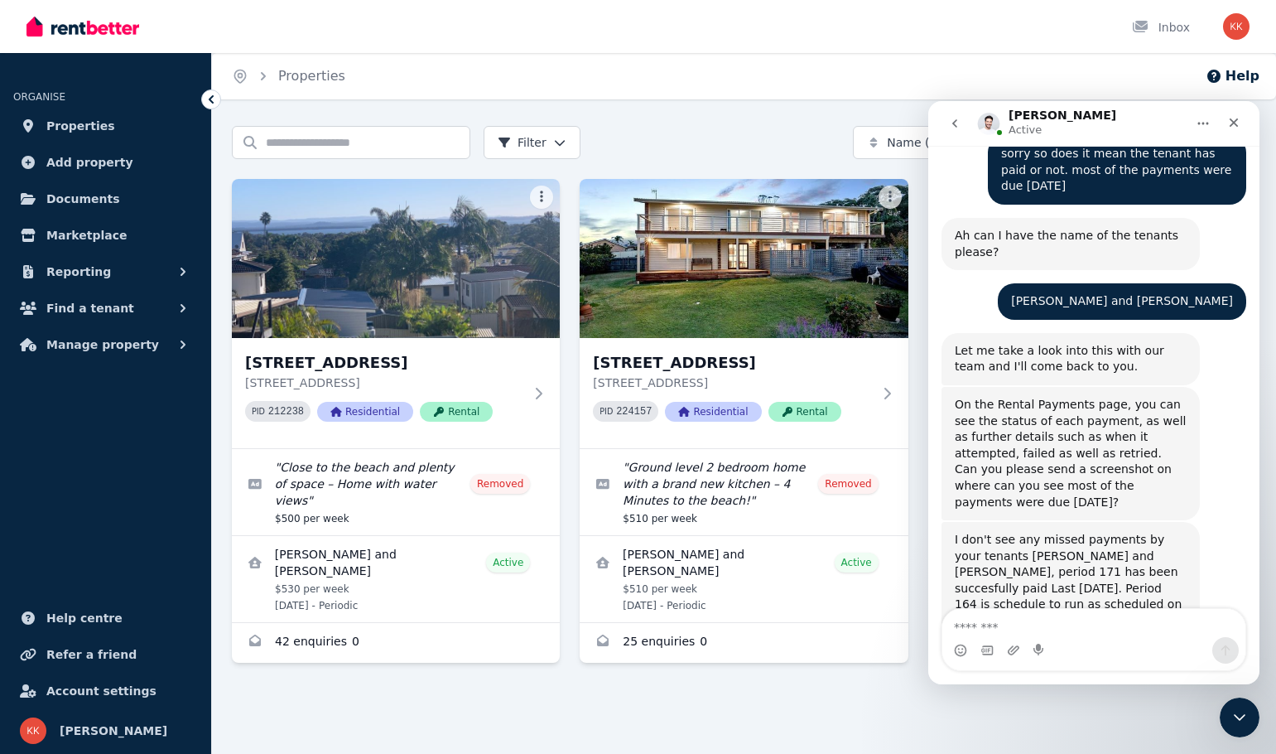
click at [1058, 649] on div "Intercom messenger" at bounding box center [1094, 650] width 303 height 27
click at [1059, 632] on textarea "Message…" at bounding box center [1094, 623] width 303 height 28
click at [982, 621] on textarea "Message…" at bounding box center [1094, 623] width 303 height 28
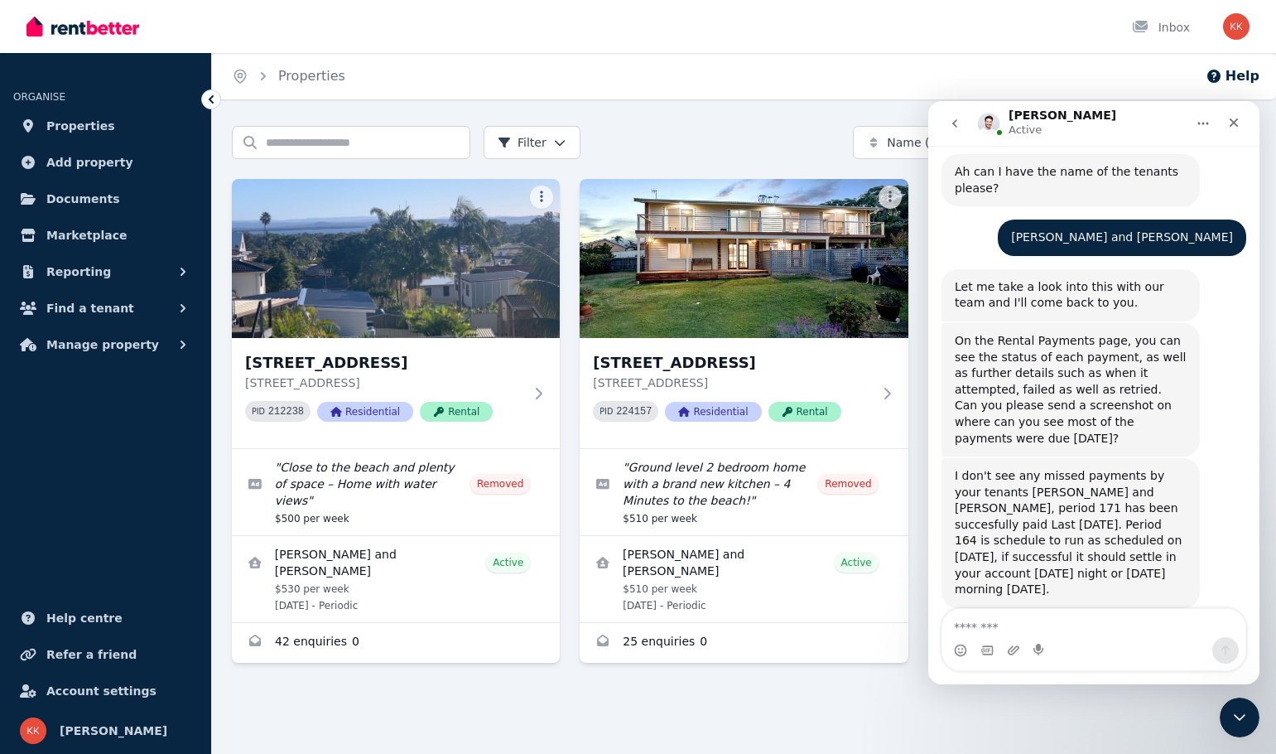
scroll to position [2789, 0]
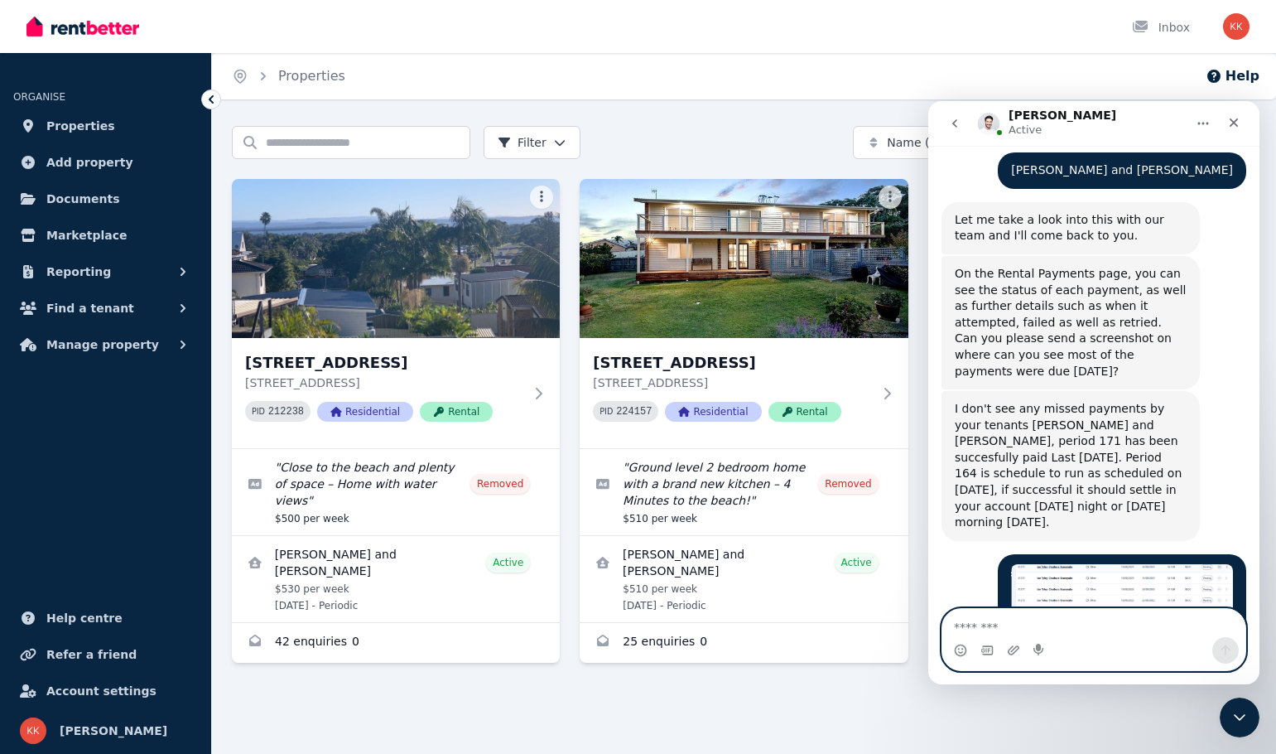
click at [1018, 629] on textarea "Message…" at bounding box center [1094, 623] width 303 height 28
type textarea "**********"
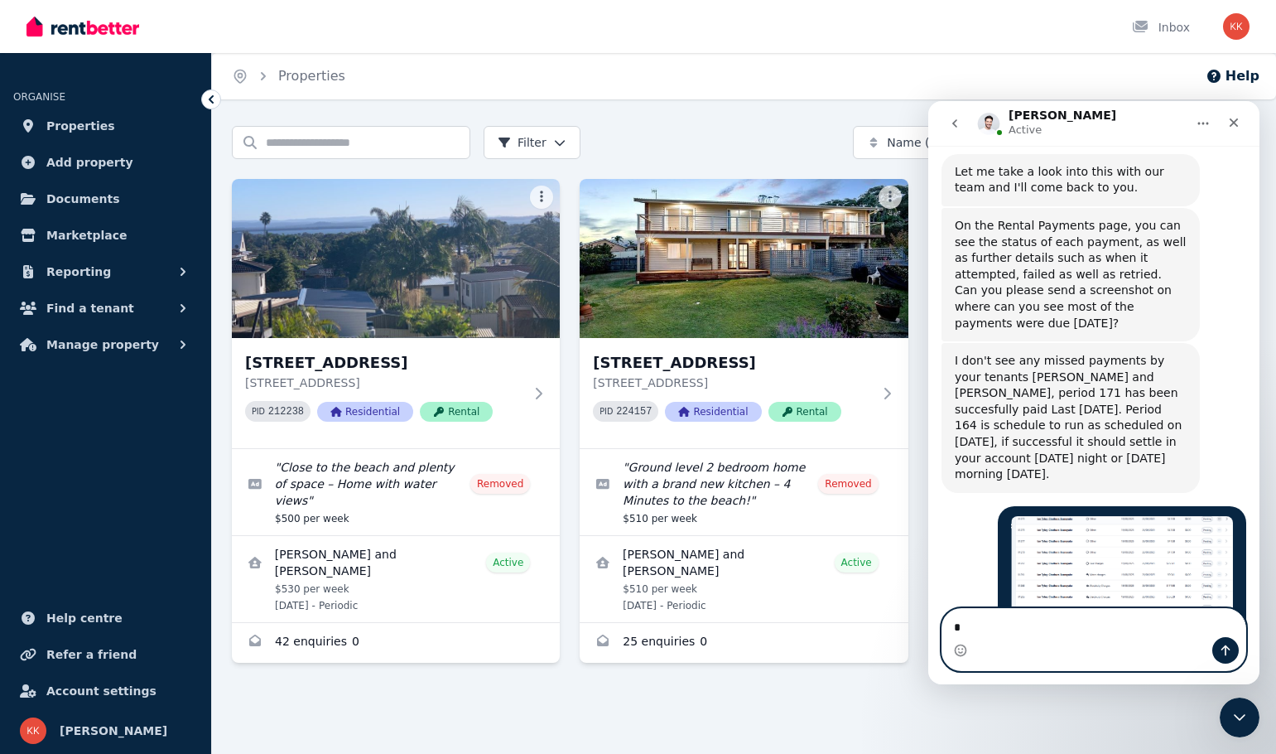
scroll to position [2838, 0]
type textarea "**********"
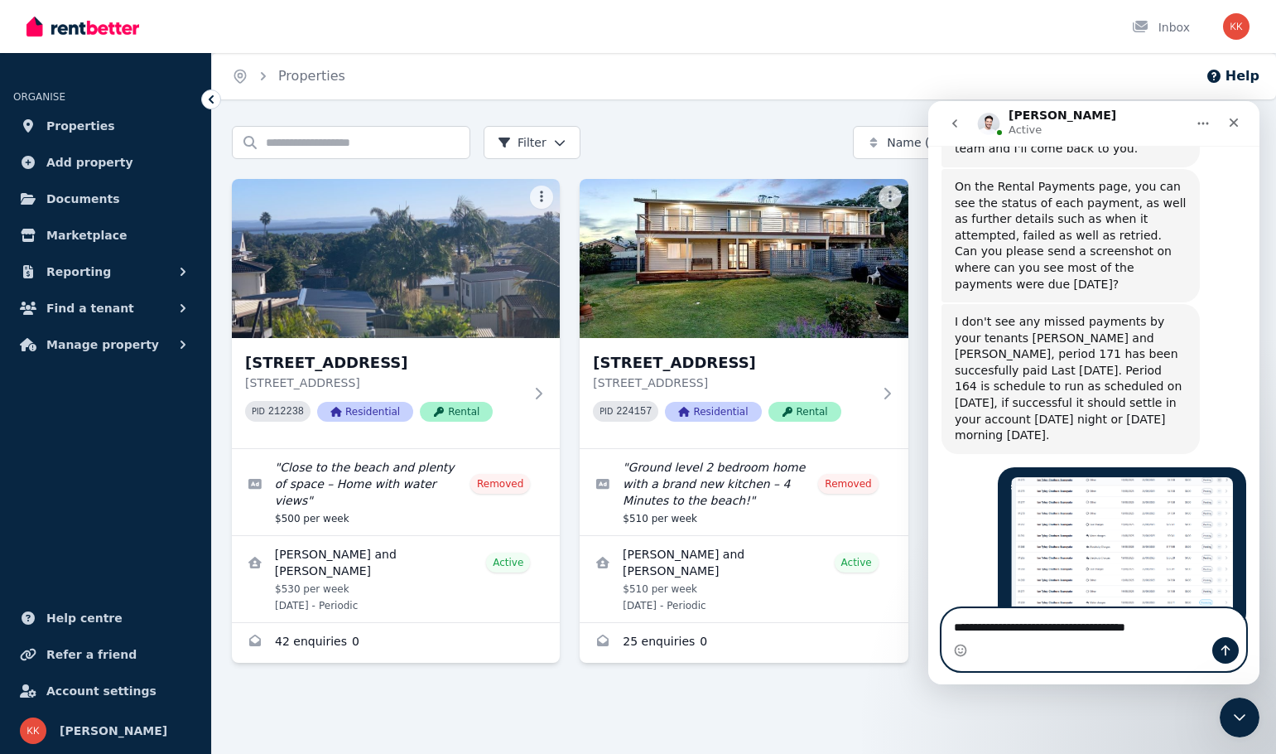
type textarea "**********"
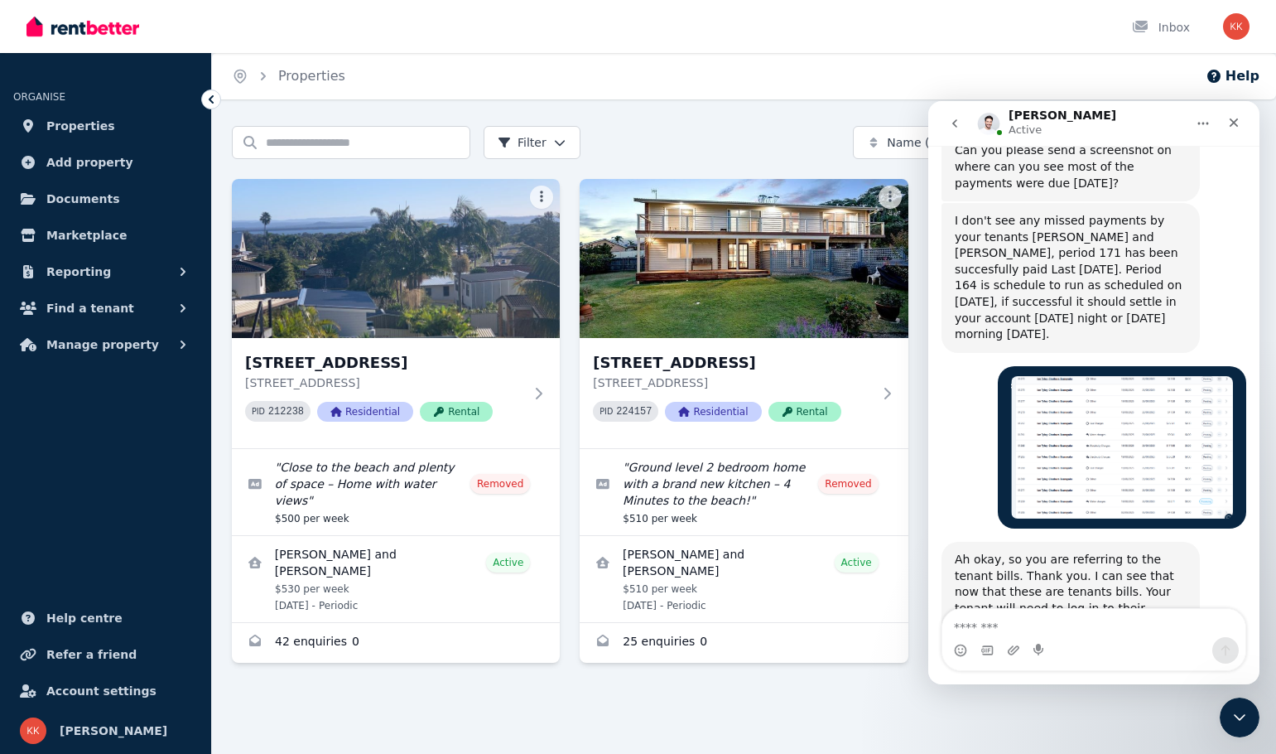
scroll to position [3012, 0]
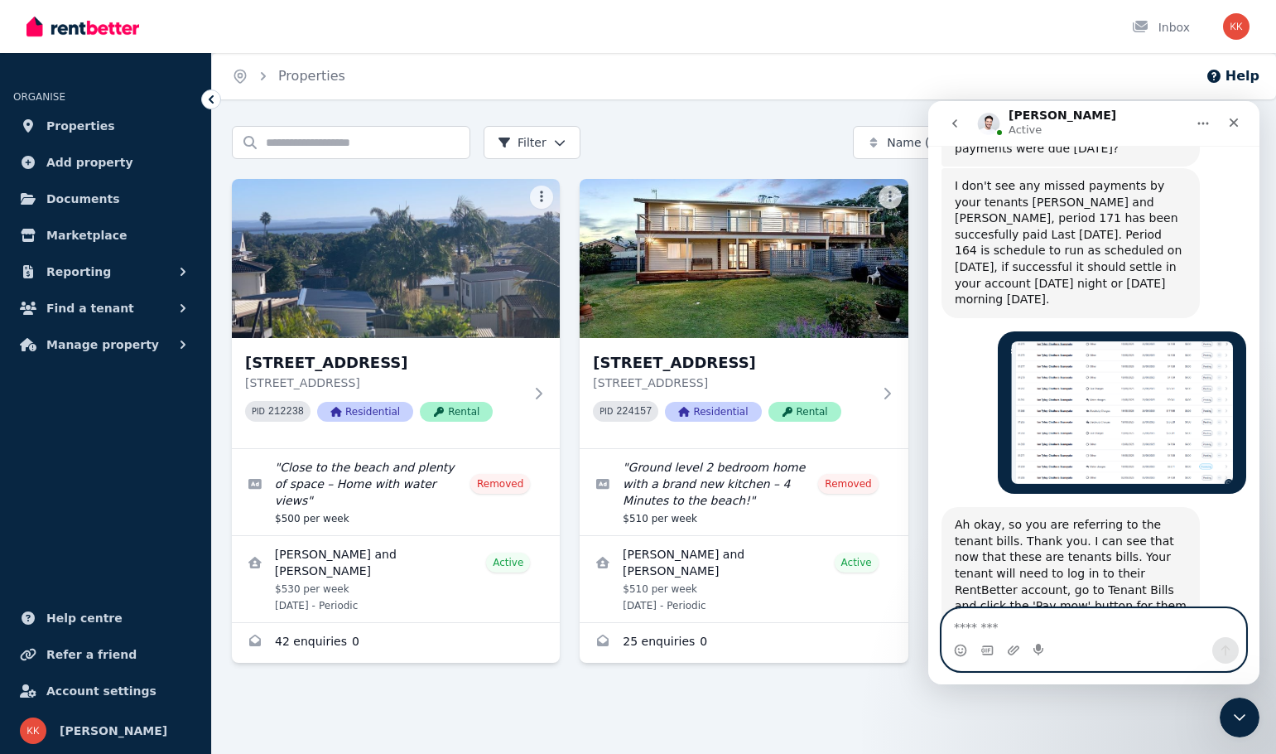
click at [1049, 623] on textarea "Message…" at bounding box center [1094, 623] width 303 height 28
type textarea "**********"
